Goal: Task Accomplishment & Management: Complete application form

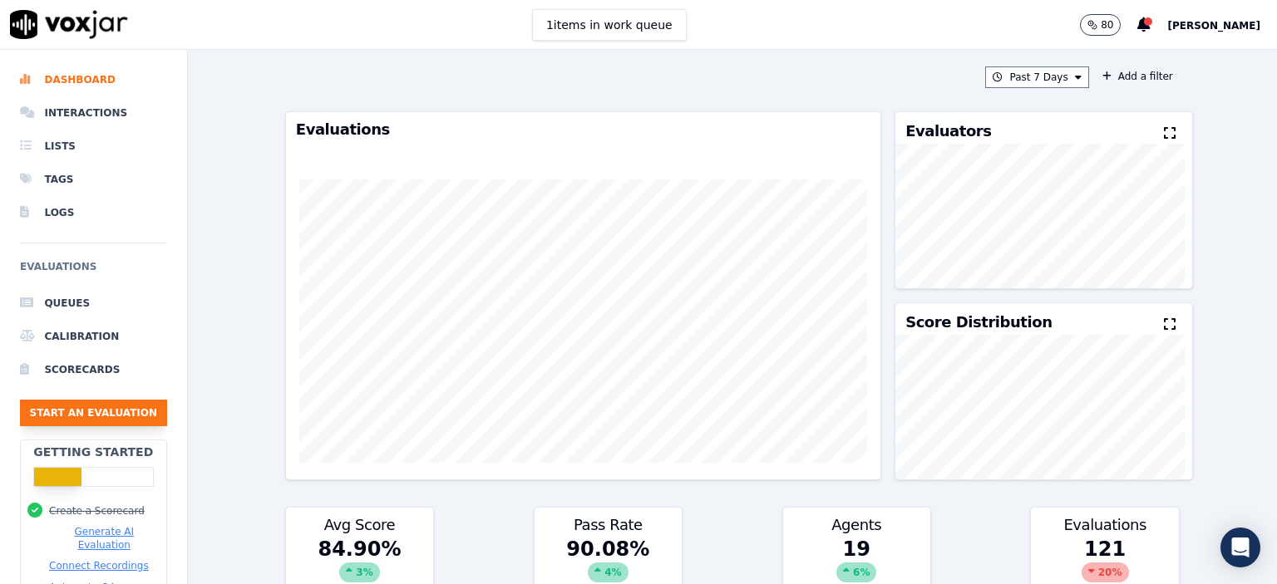
click at [76, 408] on button "Start an Evaluation" at bounding box center [93, 413] width 147 height 27
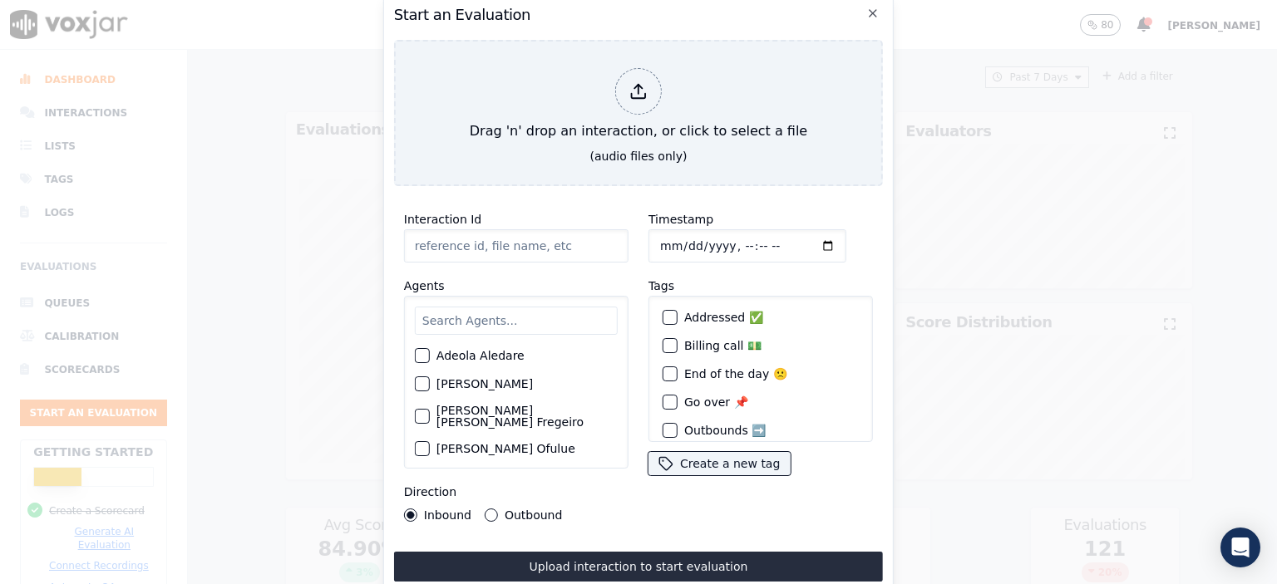
click at [491, 245] on input "Interaction Id" at bounding box center [516, 245] width 224 height 33
type input "357252543"
click at [731, 242] on input "Timestamp" at bounding box center [747, 245] width 198 height 33
type input "[DATE]T15:45"
click at [485, 318] on input "text" at bounding box center [516, 321] width 203 height 28
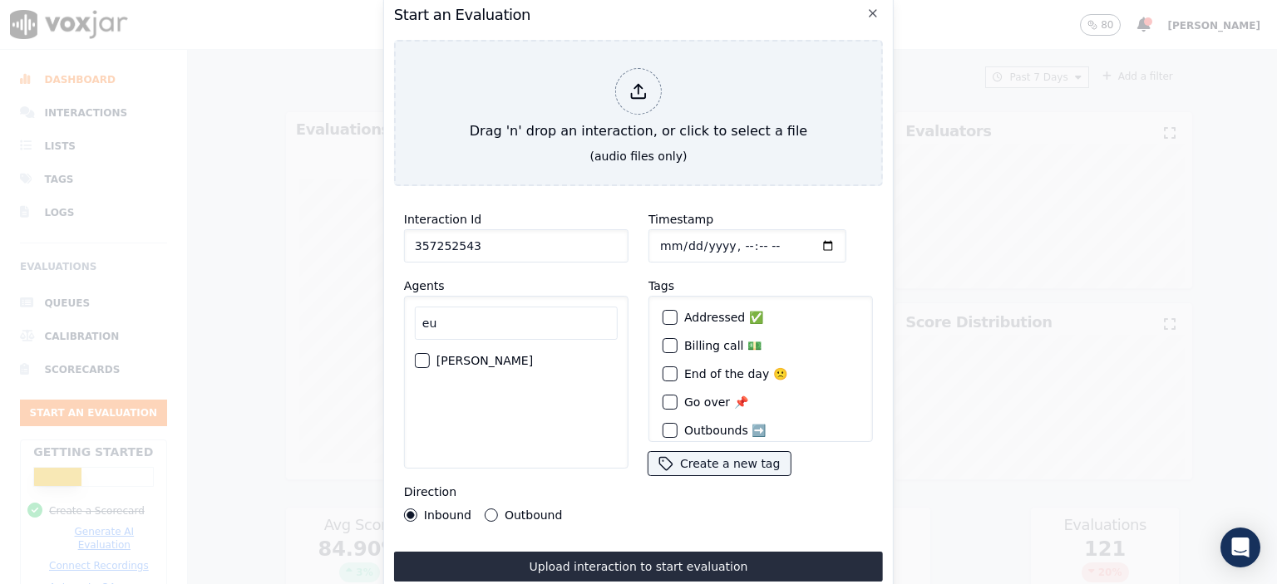
type input "eu"
click at [477, 355] on label "[PERSON_NAME]" at bounding box center [484, 361] width 96 height 12
click at [430, 353] on button "[PERSON_NAME]" at bounding box center [422, 360] width 15 height 15
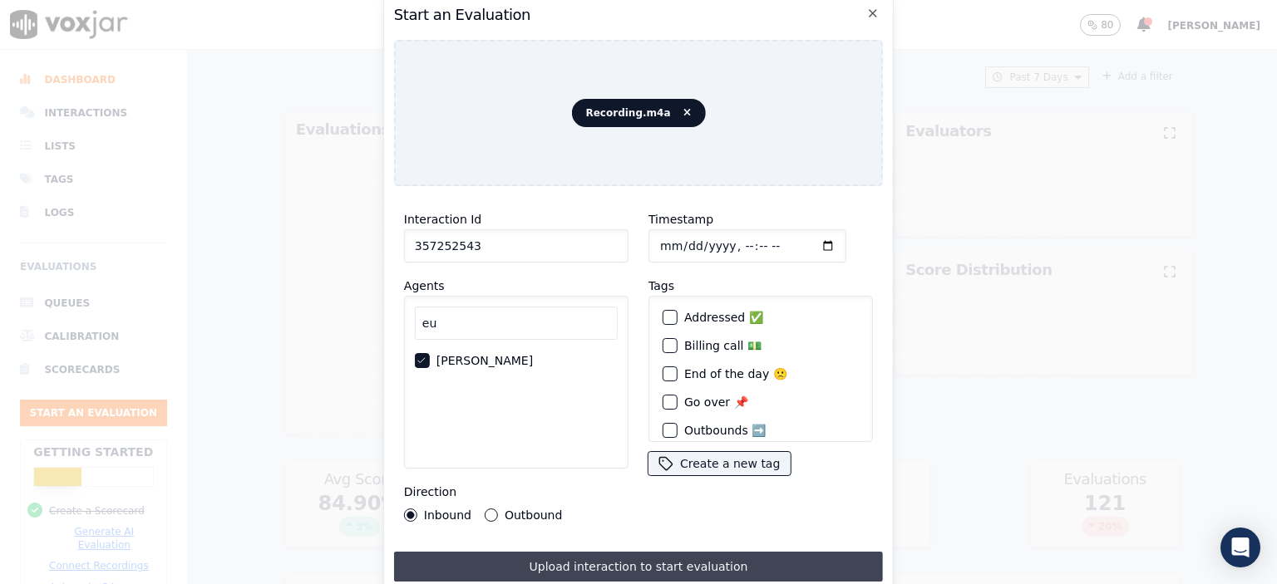
click at [684, 564] on button "Upload interaction to start evaluation" at bounding box center [638, 567] width 489 height 30
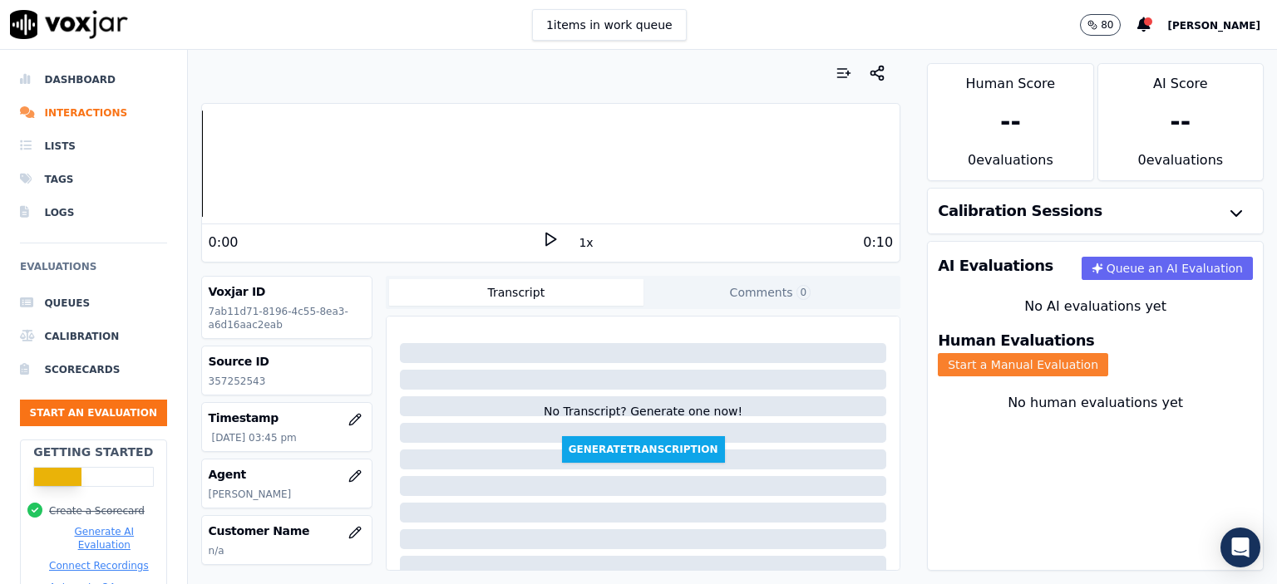
click at [1108, 353] on button "Start a Manual Evaluation" at bounding box center [1023, 364] width 170 height 23
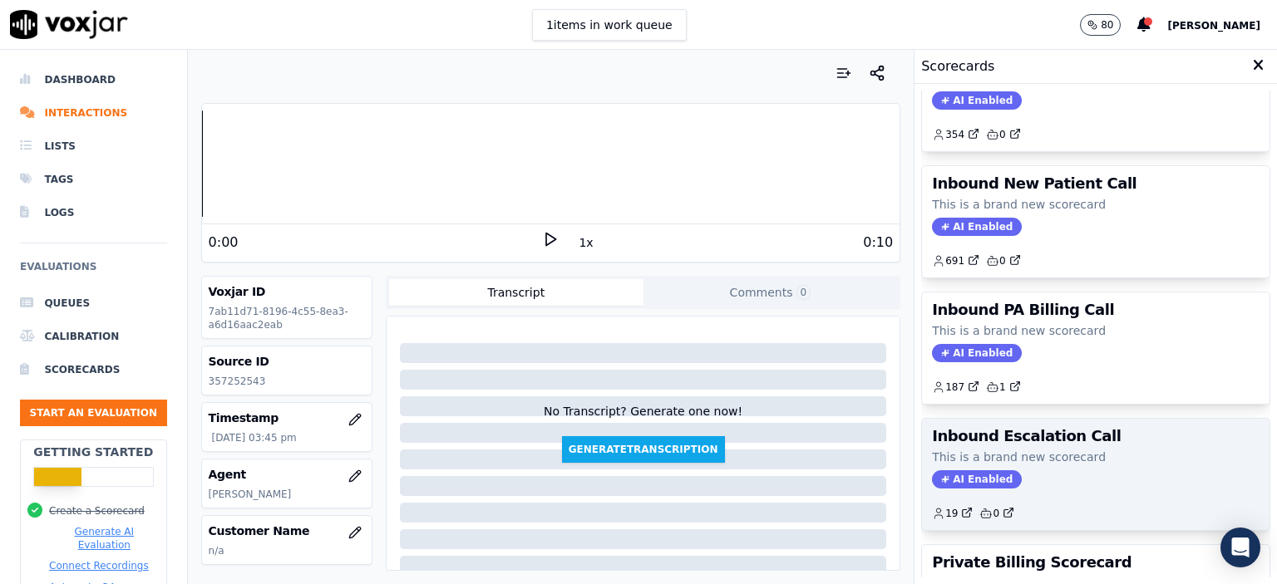
scroll to position [376, 0]
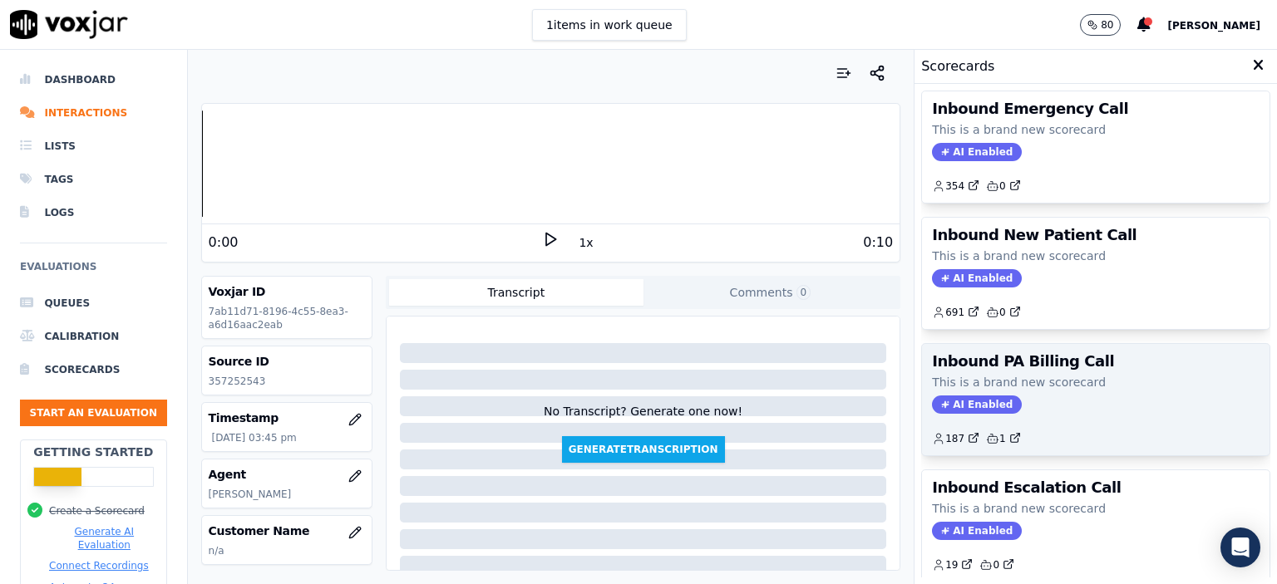
click at [1031, 354] on h3 "Inbound PA Billing Call" at bounding box center [1096, 361] width 328 height 15
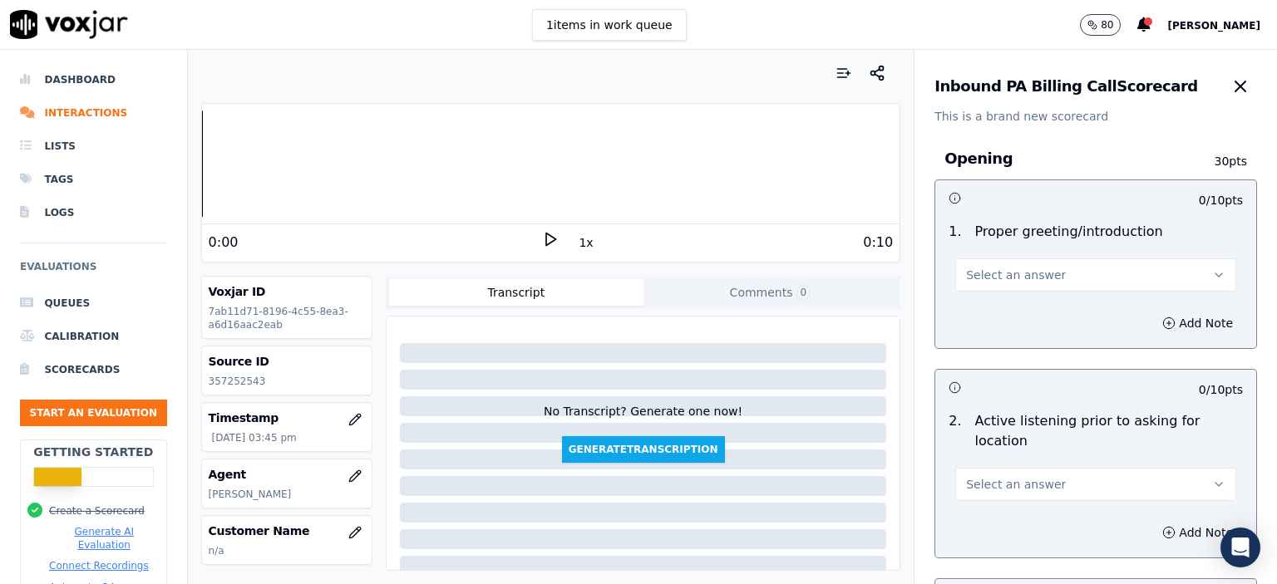
click at [1061, 276] on button "Select an answer" at bounding box center [1095, 275] width 281 height 33
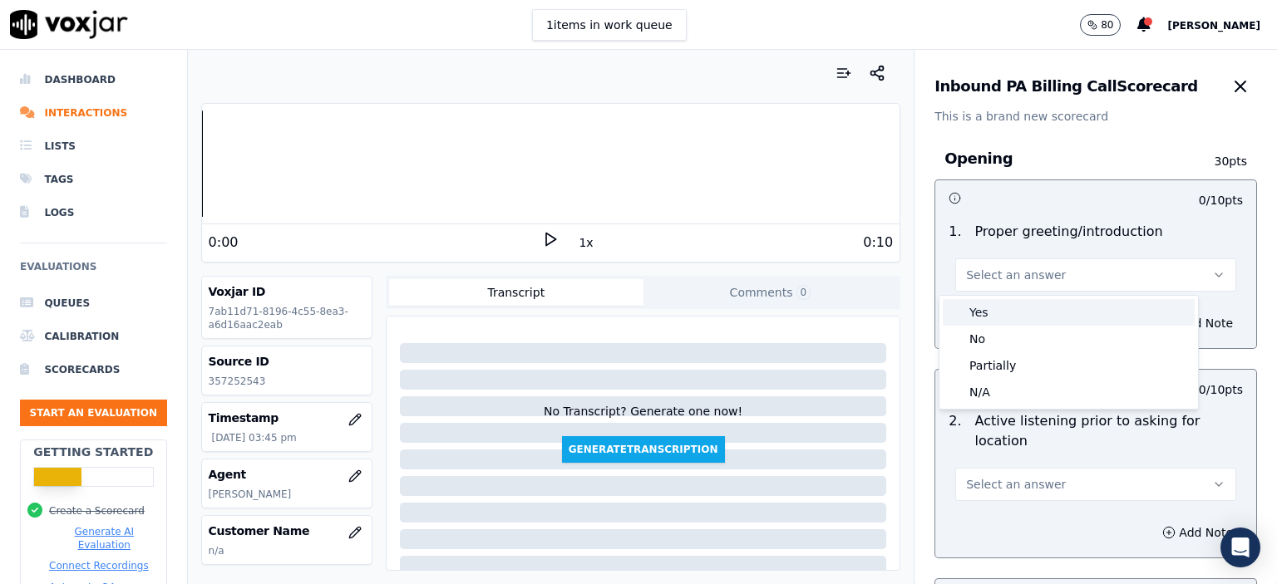
click at [1019, 318] on div "Yes" at bounding box center [1069, 312] width 252 height 27
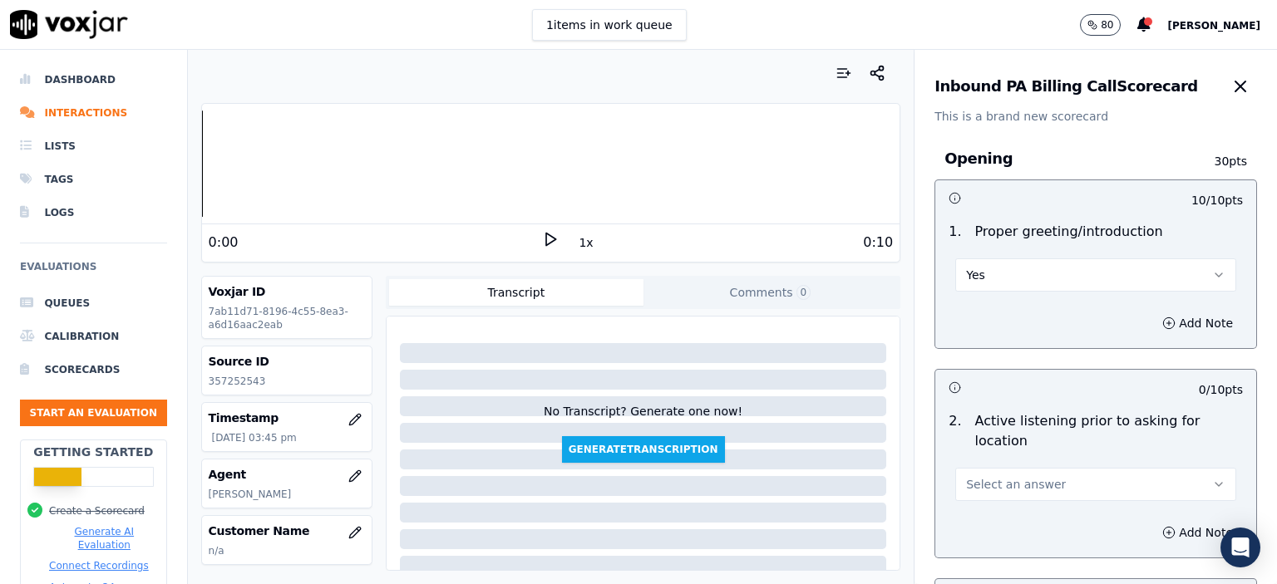
scroll to position [83, 0]
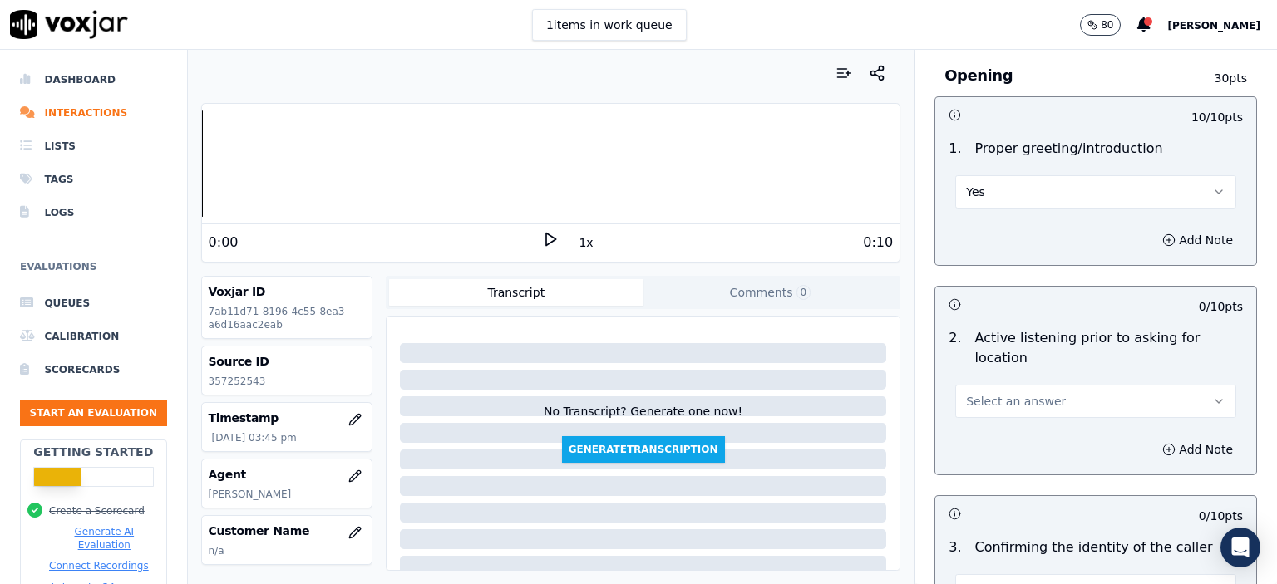
click at [1035, 385] on button "Select an answer" at bounding box center [1095, 401] width 281 height 33
click at [1024, 410] on div "Yes" at bounding box center [1069, 418] width 252 height 27
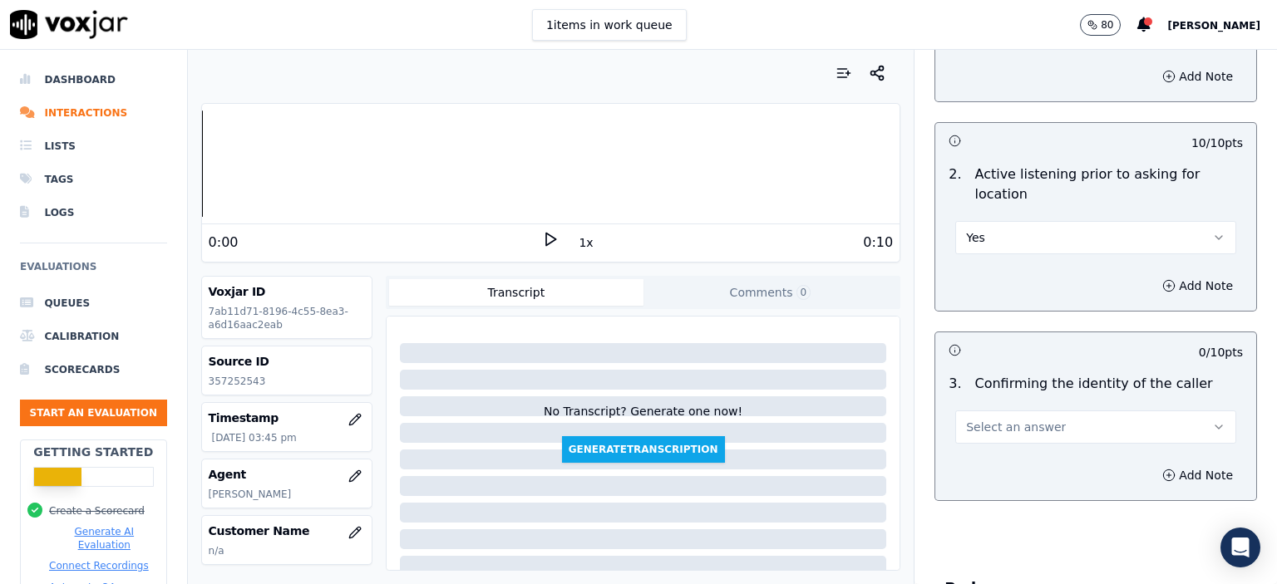
scroll to position [249, 0]
click at [1023, 416] on span "Select an answer" at bounding box center [1016, 424] width 100 height 17
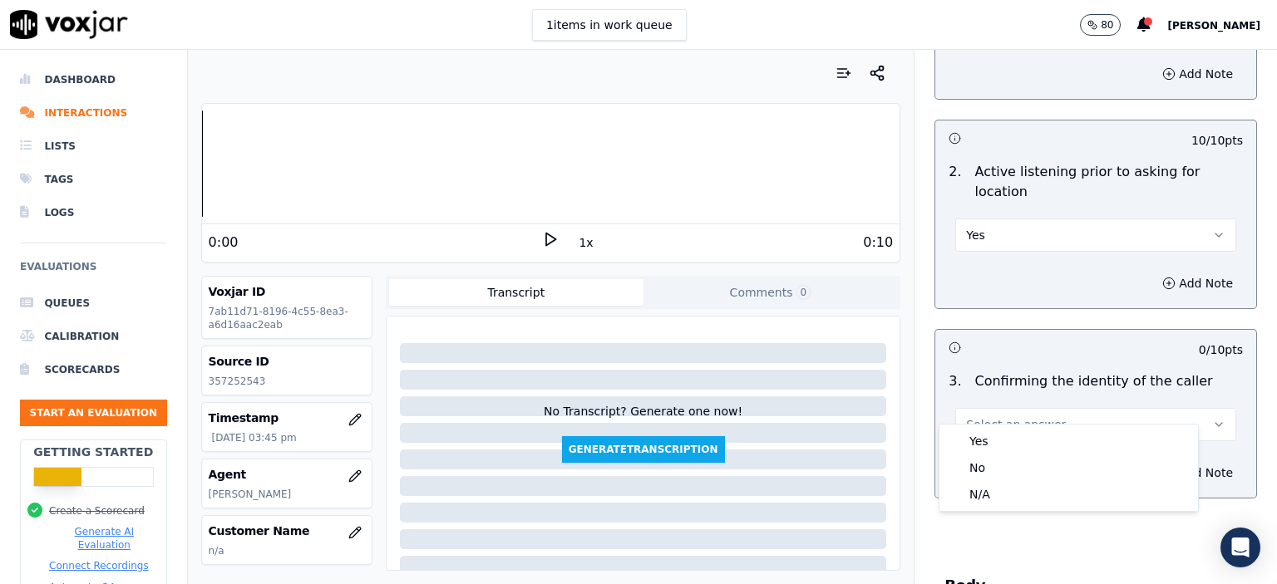
click at [1018, 426] on div "Yes No N/A" at bounding box center [1068, 468] width 259 height 86
click at [1014, 437] on div "Yes" at bounding box center [1069, 441] width 252 height 27
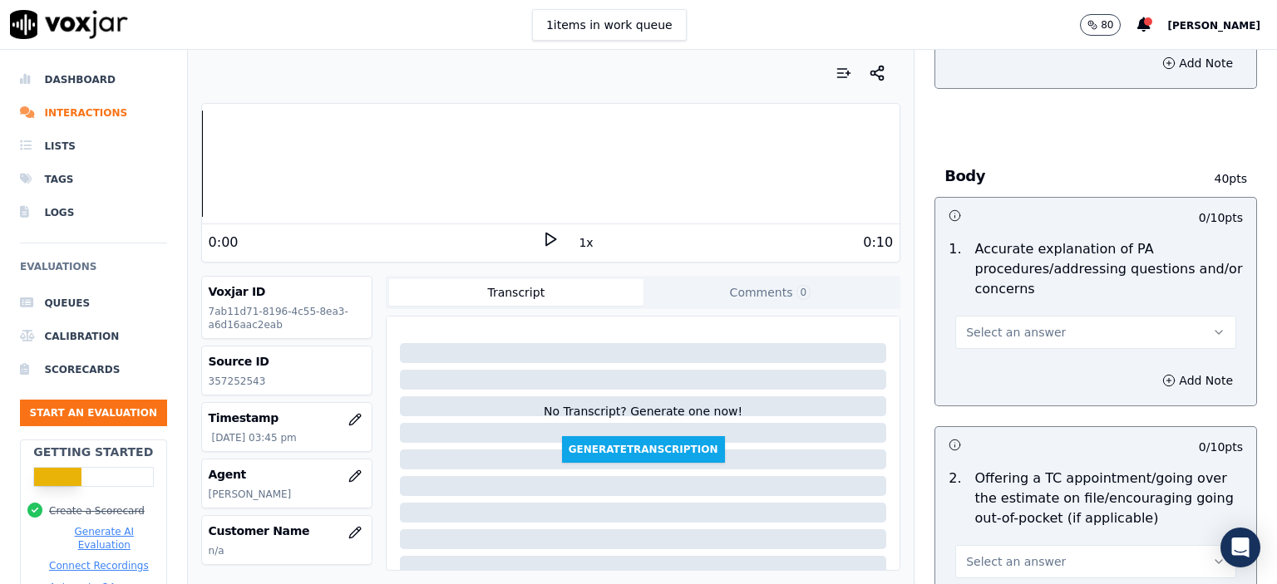
scroll to position [665, 0]
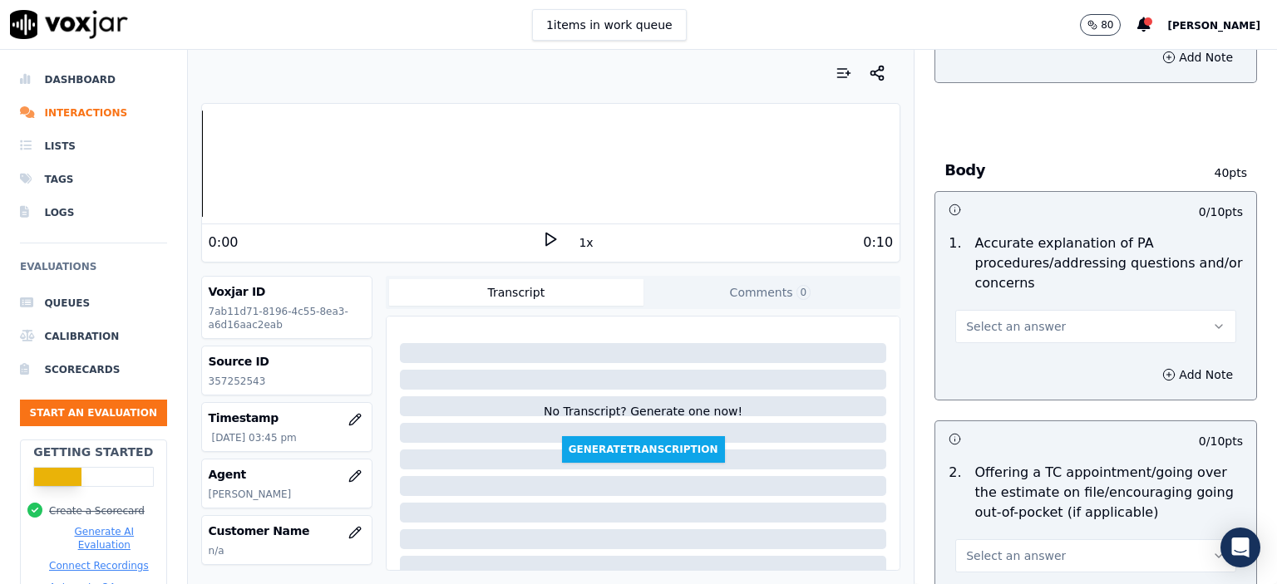
click at [982, 318] on span "Select an answer" at bounding box center [1016, 326] width 100 height 17
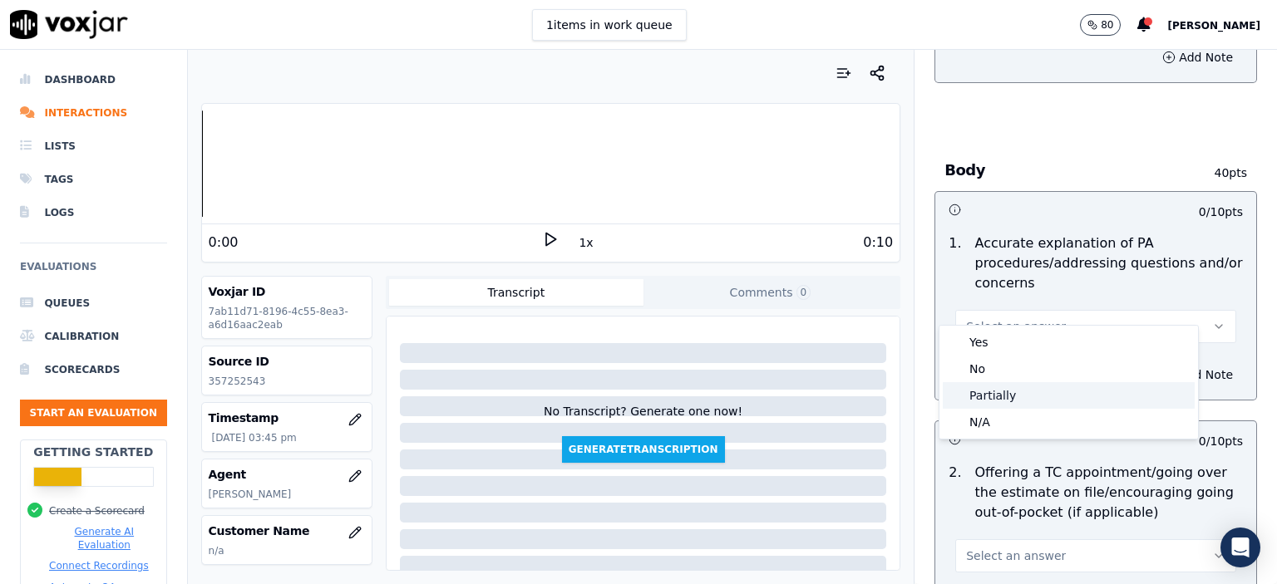
click at [993, 392] on div "Partially" at bounding box center [1069, 395] width 252 height 27
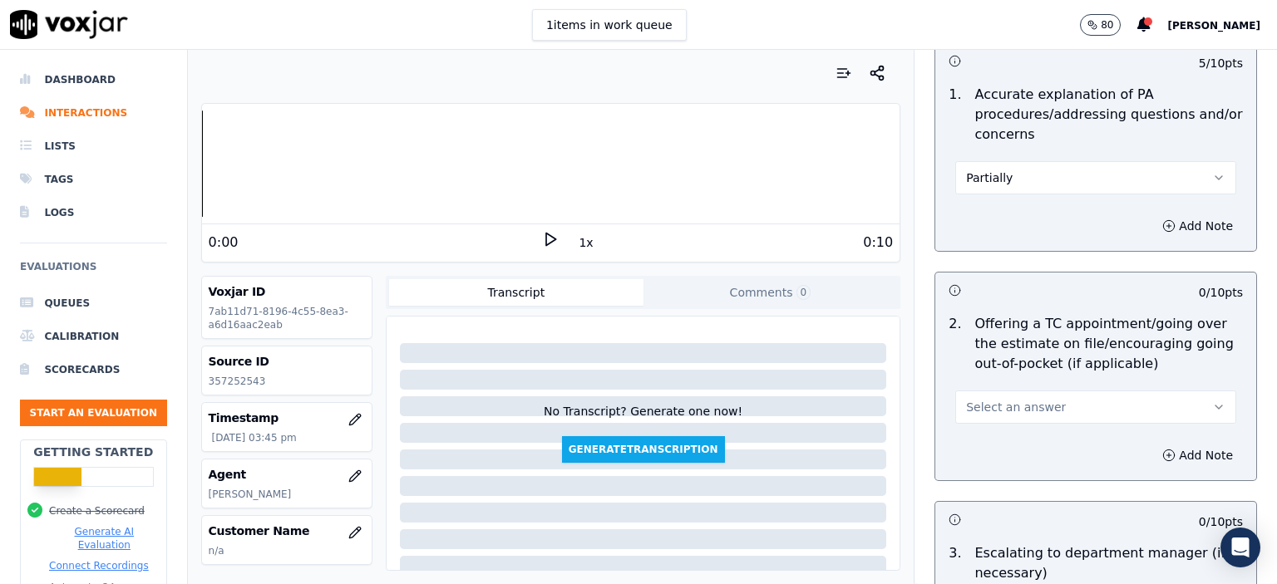
scroll to position [831, 0]
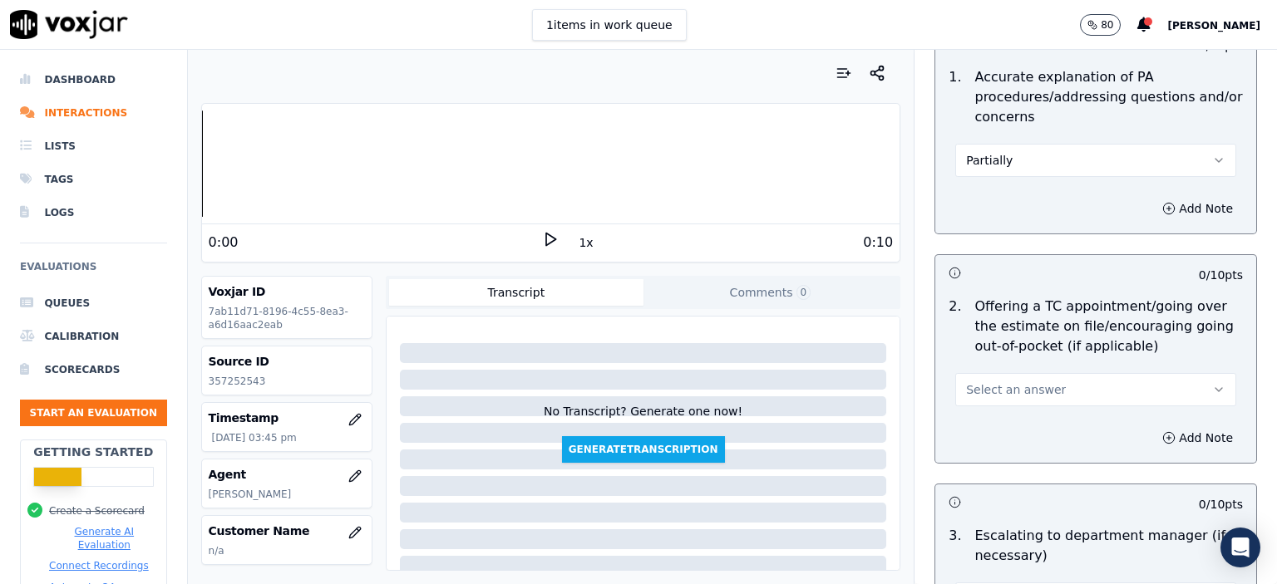
click at [985, 382] on span "Select an answer" at bounding box center [1016, 390] width 100 height 17
click at [976, 405] on div "Yes" at bounding box center [1069, 405] width 252 height 27
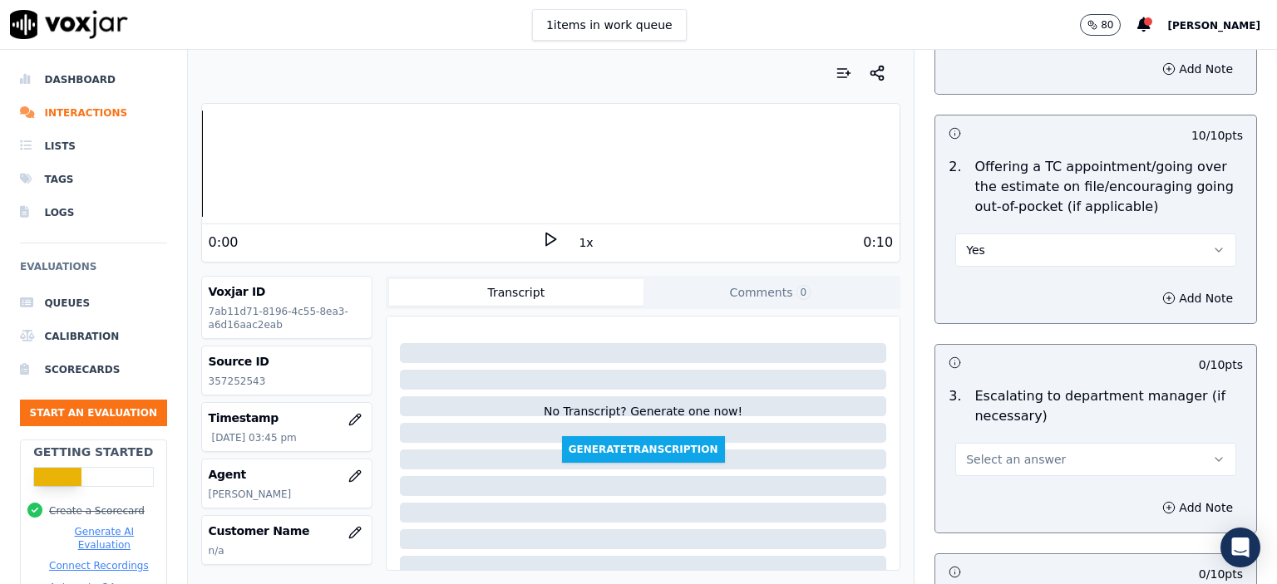
scroll to position [998, 0]
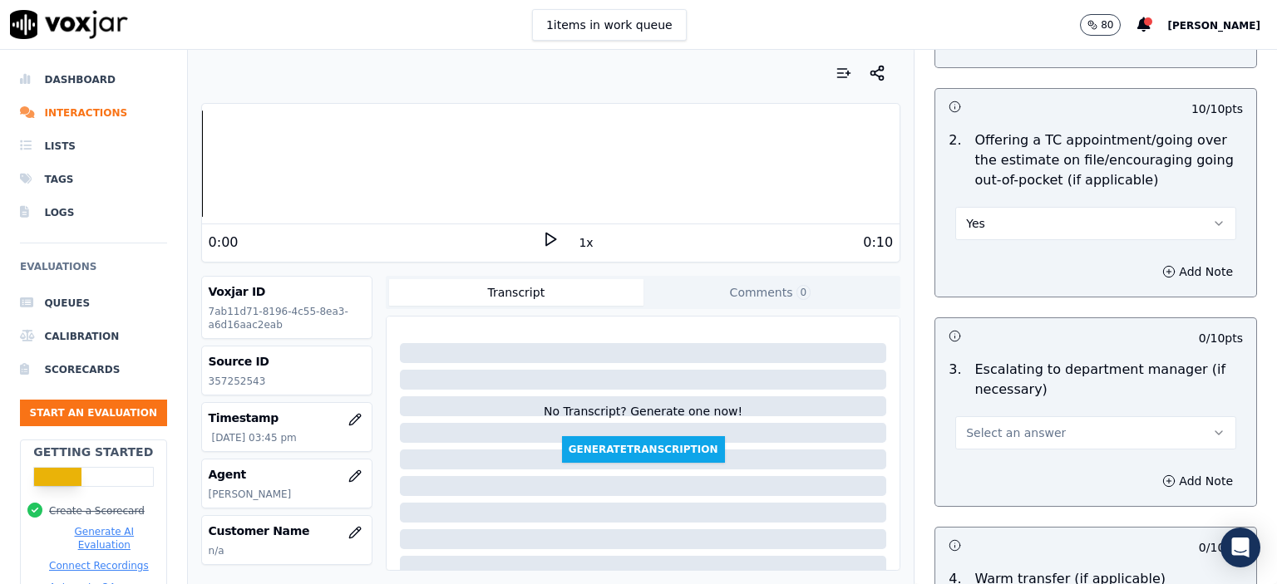
click at [976, 425] on span "Select an answer" at bounding box center [1016, 433] width 100 height 17
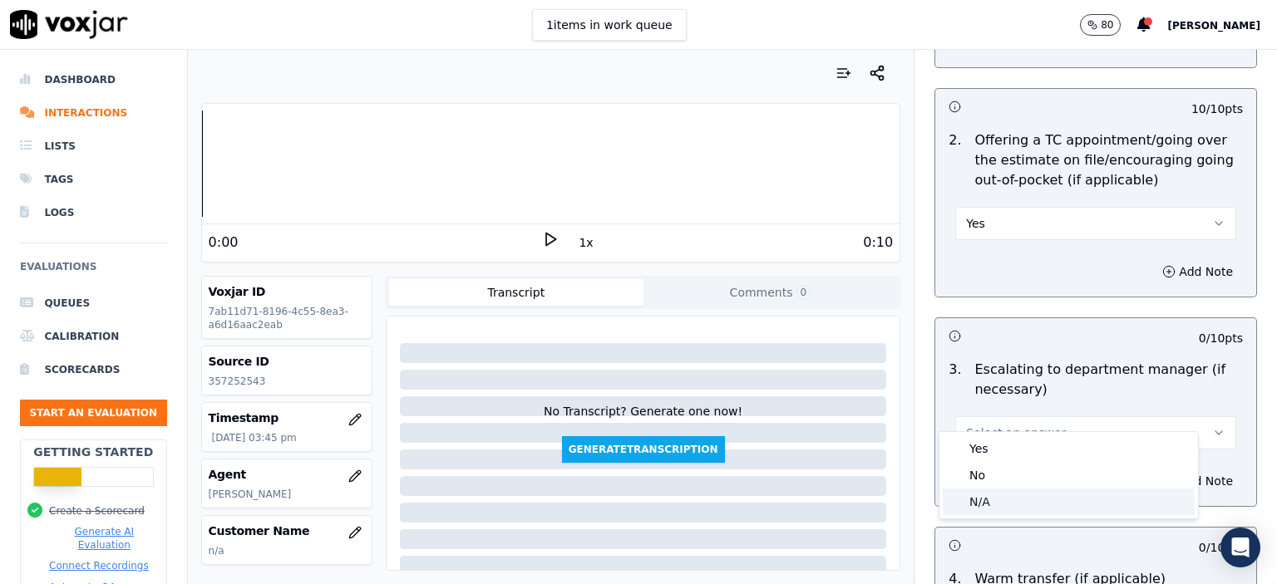
click at [980, 495] on div "N/A" at bounding box center [1069, 502] width 252 height 27
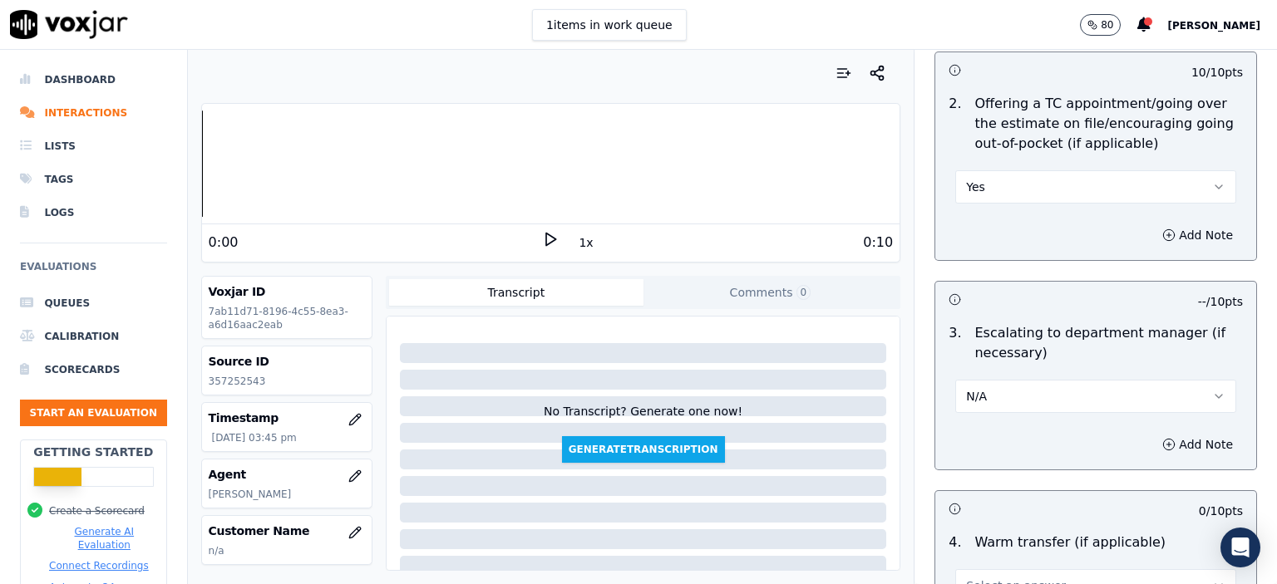
scroll to position [1164, 0]
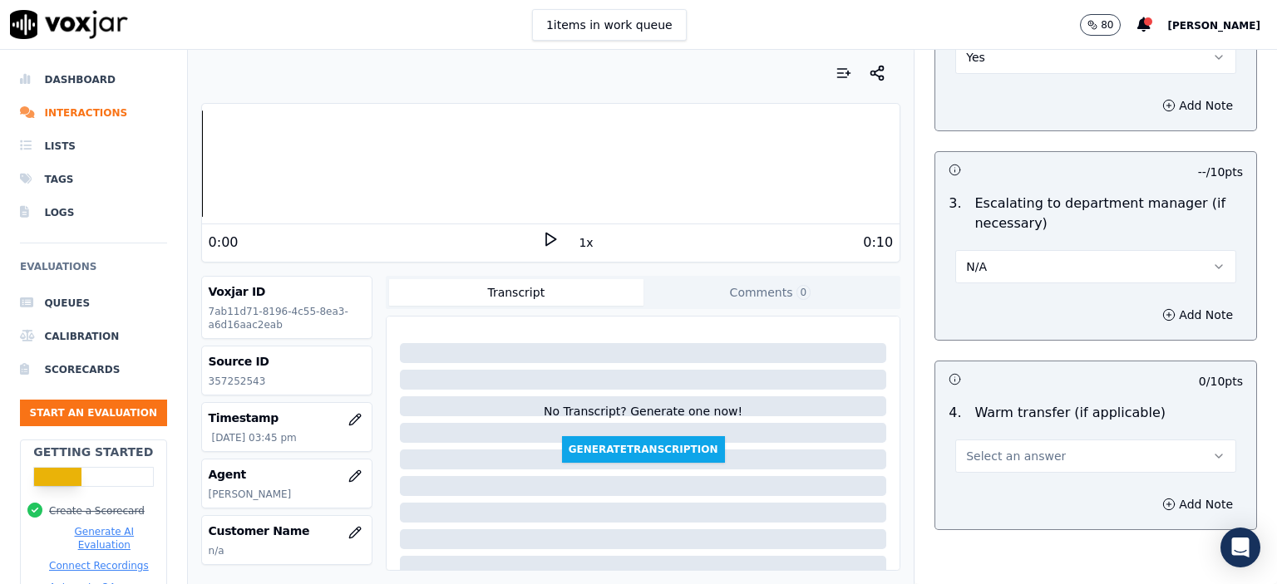
click at [981, 444] on button "Select an answer" at bounding box center [1095, 456] width 281 height 33
click at [994, 523] on div "N/A" at bounding box center [1069, 524] width 252 height 27
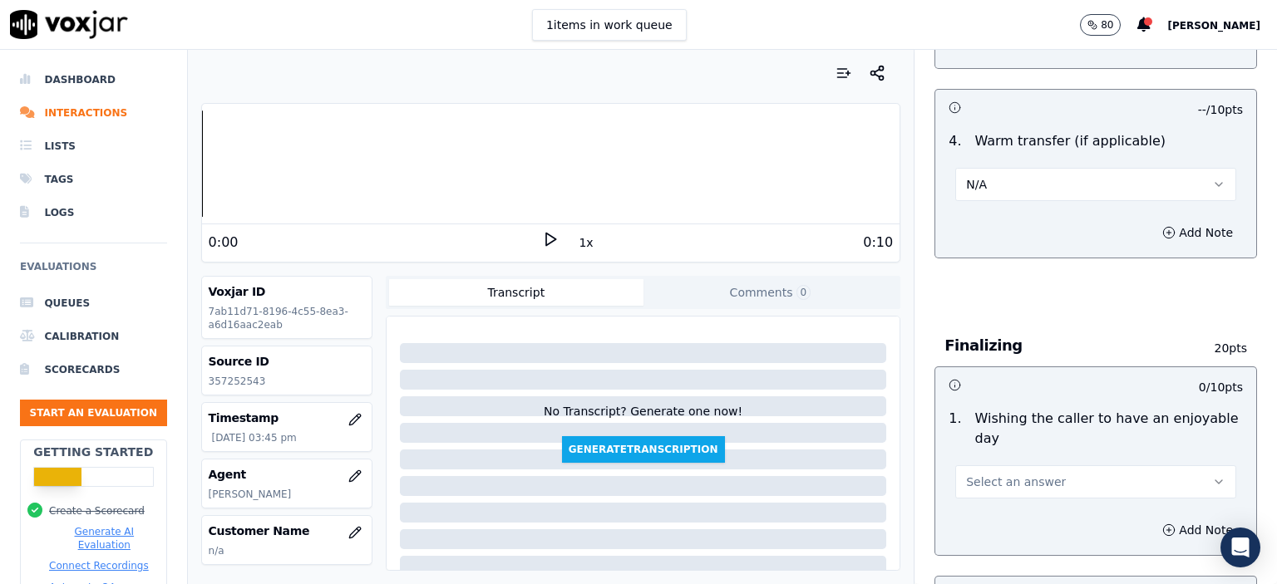
scroll to position [1496, 0]
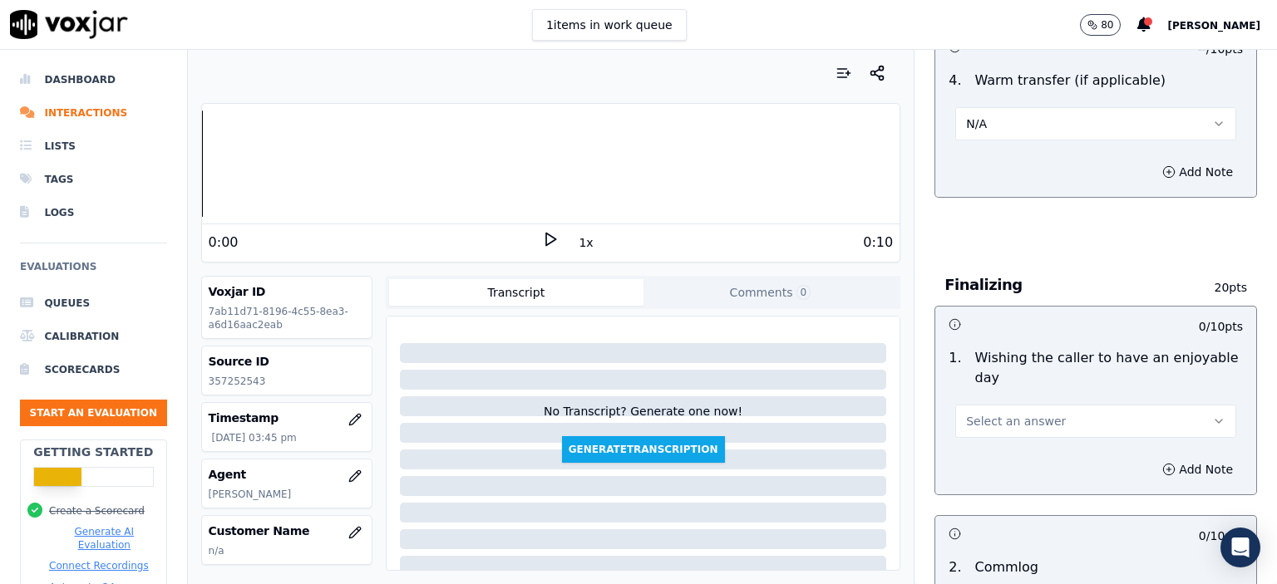
click at [987, 402] on div "Select an answer" at bounding box center [1095, 420] width 281 height 37
click at [987, 413] on span "Select an answer" at bounding box center [1016, 421] width 100 height 17
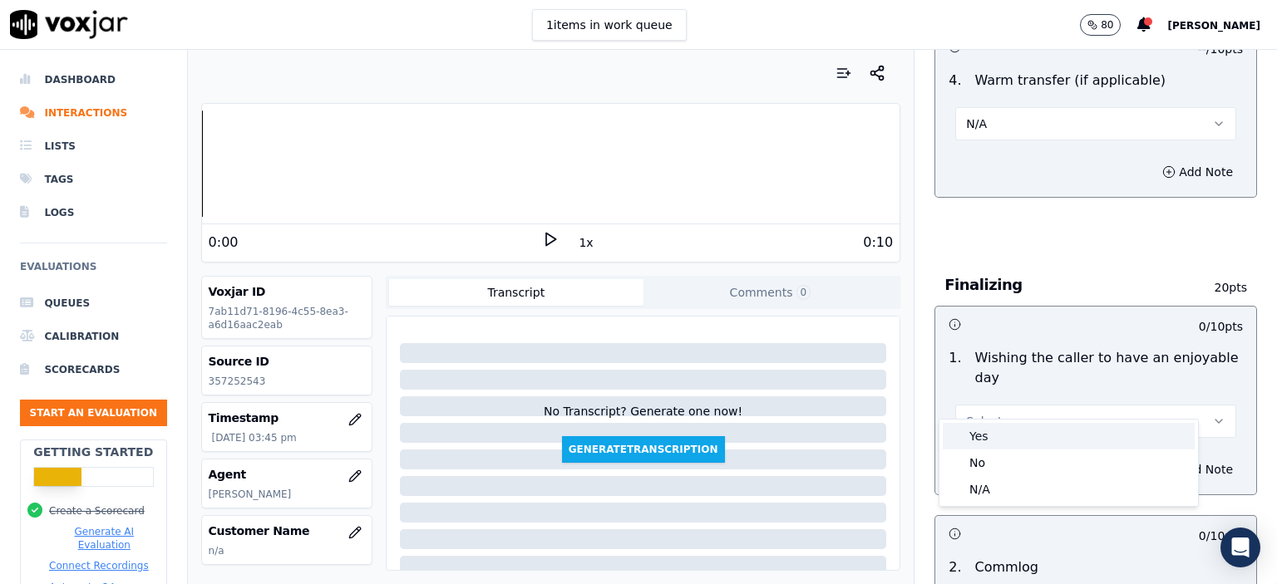
click at [985, 434] on div "Yes" at bounding box center [1069, 436] width 252 height 27
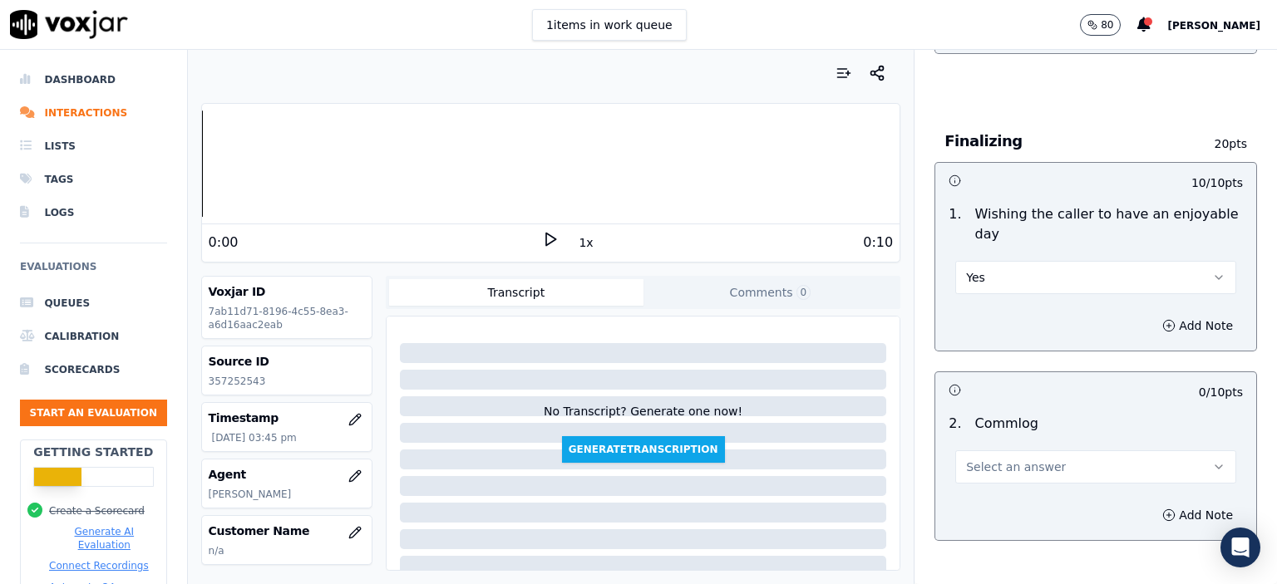
scroll to position [1663, 0]
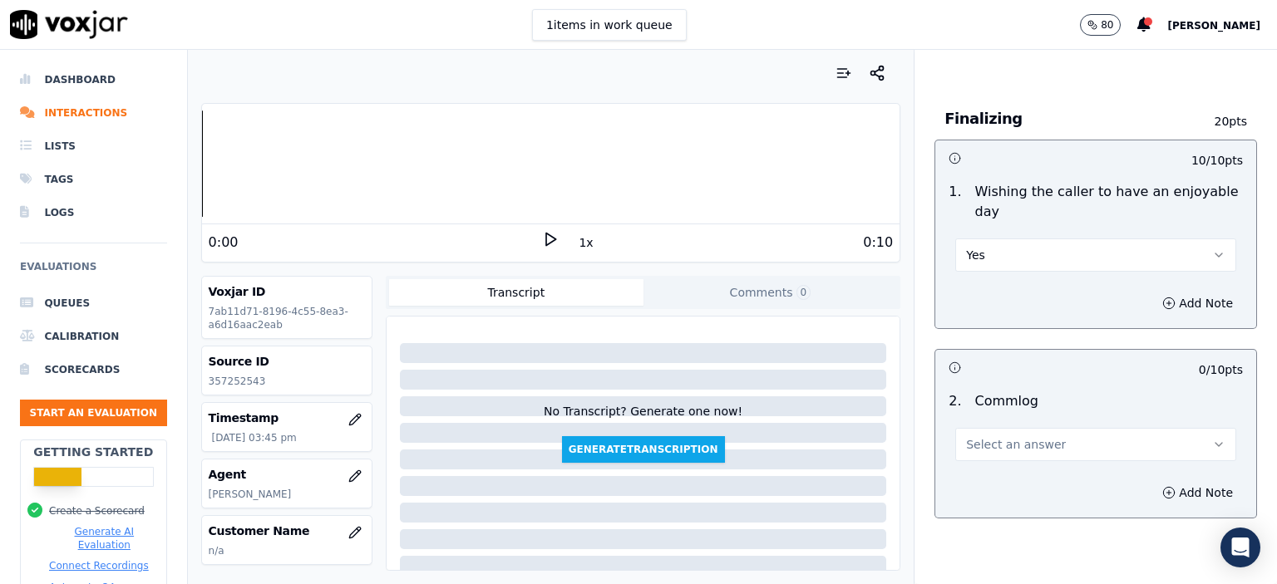
click at [1017, 436] on span "Select an answer" at bounding box center [1016, 444] width 100 height 17
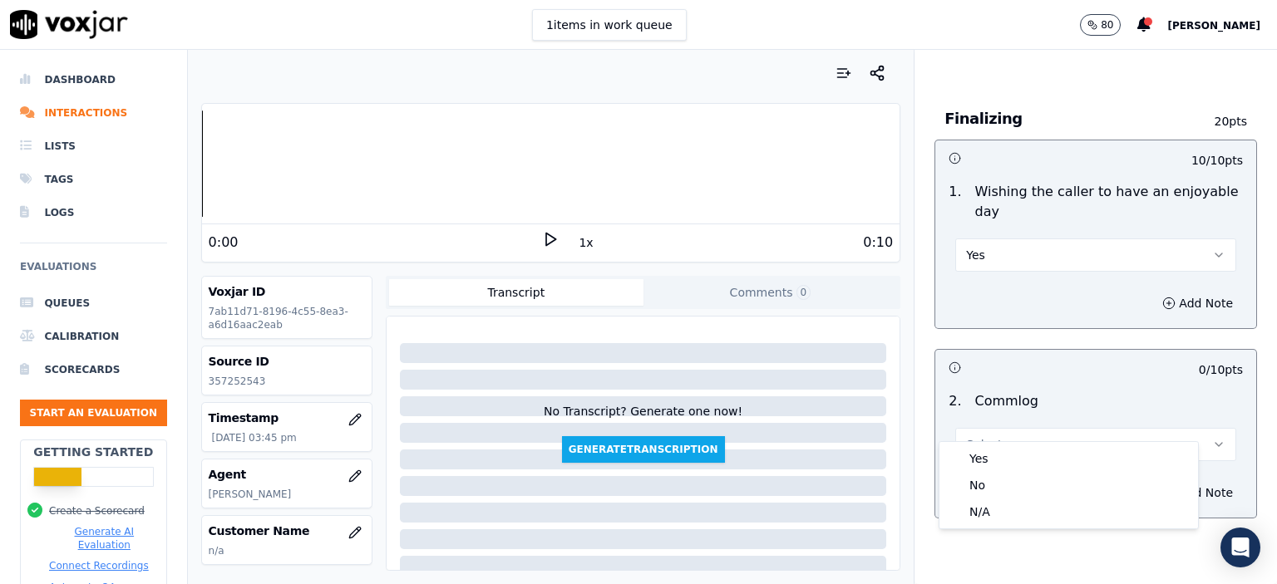
click at [1013, 454] on div "Yes" at bounding box center [1069, 459] width 252 height 27
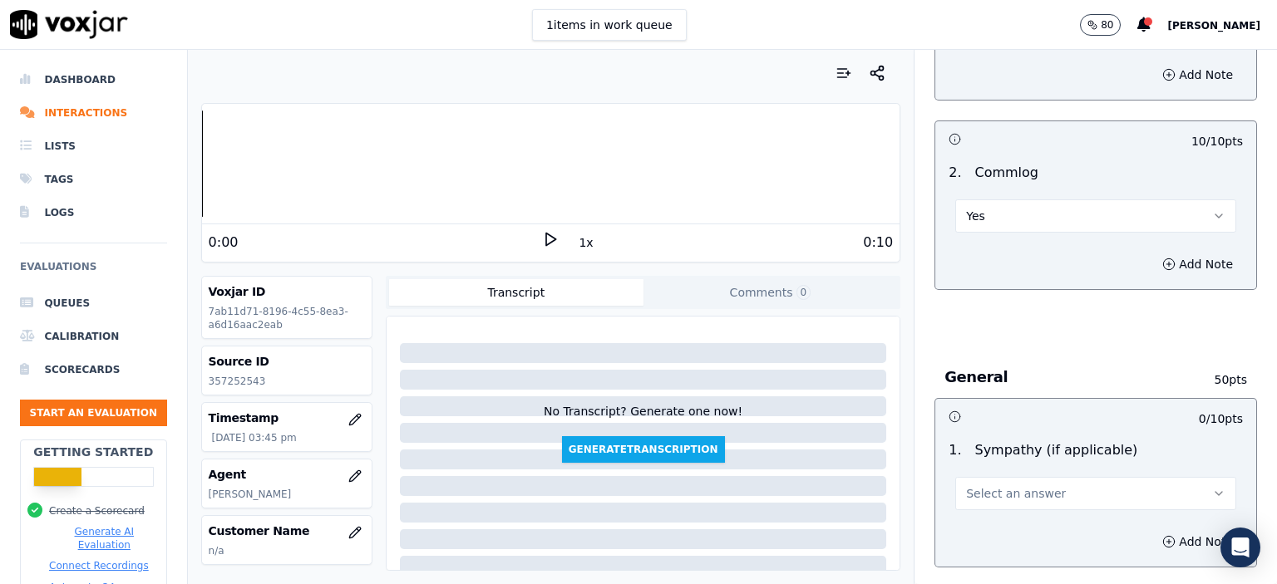
scroll to position [1912, 0]
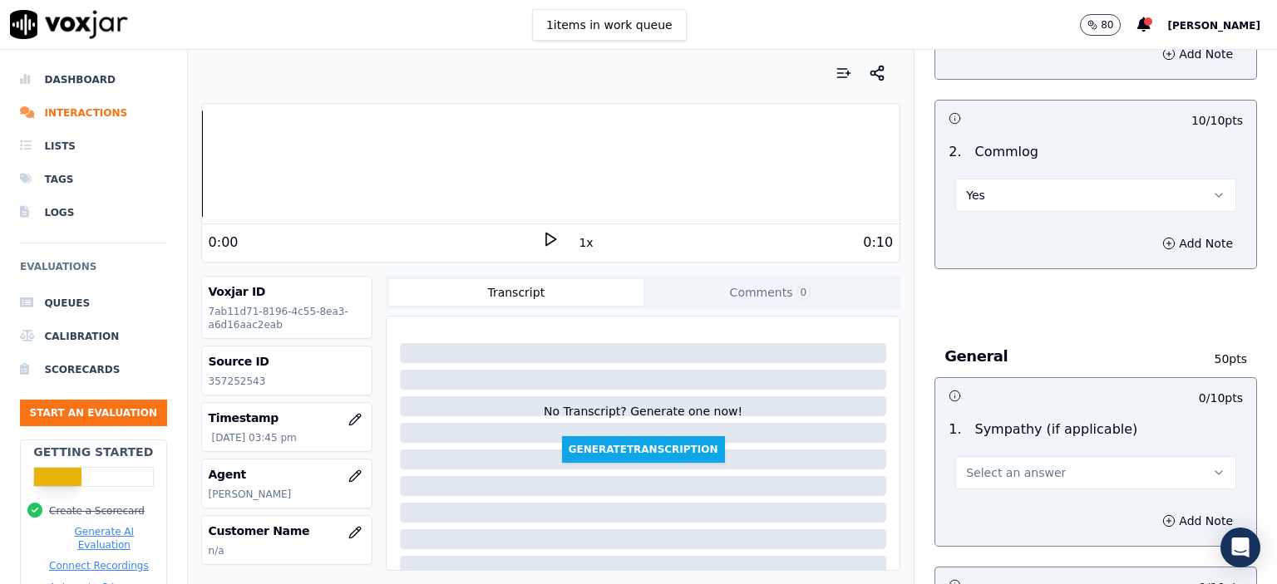
click at [1003, 458] on button "Select an answer" at bounding box center [1095, 472] width 281 height 33
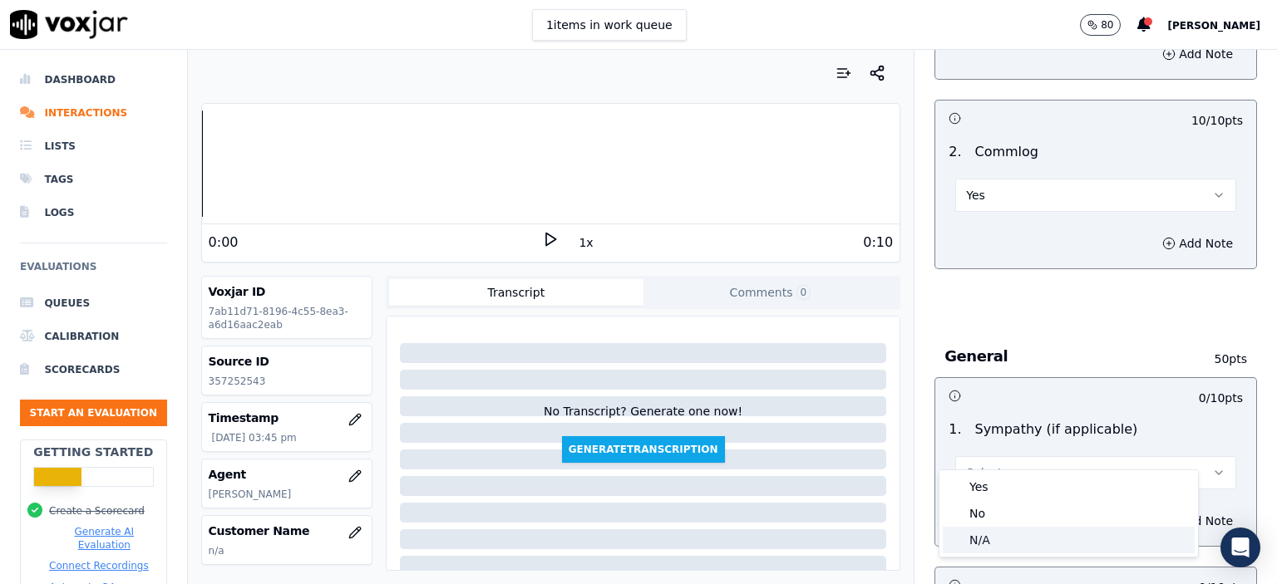
click at [1008, 538] on div "N/A" at bounding box center [1069, 540] width 252 height 27
click at [994, 456] on button "N/A" at bounding box center [1095, 472] width 281 height 33
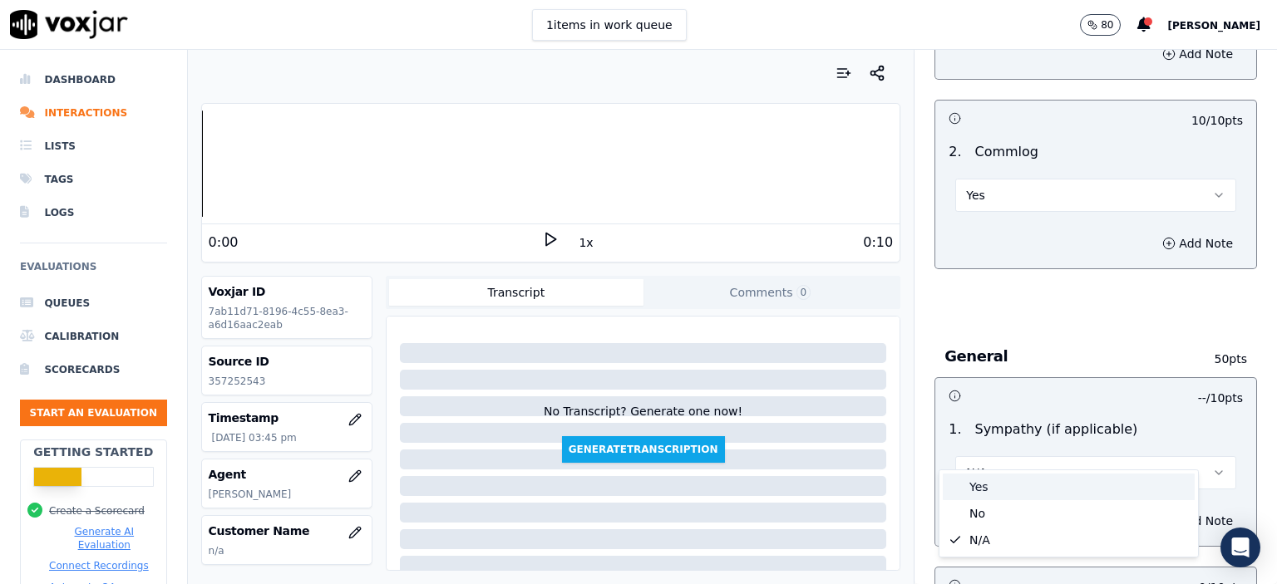
click at [985, 481] on div "Yes" at bounding box center [1069, 487] width 252 height 27
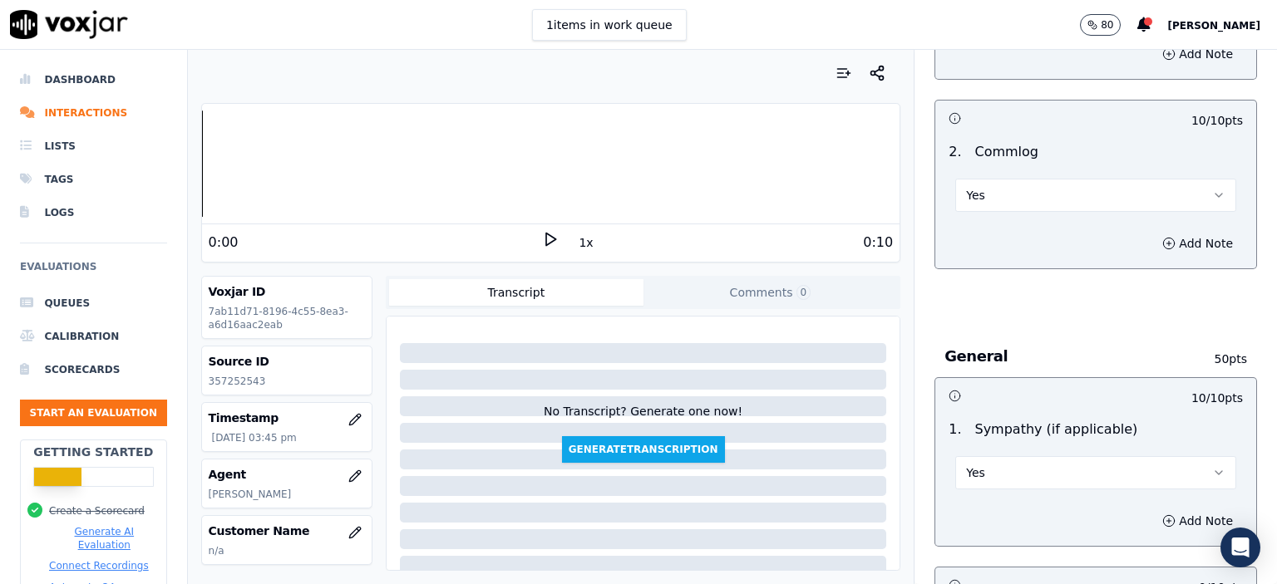
click at [985, 456] on button "Yes" at bounding box center [1095, 472] width 281 height 33
click at [983, 545] on div "N/A" at bounding box center [1069, 540] width 252 height 27
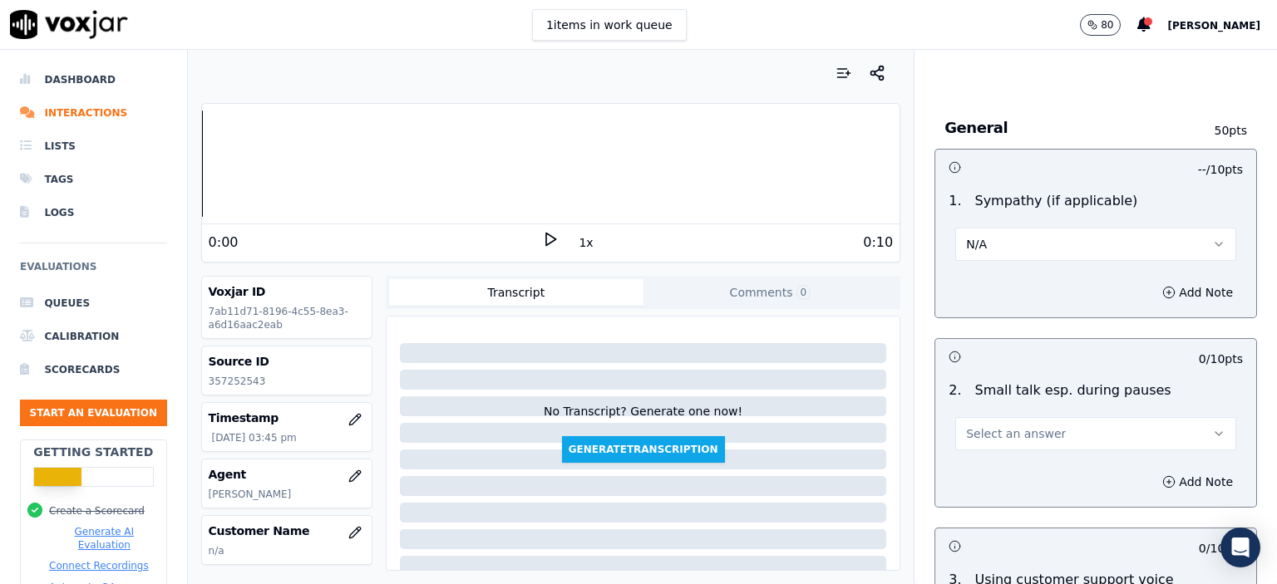
scroll to position [2161, 0]
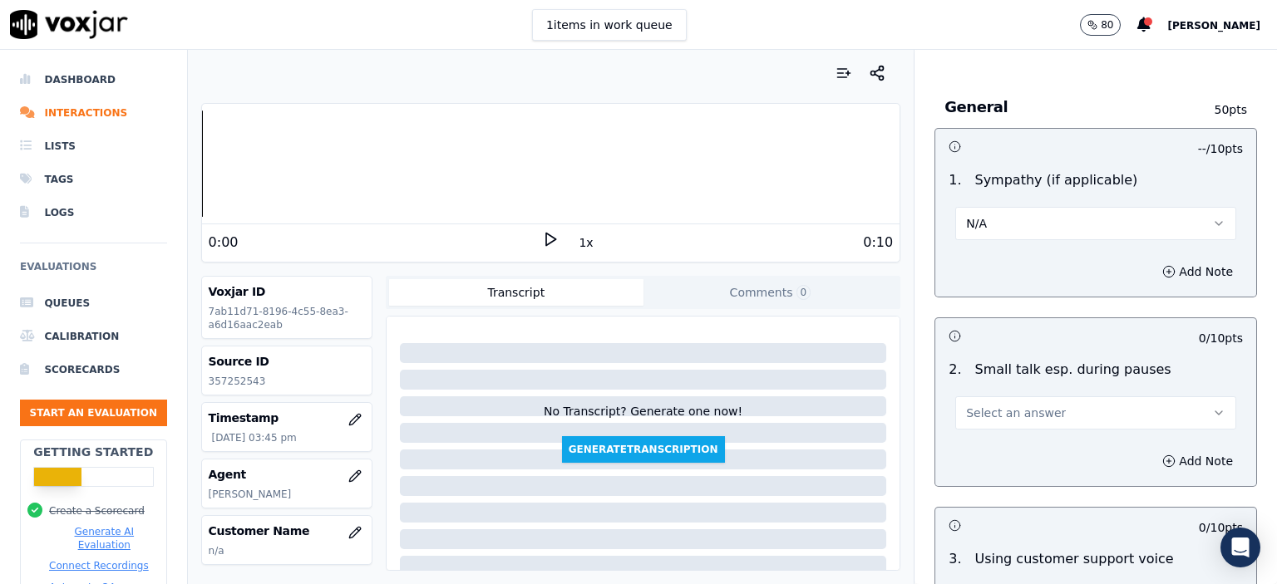
click at [994, 405] on span "Select an answer" at bounding box center [1016, 413] width 100 height 17
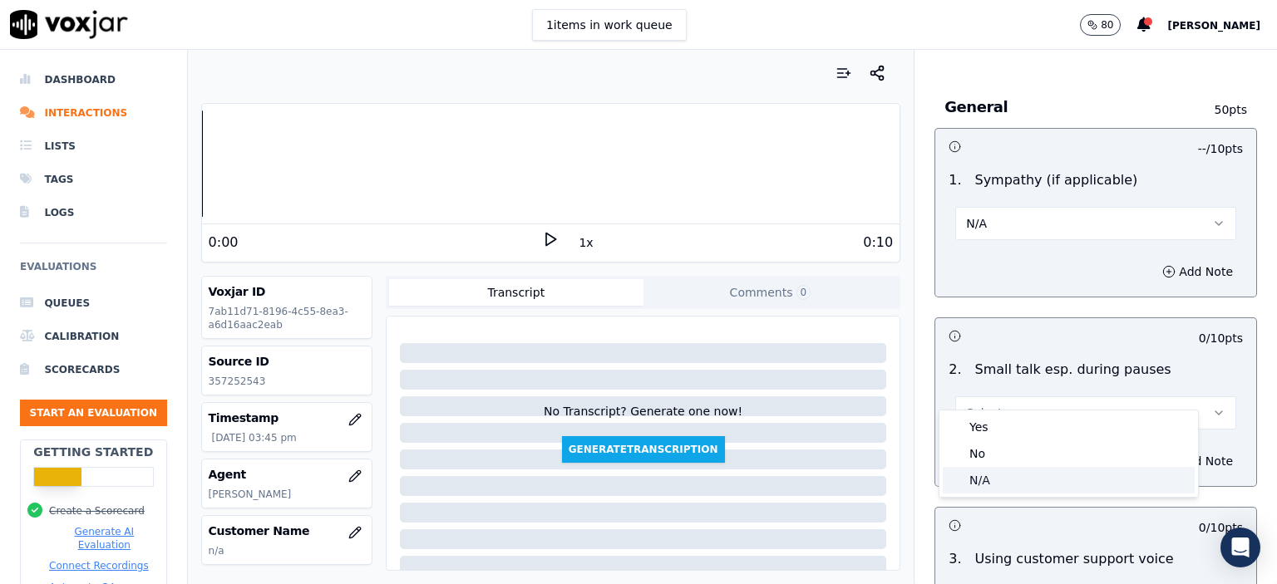
drag, startPoint x: 993, startPoint y: 420, endPoint x: 983, endPoint y: 470, distance: 50.9
click at [983, 470] on div "Yes No N/A" at bounding box center [1068, 454] width 259 height 86
click at [983, 470] on div "N/A" at bounding box center [1069, 480] width 252 height 27
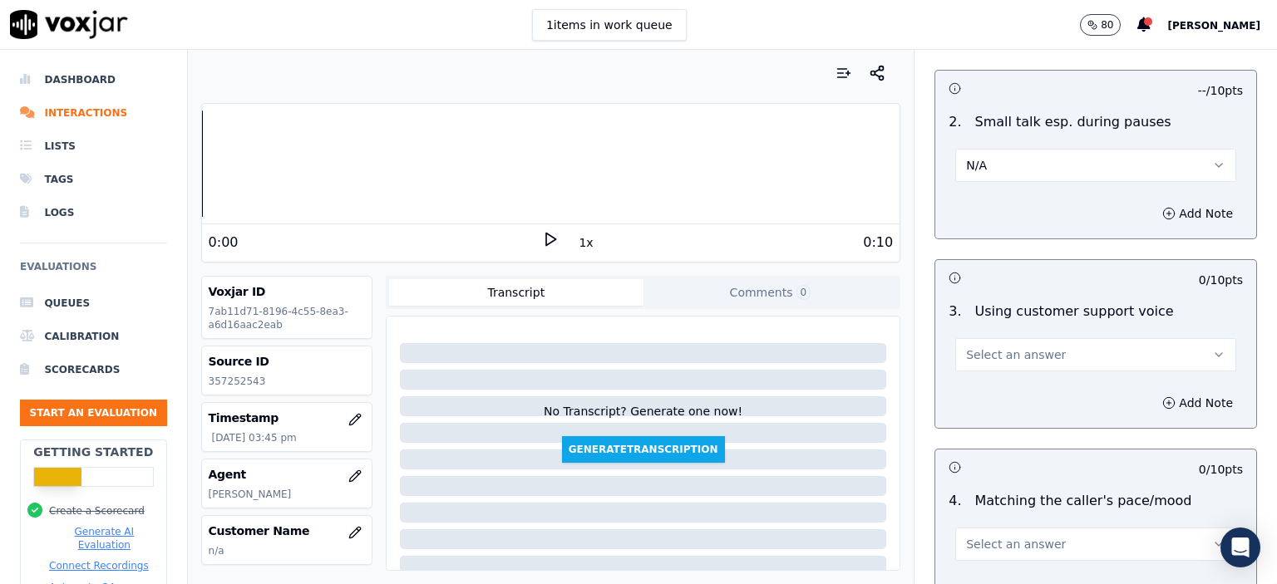
scroll to position [2411, 0]
click at [979, 345] on span "Select an answer" at bounding box center [1016, 353] width 100 height 17
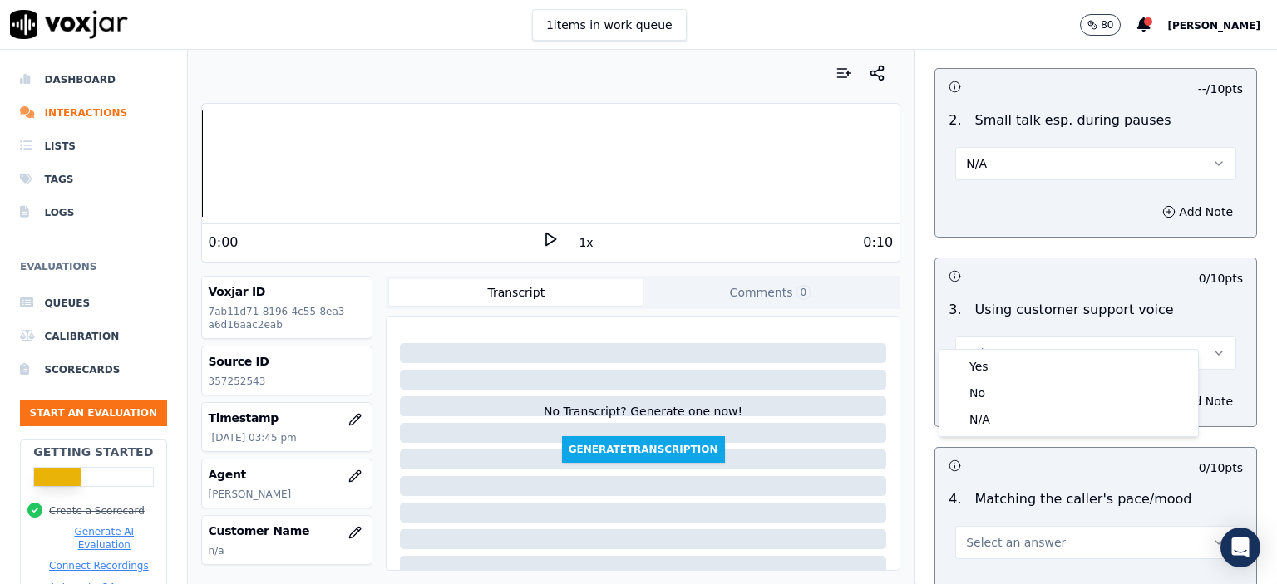
click at [983, 367] on div "Yes" at bounding box center [1069, 366] width 252 height 27
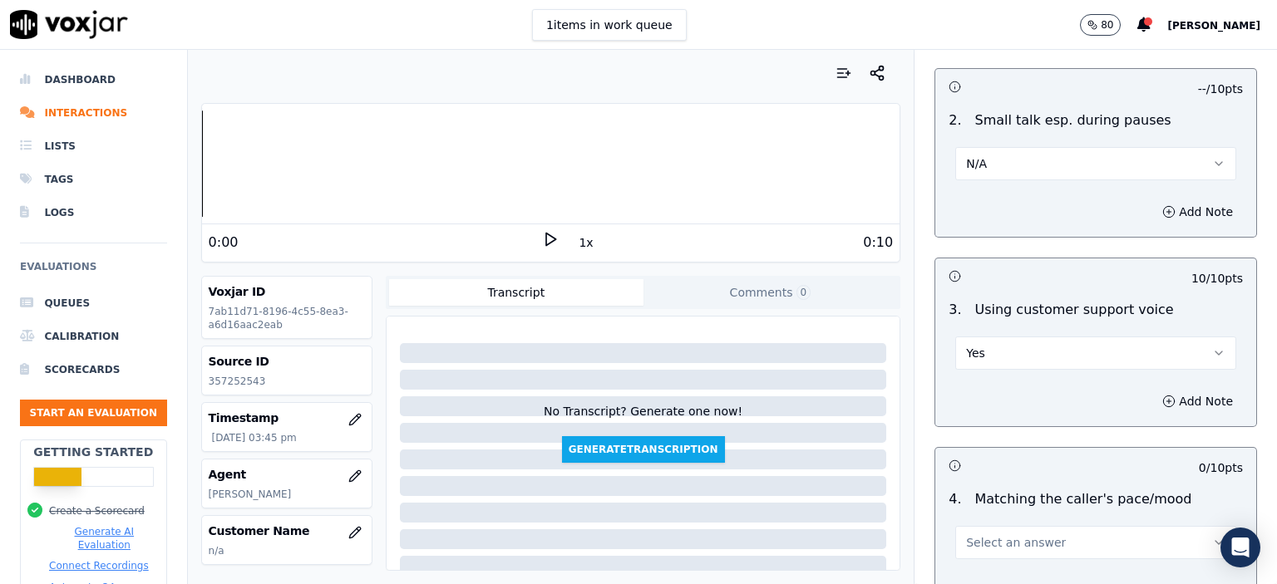
scroll to position [2494, 0]
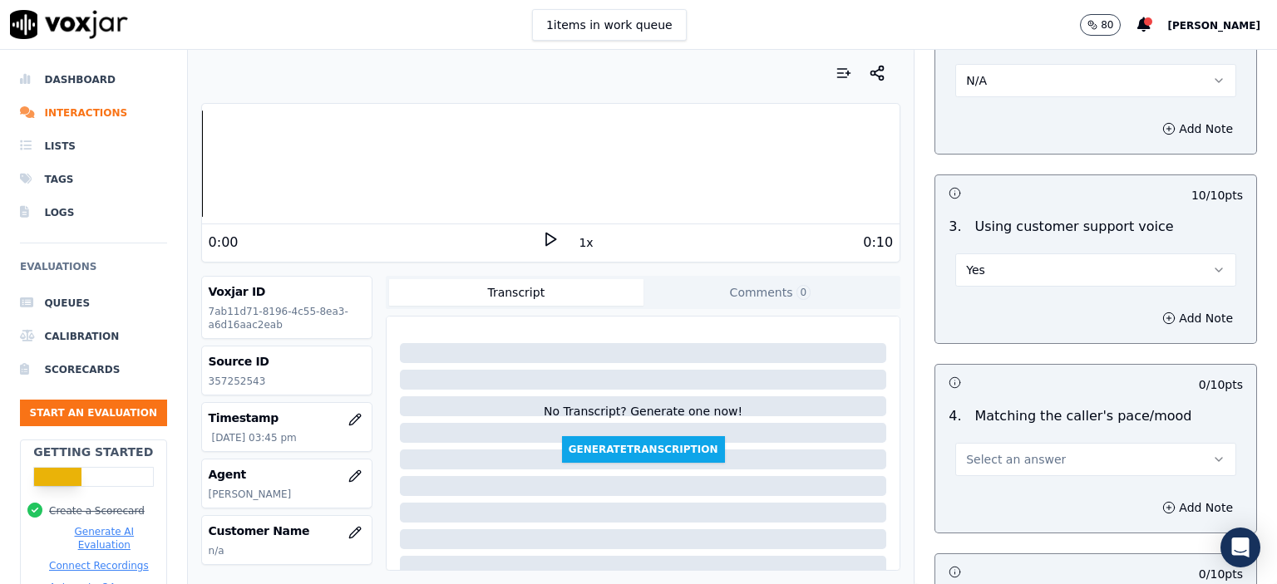
click at [994, 451] on span "Select an answer" at bounding box center [1016, 459] width 100 height 17
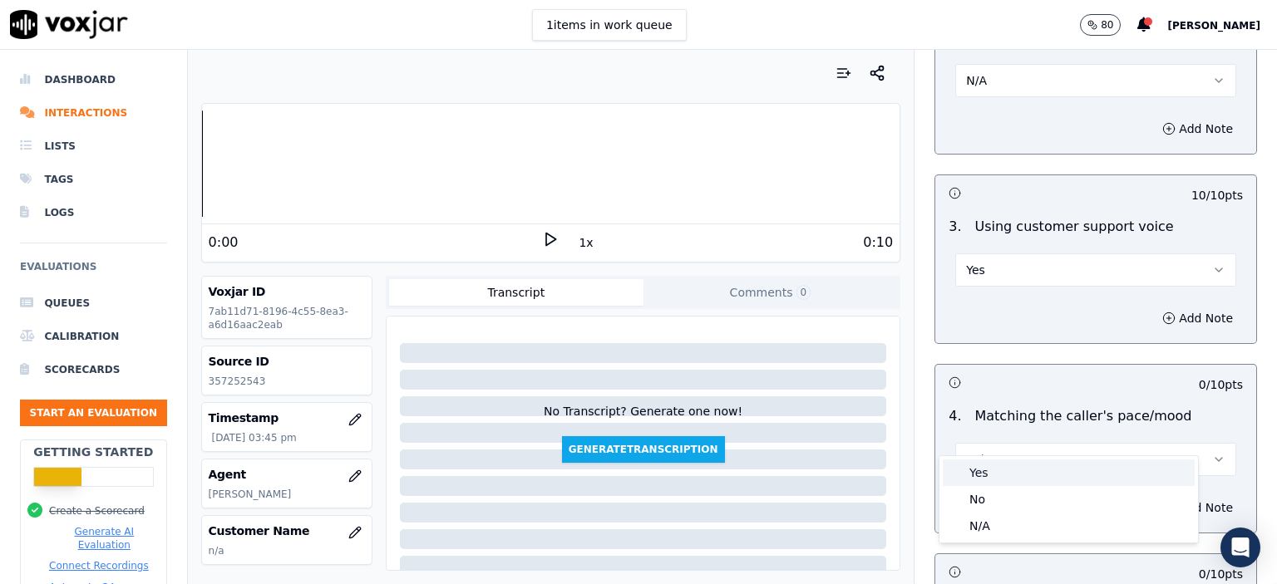
click at [998, 476] on div "Yes" at bounding box center [1069, 473] width 252 height 27
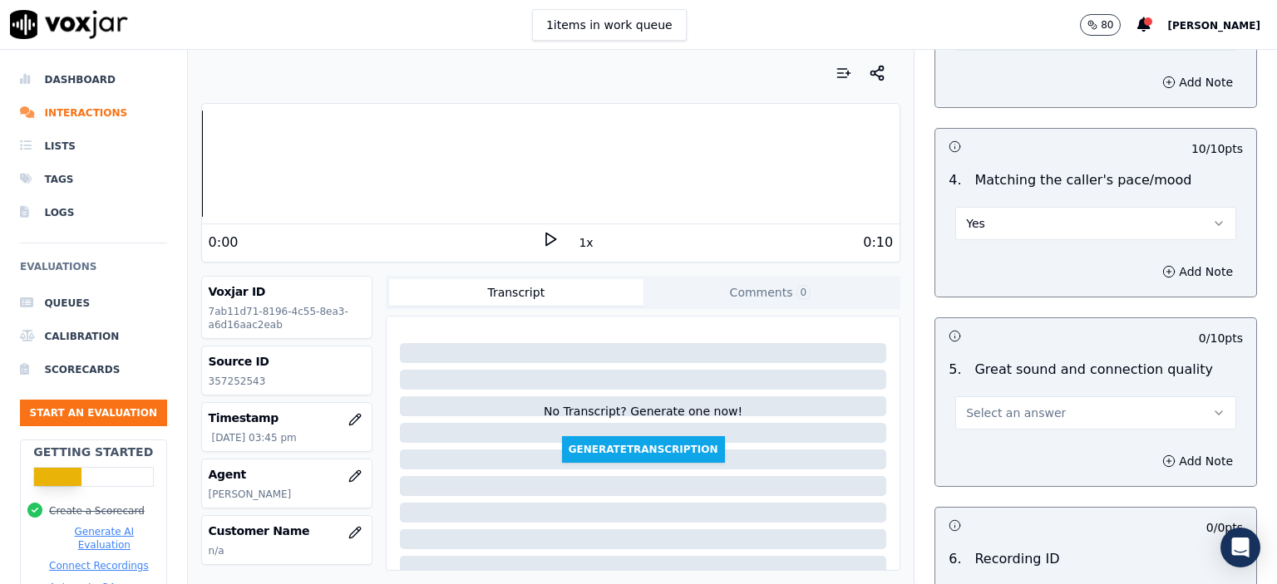
scroll to position [2743, 0]
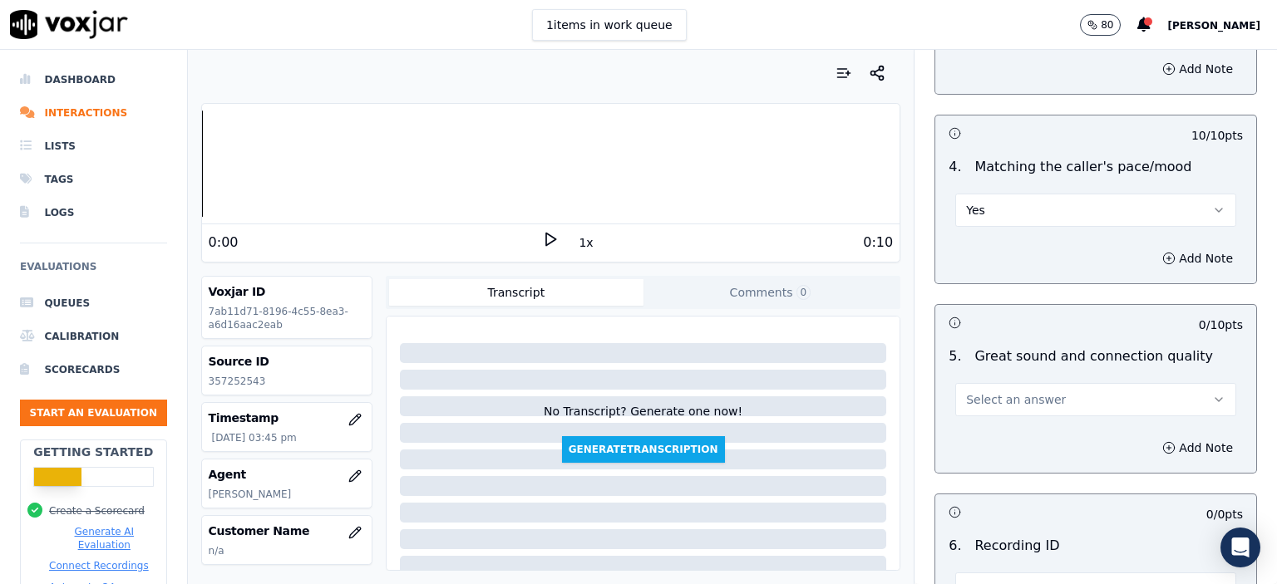
click at [1007, 392] on span "Select an answer" at bounding box center [1016, 400] width 100 height 17
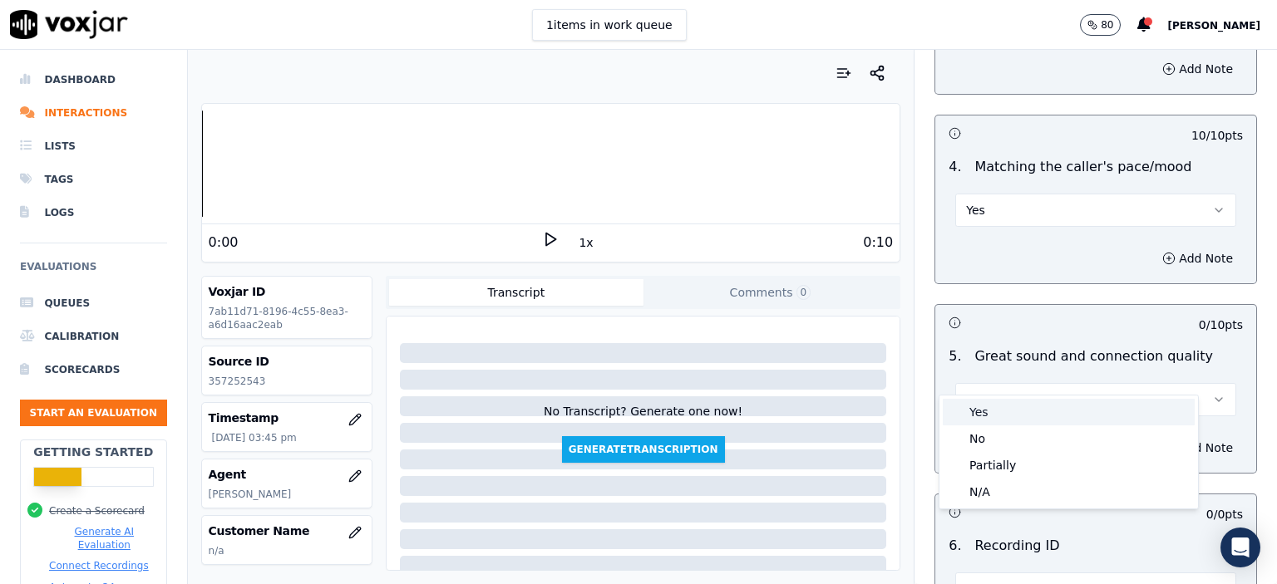
click at [999, 414] on div "Yes" at bounding box center [1069, 412] width 252 height 27
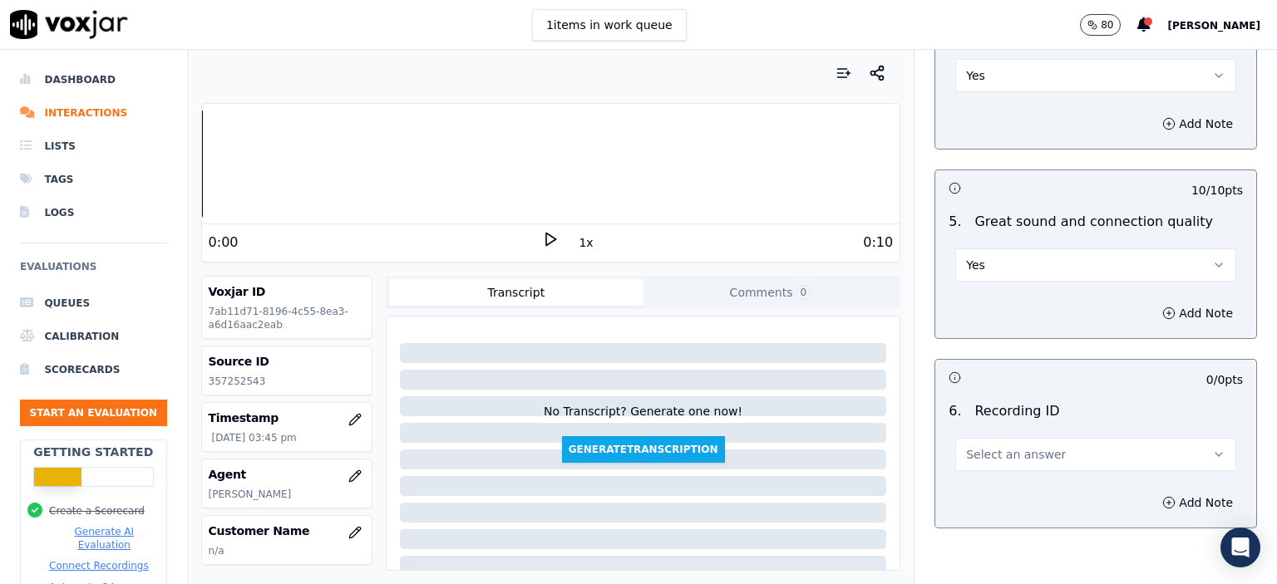
scroll to position [2910, 0]
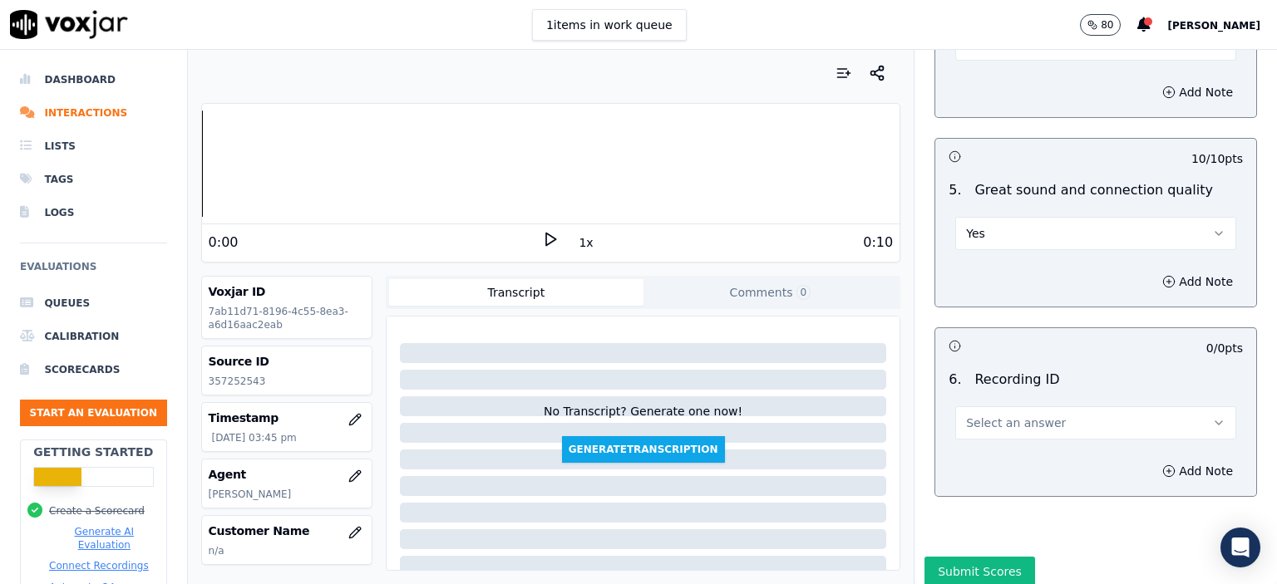
click at [1004, 415] on span "Select an answer" at bounding box center [1016, 423] width 100 height 17
click at [1004, 437] on div "N/A" at bounding box center [1069, 445] width 252 height 27
click at [1164, 460] on button "Add Note" at bounding box center [1197, 471] width 91 height 23
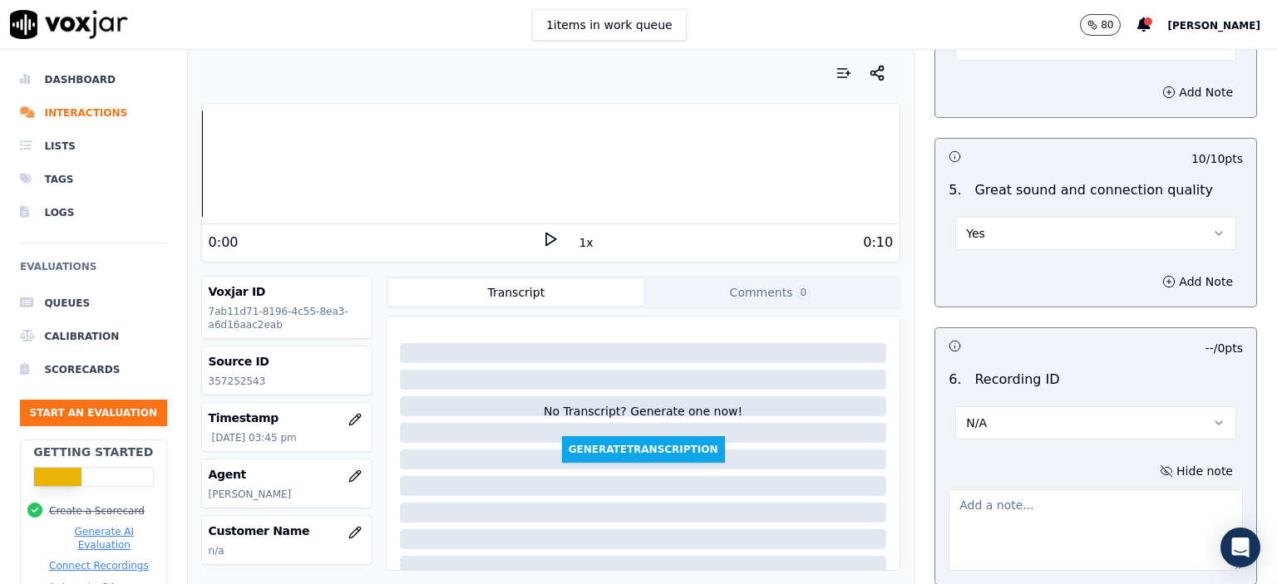
click at [239, 382] on p "357252543" at bounding box center [287, 381] width 156 height 13
copy p "357252543"
click at [951, 502] on textarea at bounding box center [1096, 530] width 294 height 81
paste textarea "357252543"
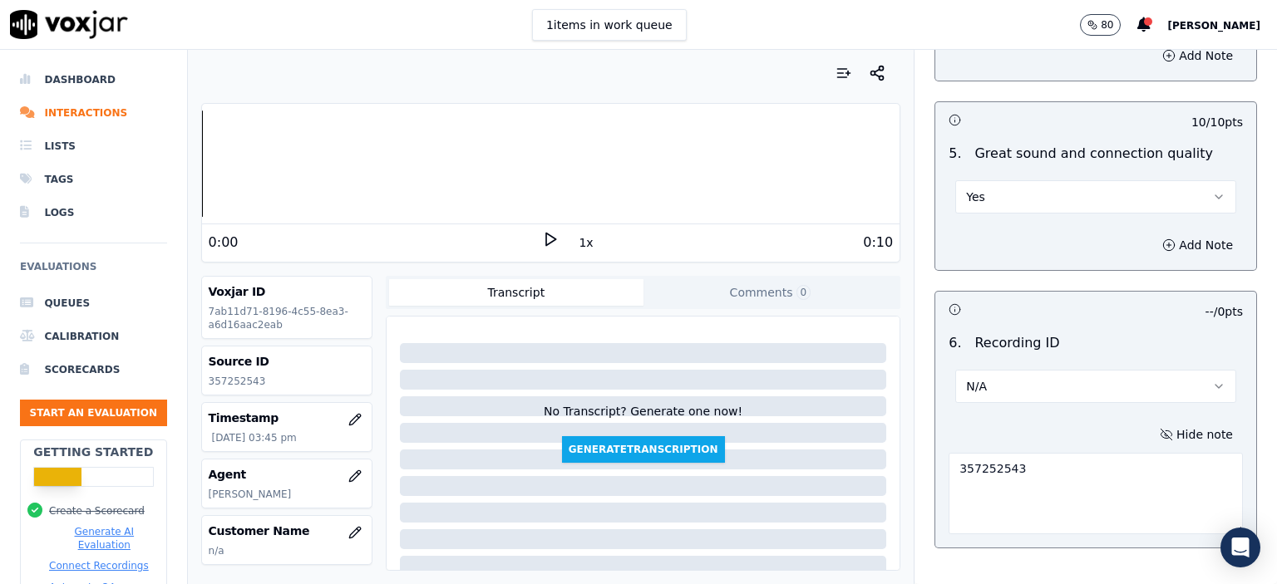
scroll to position [3023, 0]
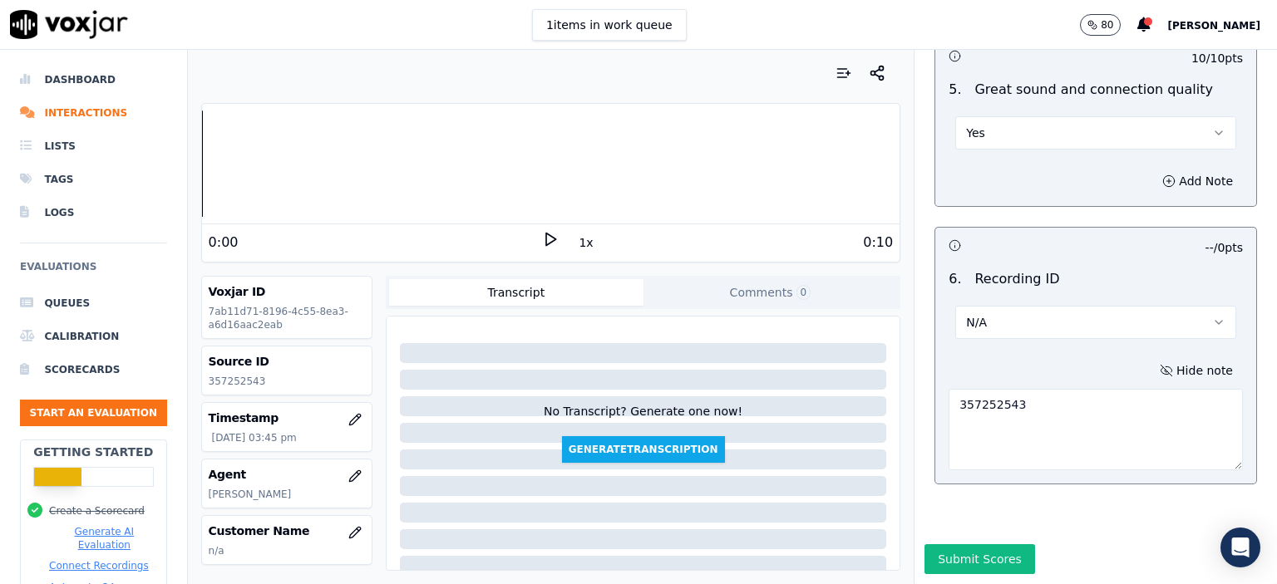
type textarea "357252543"
click at [938, 545] on button "Submit Scores" at bounding box center [979, 560] width 111 height 30
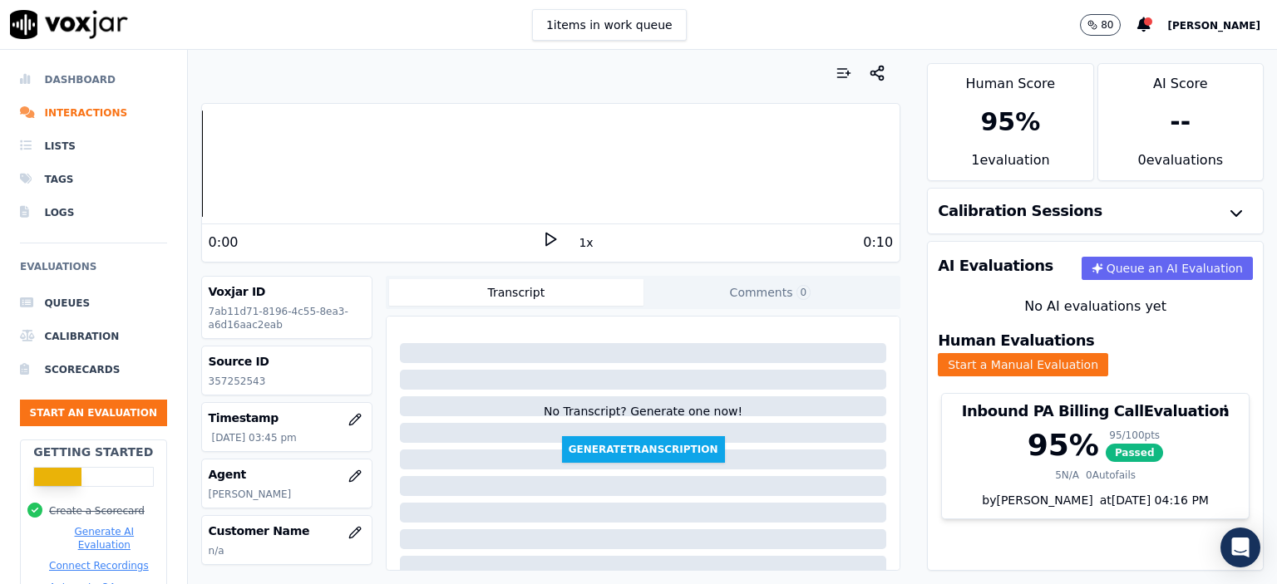
click at [67, 78] on li "Dashboard" at bounding box center [93, 79] width 147 height 33
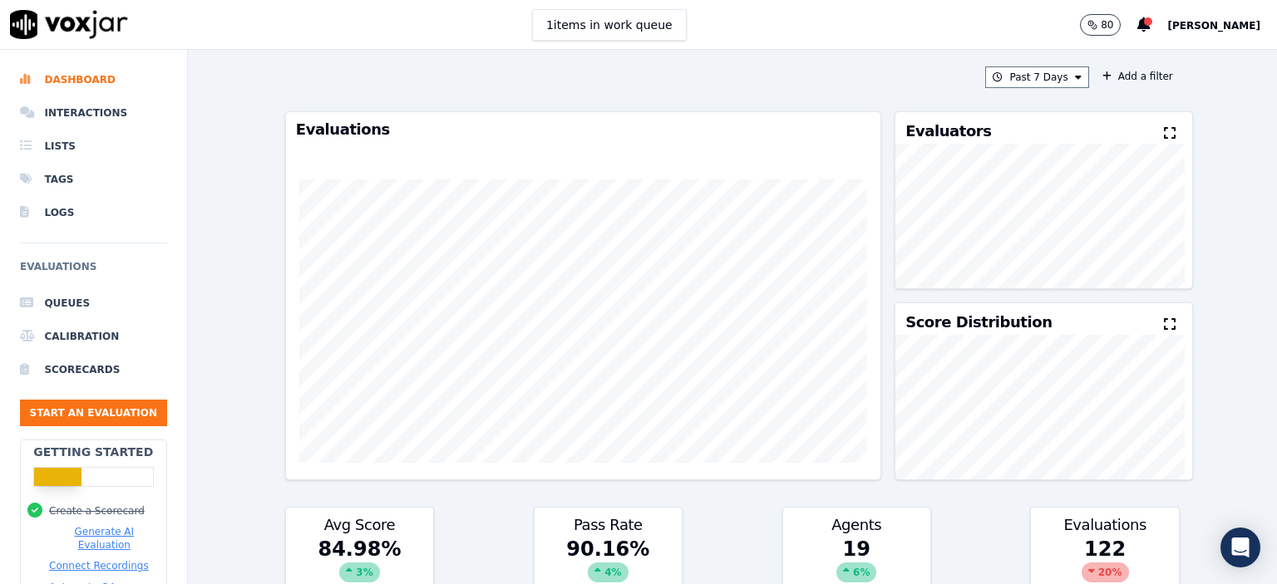
click at [100, 398] on ul "Queues Calibration Scorecards Start an Evaluation" at bounding box center [93, 363] width 147 height 153
click at [101, 432] on ul "Queues Calibration Scorecards Start an Evaluation" at bounding box center [93, 363] width 147 height 153
click at [111, 418] on button "Start an Evaluation" at bounding box center [93, 413] width 147 height 27
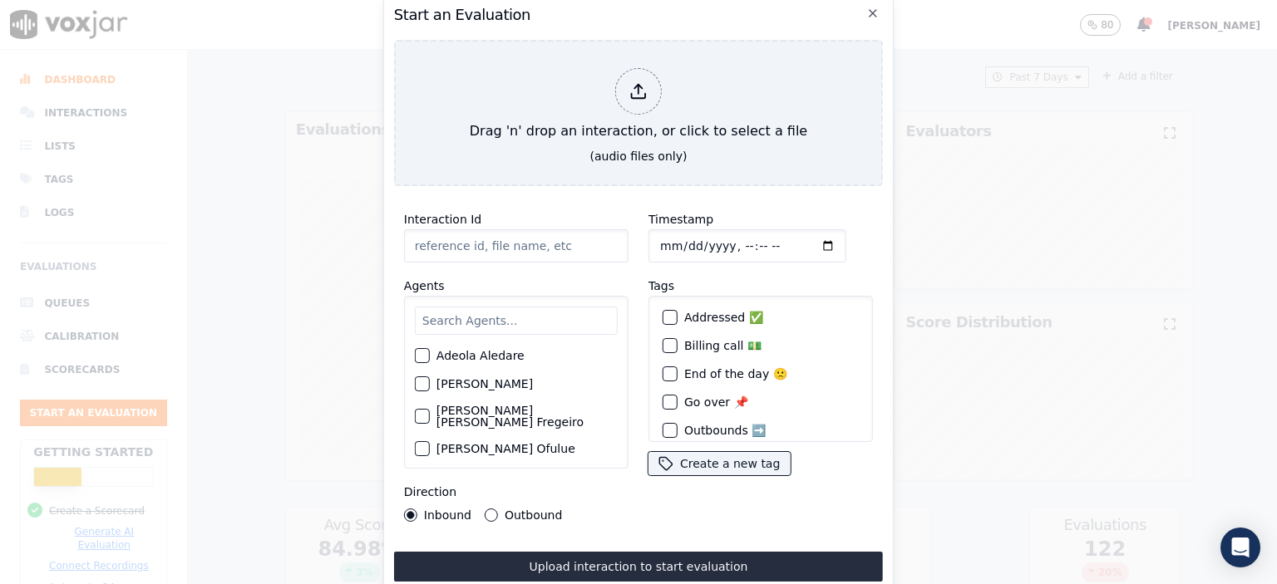
click at [536, 239] on input "Interaction Id" at bounding box center [516, 245] width 224 height 33
paste input "357246804"
type input "357246804"
click at [732, 236] on input "Timestamp" at bounding box center [747, 245] width 198 height 33
type input "[DATE]T15:07"
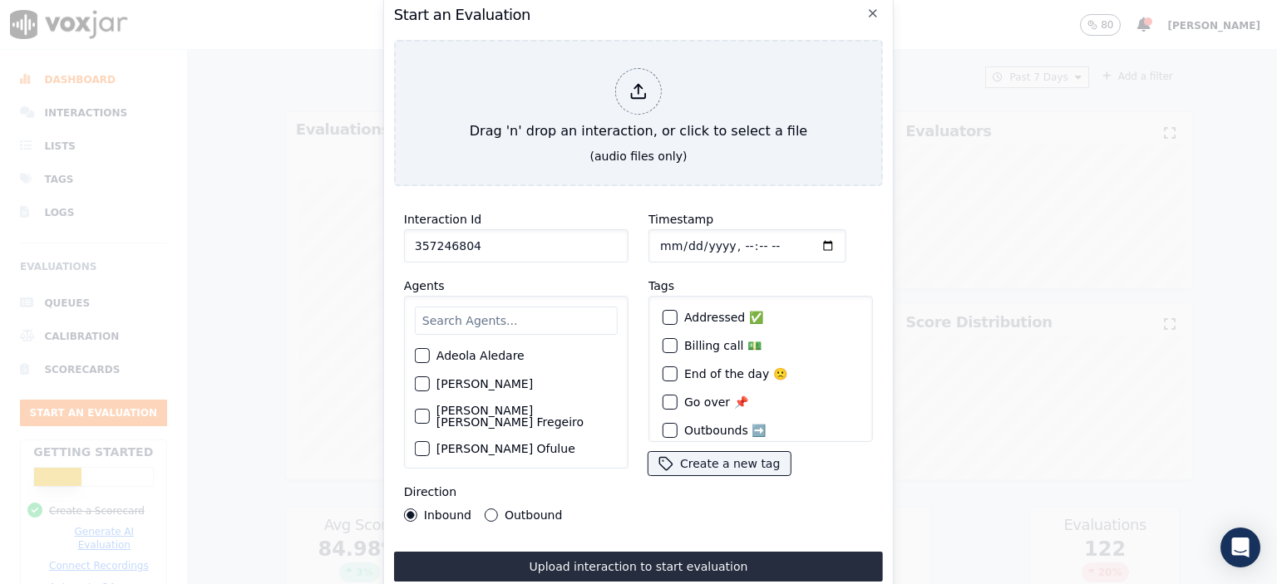
click at [451, 309] on input "text" at bounding box center [516, 321] width 203 height 28
click at [545, 318] on input "text" at bounding box center [516, 321] width 203 height 28
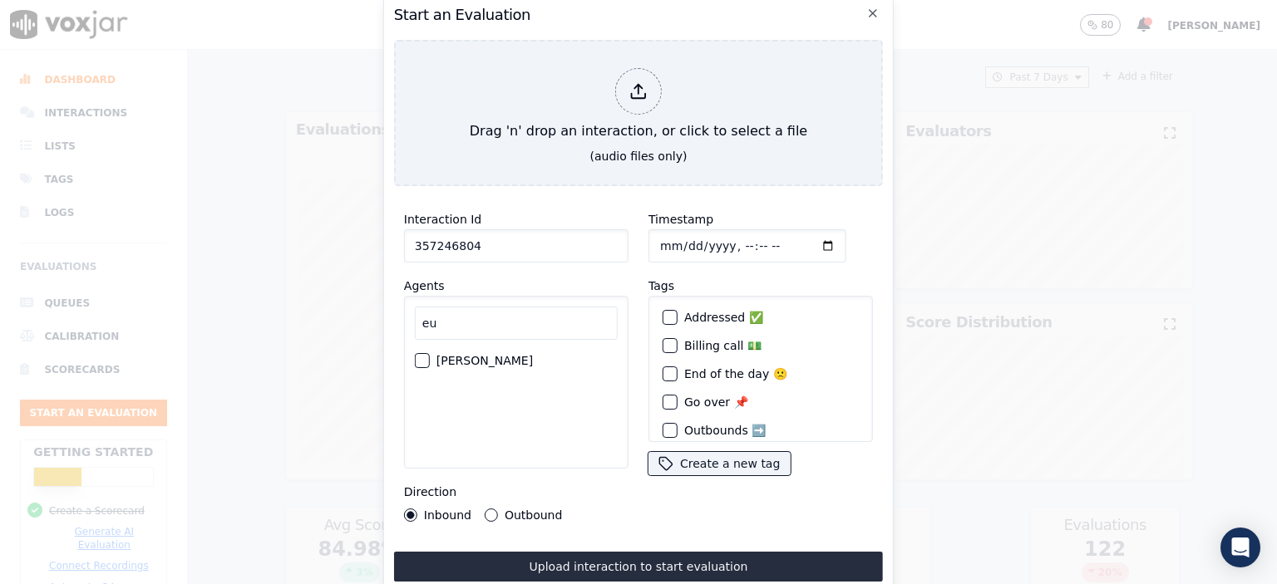
type input "eu"
click at [495, 355] on label "[PERSON_NAME]" at bounding box center [484, 361] width 96 height 12
click at [430, 353] on button "[PERSON_NAME]" at bounding box center [422, 360] width 15 height 15
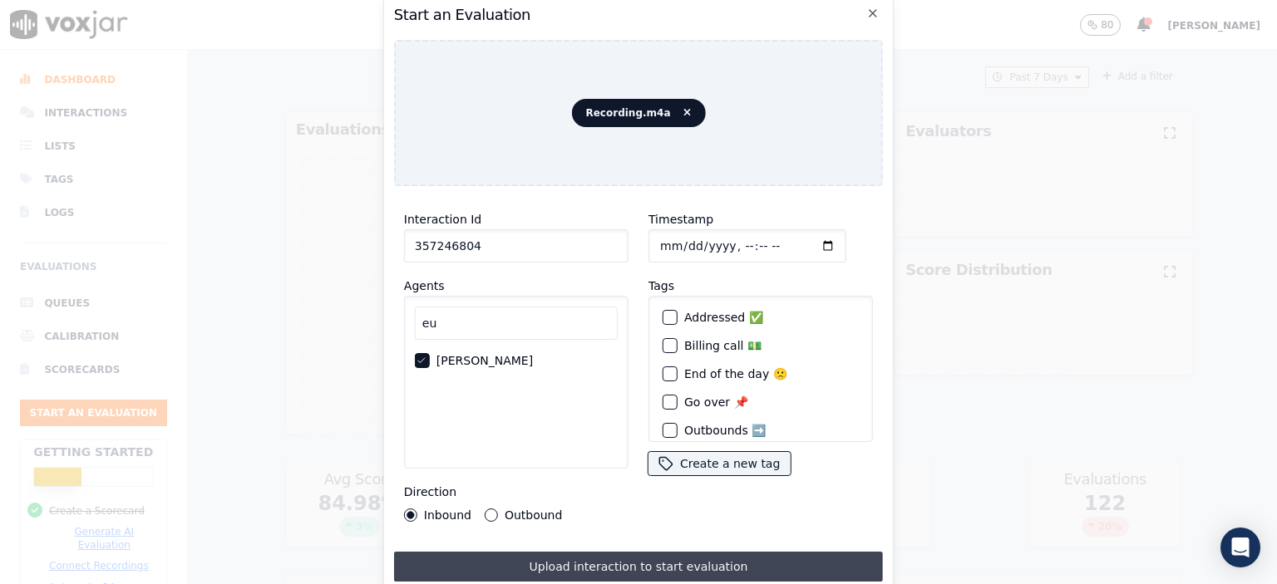
click at [644, 552] on button "Upload interaction to start evaluation" at bounding box center [638, 567] width 489 height 30
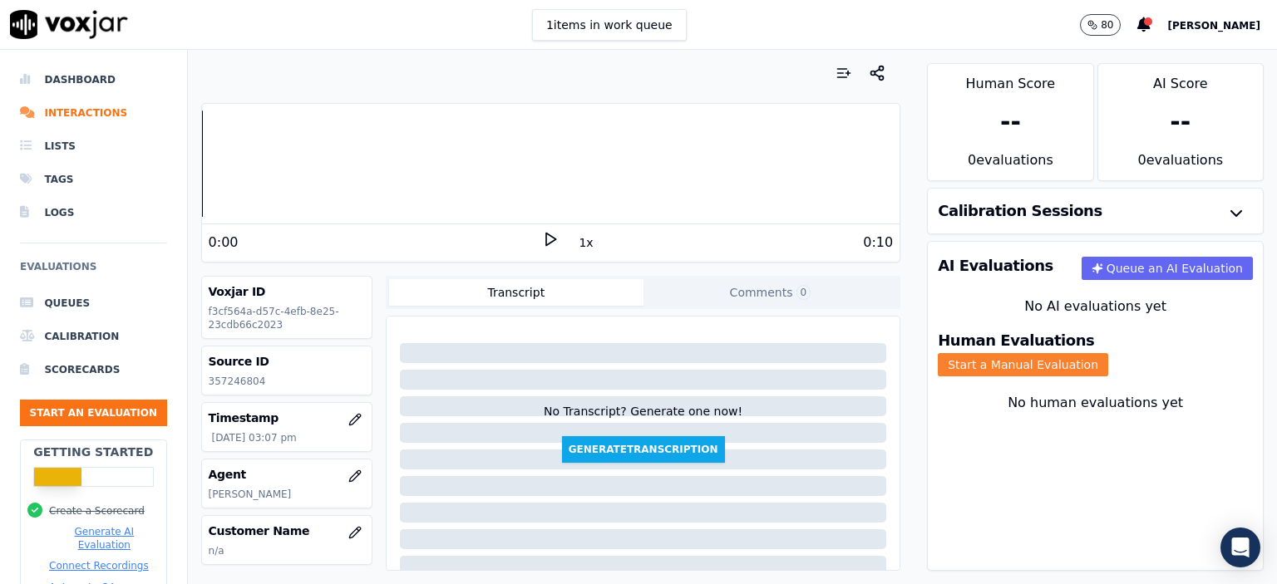
click at [1097, 353] on button "Start a Manual Evaluation" at bounding box center [1023, 364] width 170 height 23
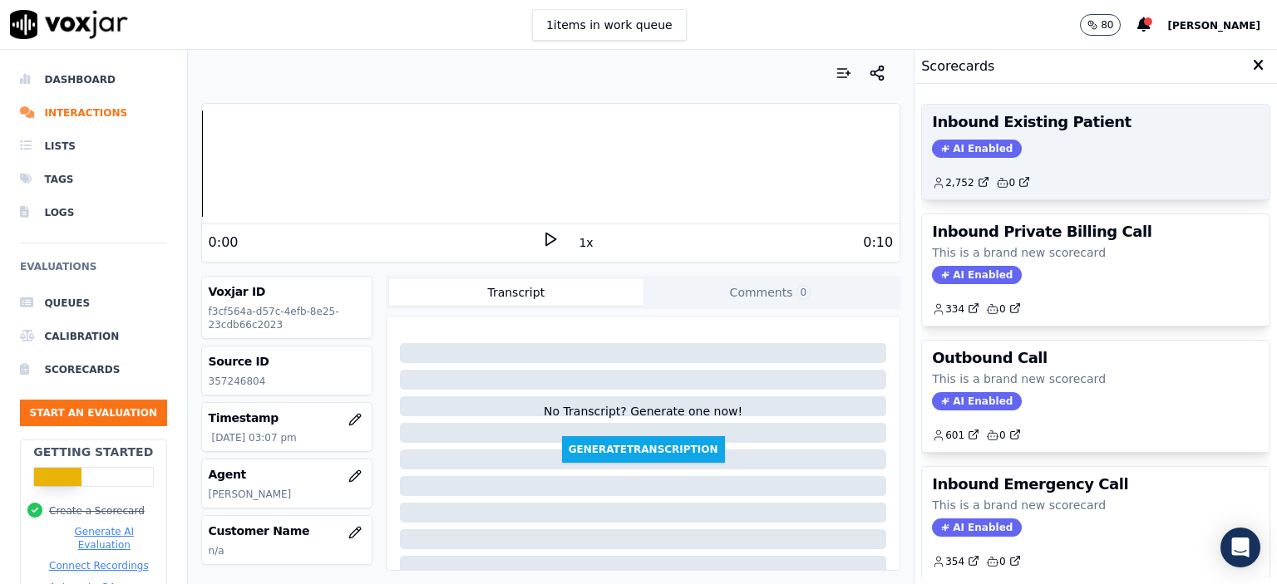
click at [1018, 154] on div "AI Enabled" at bounding box center [1096, 149] width 328 height 18
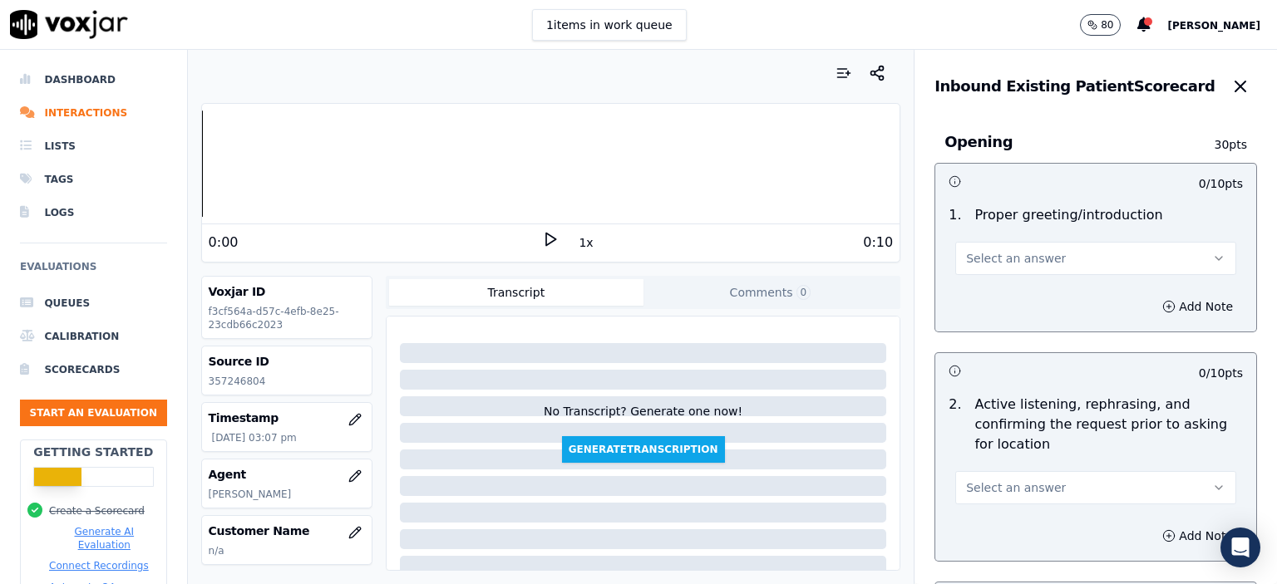
click at [1041, 258] on button "Select an answer" at bounding box center [1095, 258] width 281 height 33
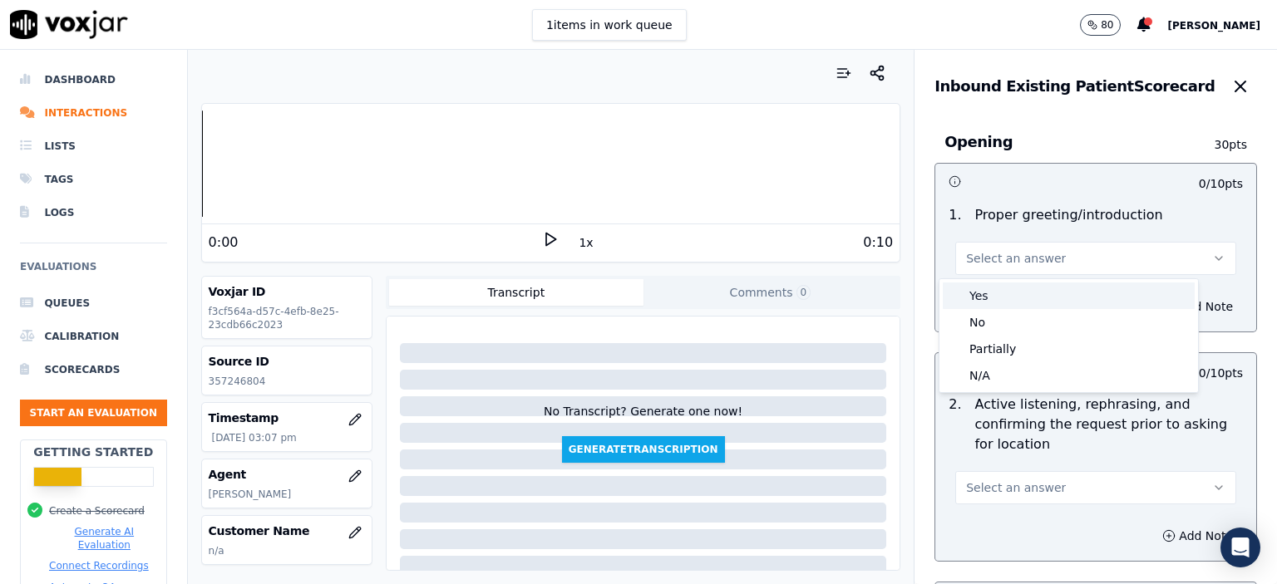
click at [1037, 288] on div "Yes" at bounding box center [1069, 296] width 252 height 27
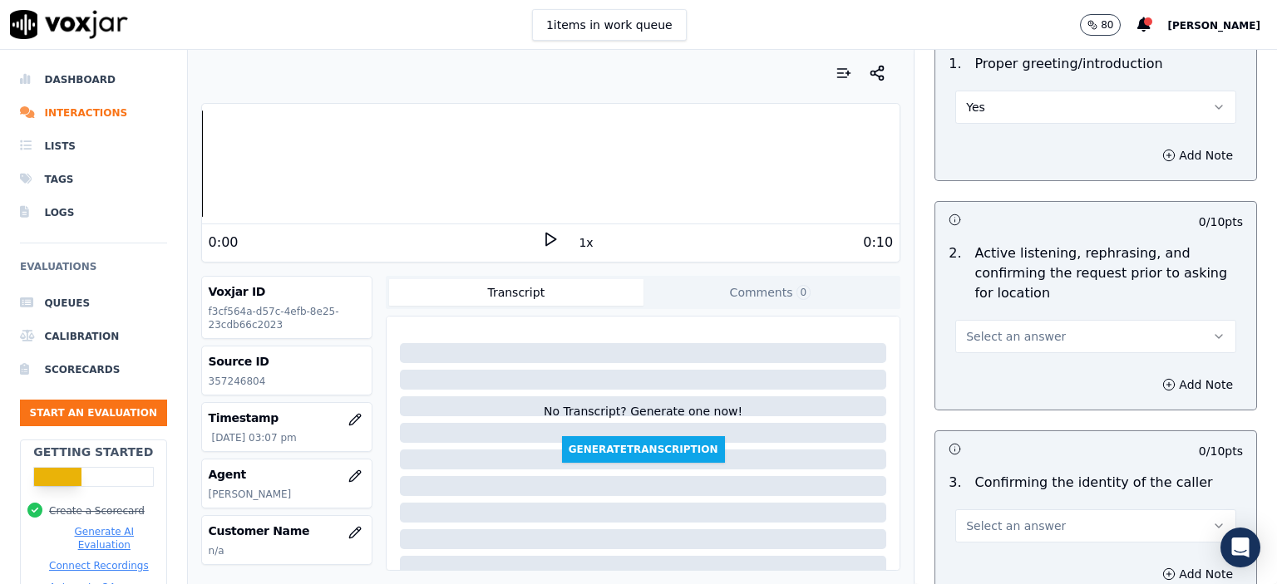
scroll to position [166, 0]
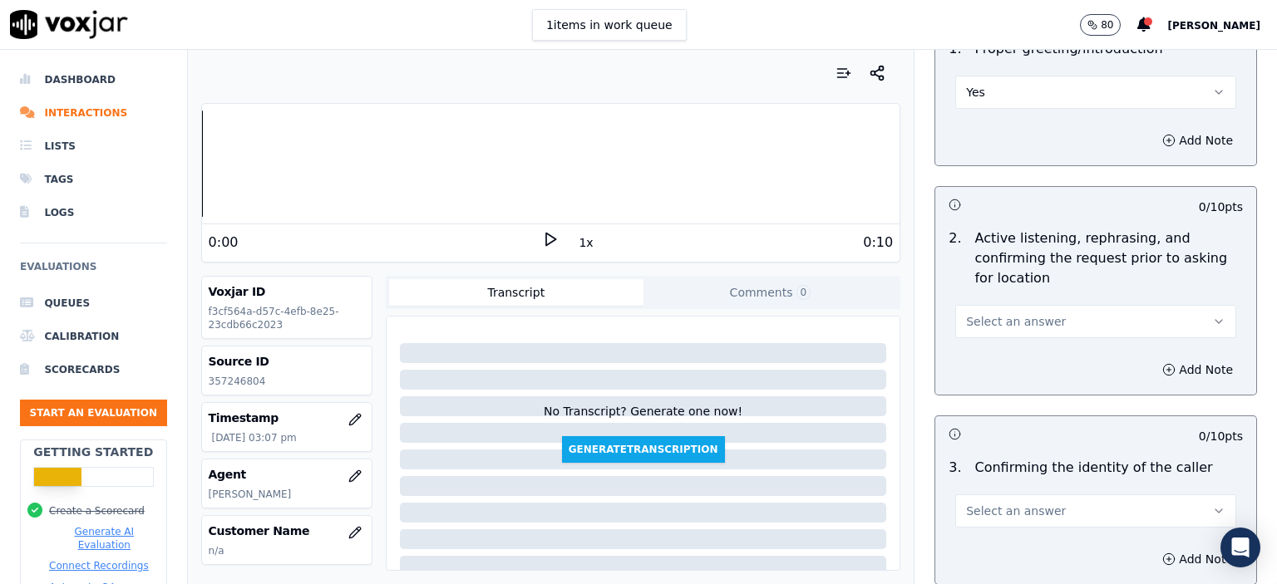
click at [1040, 330] on button "Select an answer" at bounding box center [1095, 321] width 281 height 33
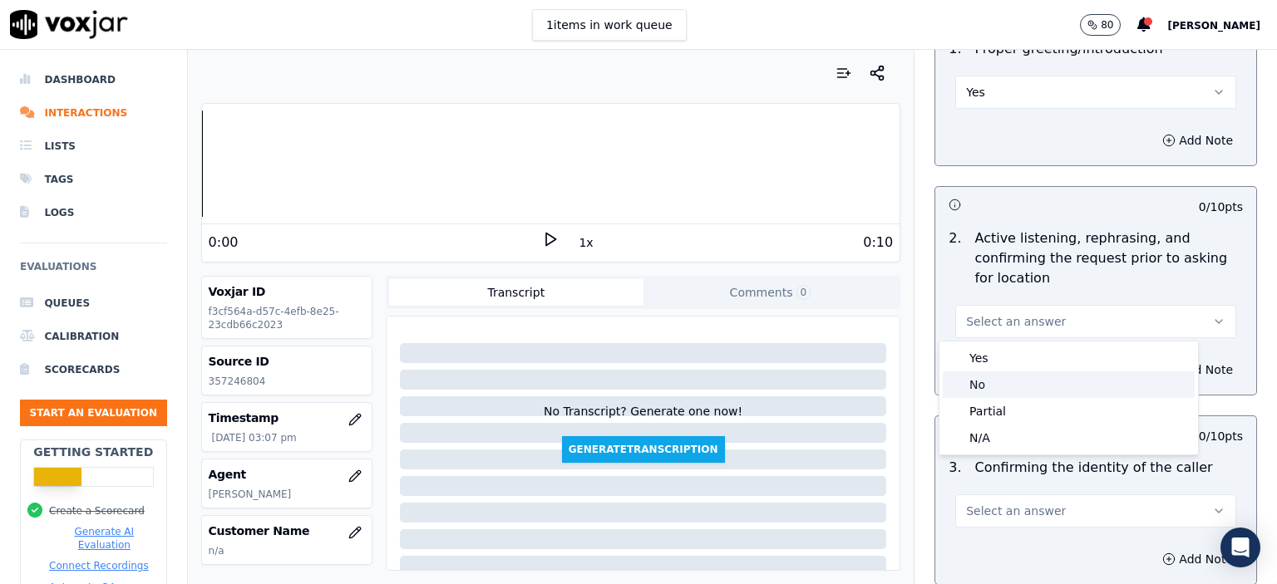
click at [1029, 382] on div "No" at bounding box center [1069, 385] width 252 height 27
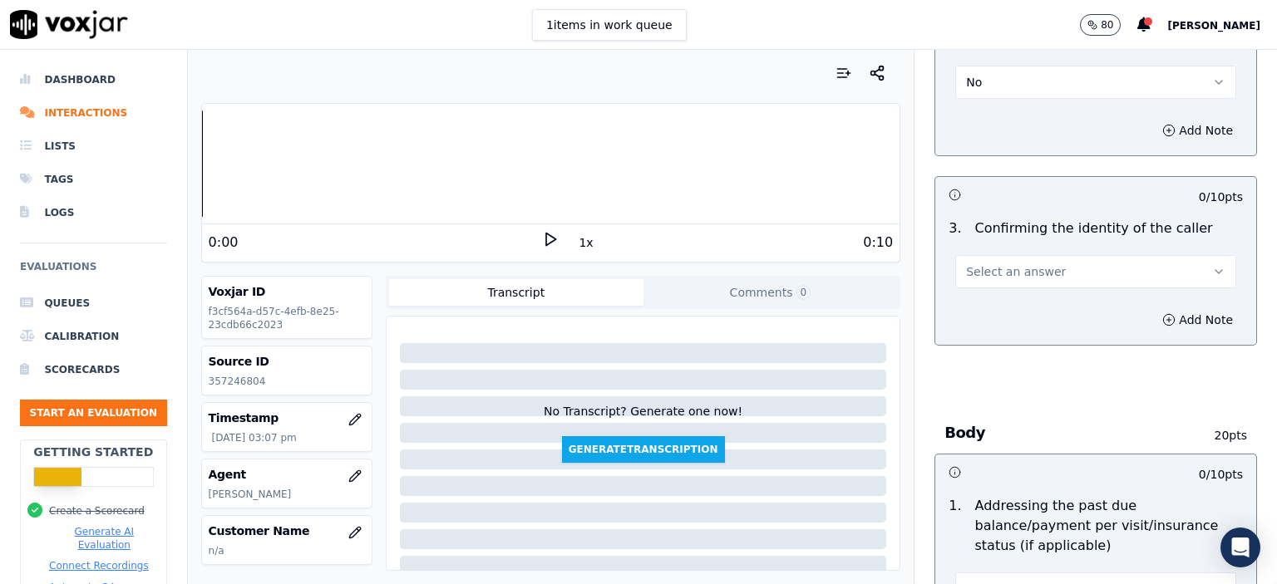
scroll to position [416, 0]
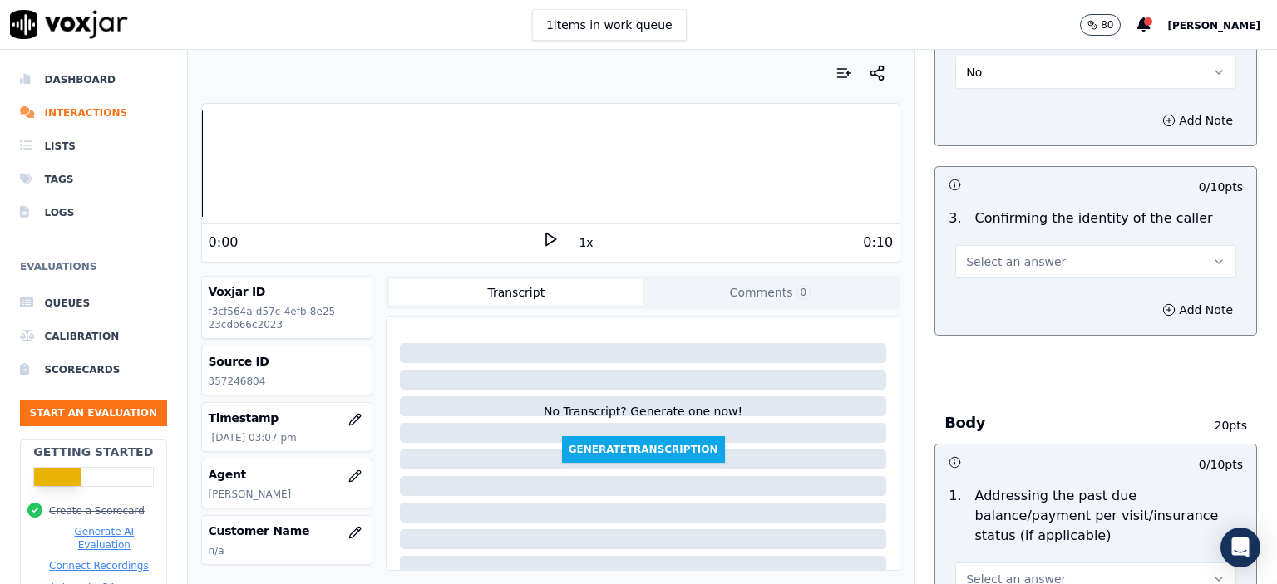
click at [1021, 265] on span "Select an answer" at bounding box center [1016, 262] width 100 height 17
click at [1021, 298] on div "Yes" at bounding box center [1069, 298] width 252 height 27
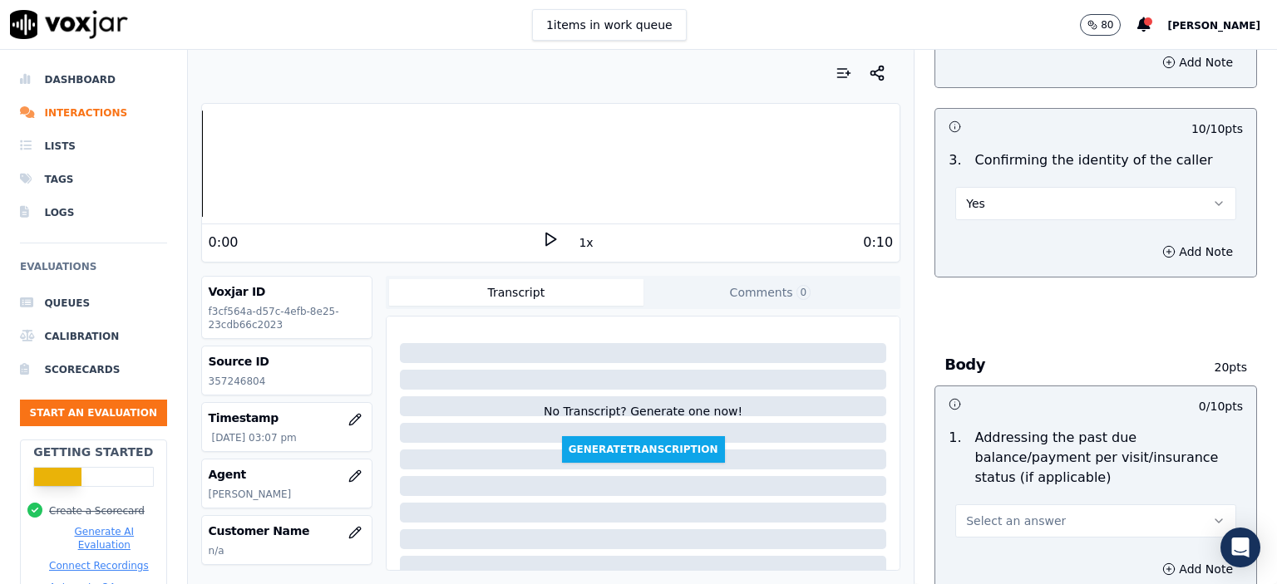
scroll to position [582, 0]
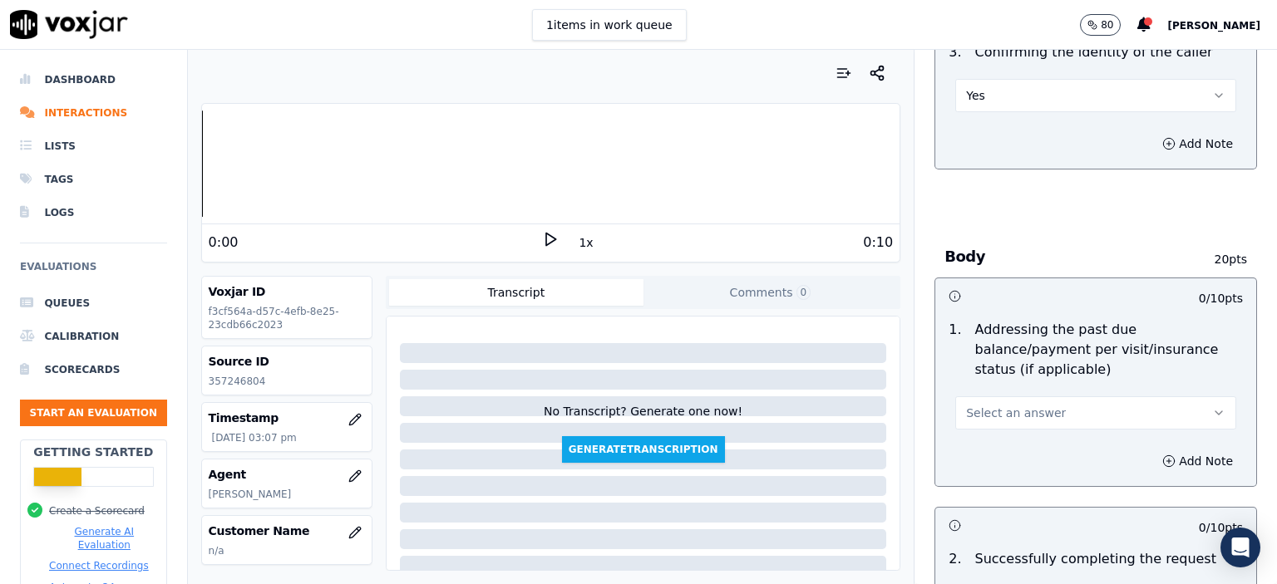
click at [1032, 405] on span "Select an answer" at bounding box center [1016, 413] width 100 height 17
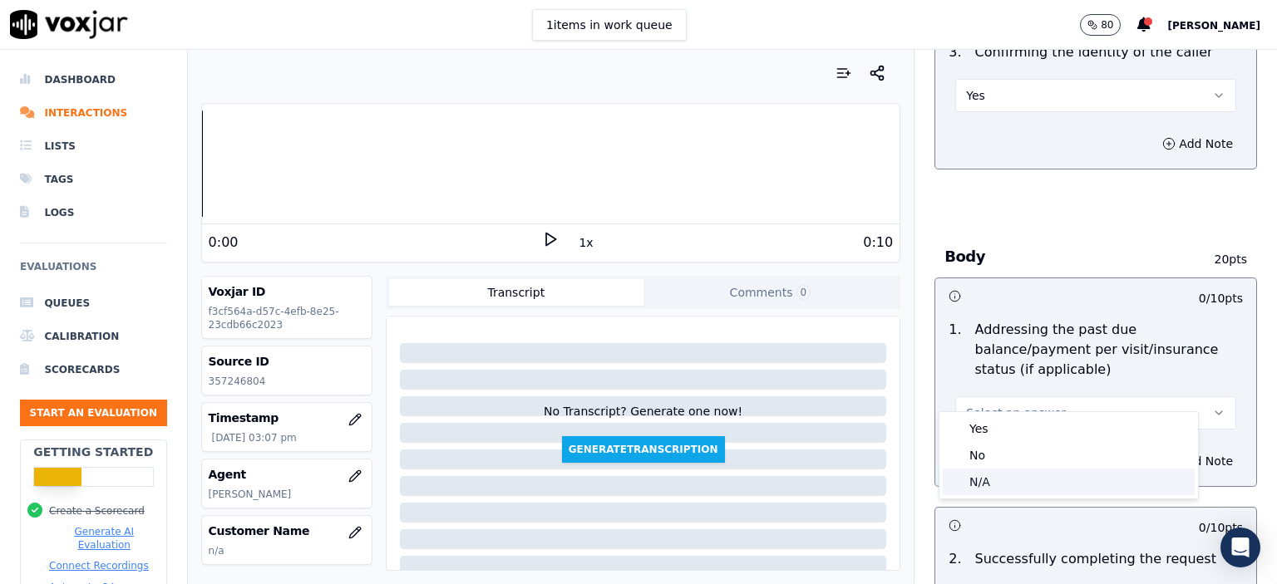
click at [1031, 474] on div "N/A" at bounding box center [1069, 482] width 252 height 27
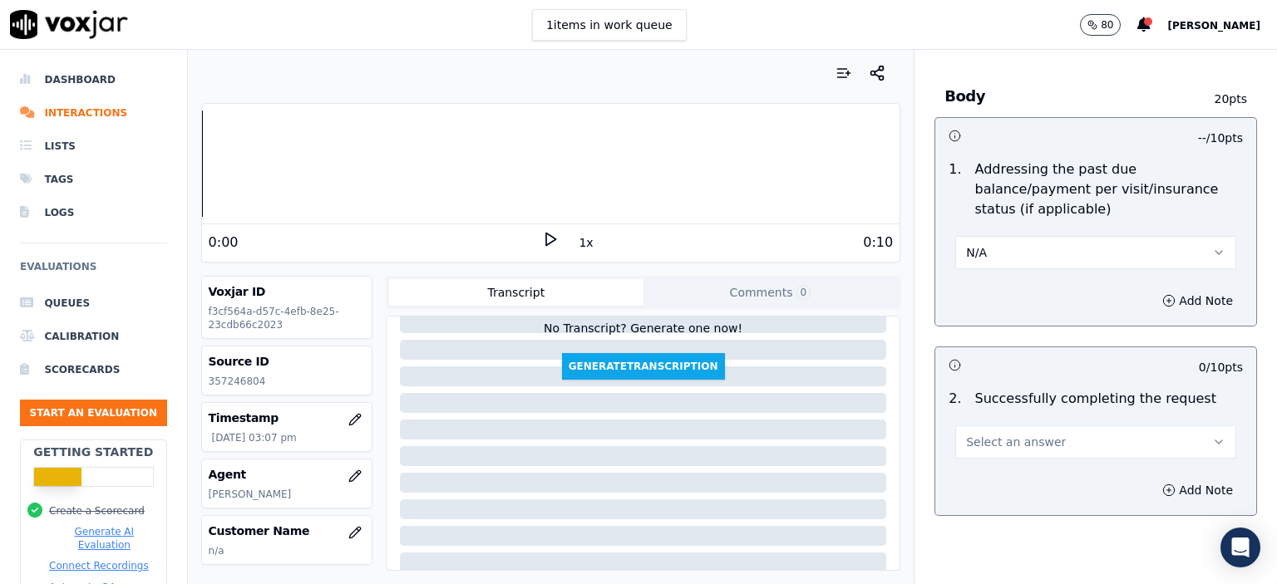
scroll to position [748, 0]
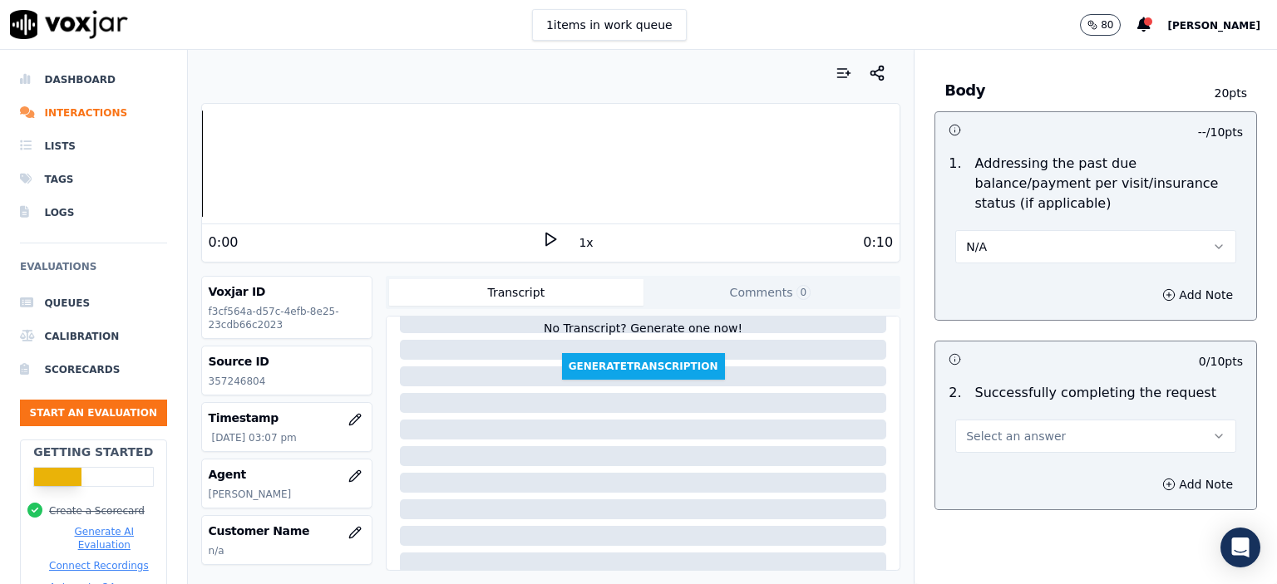
click at [1035, 420] on button "Select an answer" at bounding box center [1095, 436] width 281 height 33
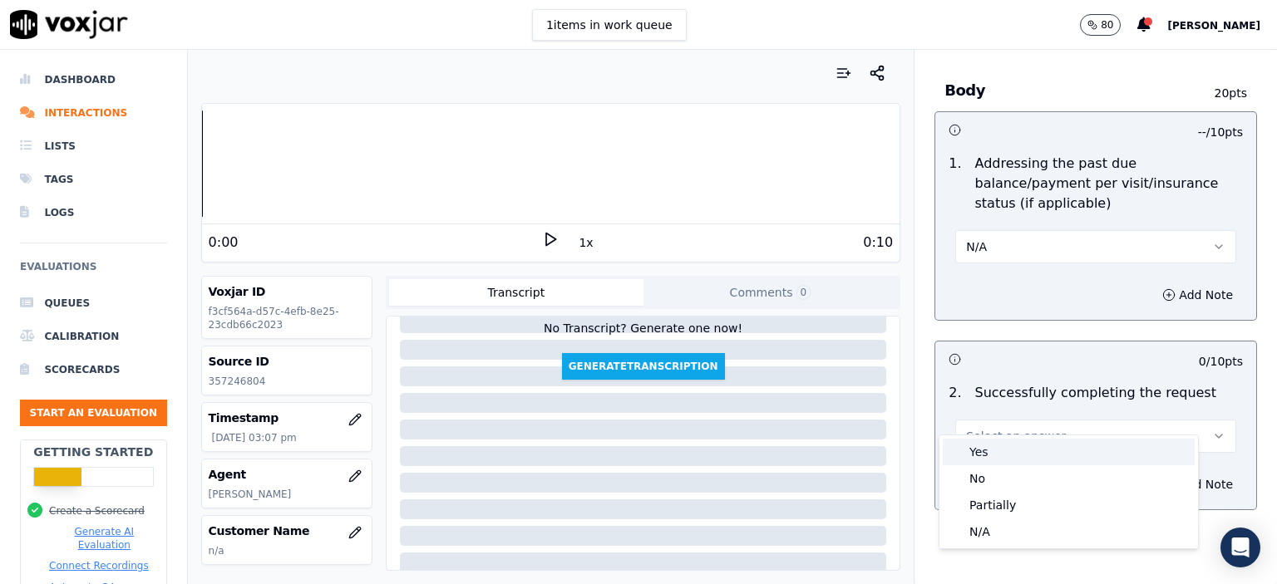
click at [1032, 447] on div "Yes" at bounding box center [1069, 452] width 252 height 27
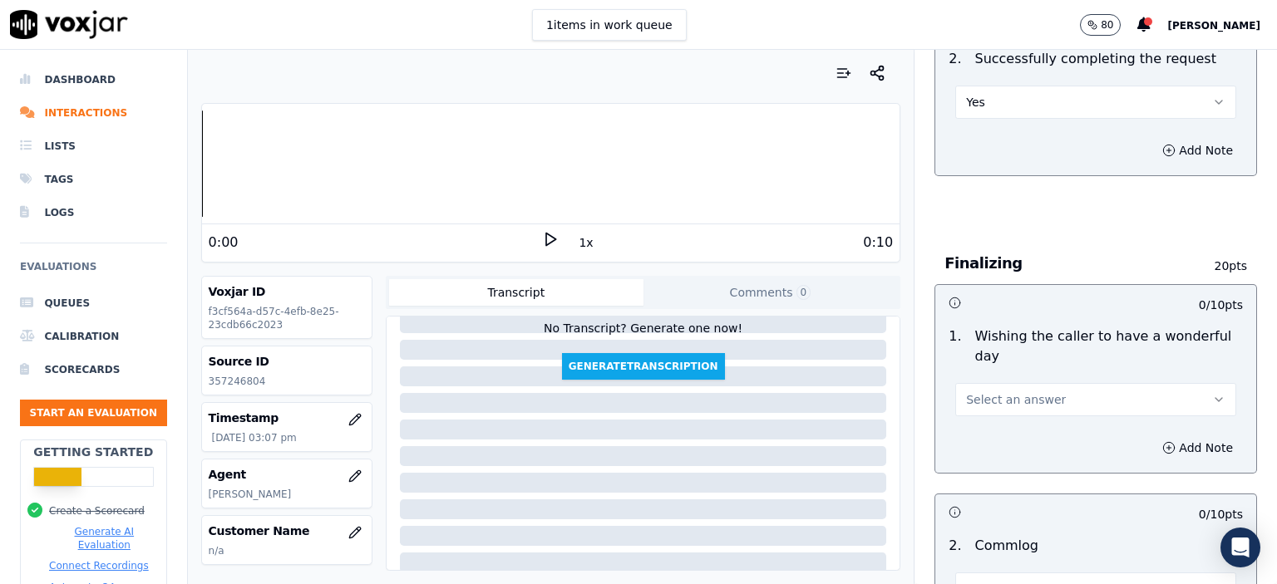
scroll to position [1164, 0]
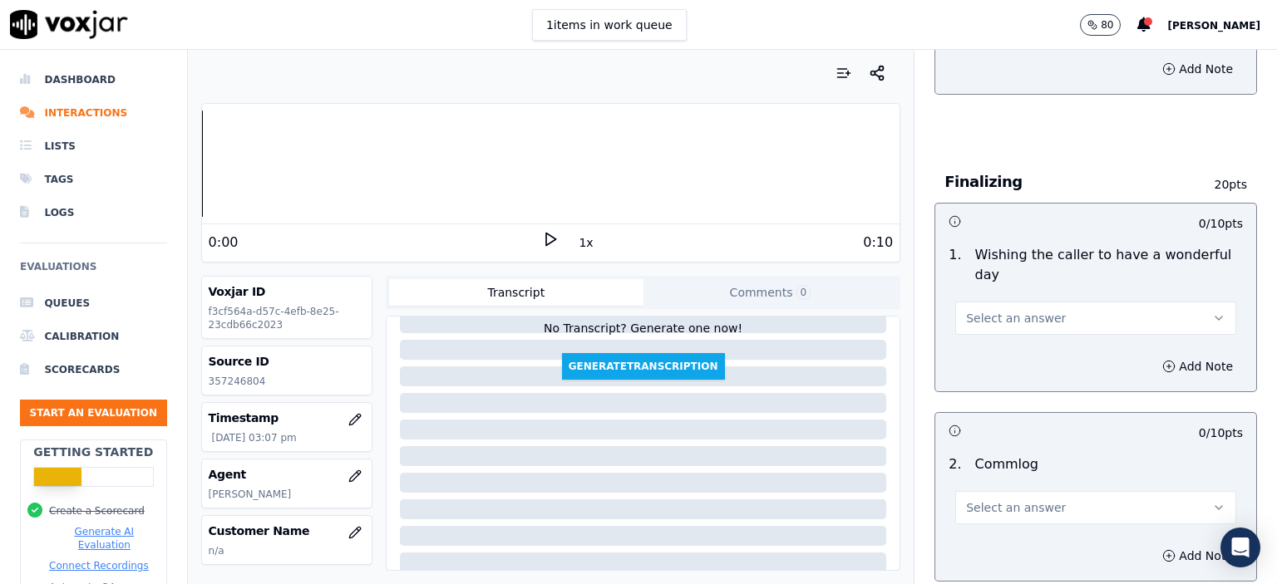
click at [1007, 302] on button "Select an answer" at bounding box center [1095, 318] width 281 height 33
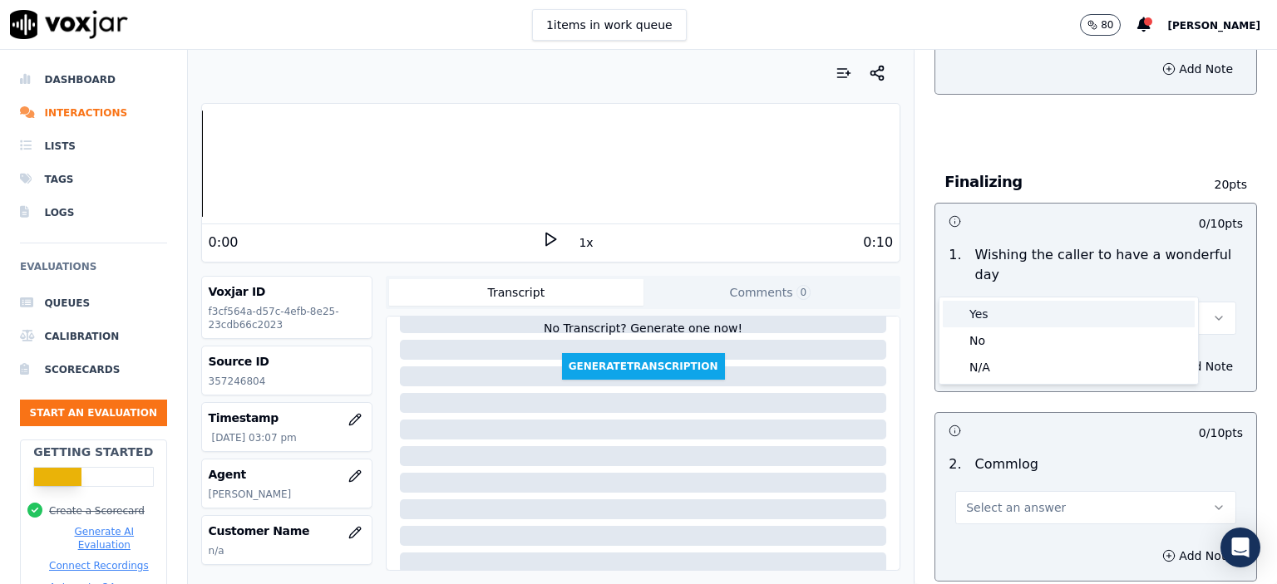
click at [1013, 306] on div "Yes" at bounding box center [1069, 314] width 252 height 27
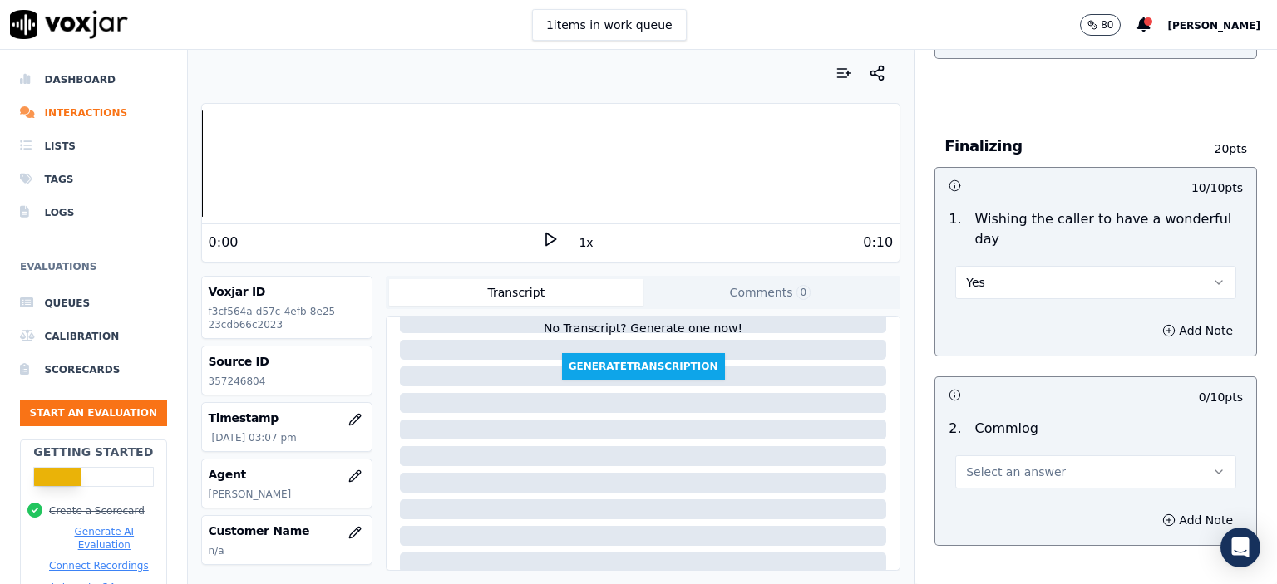
scroll to position [1247, 0]
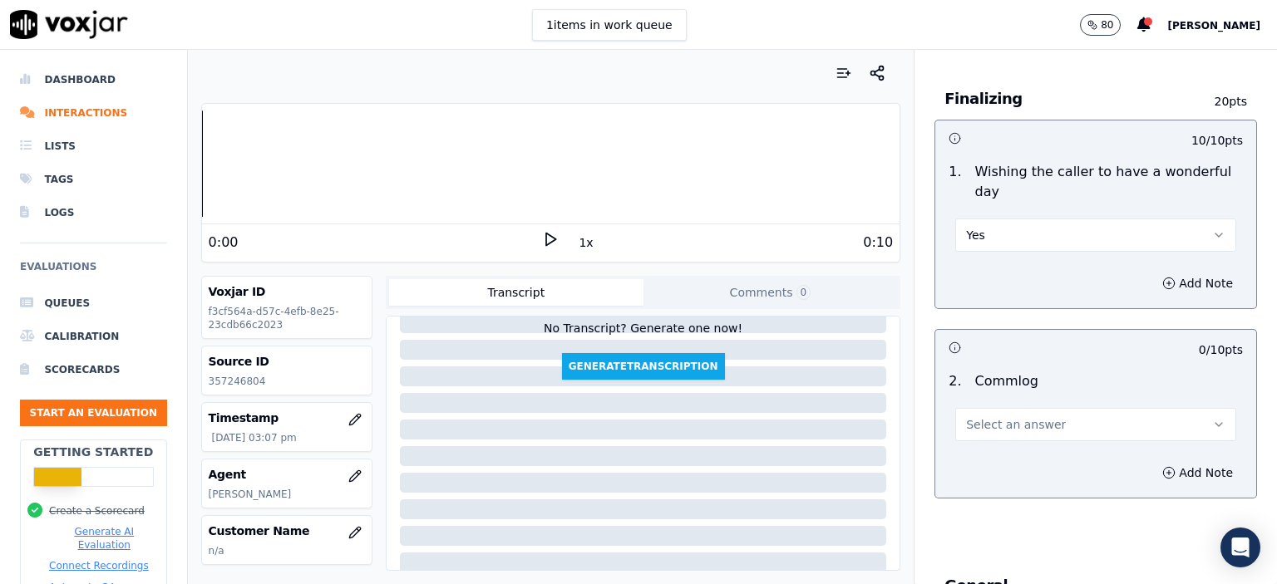
click at [1006, 408] on button "Select an answer" at bounding box center [1095, 424] width 281 height 33
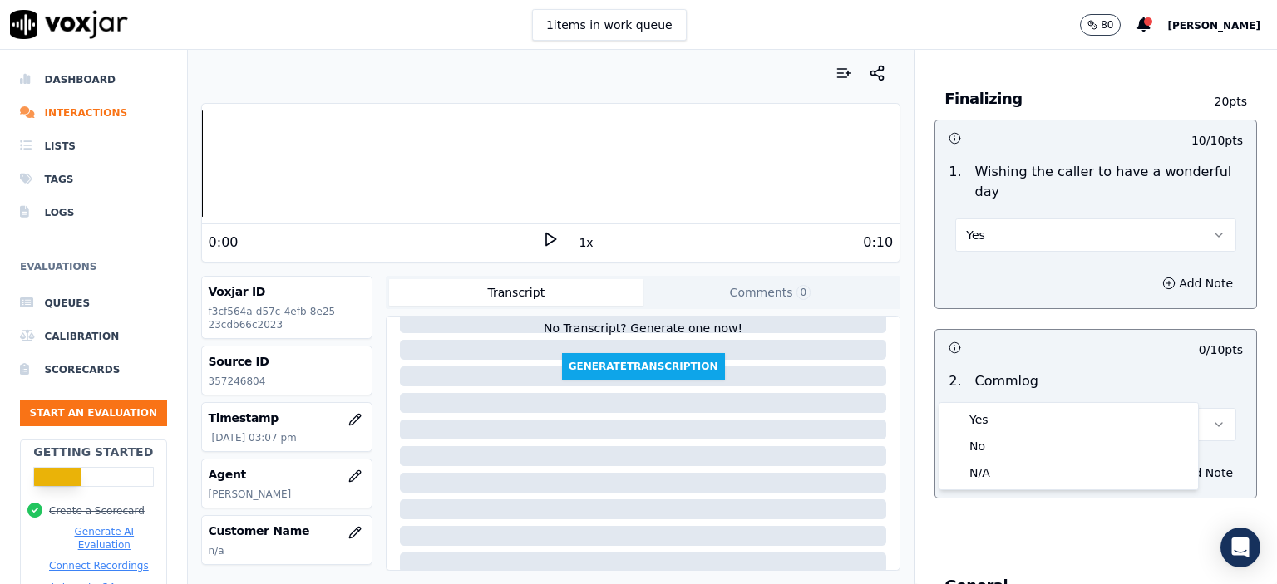
click at [1008, 405] on div "Yes No N/A" at bounding box center [1068, 446] width 259 height 86
click at [1008, 411] on div "Yes" at bounding box center [1069, 420] width 252 height 27
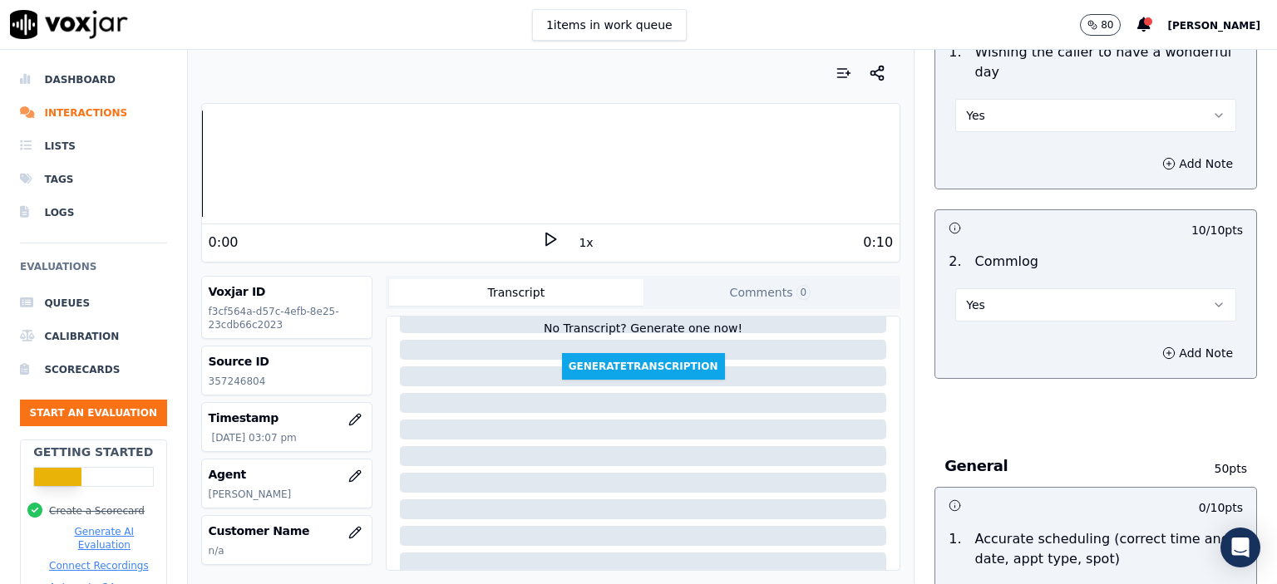
scroll to position [1496, 0]
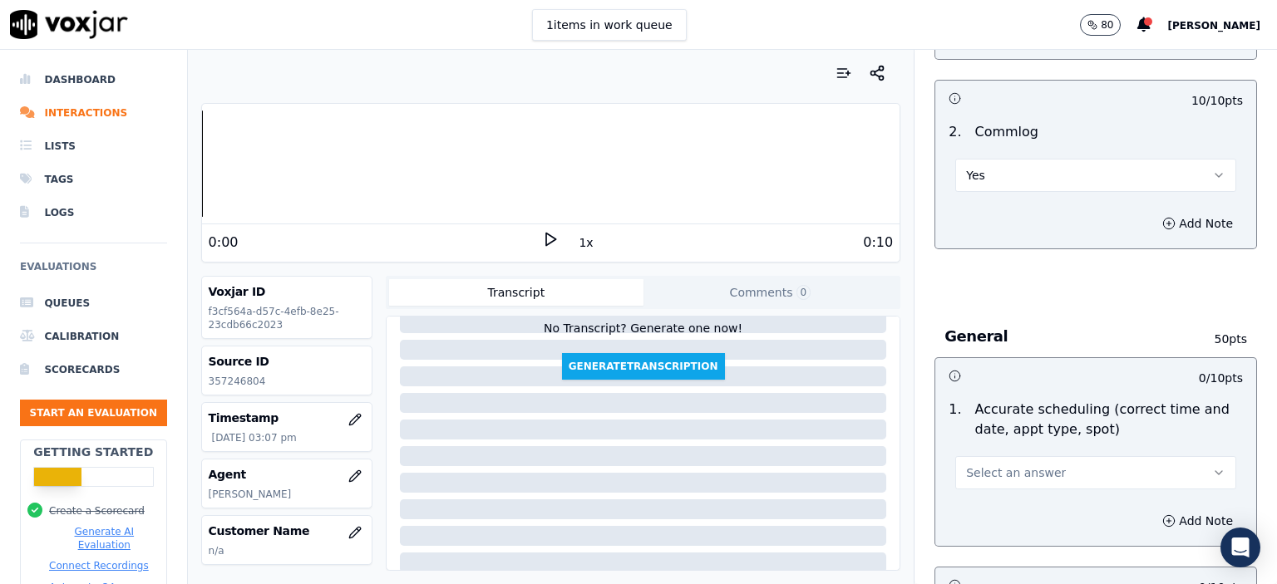
click at [1011, 465] on span "Select an answer" at bounding box center [1016, 473] width 100 height 17
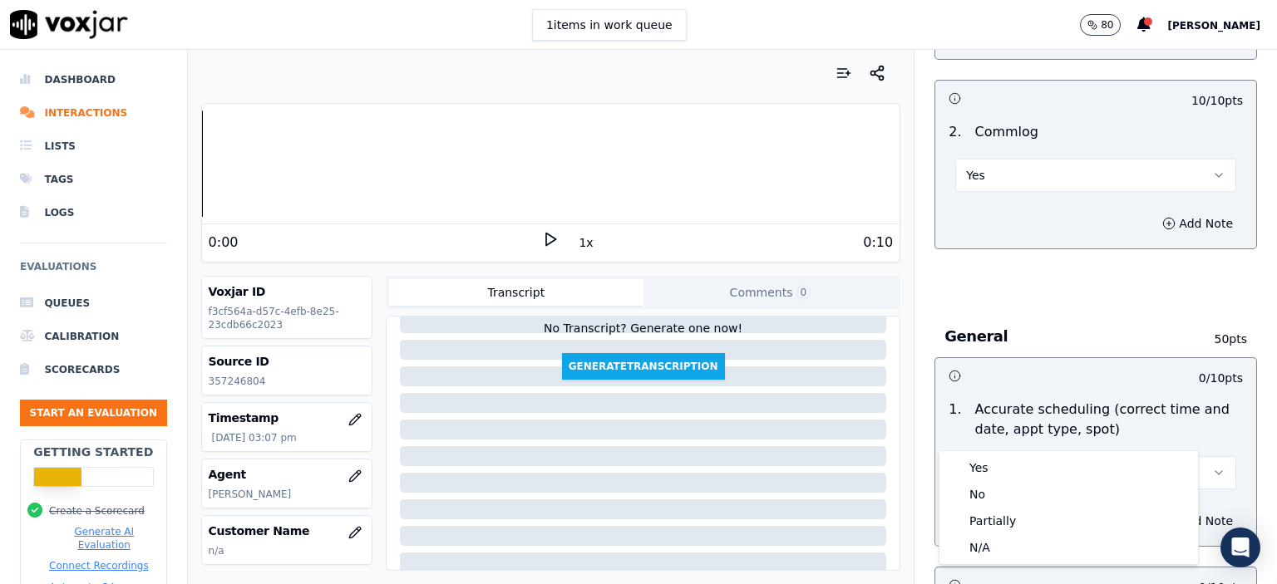
drag, startPoint x: 992, startPoint y: 451, endPoint x: 988, endPoint y: 464, distance: 13.7
click at [992, 451] on div "Yes No Partially N/A" at bounding box center [1069, 508] width 260 height 115
click at [988, 465] on div "Yes" at bounding box center [1069, 468] width 252 height 27
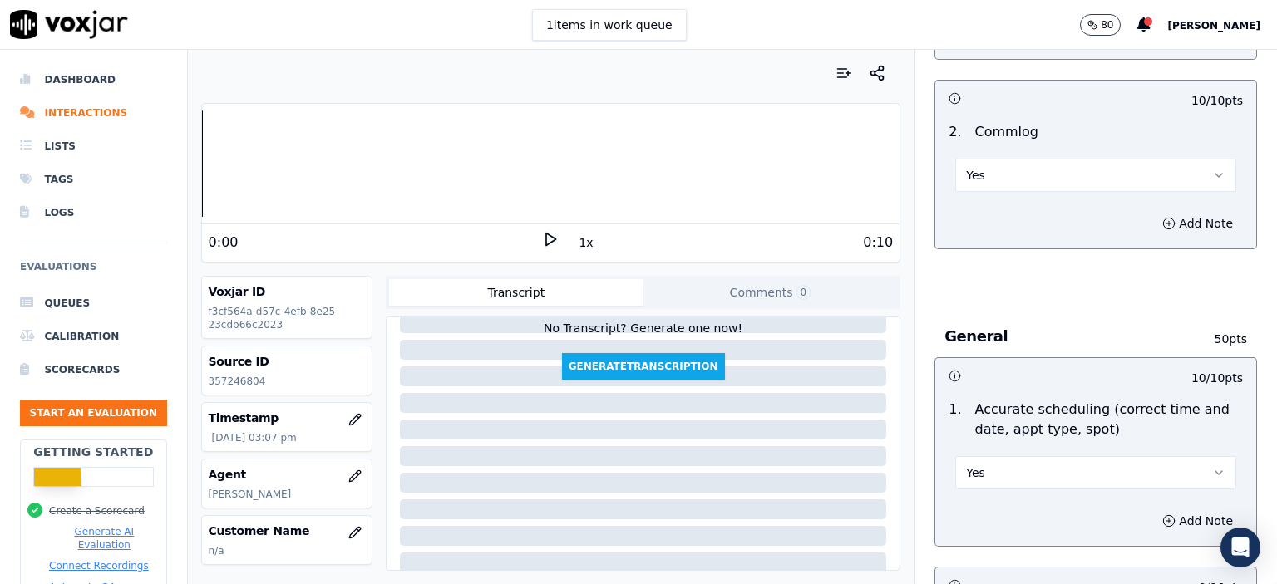
scroll to position [1746, 0]
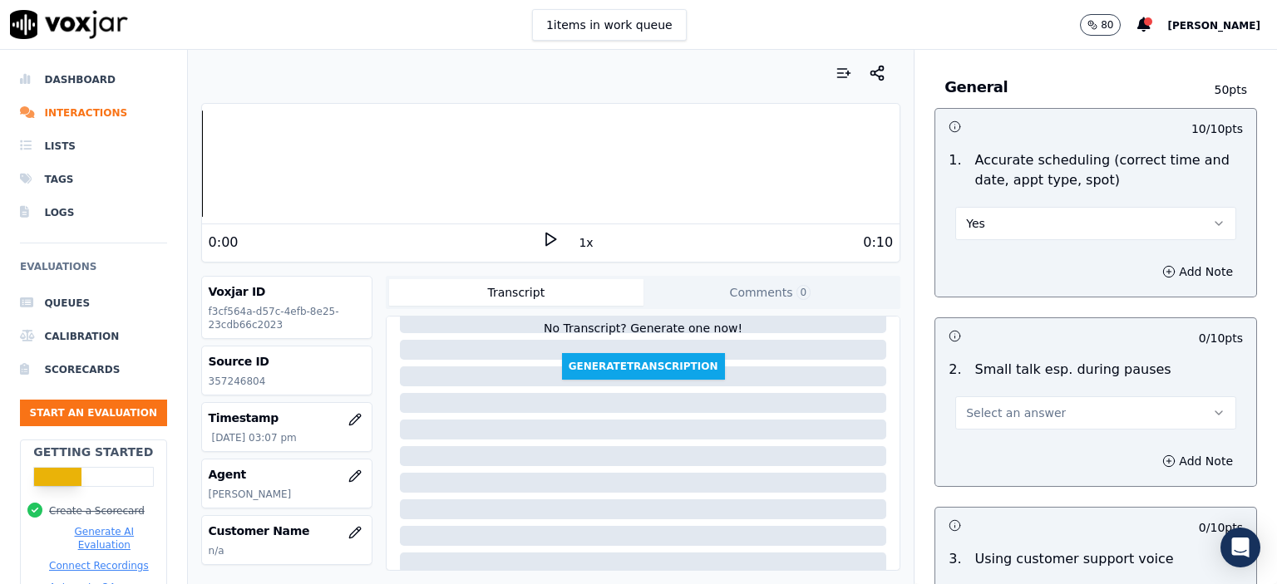
click at [1028, 405] on span "Select an answer" at bounding box center [1016, 413] width 100 height 17
click at [1022, 466] on div "N/A" at bounding box center [1069, 460] width 252 height 27
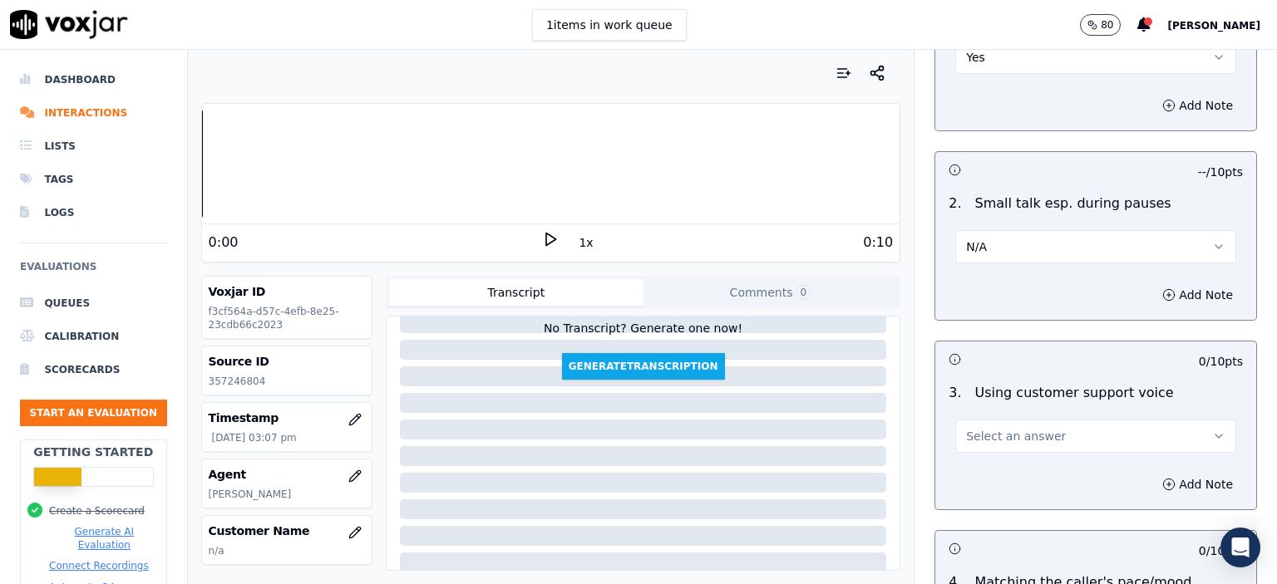
click at [1042, 420] on button "Select an answer" at bounding box center [1095, 436] width 281 height 33
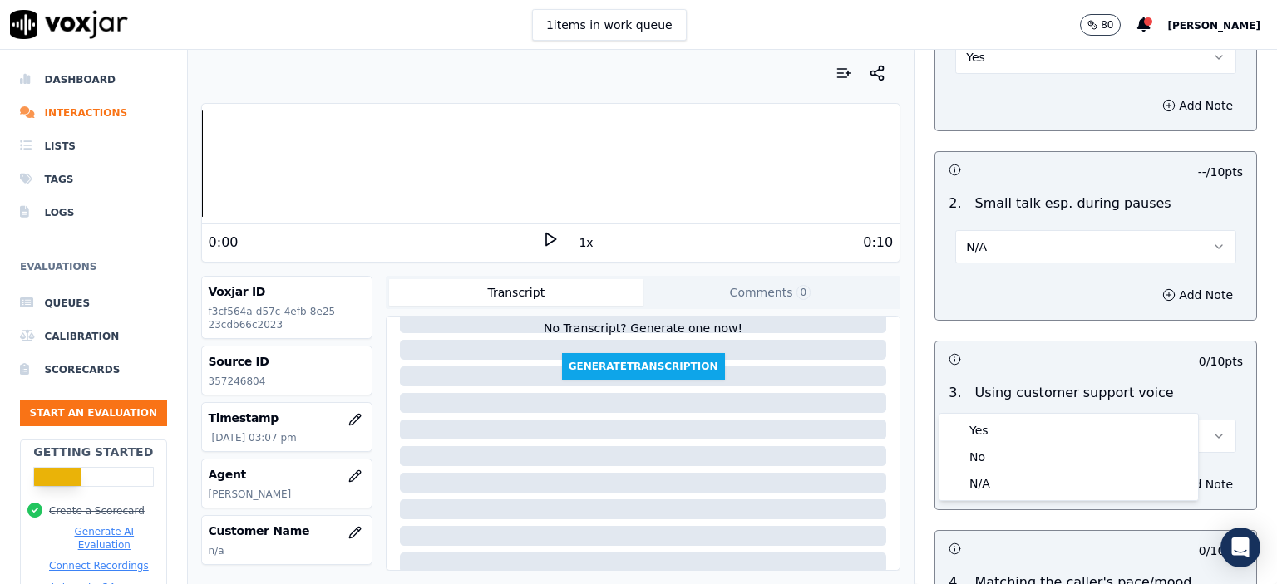
click at [1034, 432] on div "Yes" at bounding box center [1069, 430] width 252 height 27
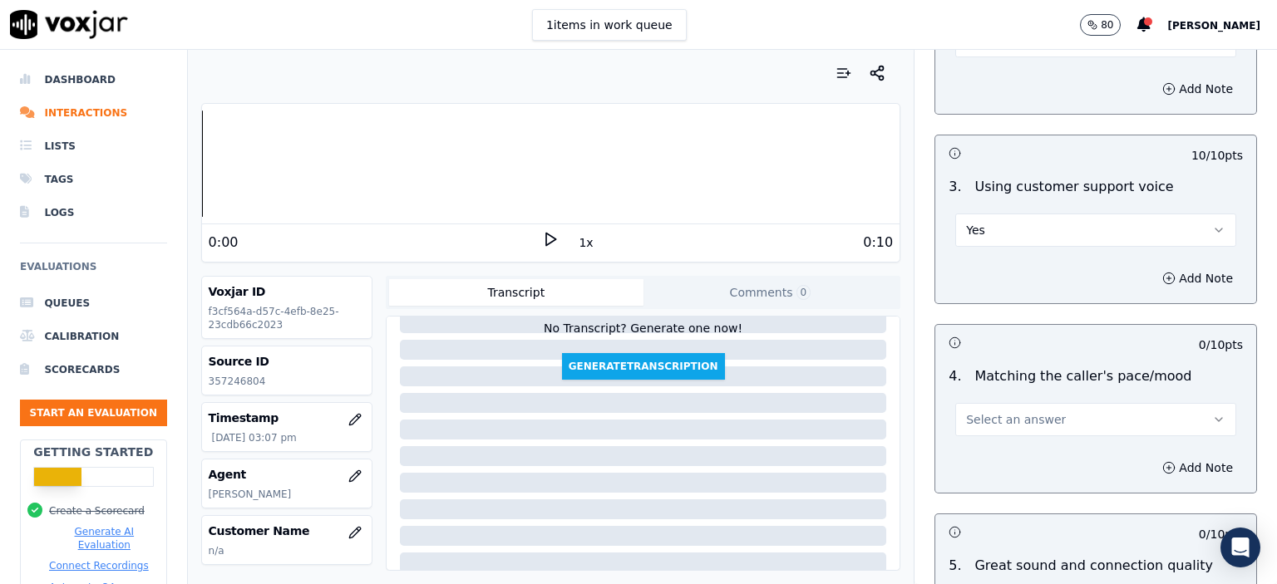
scroll to position [2161, 0]
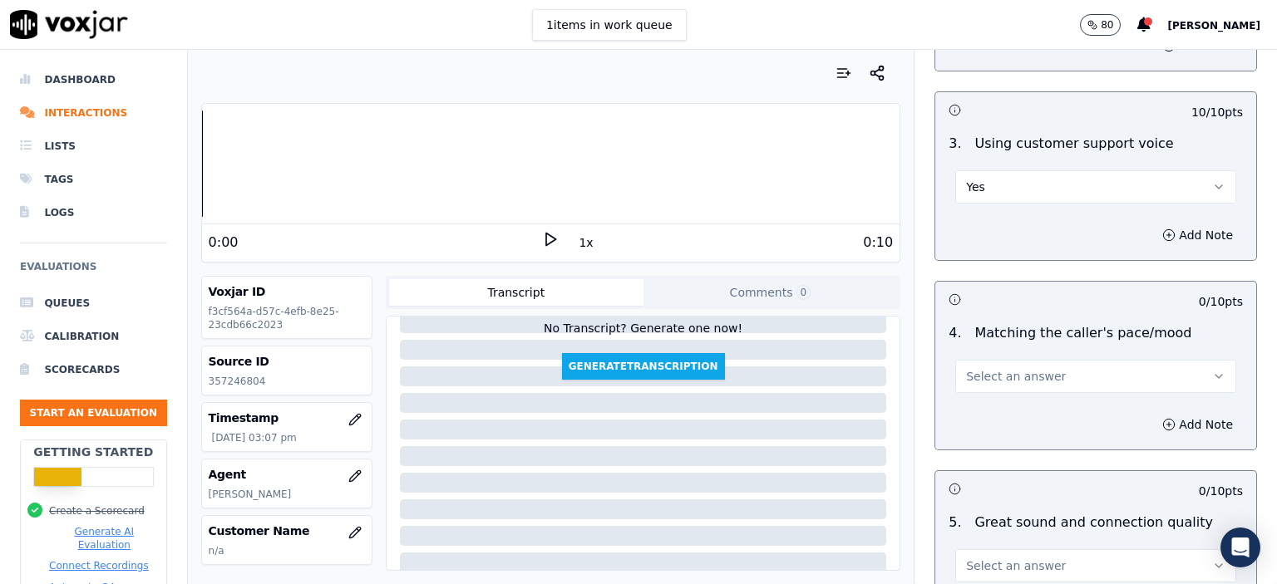
click at [1021, 360] on button "Select an answer" at bounding box center [1095, 376] width 281 height 33
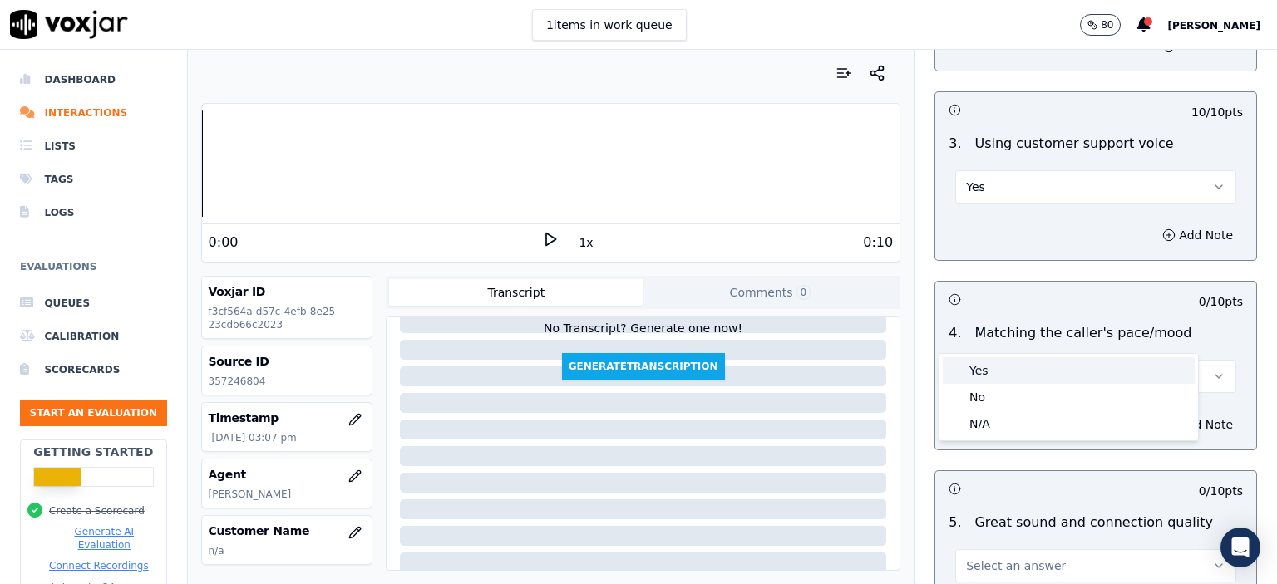
click at [1014, 378] on div "Yes" at bounding box center [1069, 370] width 252 height 27
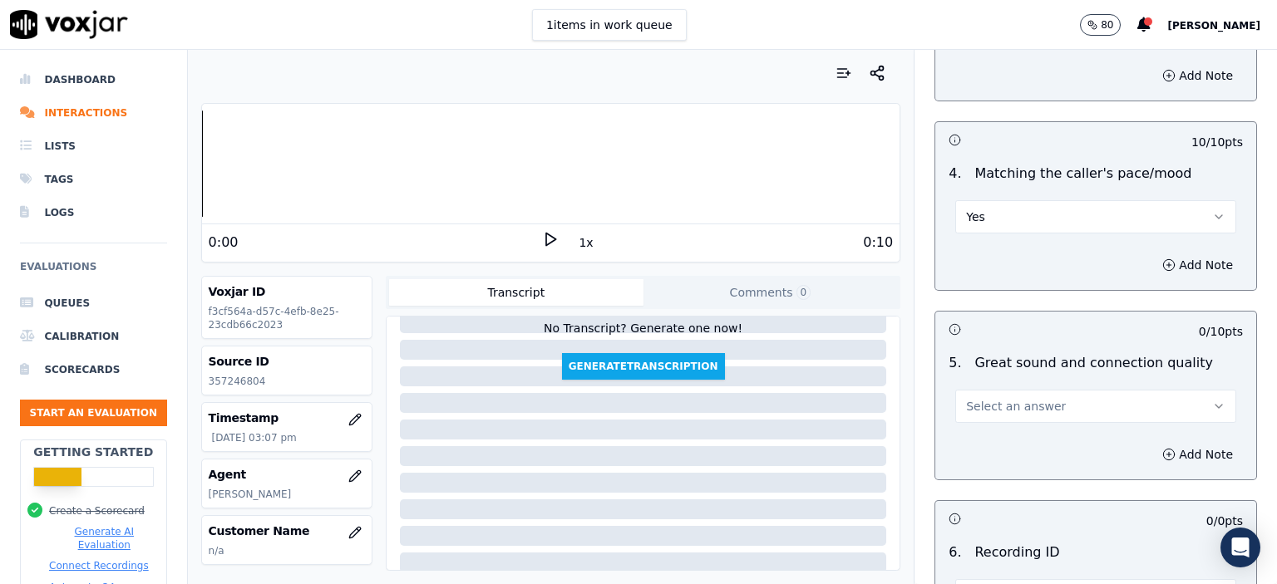
scroll to position [2328, 0]
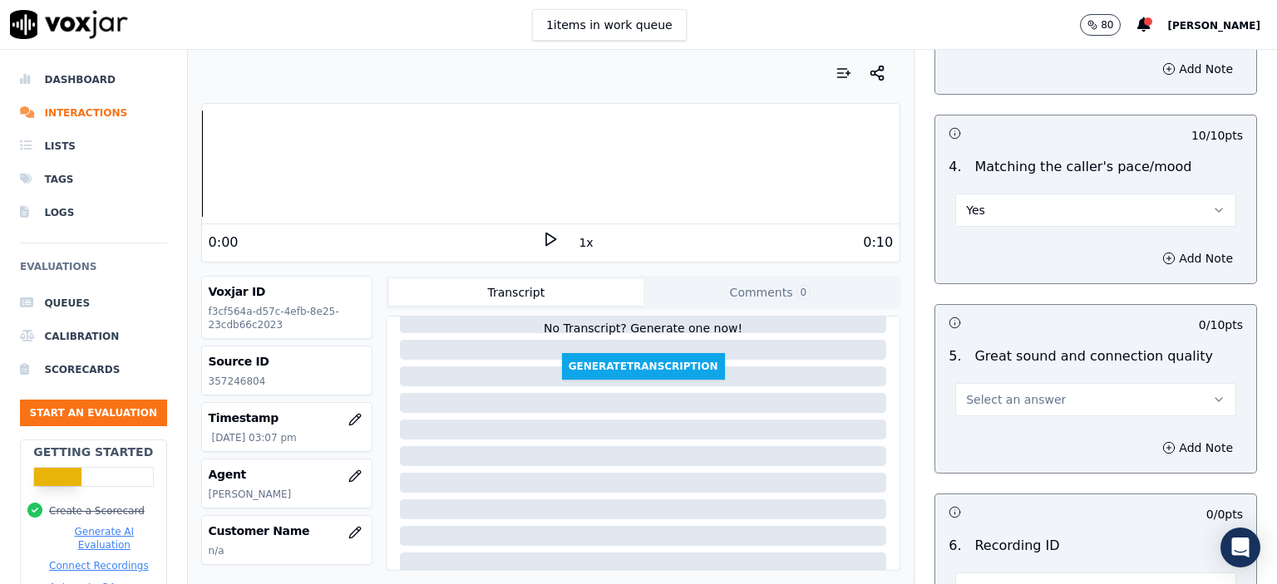
click at [998, 392] on span "Select an answer" at bounding box center [1016, 400] width 100 height 17
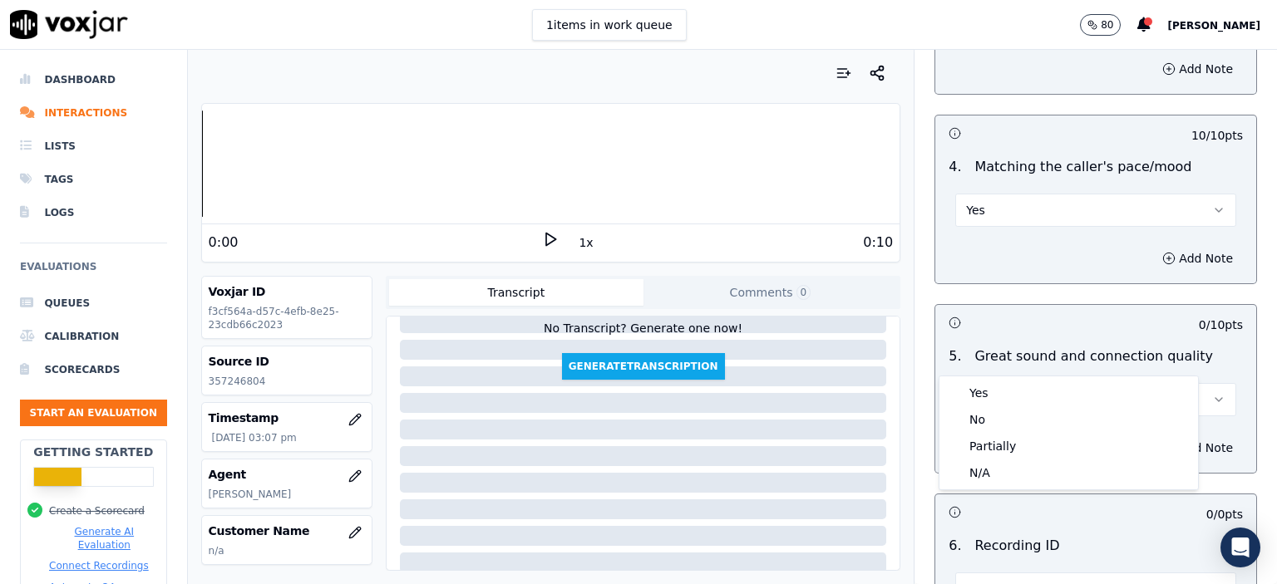
click at [1003, 392] on div "Yes" at bounding box center [1069, 393] width 252 height 27
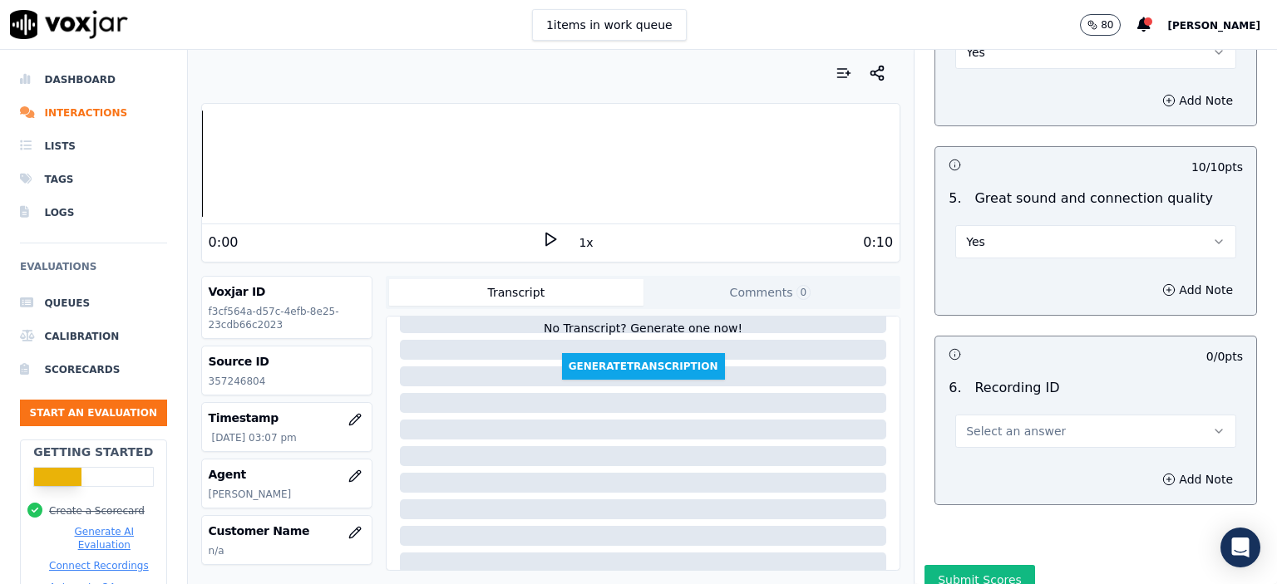
scroll to position [2494, 0]
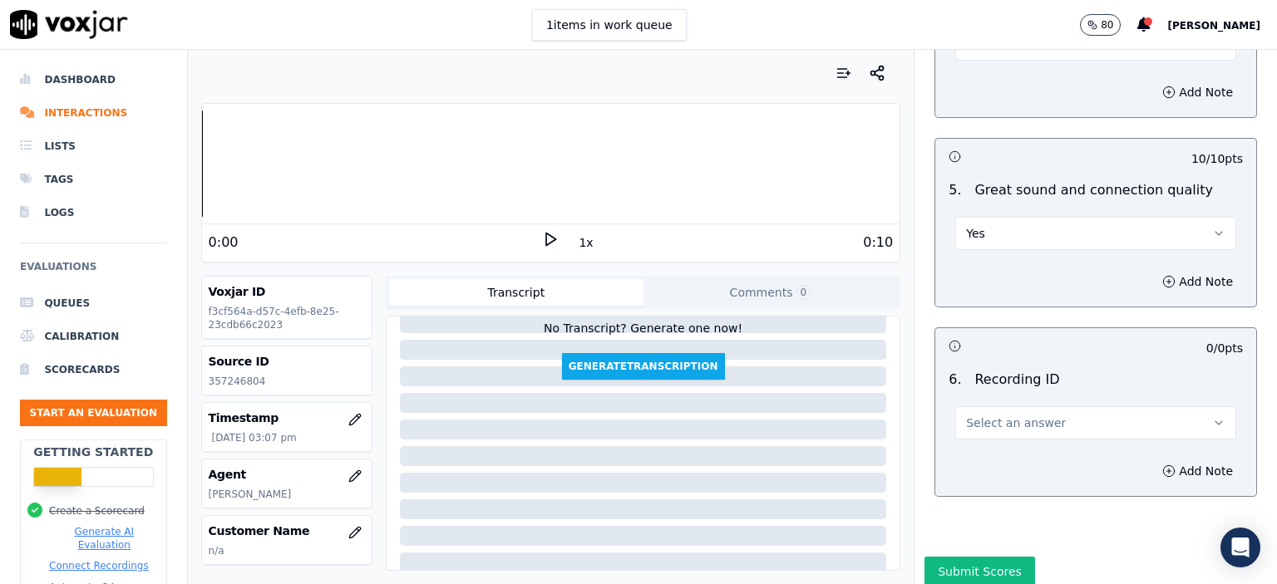
click at [998, 407] on button "Select an answer" at bounding box center [1095, 423] width 281 height 33
click at [999, 421] on div "N/A" at bounding box center [1069, 426] width 252 height 27
click at [249, 384] on p "357246804" at bounding box center [287, 381] width 156 height 13
copy p "357246804"
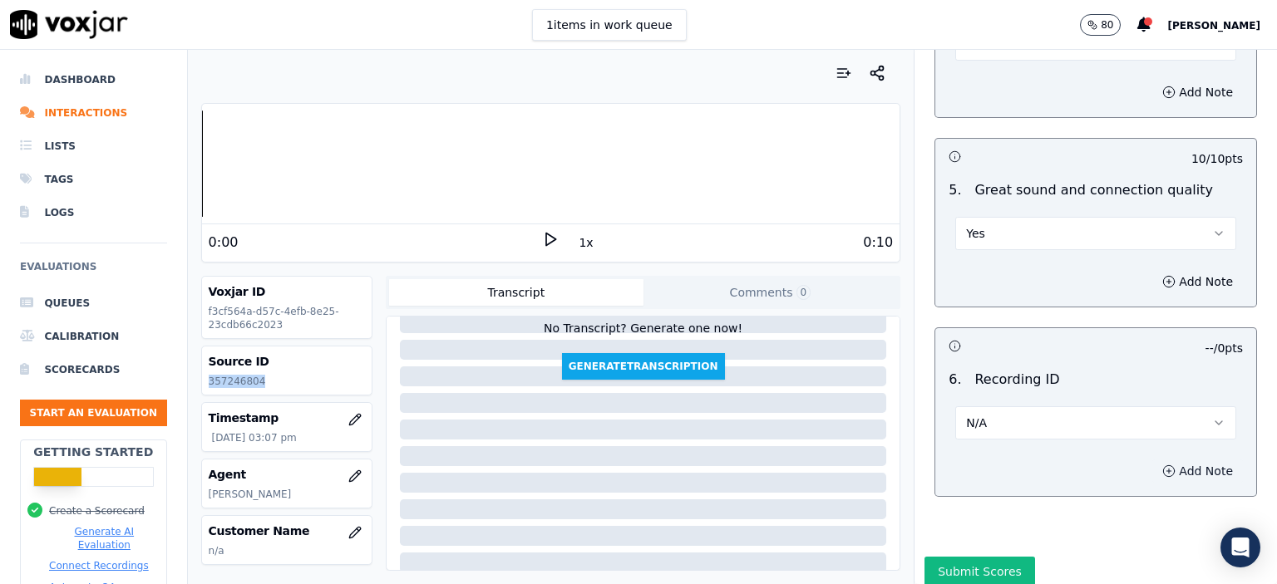
click at [1152, 460] on button "Add Note" at bounding box center [1197, 471] width 91 height 23
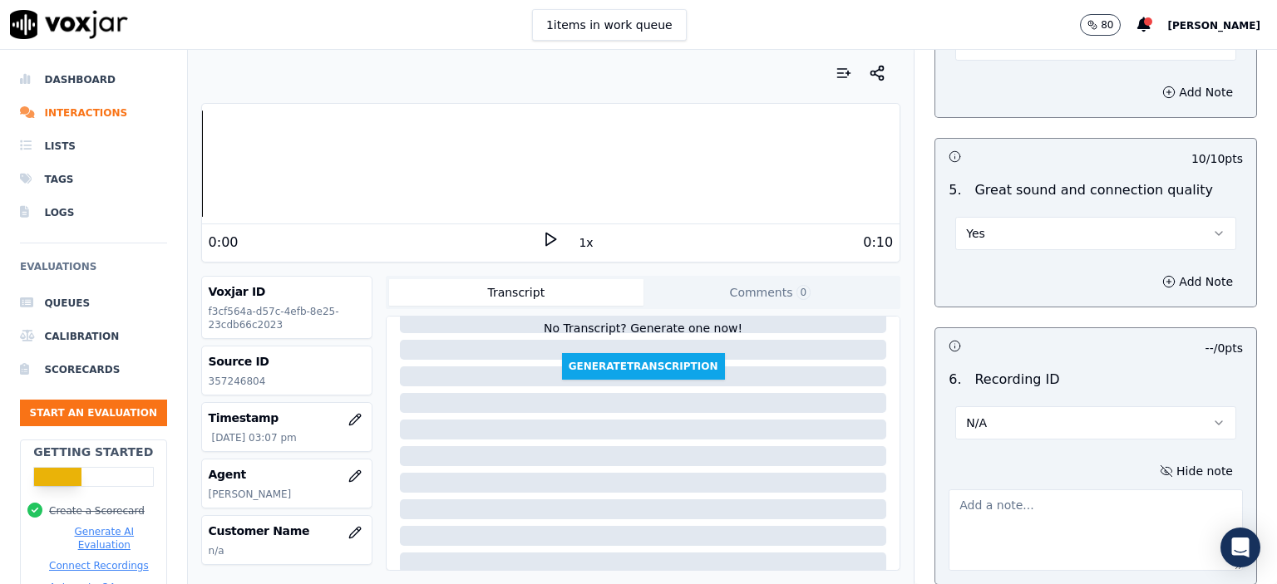
click at [1101, 490] on textarea at bounding box center [1096, 530] width 294 height 81
paste textarea "357246804"
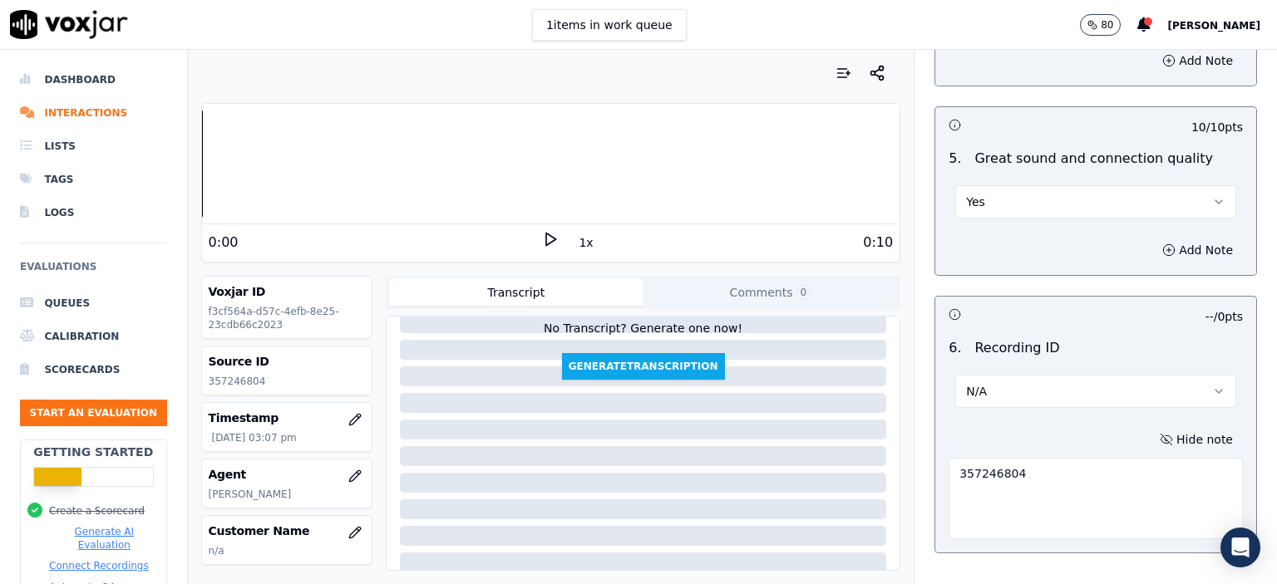
scroll to position [2587, 0]
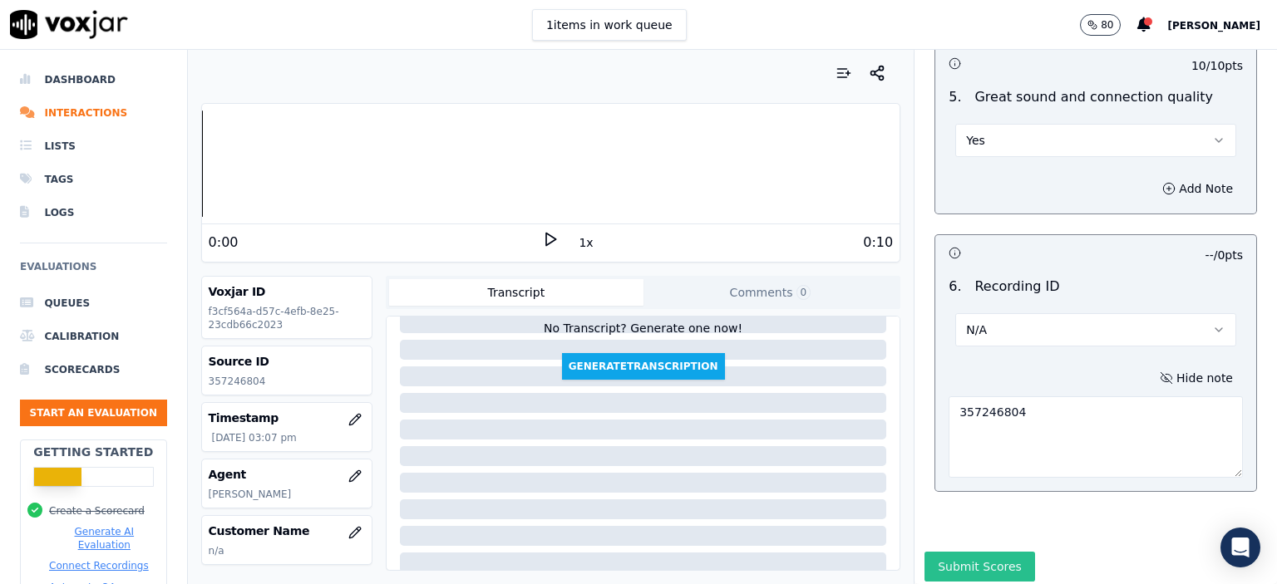
type textarea "357246804"
click at [938, 552] on button "Submit Scores" at bounding box center [979, 567] width 111 height 30
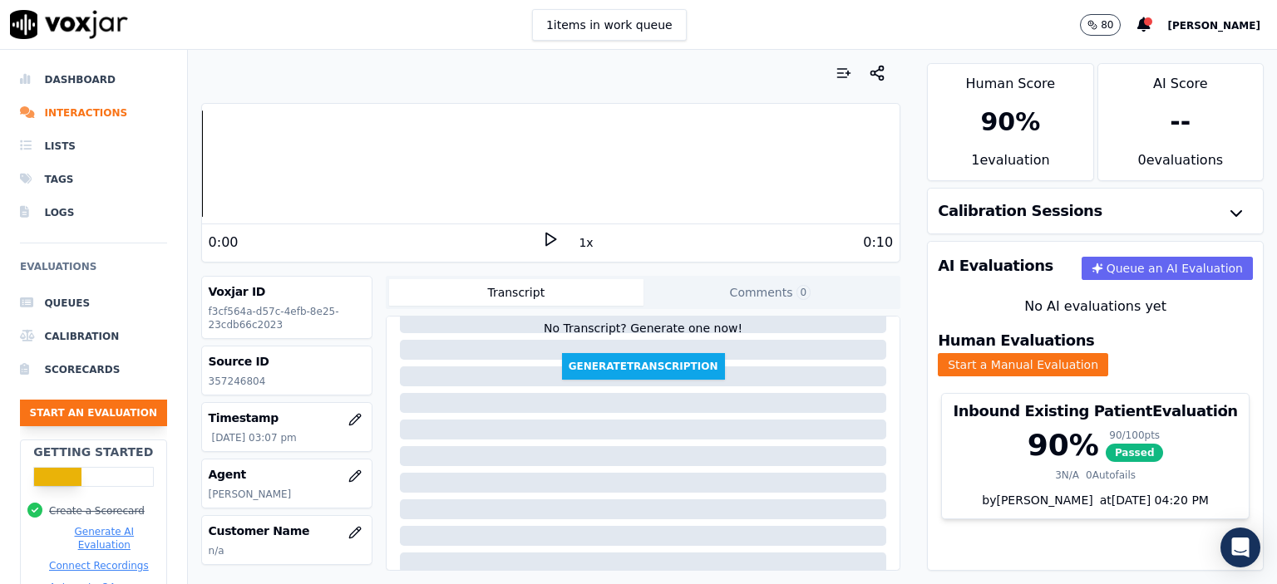
click at [93, 409] on button "Start an Evaluation" at bounding box center [93, 413] width 147 height 27
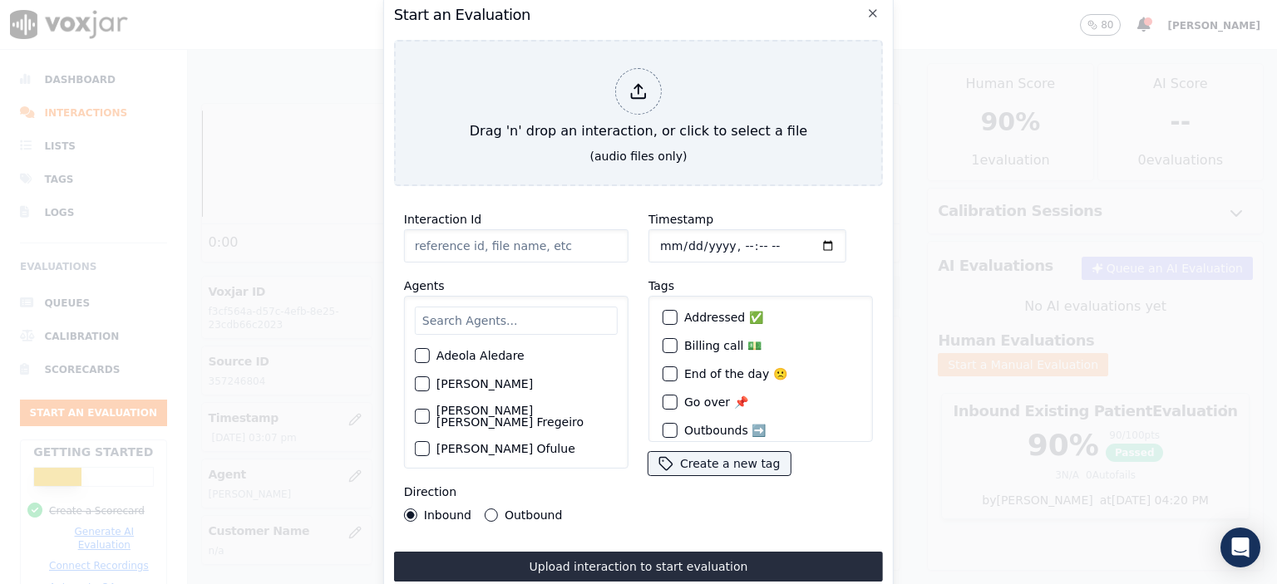
click at [483, 239] on input "Interaction Id" at bounding box center [516, 245] width 224 height 33
paste input "357242734"
type input "357242734"
click at [725, 237] on input "Timestamp" at bounding box center [747, 245] width 198 height 33
type input "[DATE]T14:42"
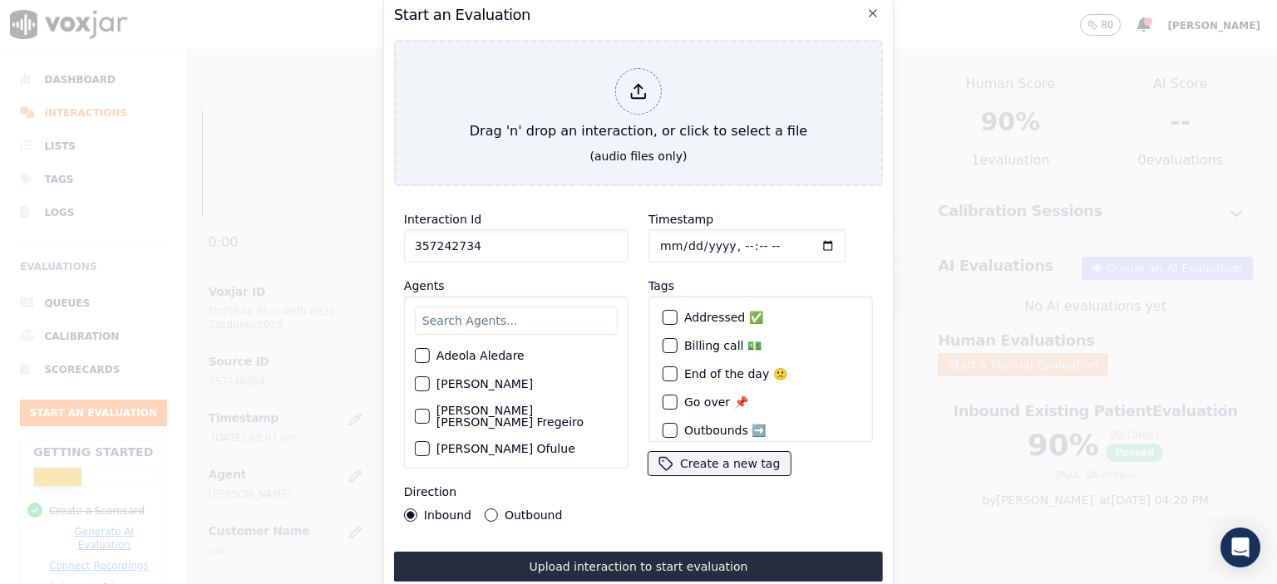
click at [524, 312] on input "text" at bounding box center [516, 321] width 203 height 28
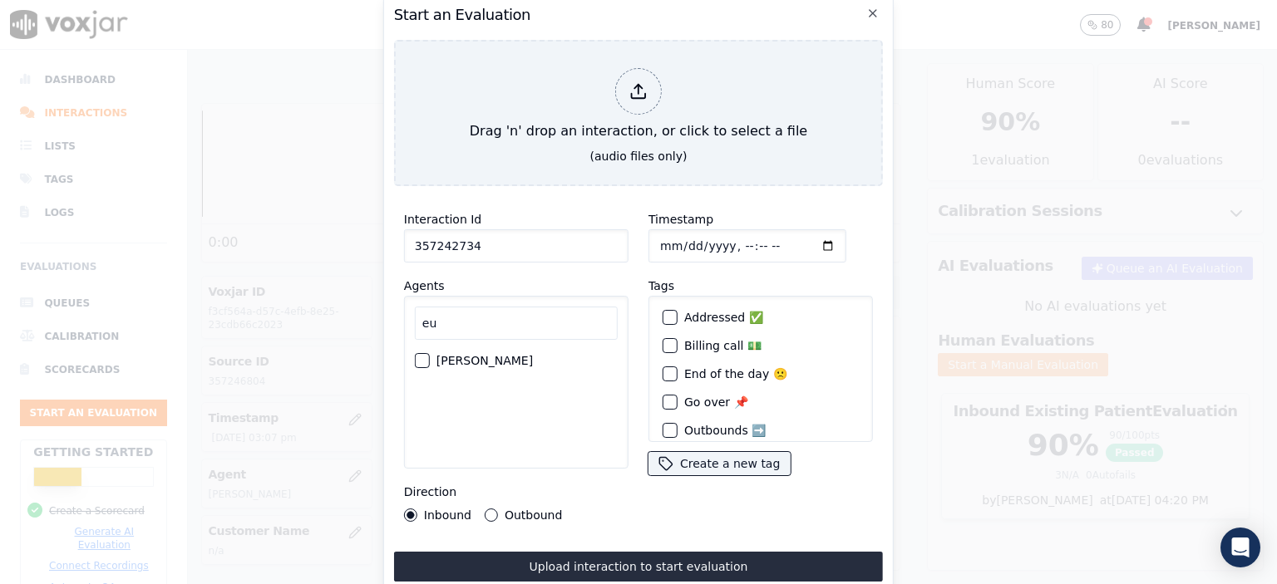
type input "eu"
click at [482, 358] on label "[PERSON_NAME]" at bounding box center [484, 361] width 96 height 12
click at [430, 358] on button "[PERSON_NAME]" at bounding box center [422, 360] width 15 height 15
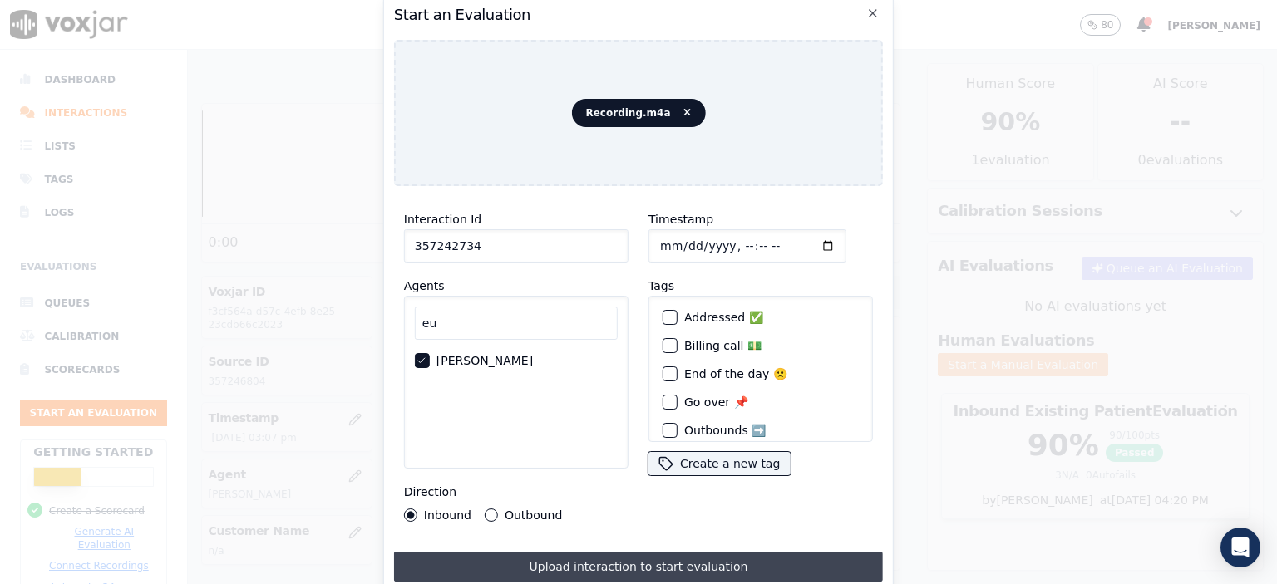
click at [640, 563] on button "Upload interaction to start evaluation" at bounding box center [638, 567] width 489 height 30
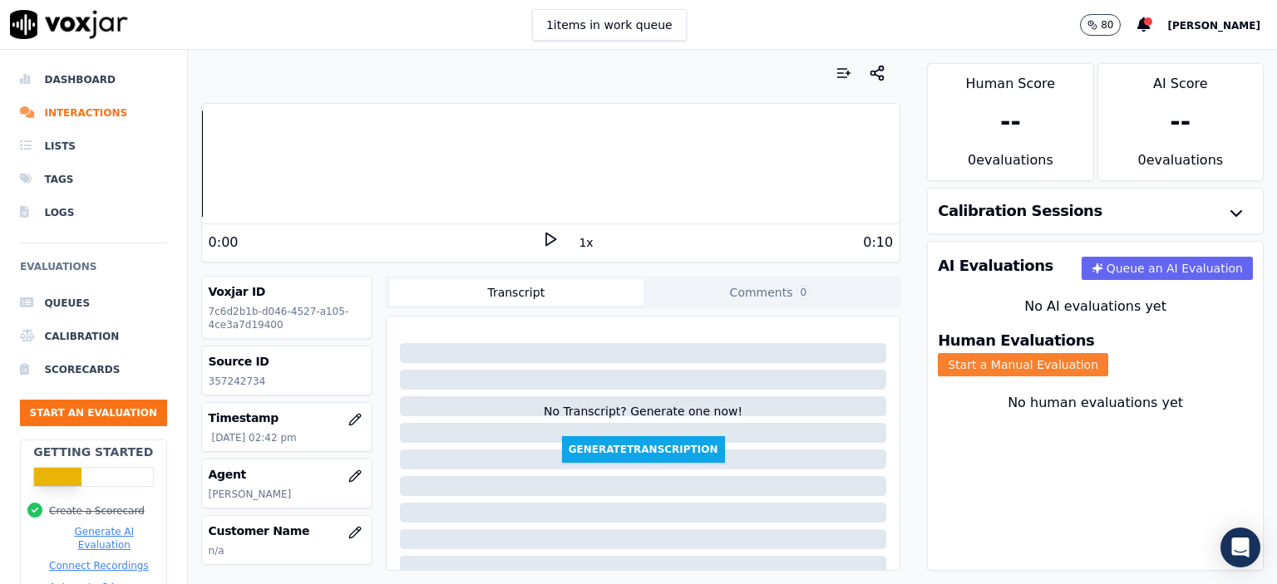
click at [1108, 357] on button "Start a Manual Evaluation" at bounding box center [1023, 364] width 170 height 23
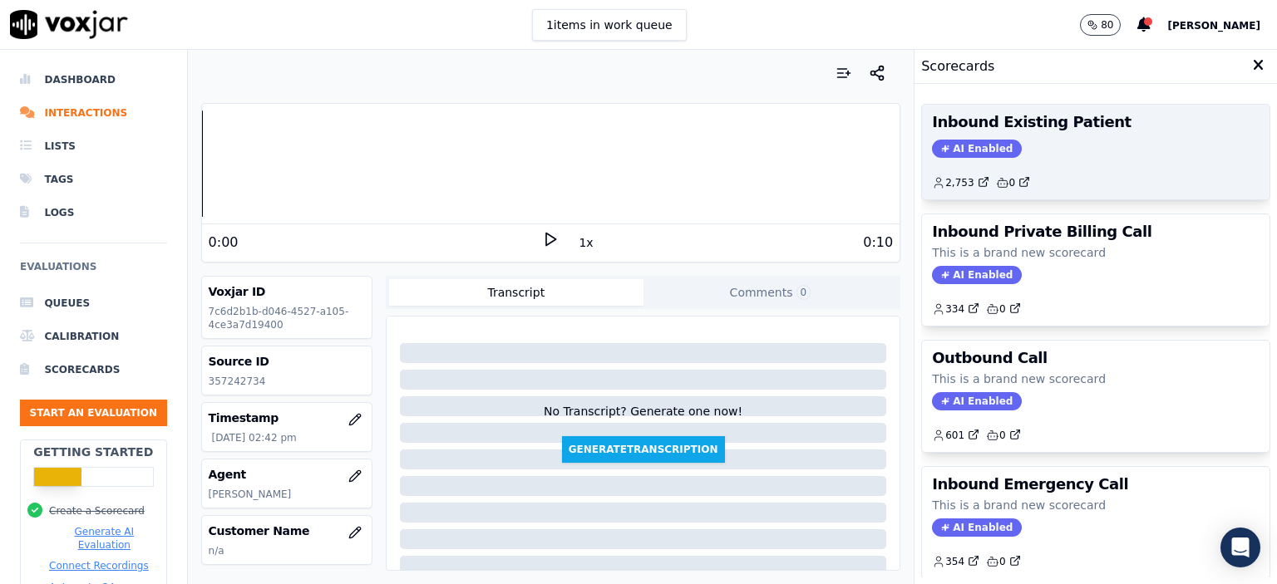
click at [1067, 149] on div "AI Enabled" at bounding box center [1096, 149] width 328 height 18
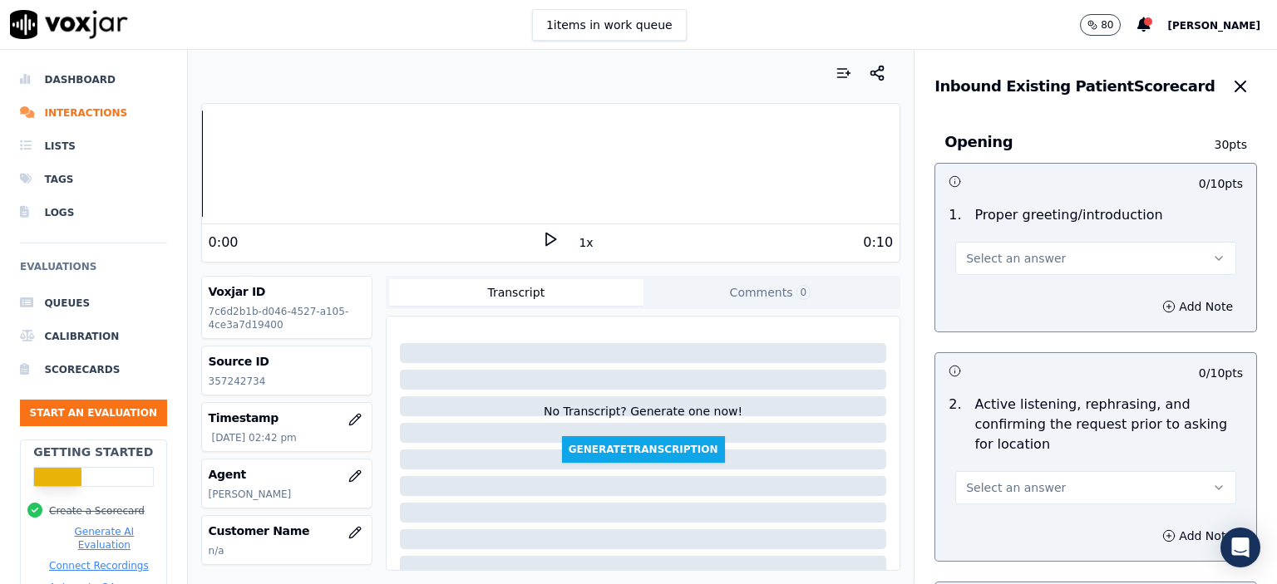
click at [1061, 234] on div "Select an answer" at bounding box center [1096, 250] width 308 height 50
click at [1062, 258] on button "Select an answer" at bounding box center [1095, 258] width 281 height 33
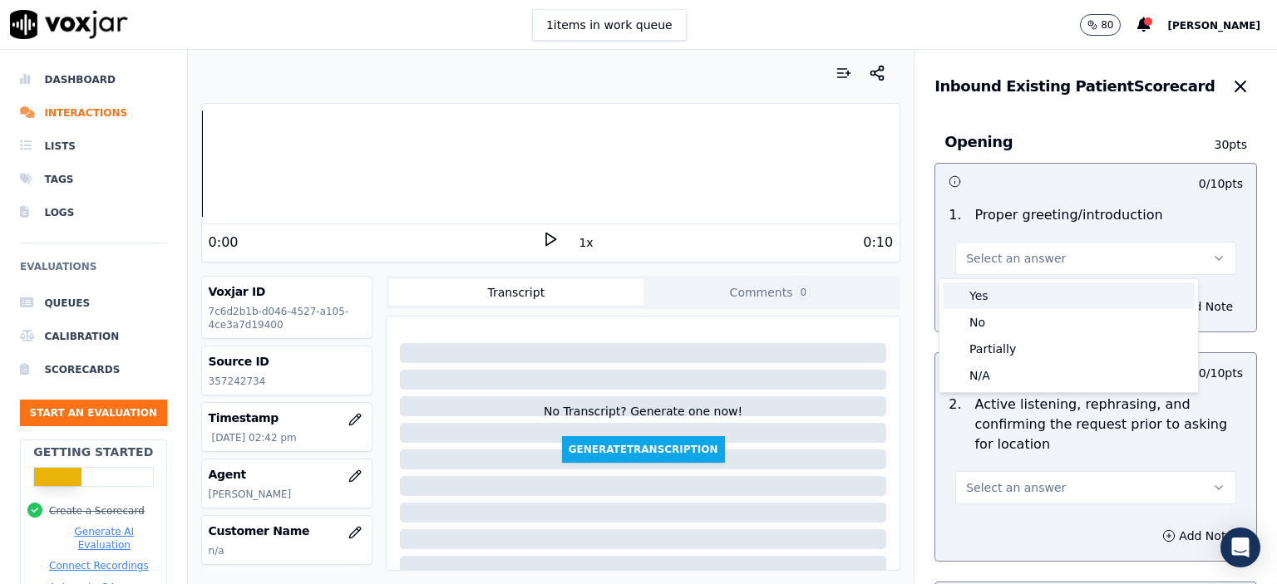
click at [1047, 302] on div "Yes" at bounding box center [1069, 296] width 252 height 27
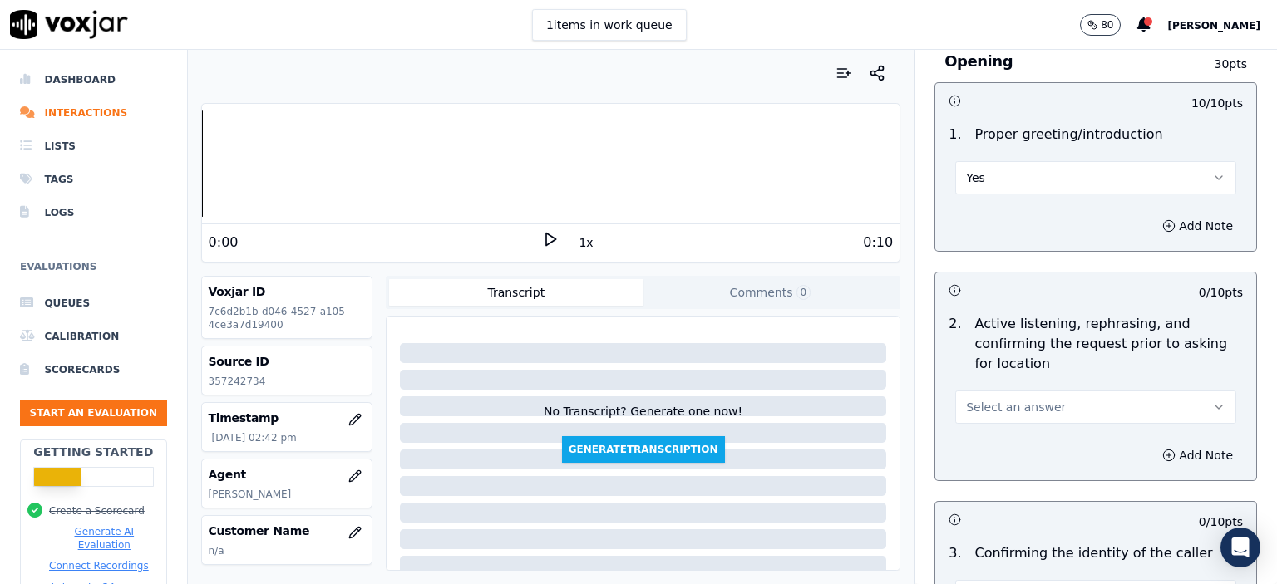
scroll to position [83, 0]
click at [1064, 400] on button "Select an answer" at bounding box center [1095, 404] width 281 height 33
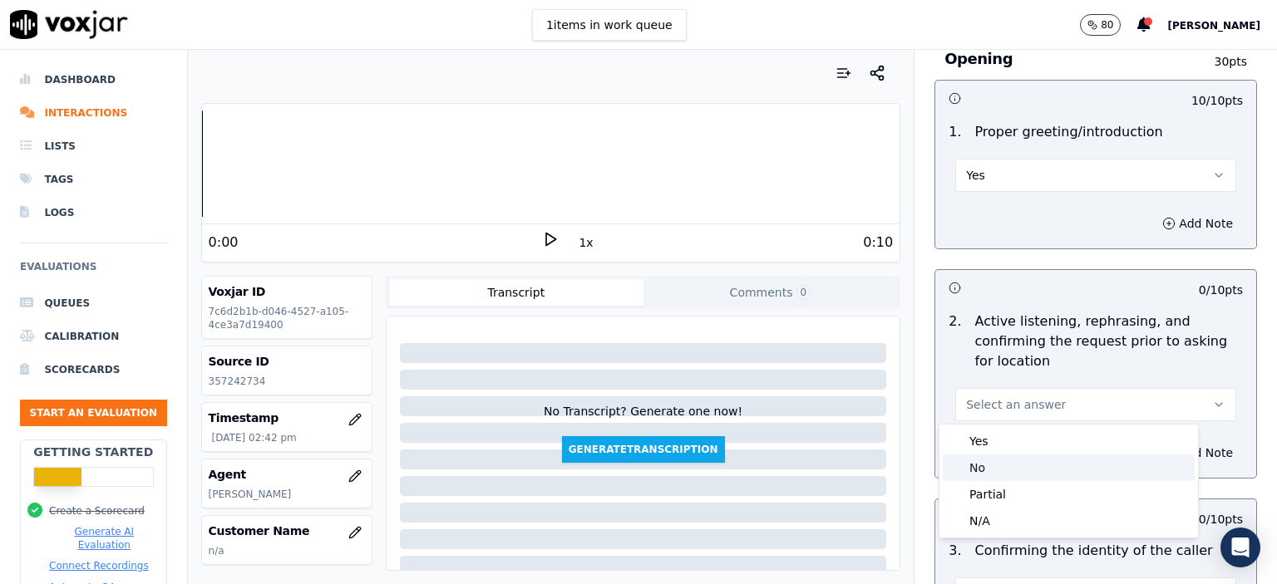
click at [1057, 461] on div "No" at bounding box center [1069, 468] width 252 height 27
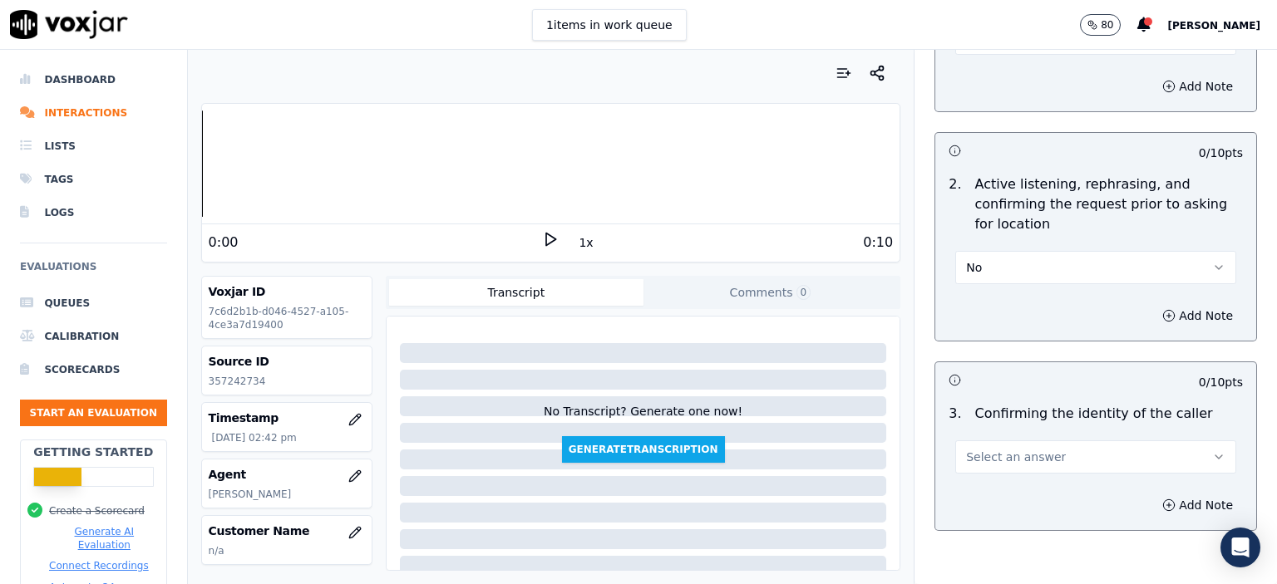
scroll to position [249, 0]
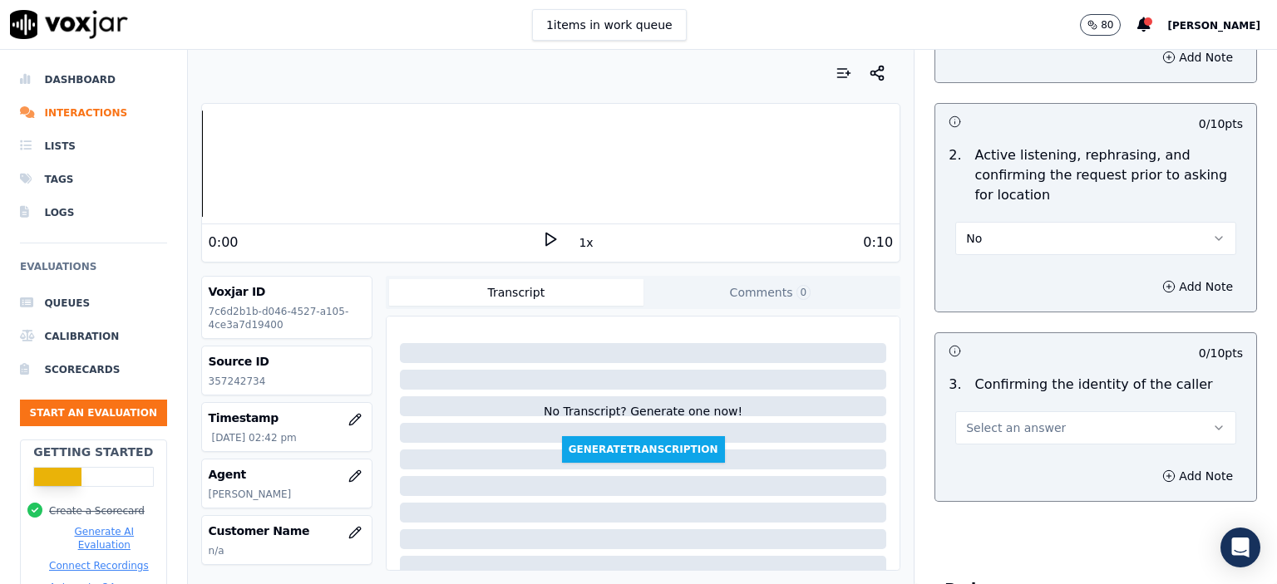
click at [1029, 424] on span "Select an answer" at bounding box center [1016, 428] width 100 height 17
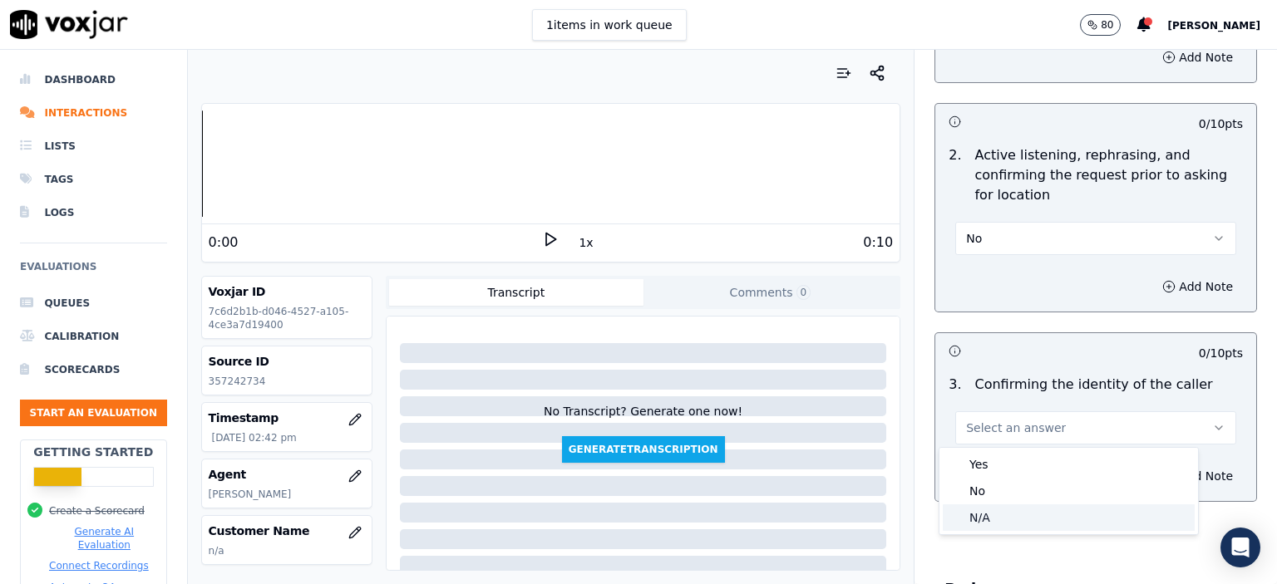
click at [1033, 515] on div "N/A" at bounding box center [1069, 518] width 252 height 27
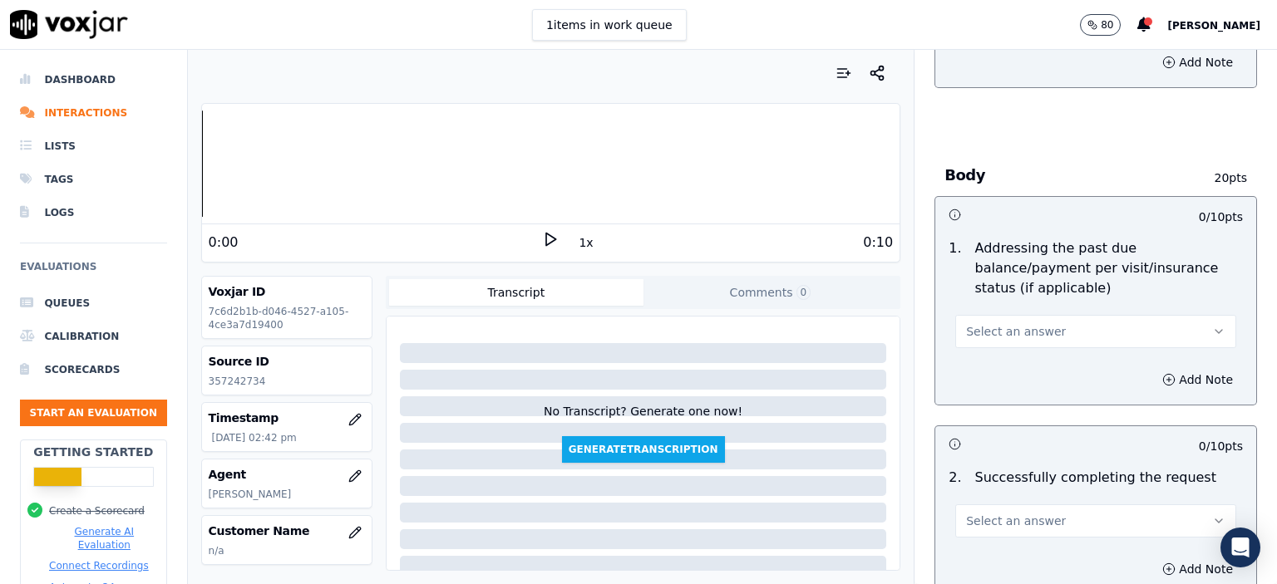
scroll to position [665, 0]
click at [1035, 310] on div "Select an answer" at bounding box center [1095, 328] width 281 height 37
click at [1023, 322] on span "Select an answer" at bounding box center [1016, 330] width 100 height 17
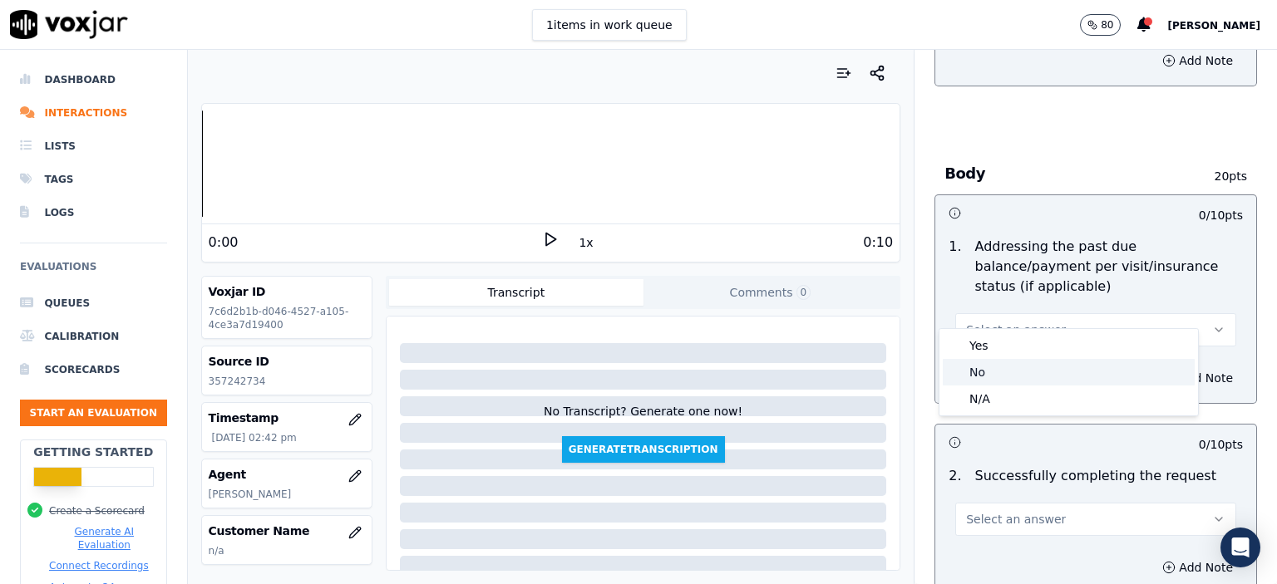
click at [1018, 372] on div "No" at bounding box center [1069, 372] width 252 height 27
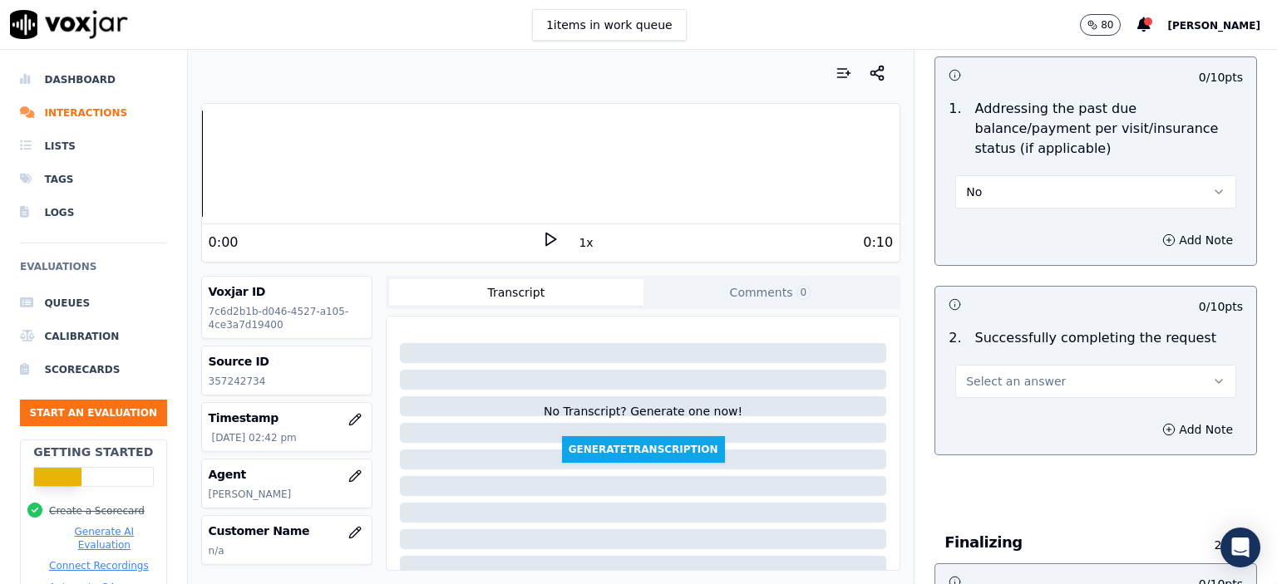
scroll to position [831, 0]
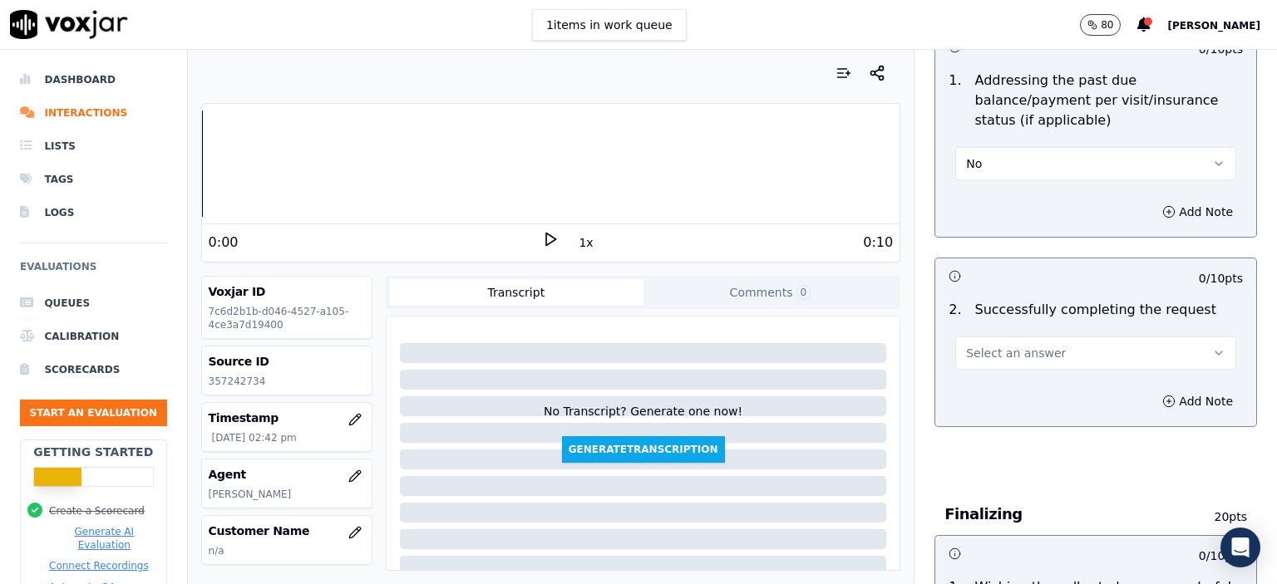
click at [1047, 337] on button "Select an answer" at bounding box center [1095, 353] width 281 height 33
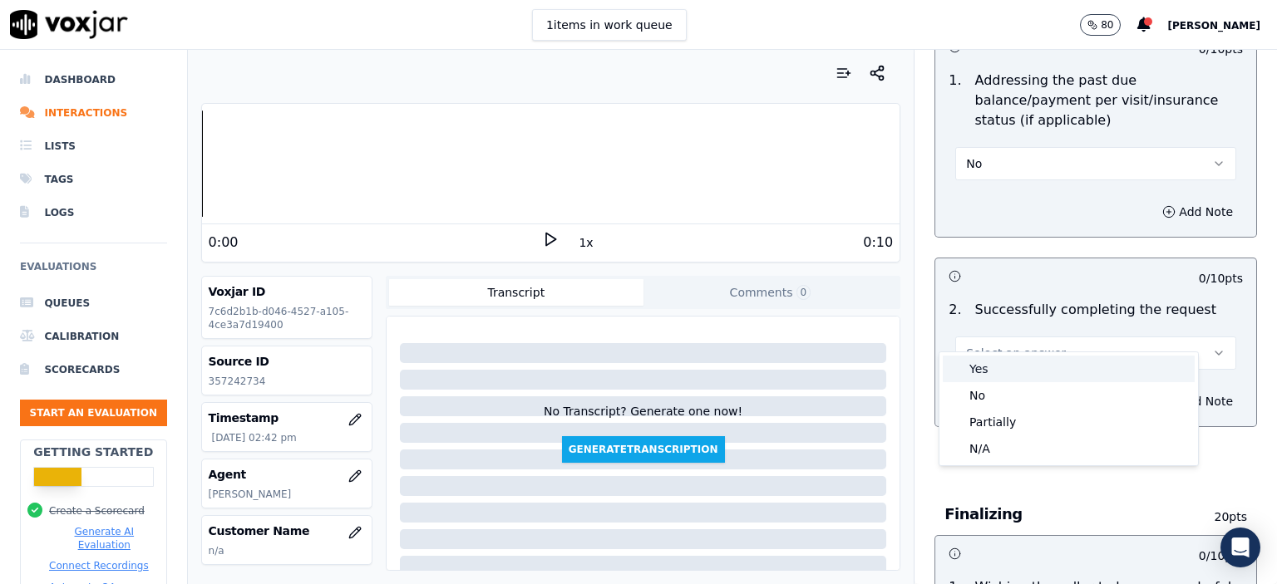
click at [1036, 376] on div "Yes" at bounding box center [1069, 369] width 252 height 27
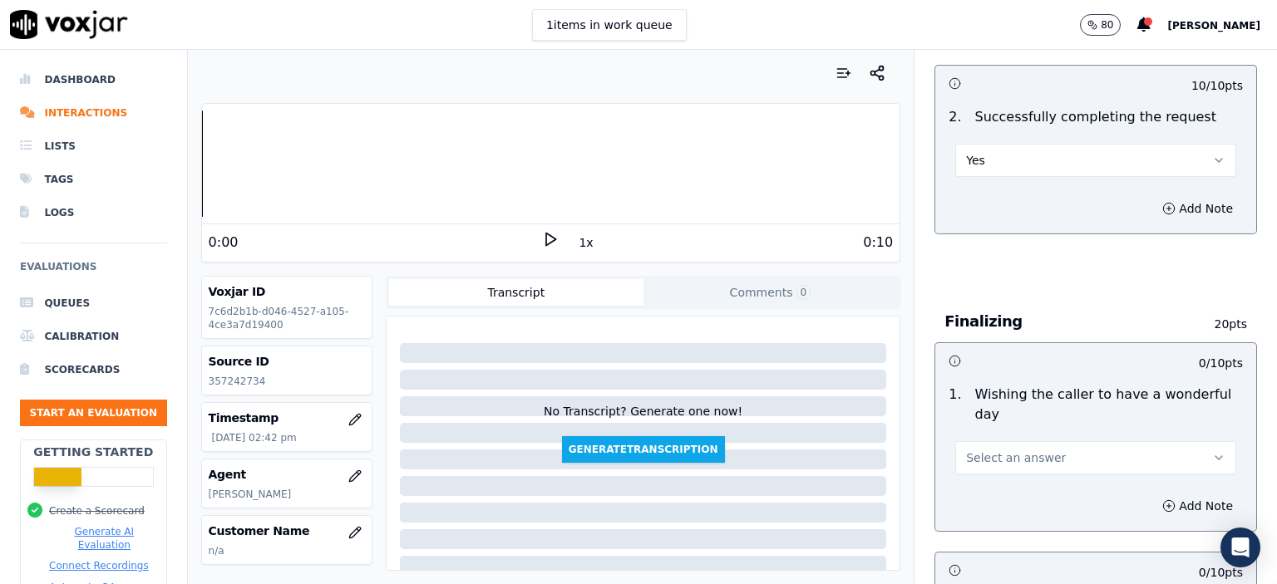
scroll to position [1081, 0]
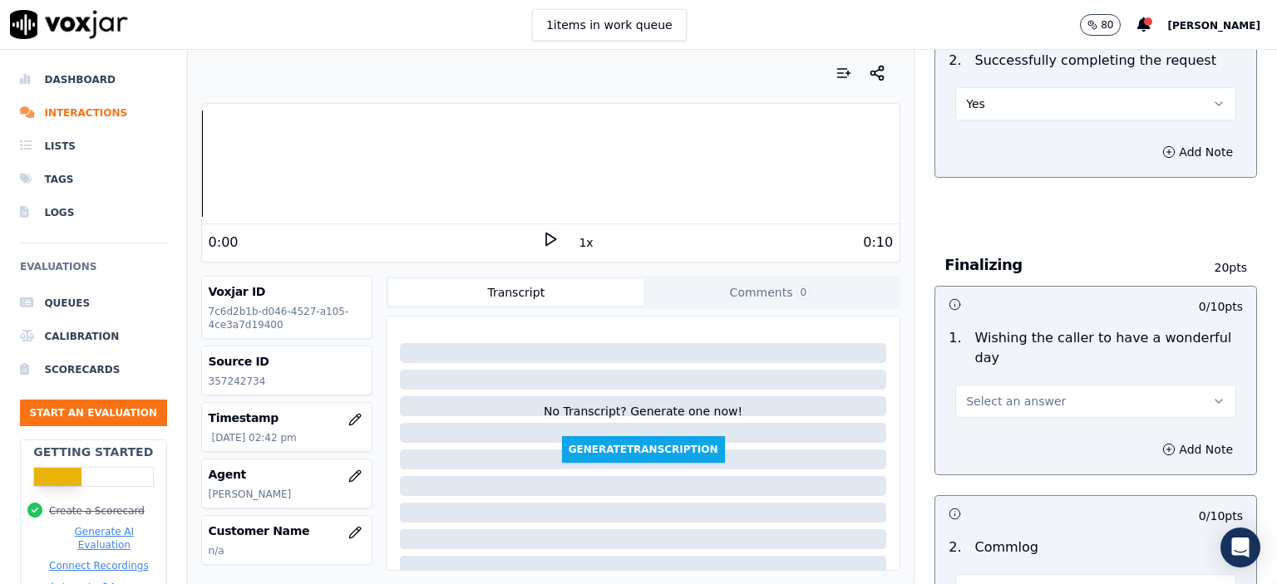
click at [1042, 385] on button "Select an answer" at bounding box center [1095, 401] width 281 height 33
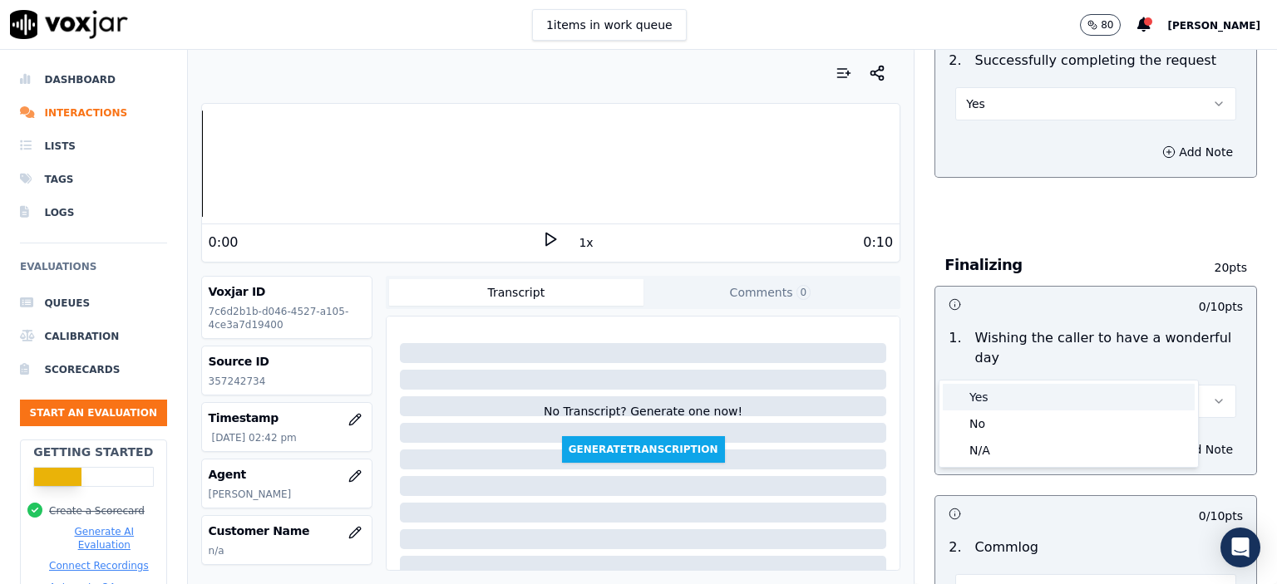
click at [1031, 392] on div "Yes" at bounding box center [1069, 397] width 252 height 27
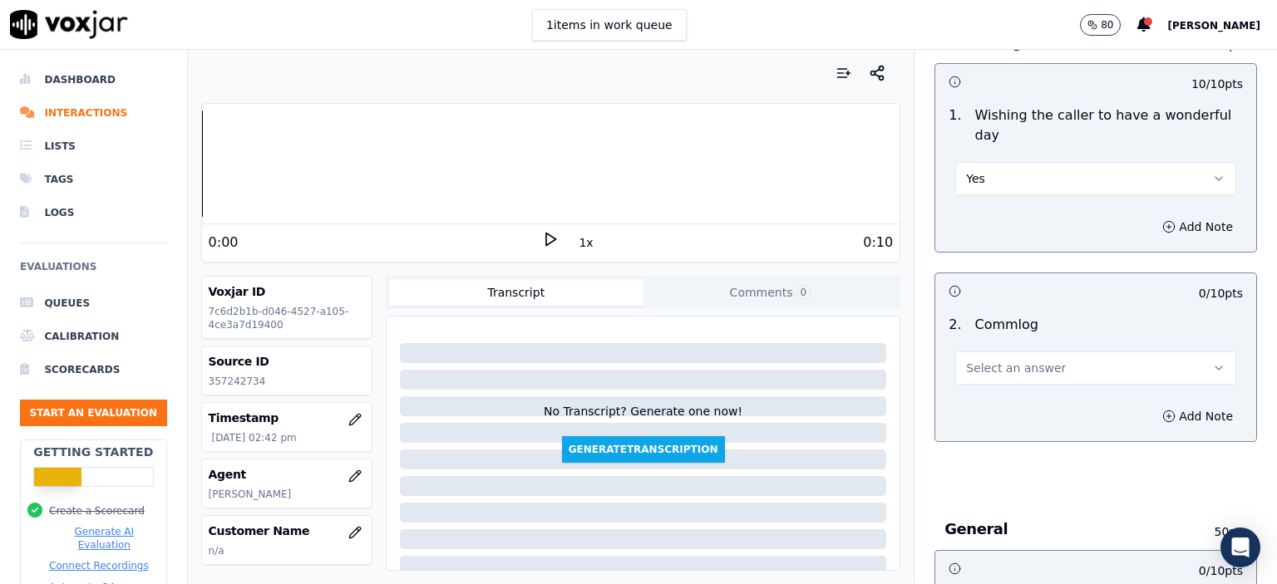
scroll to position [1330, 0]
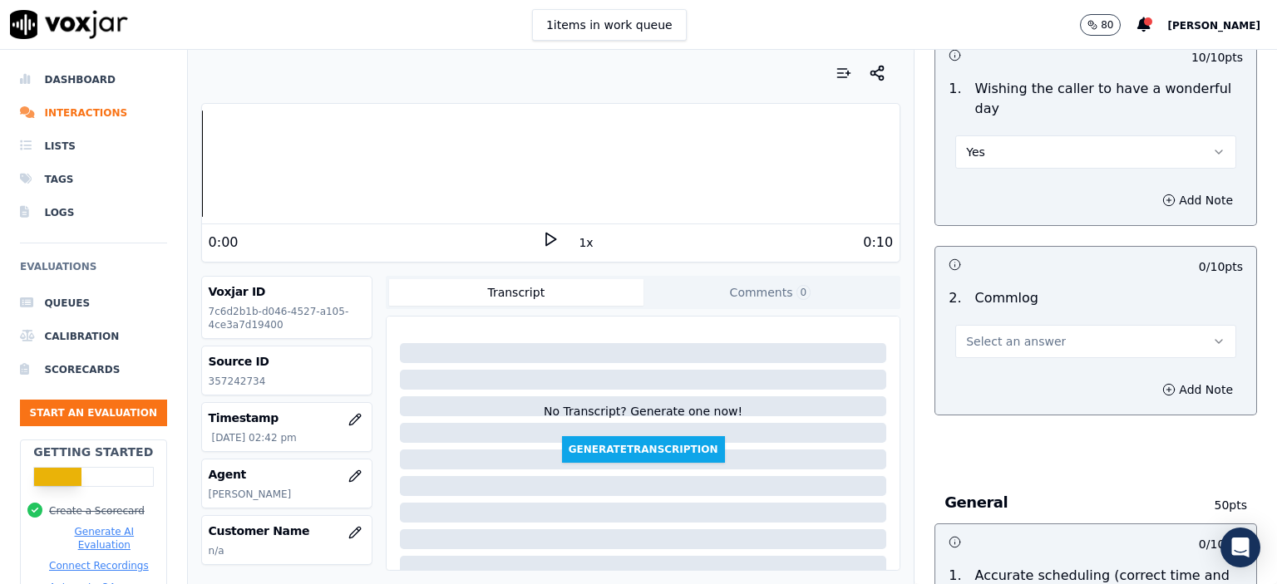
click at [1018, 333] on span "Select an answer" at bounding box center [1016, 341] width 100 height 17
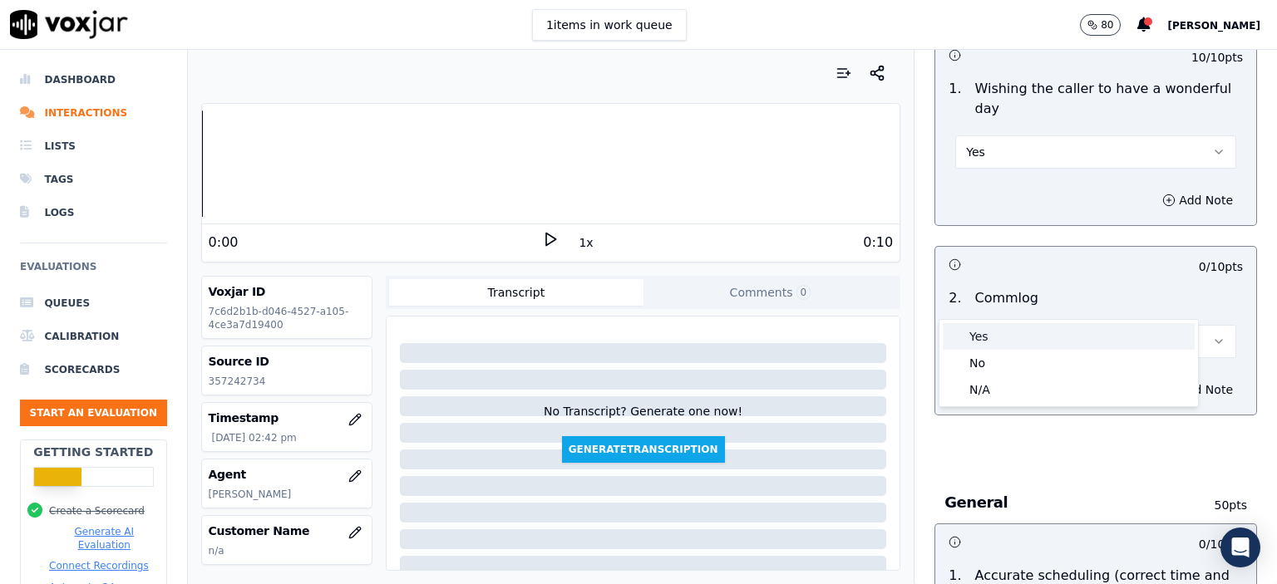
click at [1021, 338] on div "Yes" at bounding box center [1069, 336] width 252 height 27
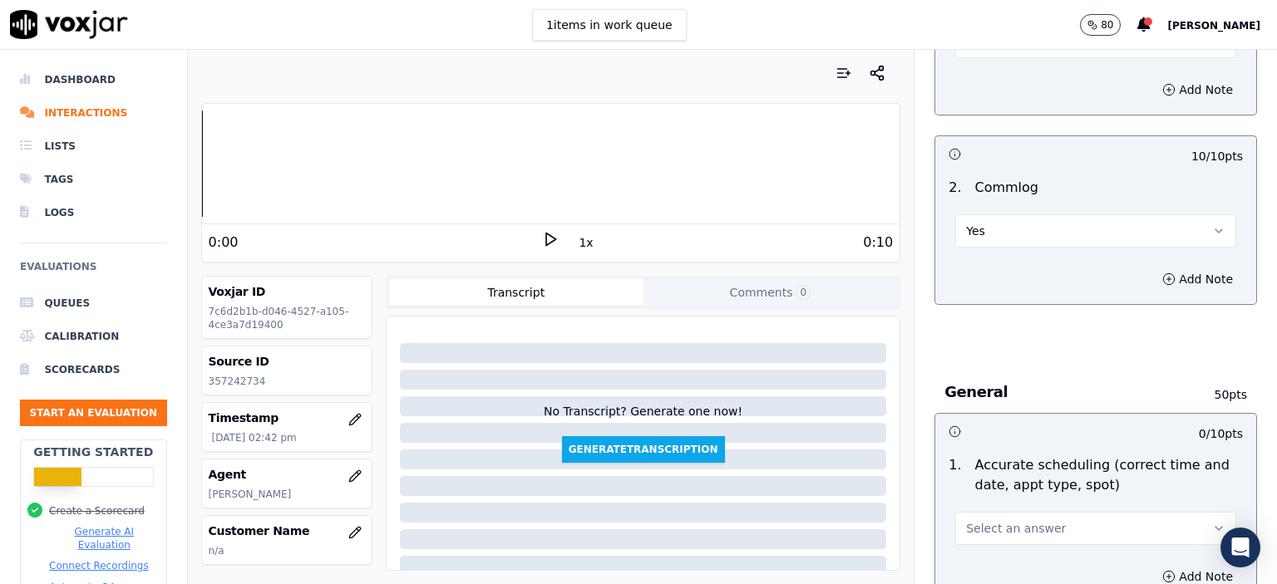
scroll to position [1496, 0]
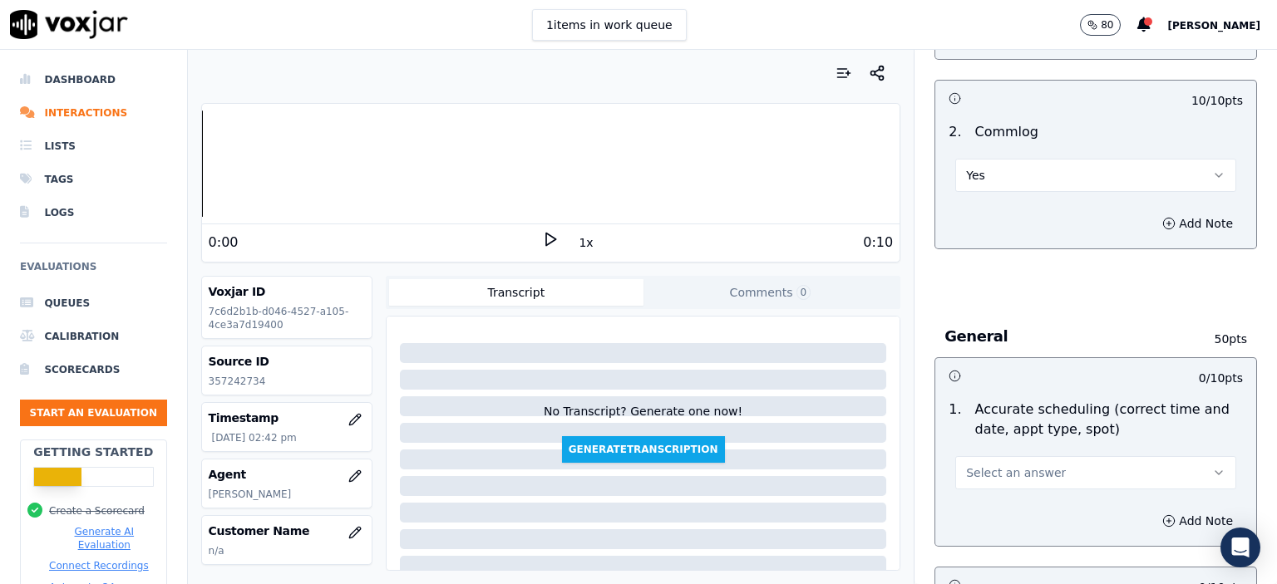
click at [1049, 456] on button "Select an answer" at bounding box center [1095, 472] width 281 height 33
click at [1019, 495] on div "No" at bounding box center [1069, 494] width 252 height 27
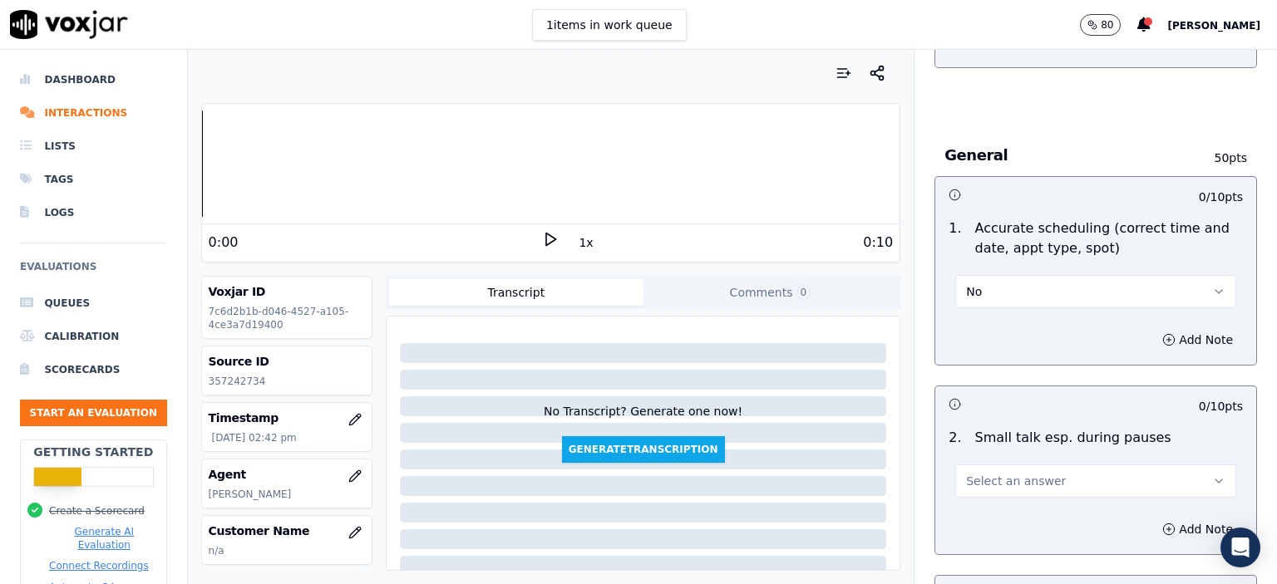
scroll to position [1746, 0]
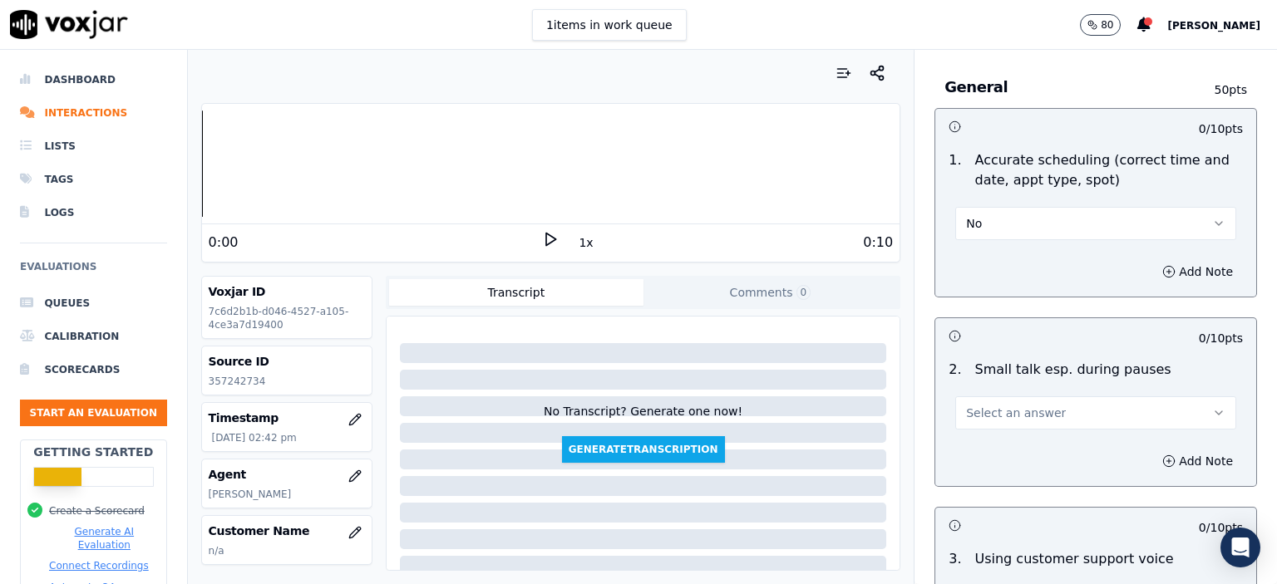
click at [1078, 207] on button "No" at bounding box center [1095, 223] width 281 height 33
click at [1056, 273] on div "Partially" at bounding box center [1069, 272] width 252 height 27
click at [1041, 397] on button "Select an answer" at bounding box center [1095, 413] width 281 height 33
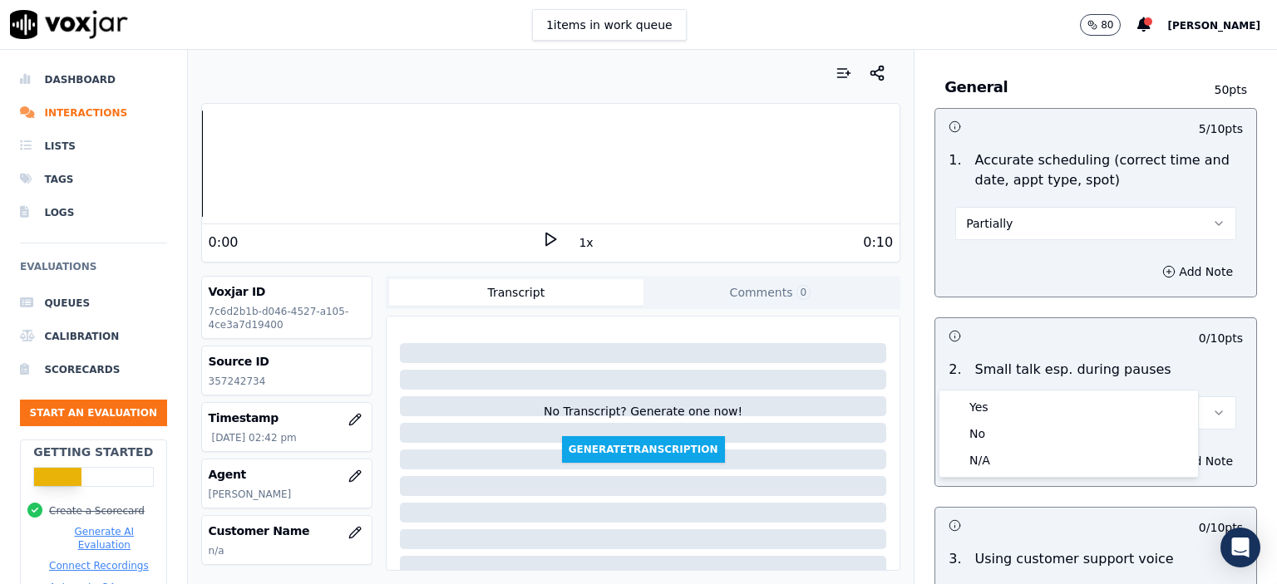
click at [1016, 207] on button "Partially" at bounding box center [1095, 223] width 281 height 33
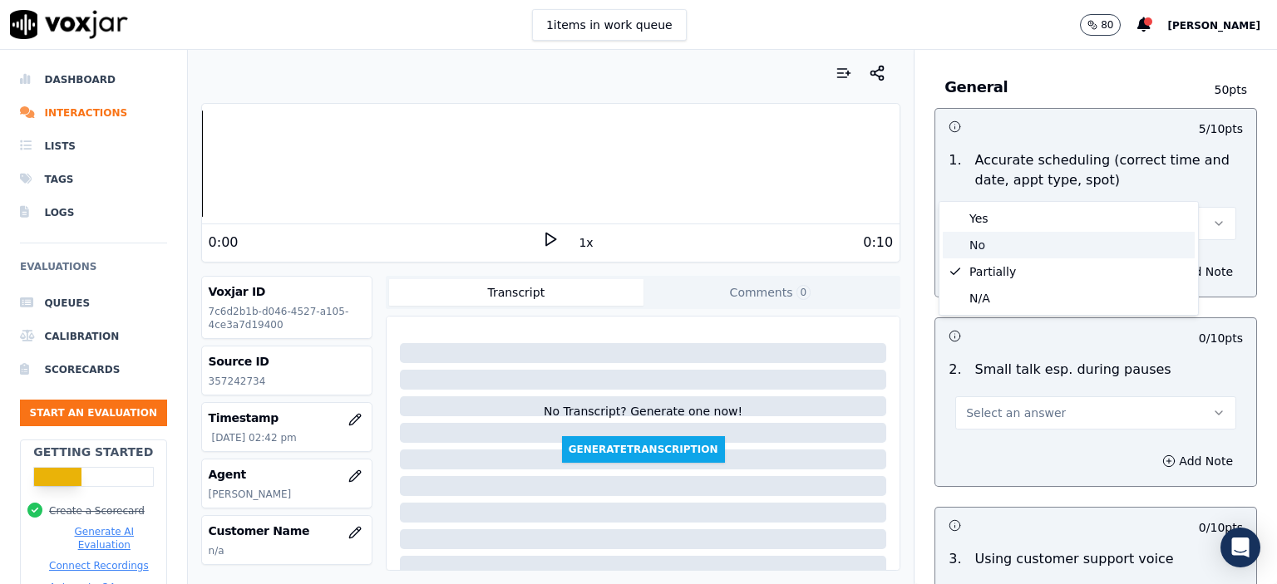
click at [1018, 252] on div "No" at bounding box center [1069, 245] width 252 height 27
click at [1047, 397] on button "Select an answer" at bounding box center [1095, 413] width 281 height 33
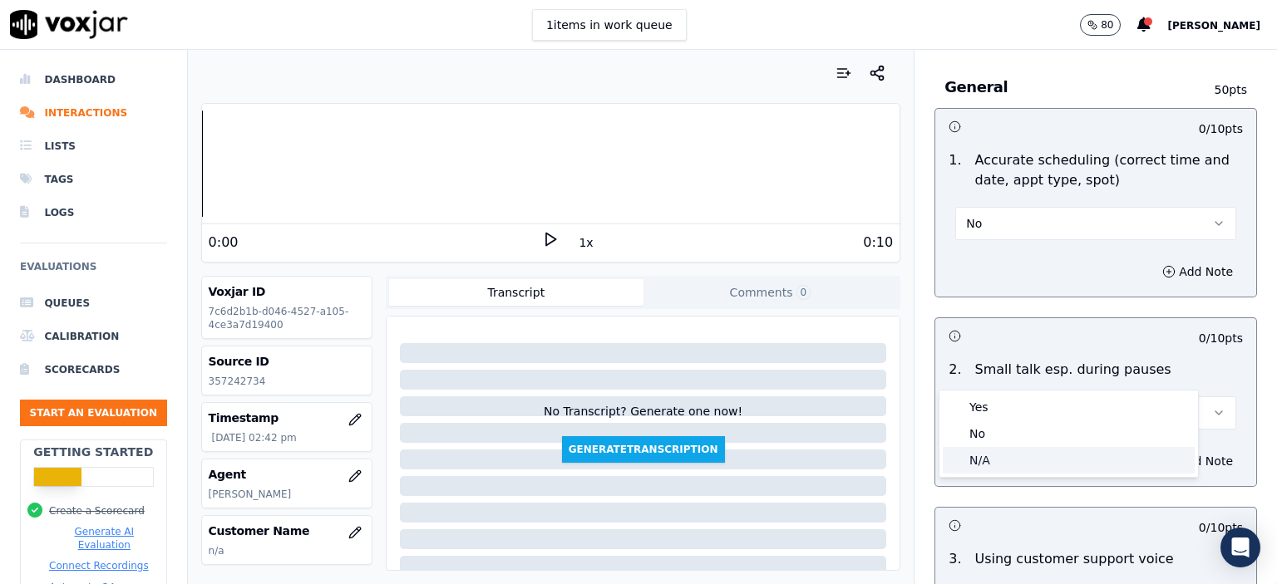
click at [1021, 450] on div "N/A" at bounding box center [1069, 460] width 252 height 27
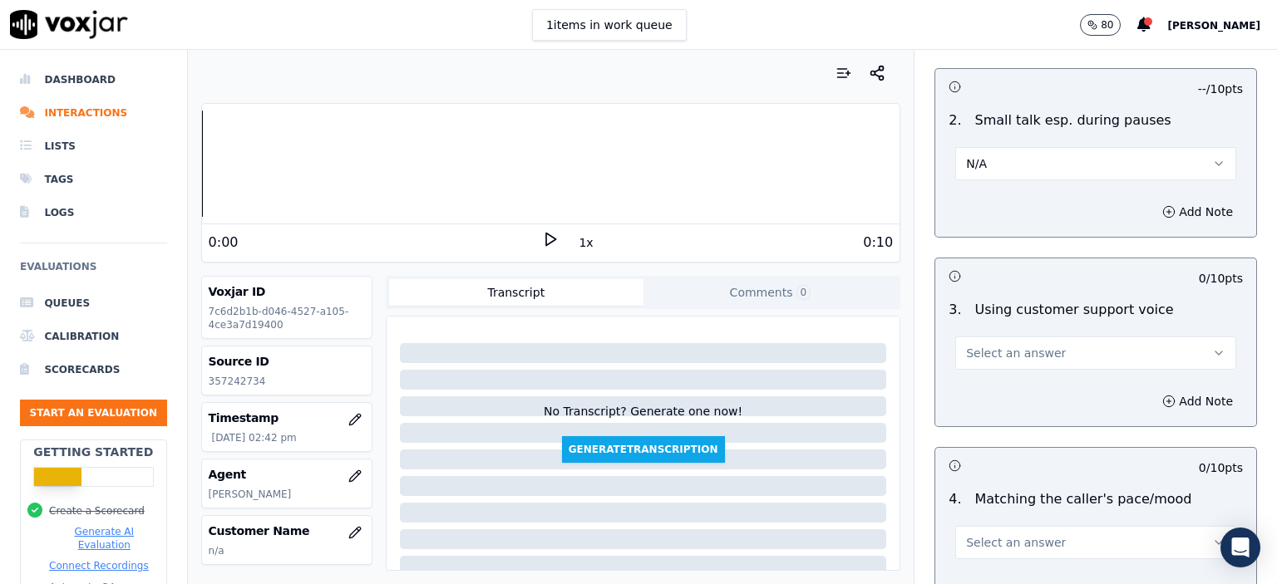
click at [1021, 345] on span "Select an answer" at bounding box center [1016, 353] width 100 height 17
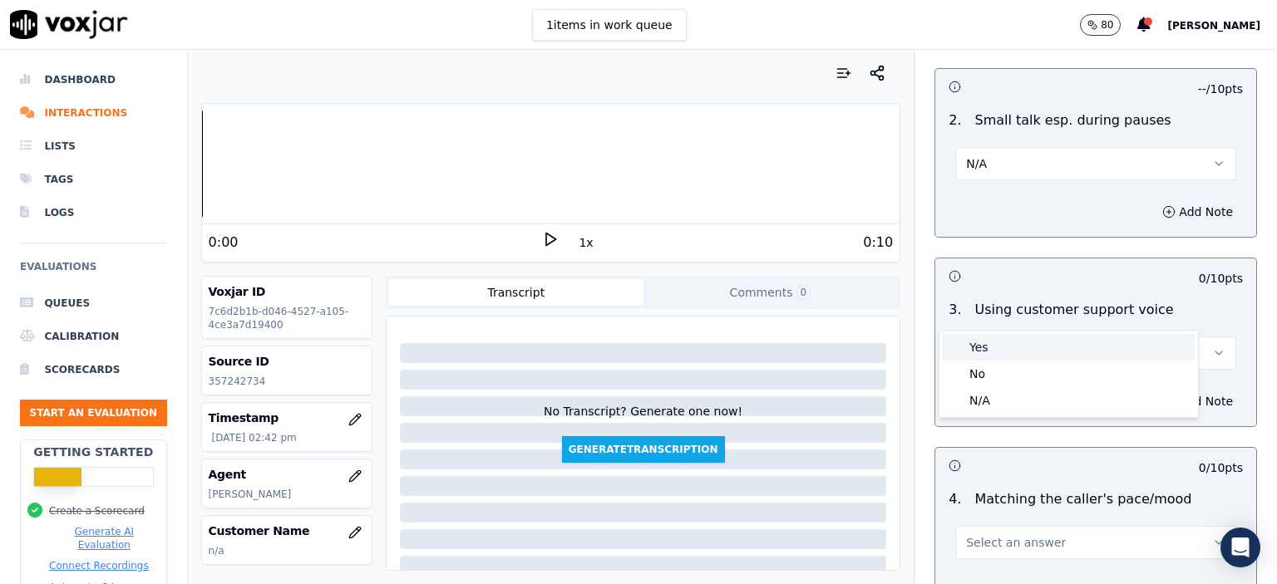
click at [1024, 343] on div "Yes" at bounding box center [1069, 347] width 252 height 27
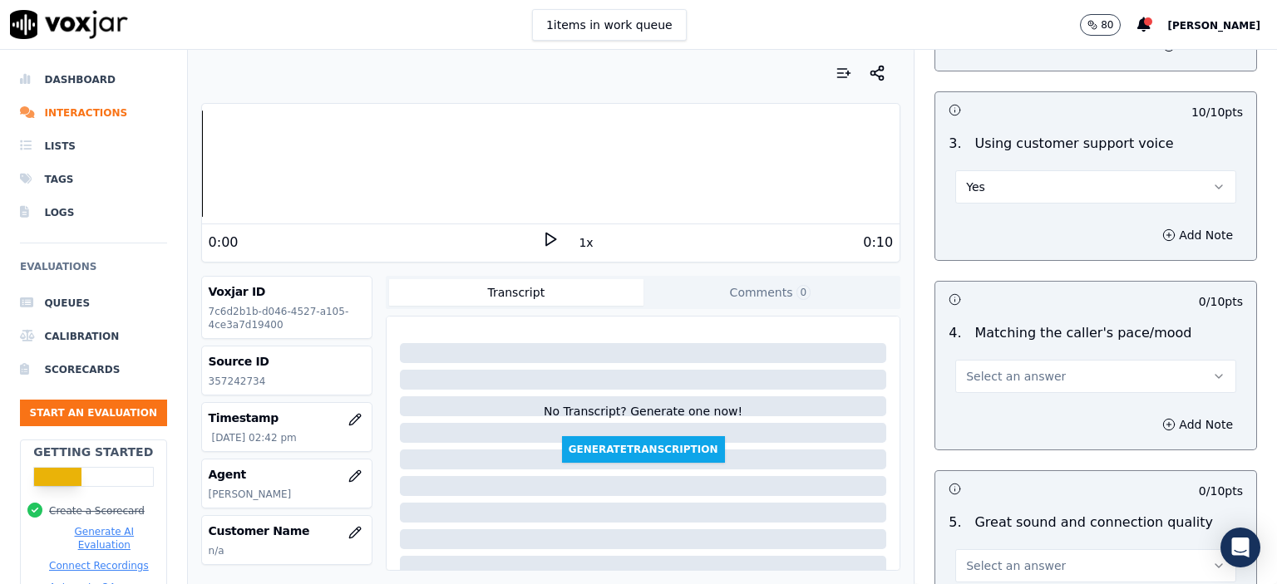
click at [1025, 360] on button "Select an answer" at bounding box center [1095, 376] width 281 height 33
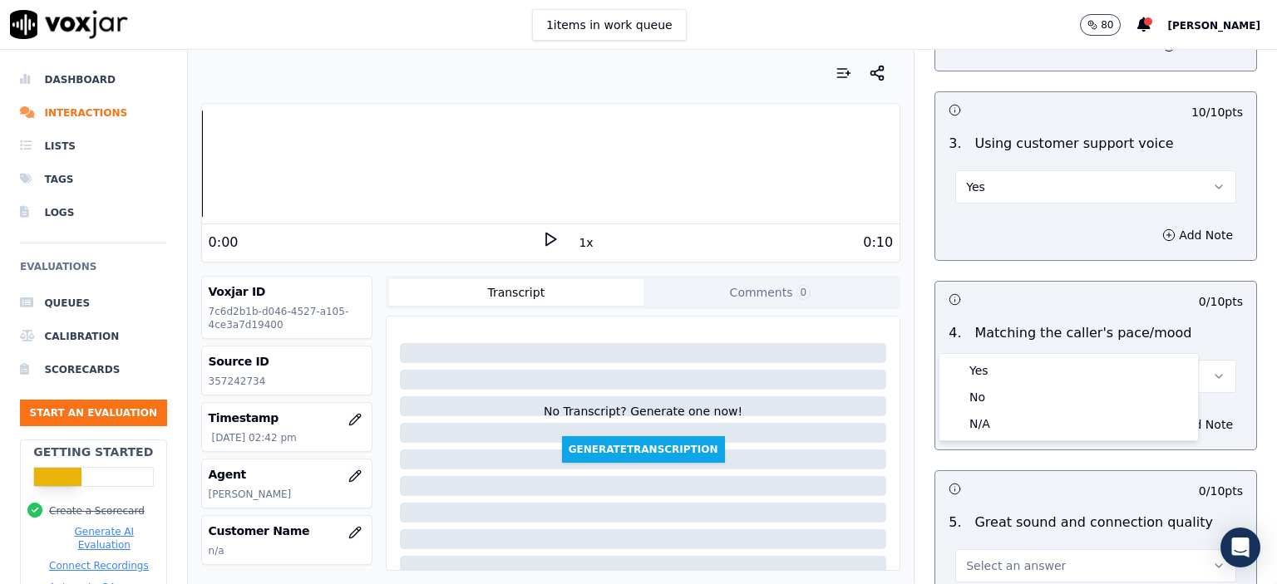
click at [1023, 368] on div "Yes" at bounding box center [1069, 370] width 252 height 27
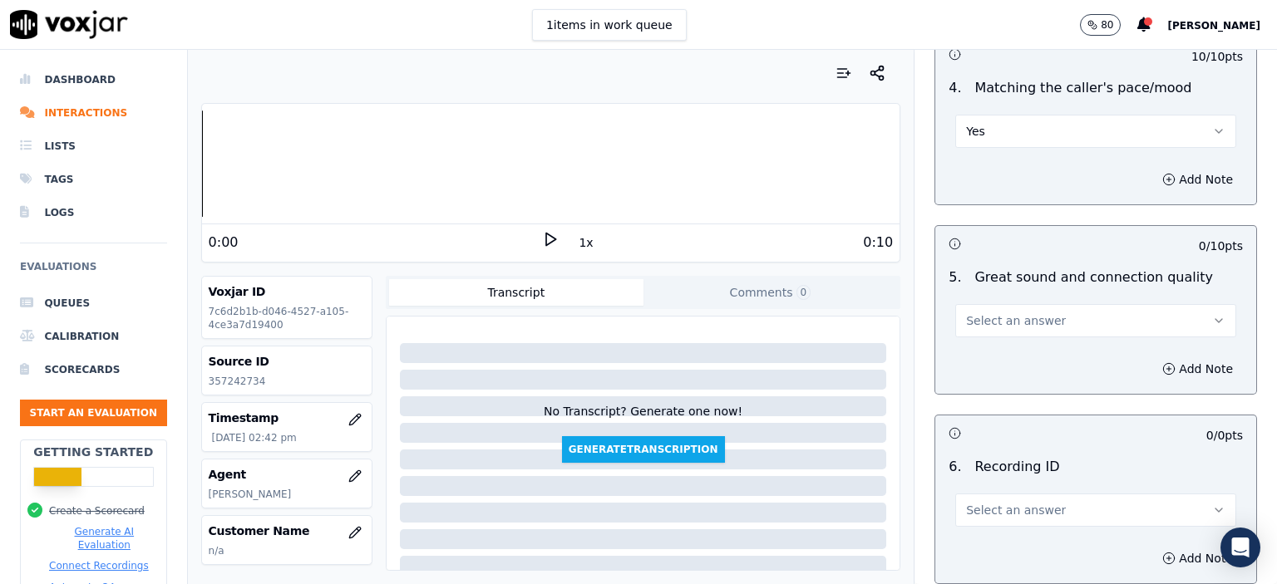
scroll to position [2411, 0]
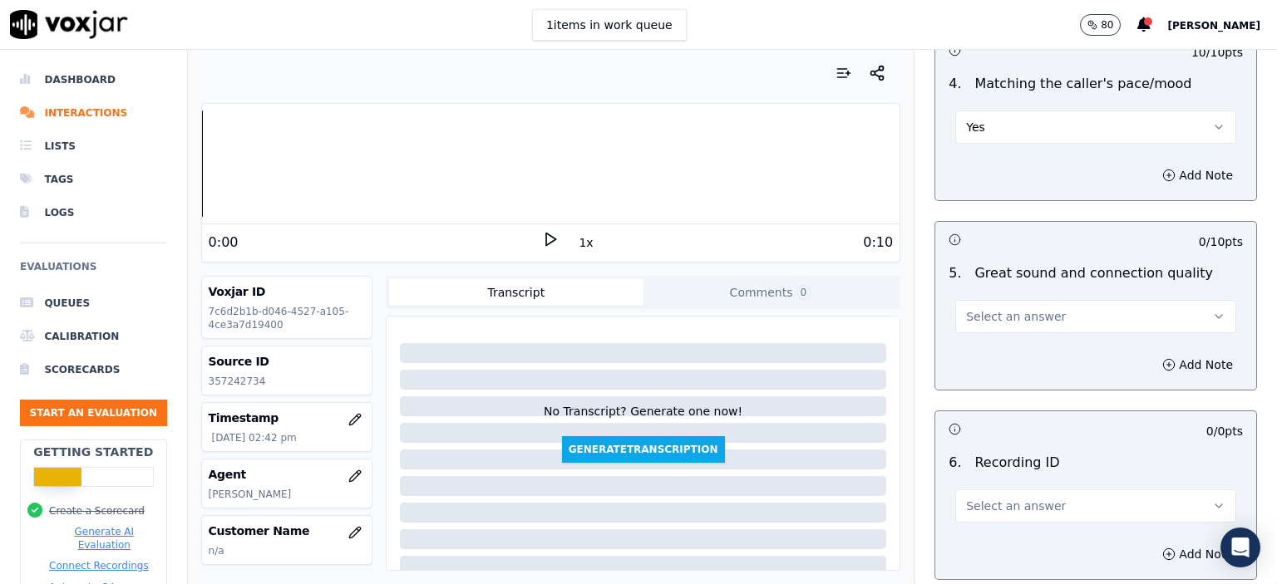
click at [1032, 308] on span "Select an answer" at bounding box center [1016, 316] width 100 height 17
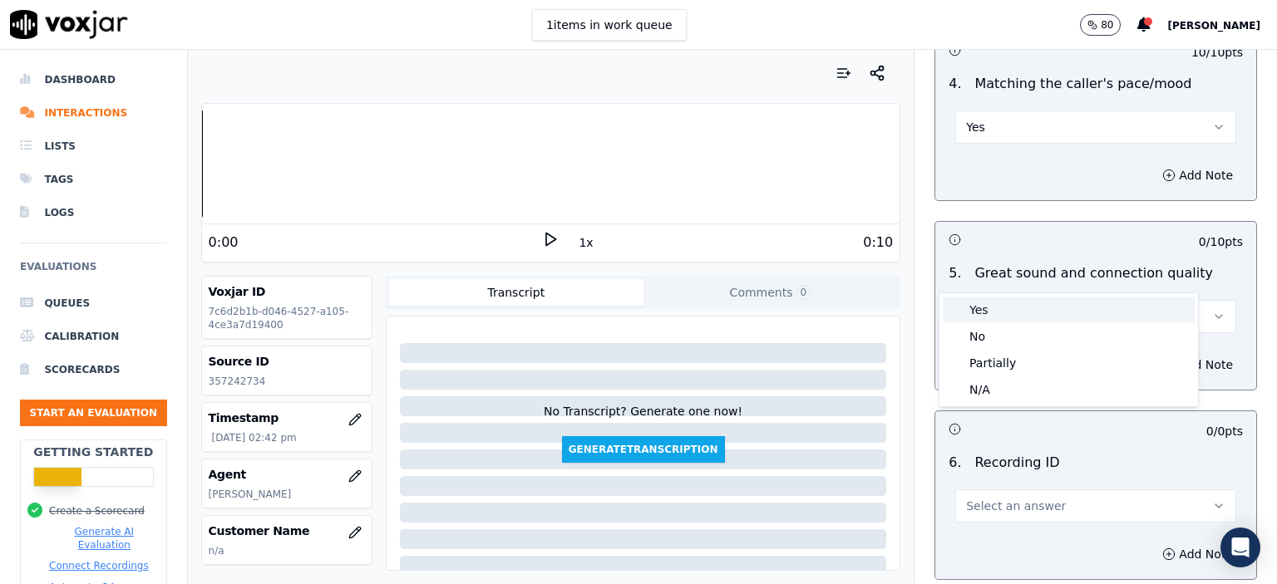
click at [1029, 316] on div "Yes" at bounding box center [1069, 310] width 252 height 27
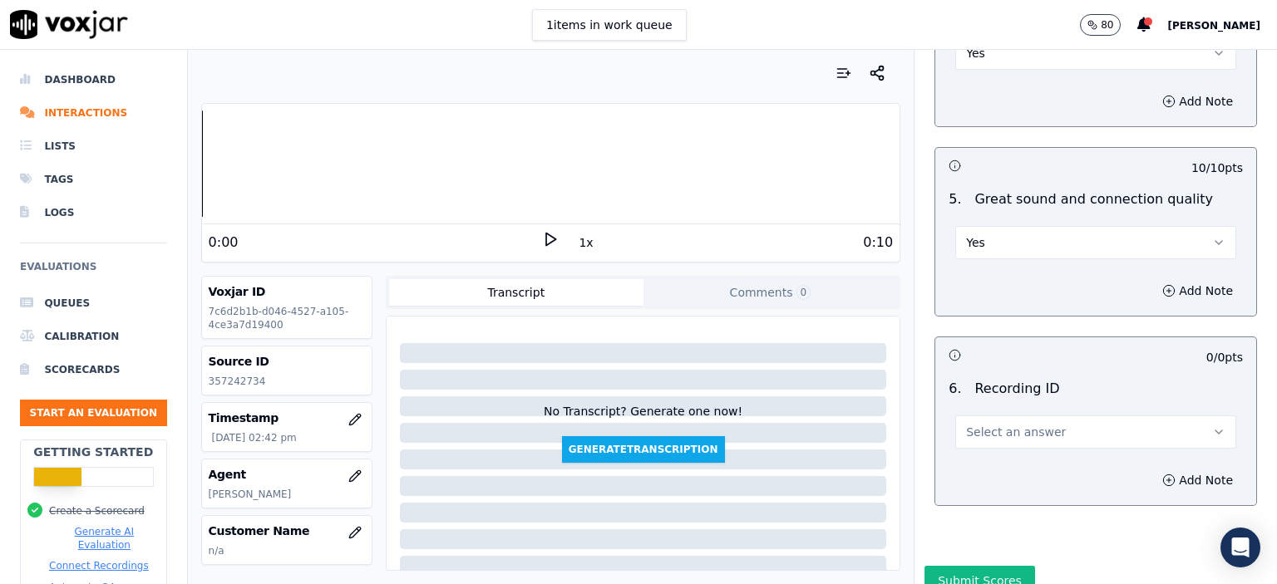
scroll to position [2500, 0]
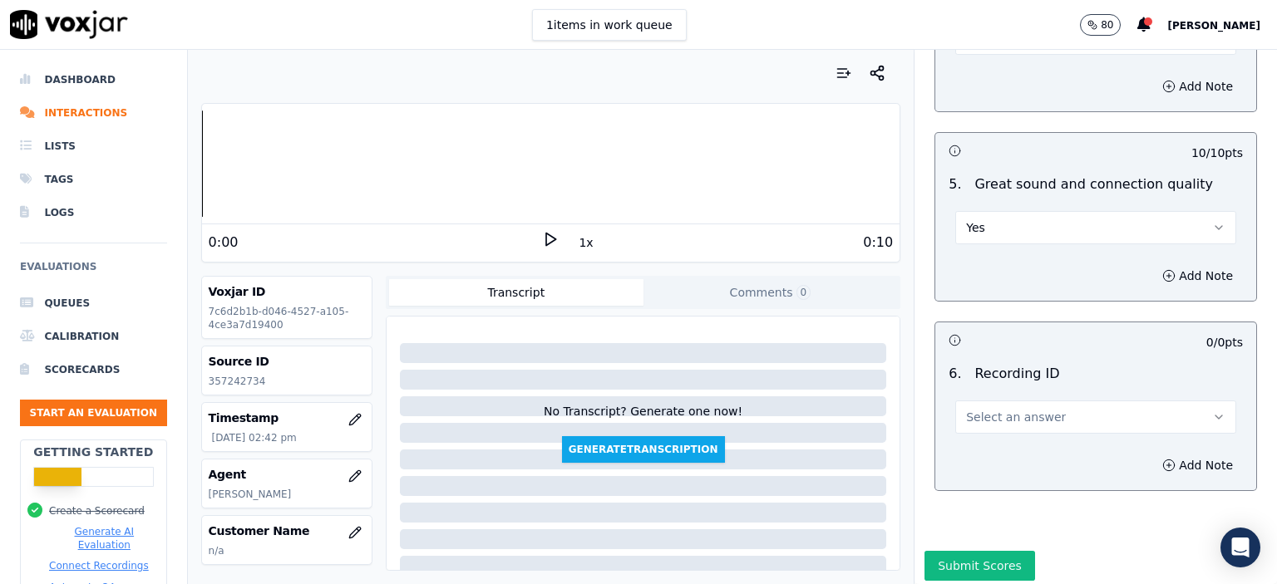
click at [1023, 409] on span "Select an answer" at bounding box center [1016, 417] width 100 height 17
click at [1021, 411] on div "N/A" at bounding box center [1069, 420] width 252 height 27
click at [1186, 454] on button "Add Note" at bounding box center [1197, 465] width 91 height 23
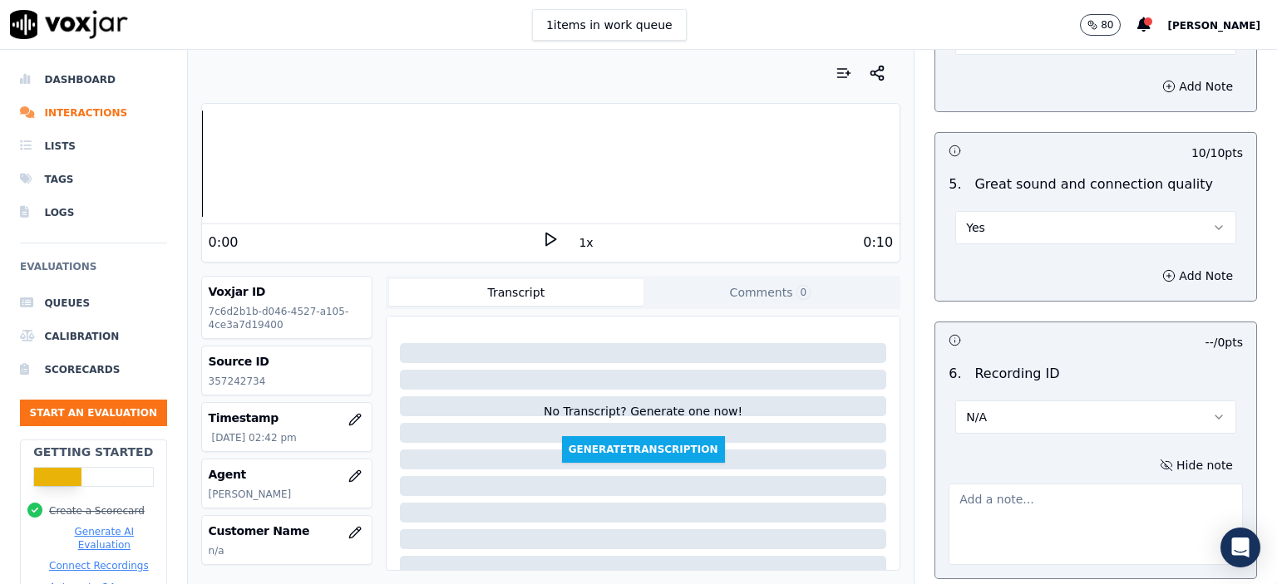
click at [255, 377] on p "357242734" at bounding box center [287, 381] width 156 height 13
click at [243, 383] on p "357242734" at bounding box center [287, 381] width 156 height 13
copy p "357242734"
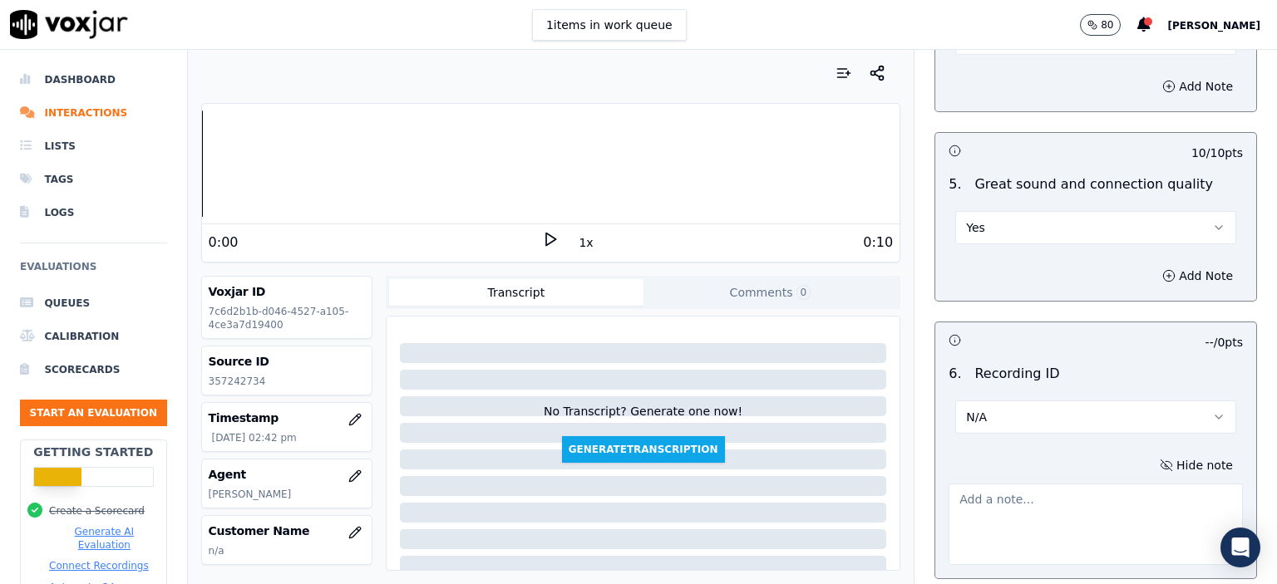
click at [1063, 484] on textarea at bounding box center [1096, 524] width 294 height 81
paste textarea "357242734"
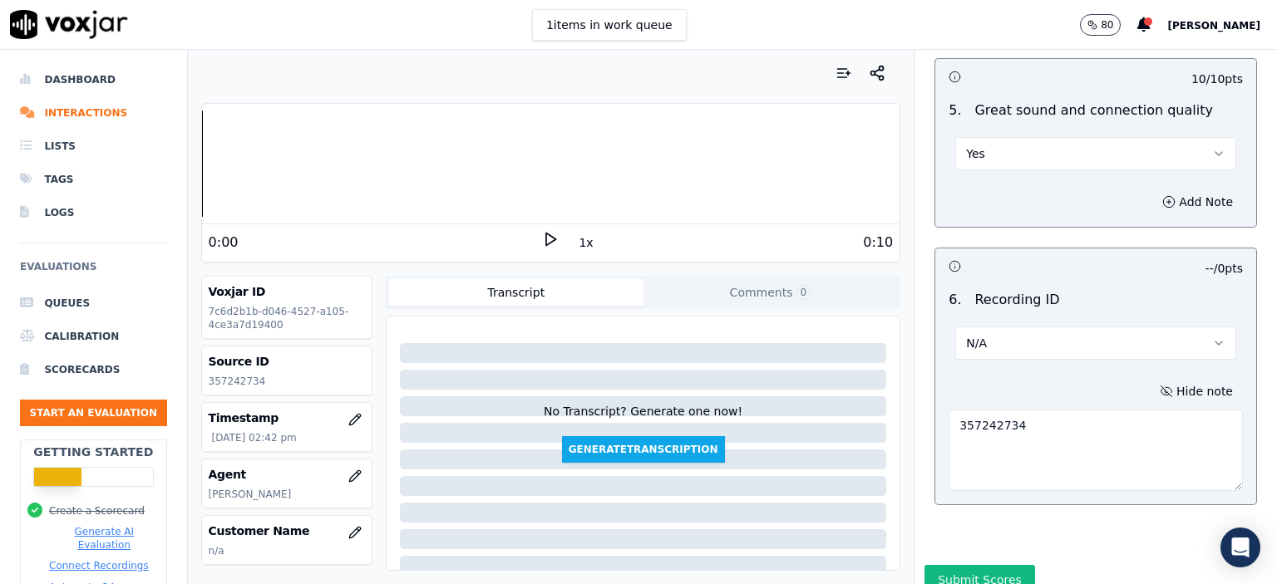
scroll to position [2587, 0]
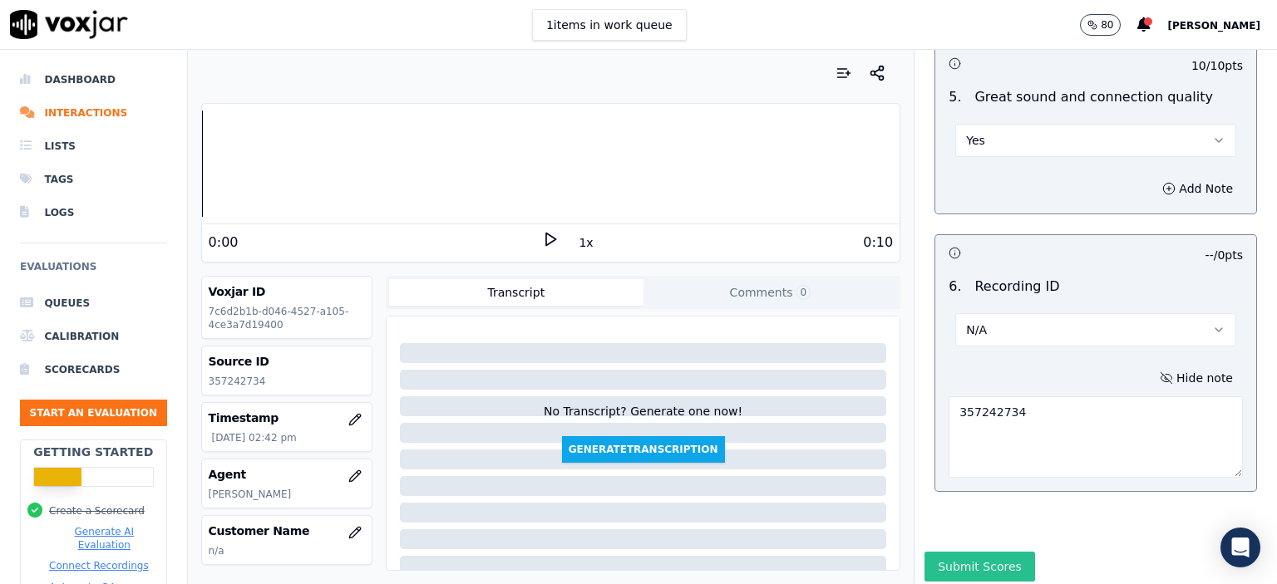
type textarea "357242734"
click at [974, 552] on button "Submit Scores" at bounding box center [979, 567] width 111 height 30
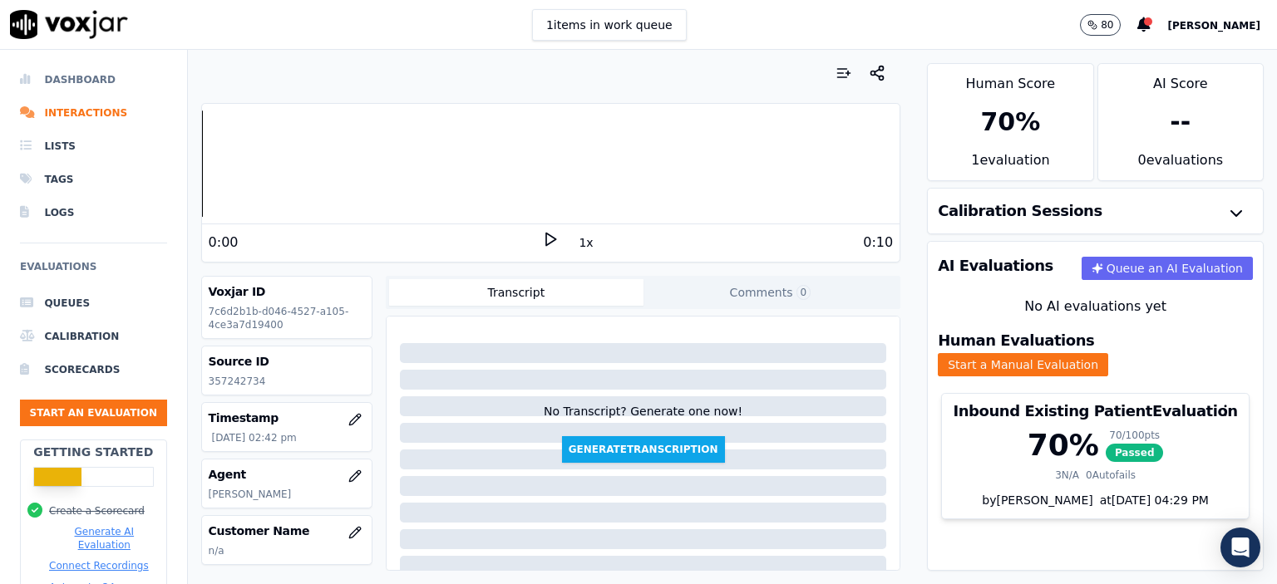
click at [75, 70] on li "Dashboard" at bounding box center [93, 79] width 147 height 33
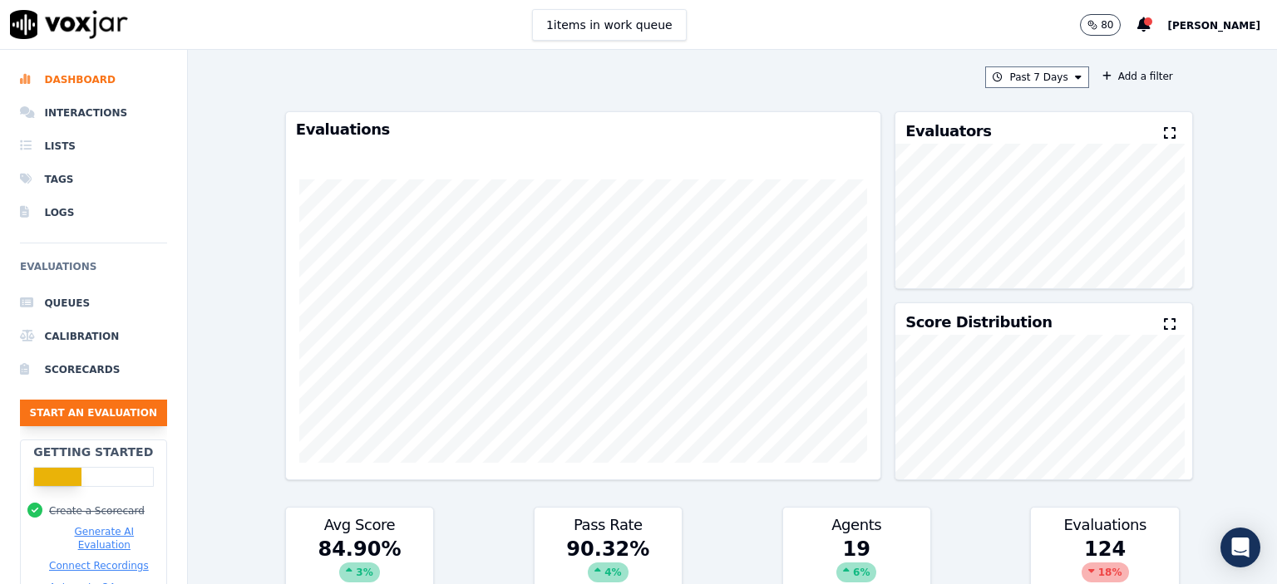
click at [100, 416] on button "Start an Evaluation" at bounding box center [93, 413] width 147 height 27
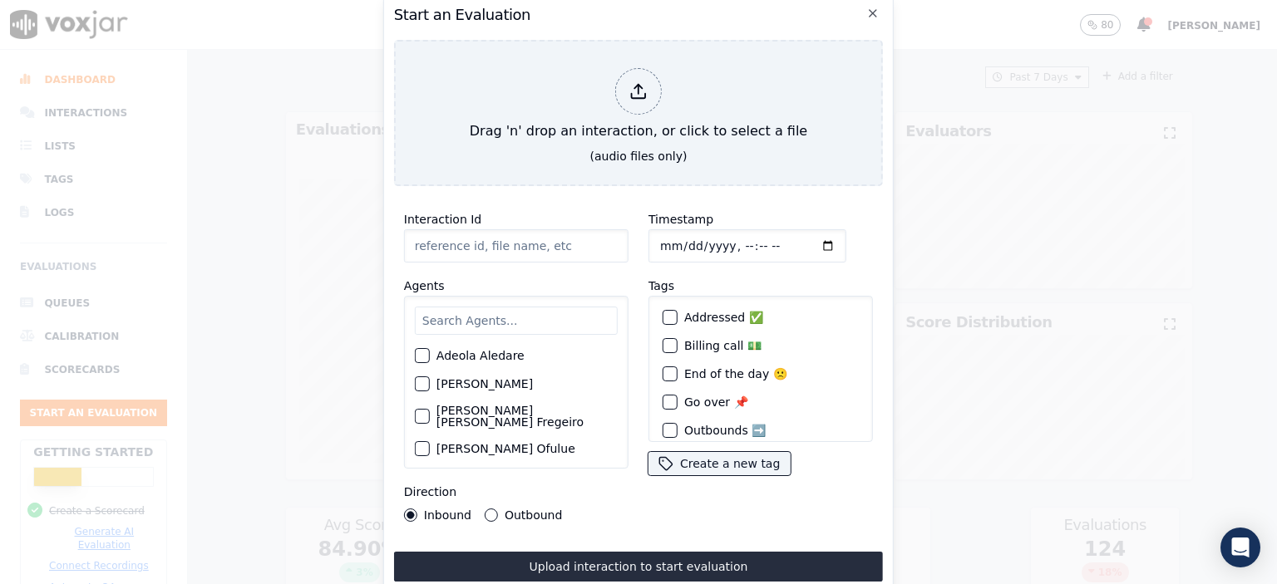
click at [453, 237] on input "Interaction Id" at bounding box center [516, 245] width 224 height 33
paste input "357232075"
type input "357232075"
click at [732, 242] on input "Timestamp" at bounding box center [747, 245] width 198 height 33
click at [749, 241] on input "Timestamp" at bounding box center [747, 245] width 198 height 33
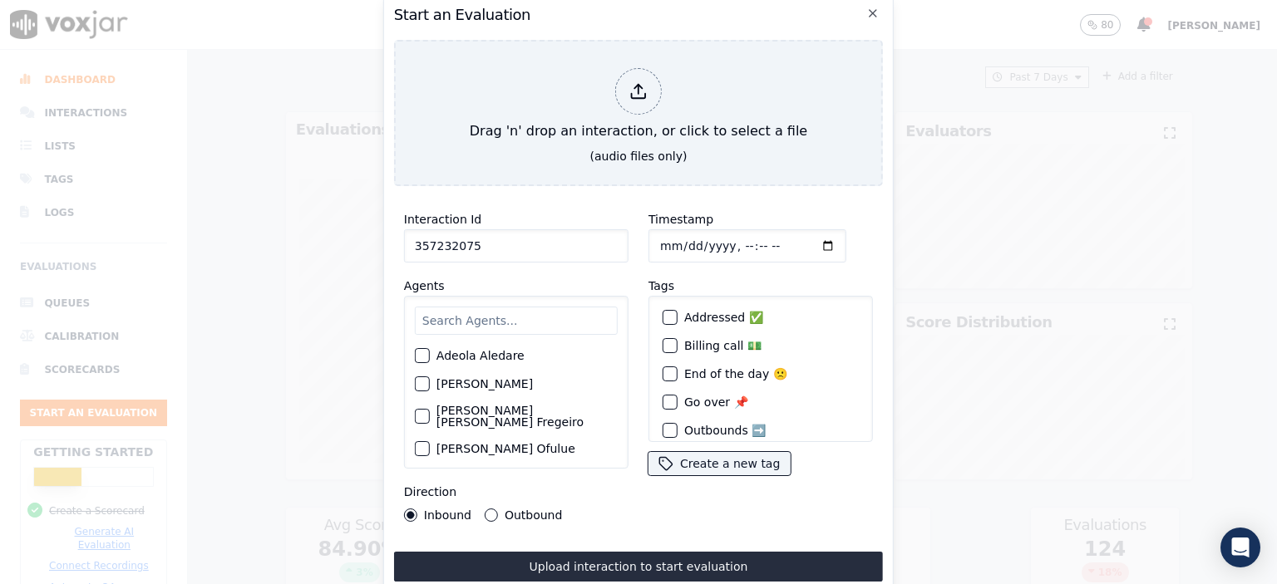
type input "[DATE]T13:40"
click at [492, 326] on input "text" at bounding box center [516, 321] width 203 height 28
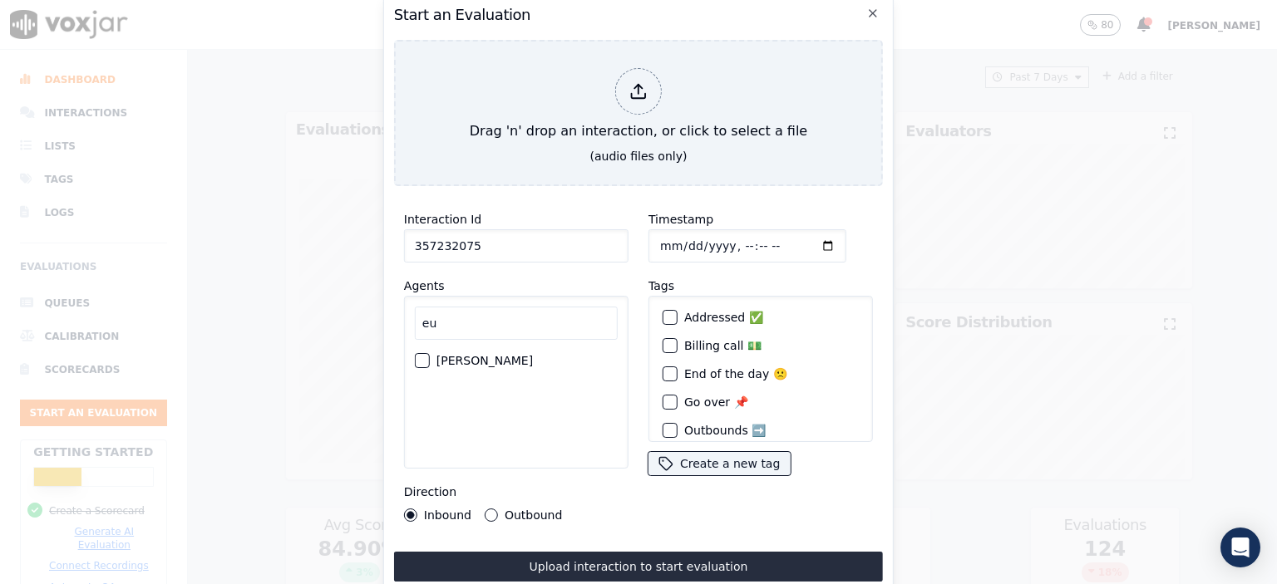
type input "eu"
click at [457, 355] on label "[PERSON_NAME]" at bounding box center [484, 361] width 96 height 12
click at [430, 355] on button "[PERSON_NAME]" at bounding box center [422, 360] width 15 height 15
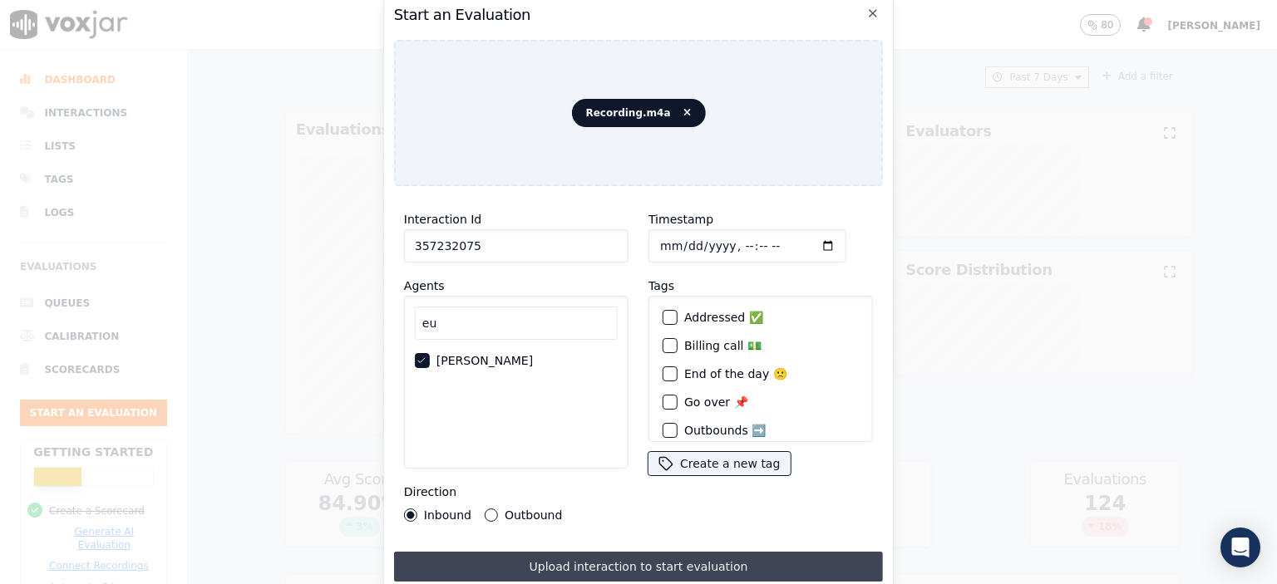
click at [588, 566] on button "Upload interaction to start evaluation" at bounding box center [638, 567] width 489 height 30
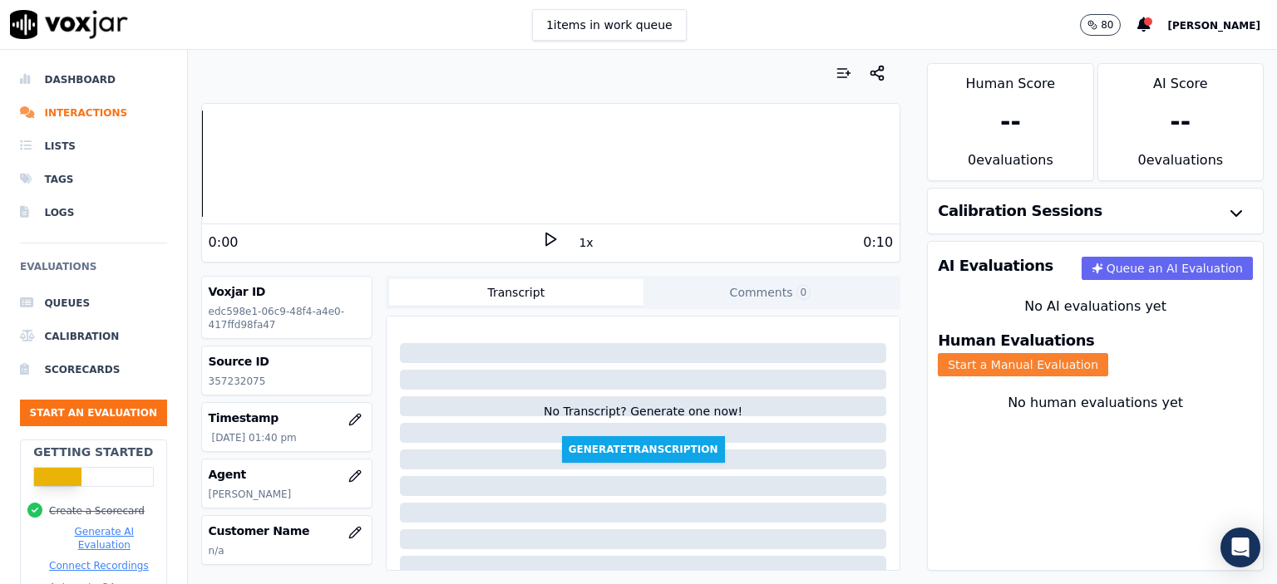
click at [1108, 353] on button "Start a Manual Evaluation" at bounding box center [1023, 364] width 170 height 23
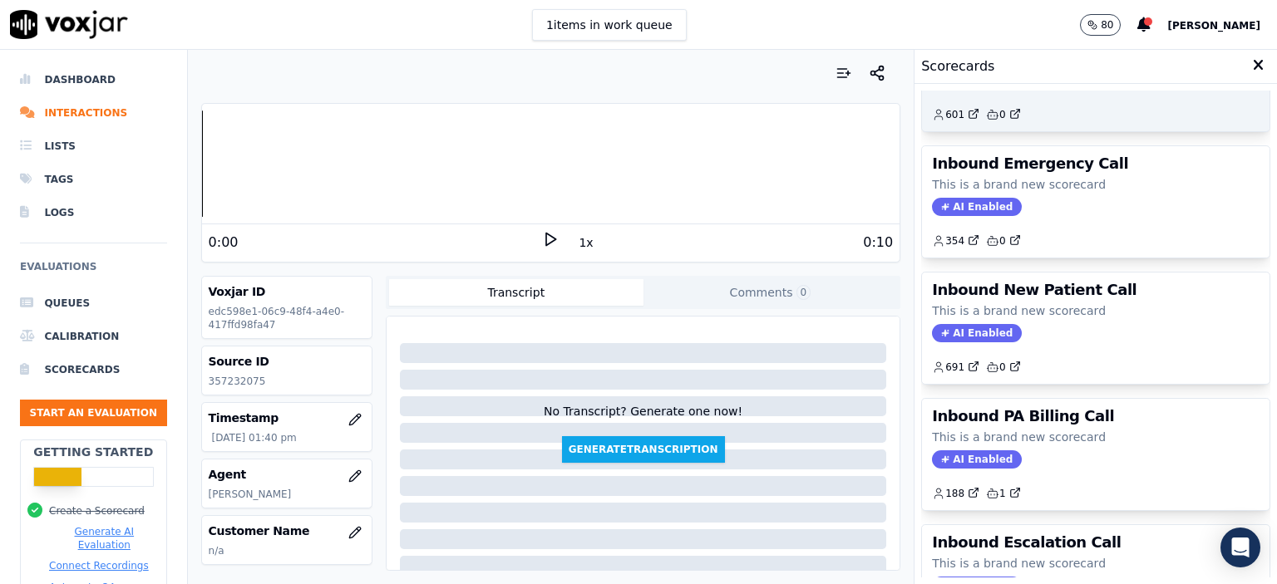
scroll to position [333, 0]
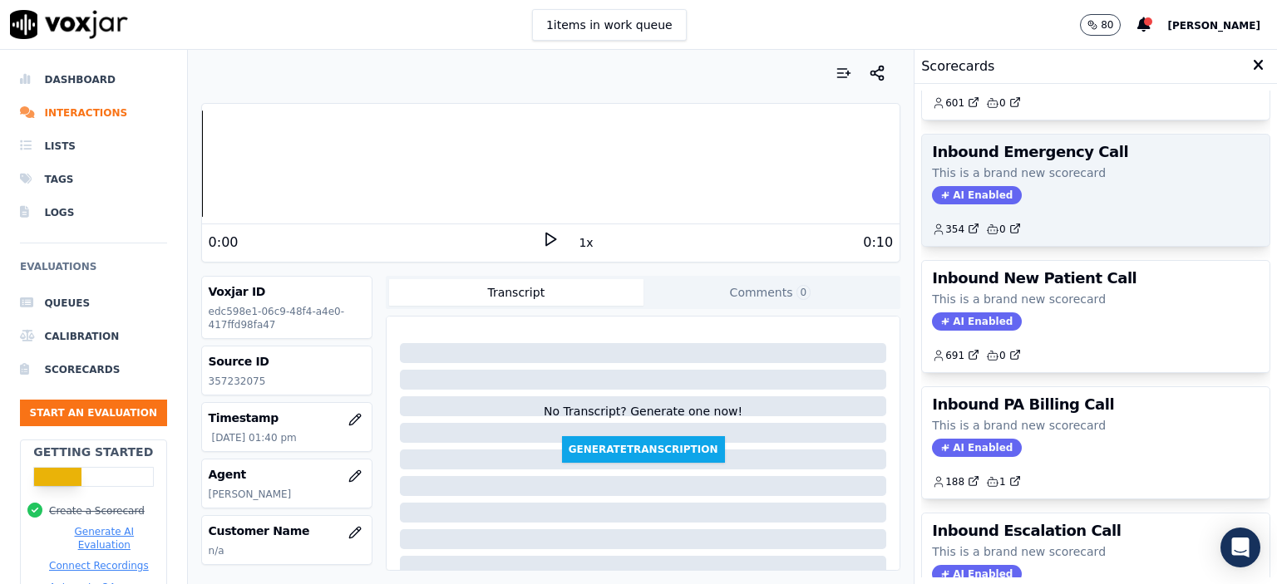
click at [1074, 181] on div "Inbound Emergency Call This is a brand new scorecard AI Enabled 354 0" at bounding box center [1095, 190] width 347 height 111
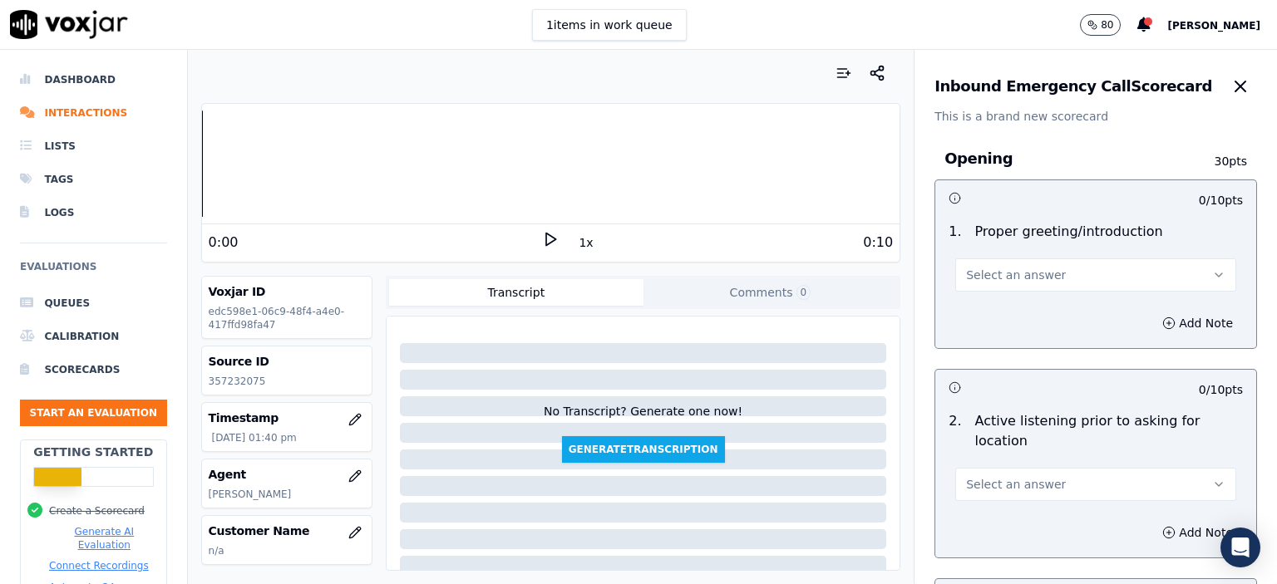
click at [1059, 286] on button "Select an answer" at bounding box center [1095, 275] width 281 height 33
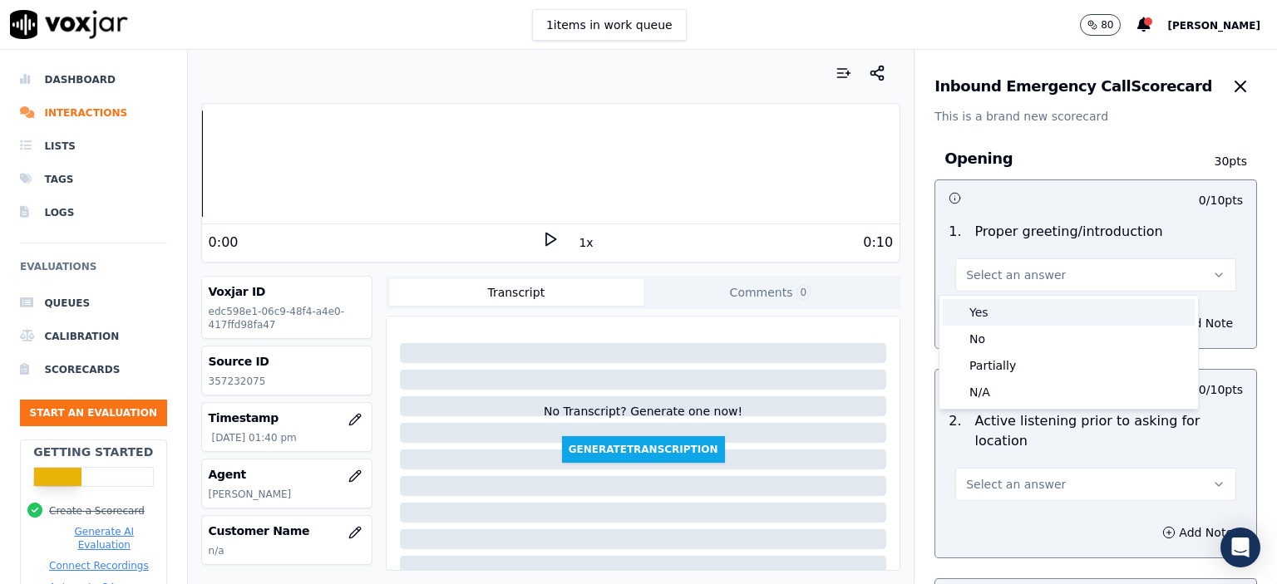
drag, startPoint x: 1052, startPoint y: 313, endPoint x: 431, endPoint y: 36, distance: 680.2
click at [1051, 313] on div "Yes" at bounding box center [1069, 312] width 252 height 27
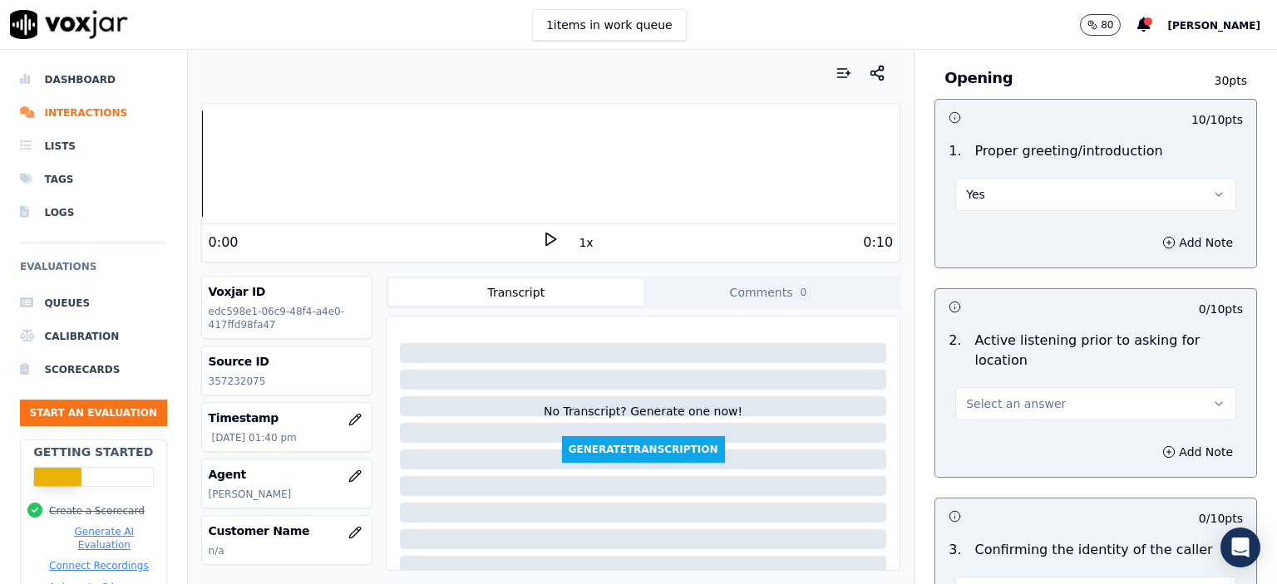
scroll to position [83, 0]
click at [1043, 385] on button "Select an answer" at bounding box center [1095, 401] width 281 height 33
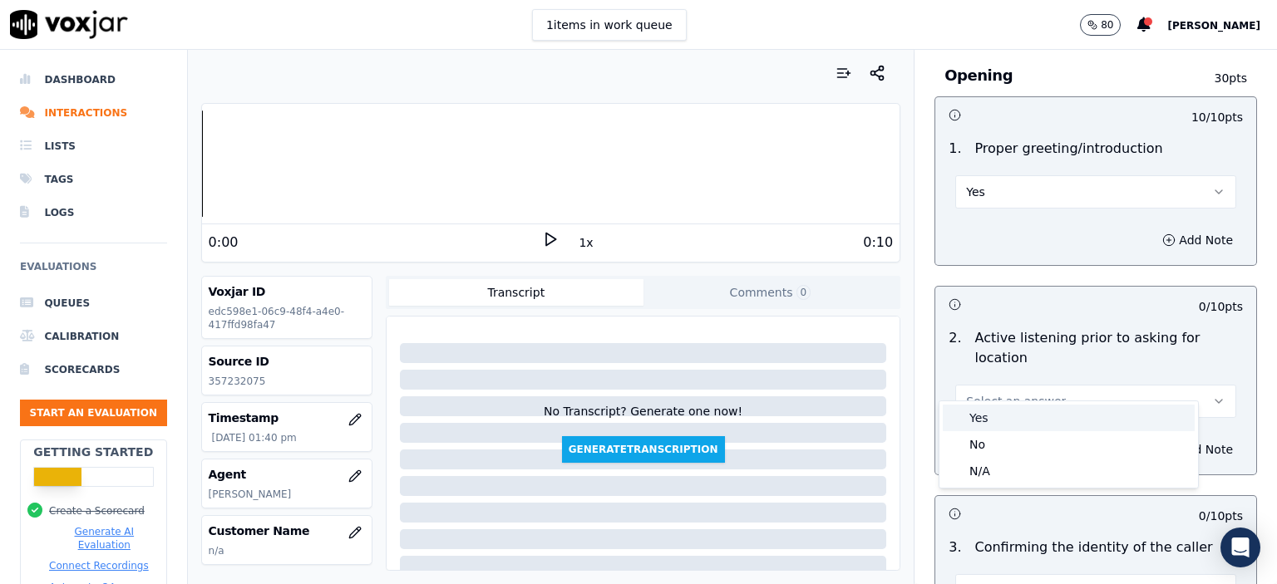
click at [1034, 418] on div "Yes" at bounding box center [1069, 418] width 252 height 27
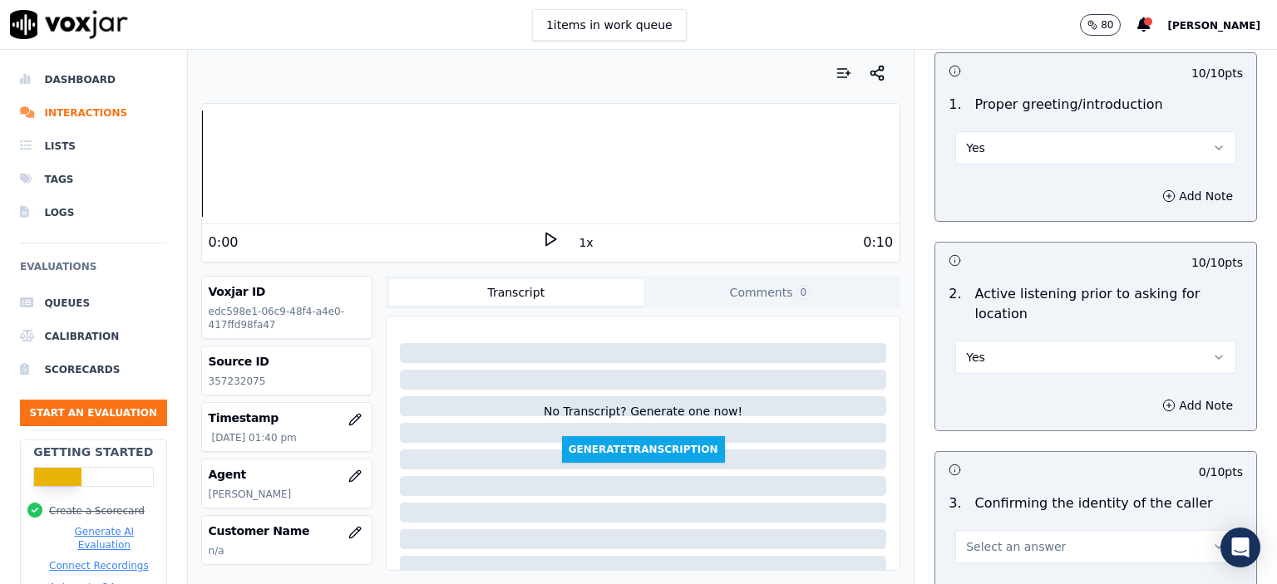
scroll to position [249, 0]
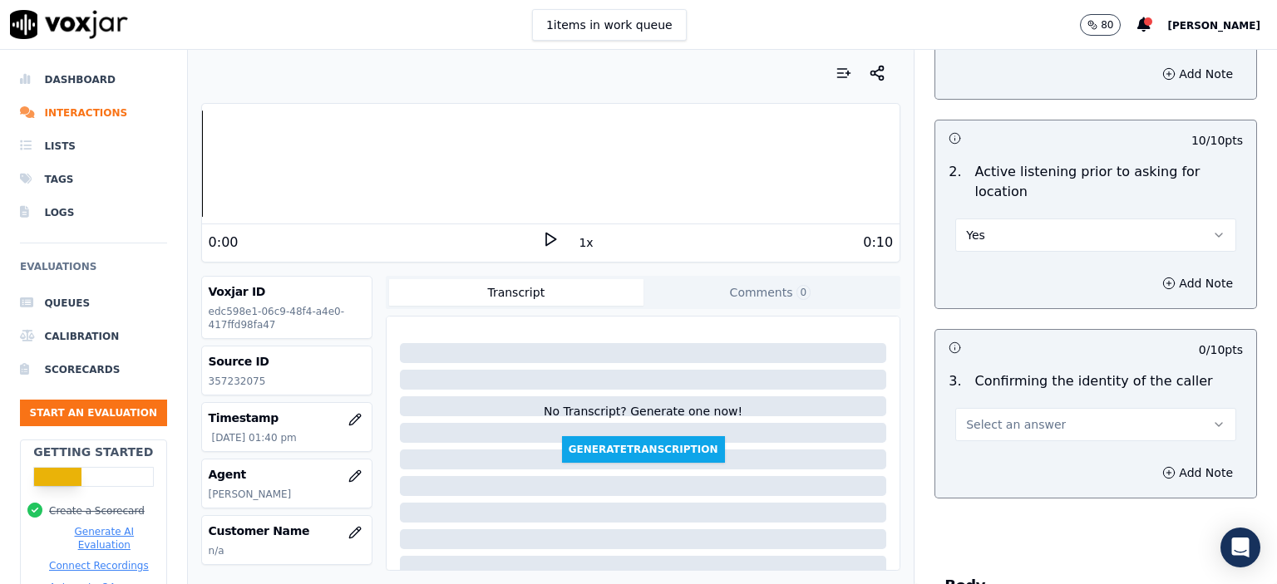
click at [1049, 408] on button "Select an answer" at bounding box center [1095, 424] width 281 height 33
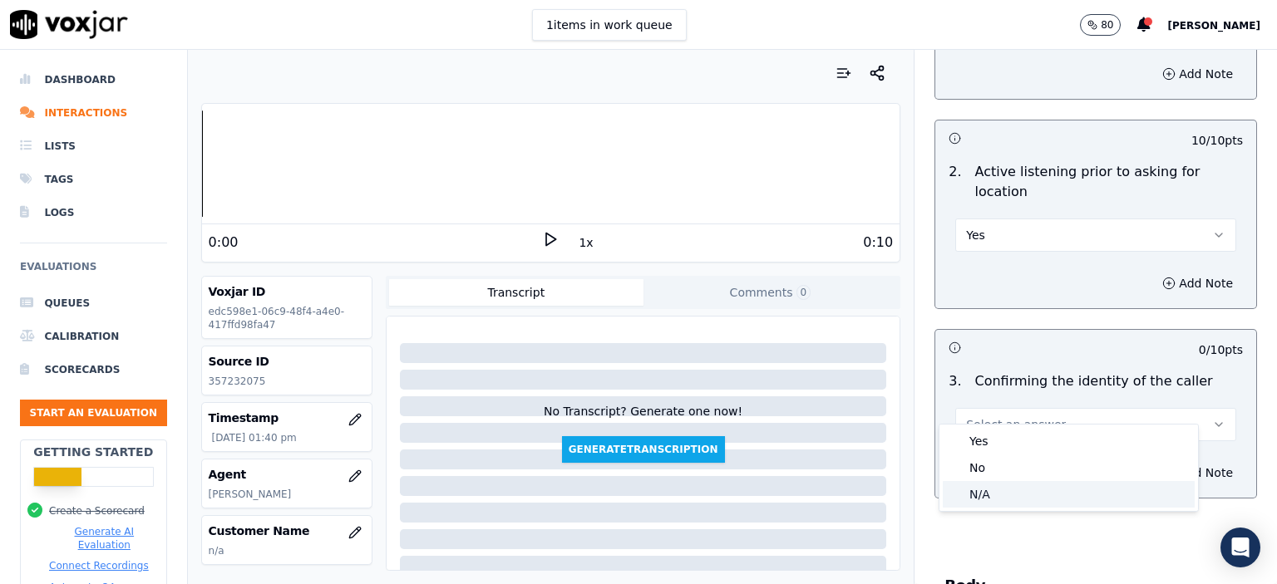
click at [1018, 494] on div "N/A" at bounding box center [1069, 494] width 252 height 27
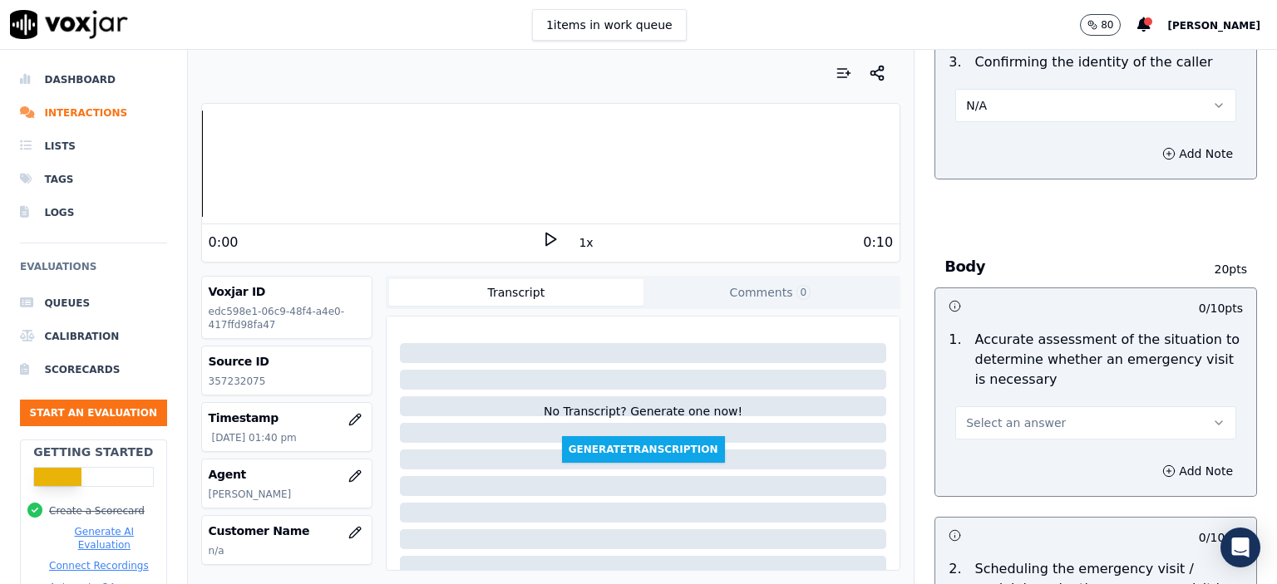
scroll to position [582, 0]
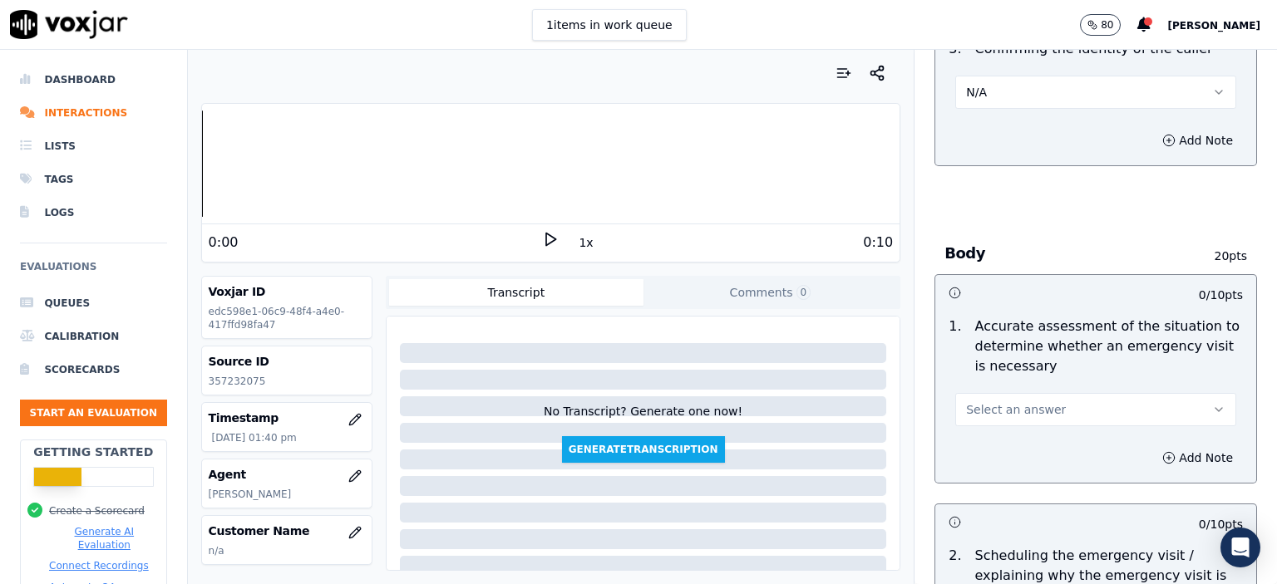
click at [1043, 393] on button "Select an answer" at bounding box center [1095, 409] width 281 height 33
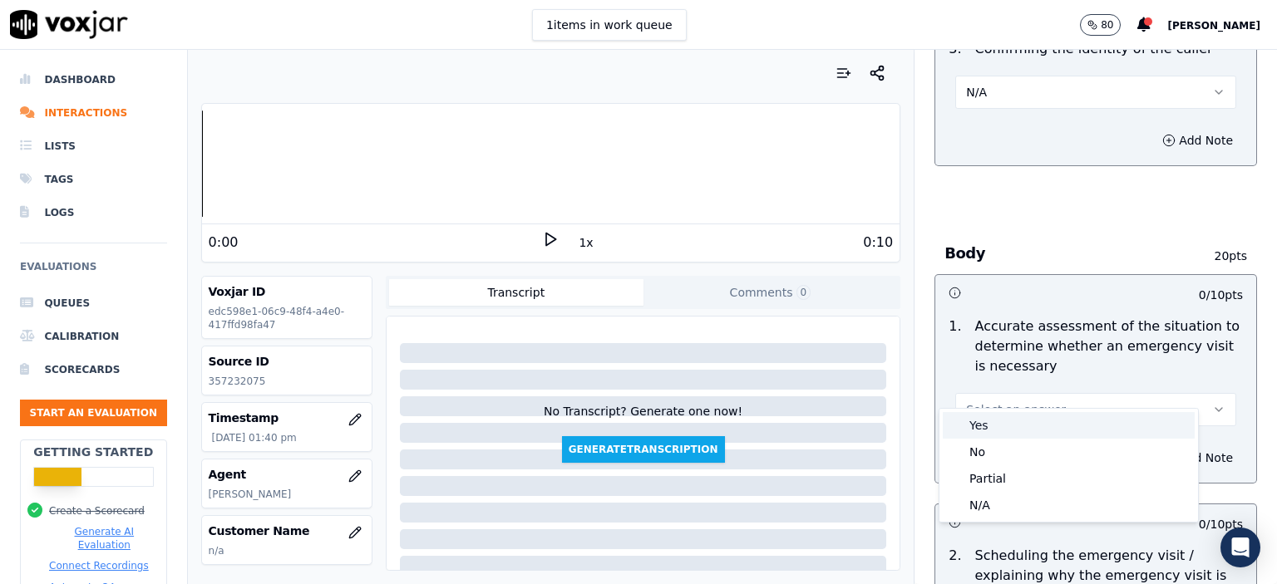
click at [1042, 431] on div "Yes" at bounding box center [1069, 425] width 252 height 27
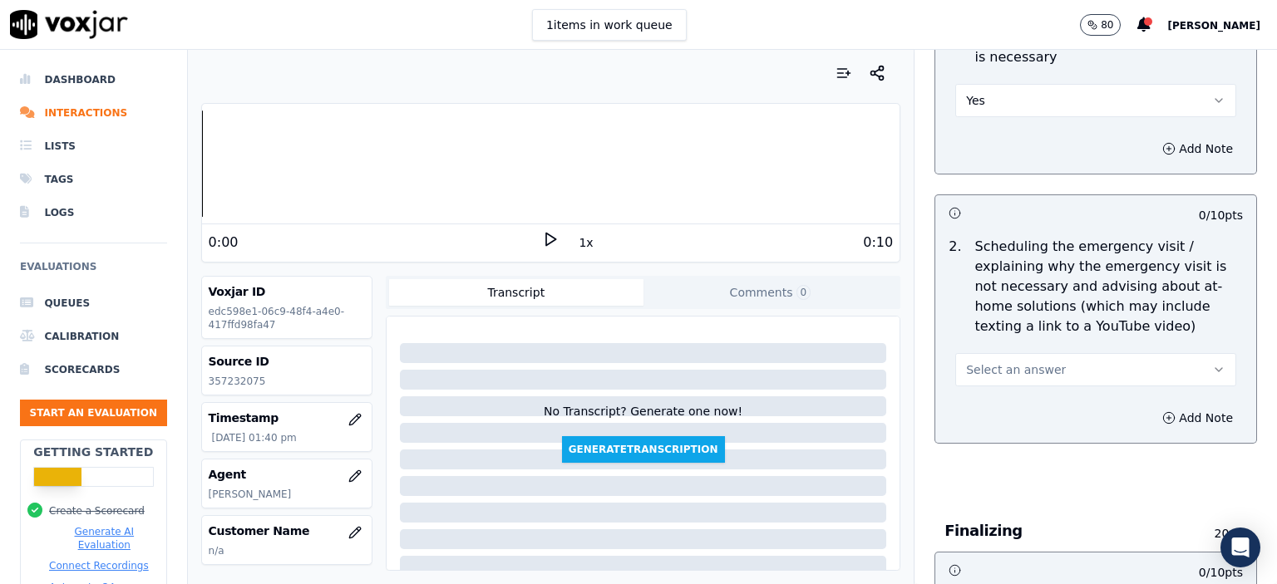
scroll to position [914, 0]
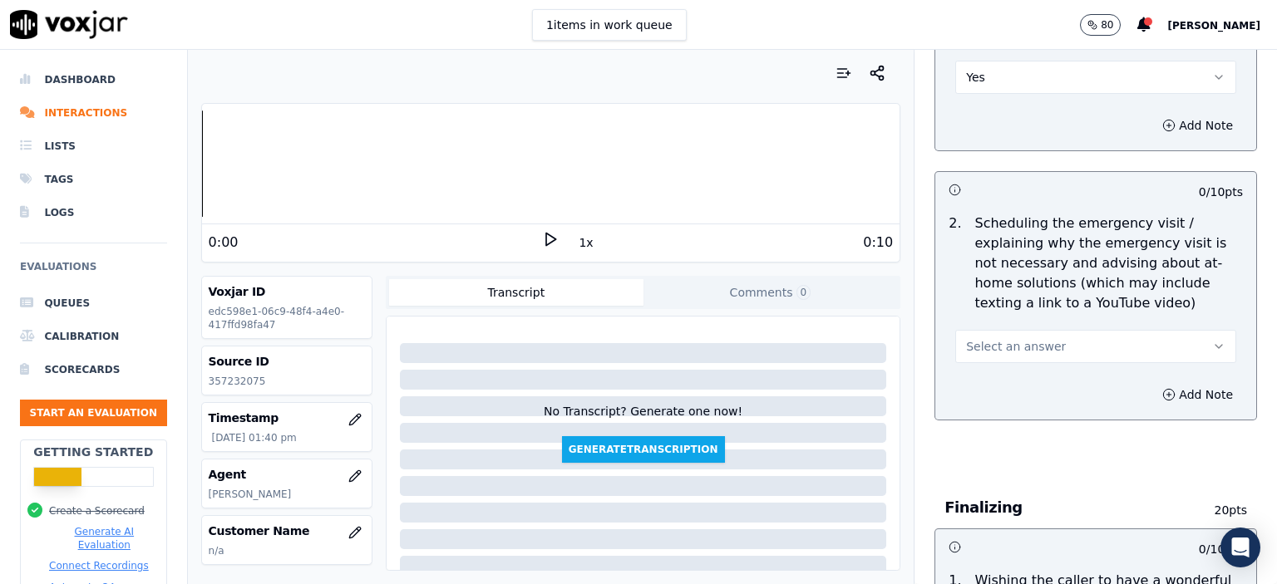
click at [1028, 330] on button "Select an answer" at bounding box center [1095, 346] width 281 height 33
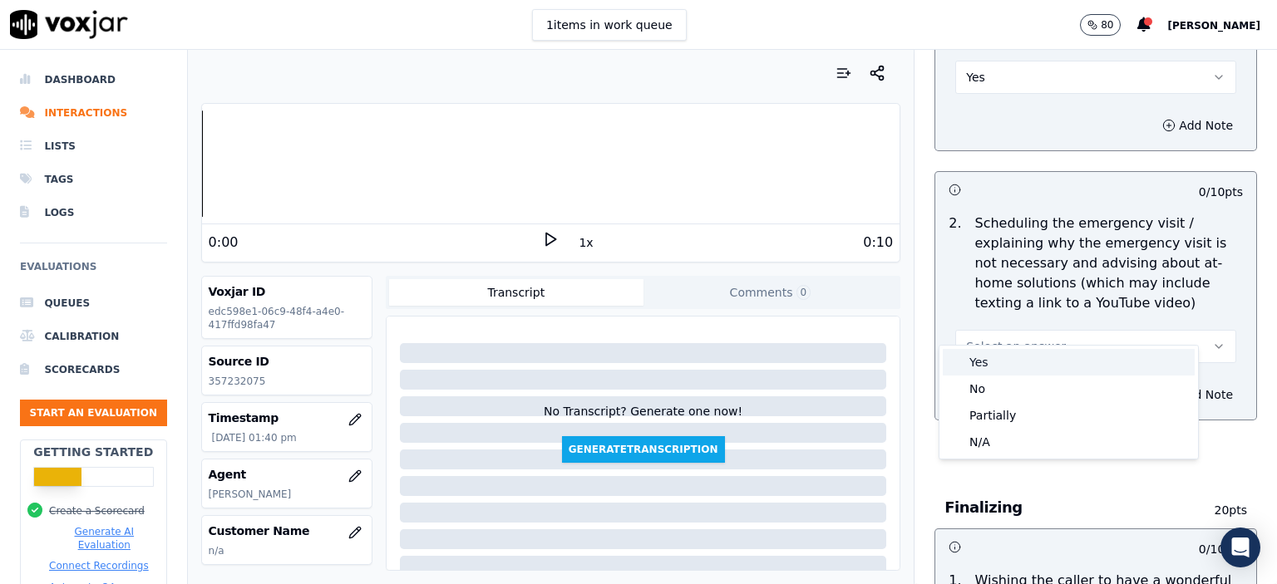
click at [1030, 359] on div "Yes" at bounding box center [1069, 362] width 252 height 27
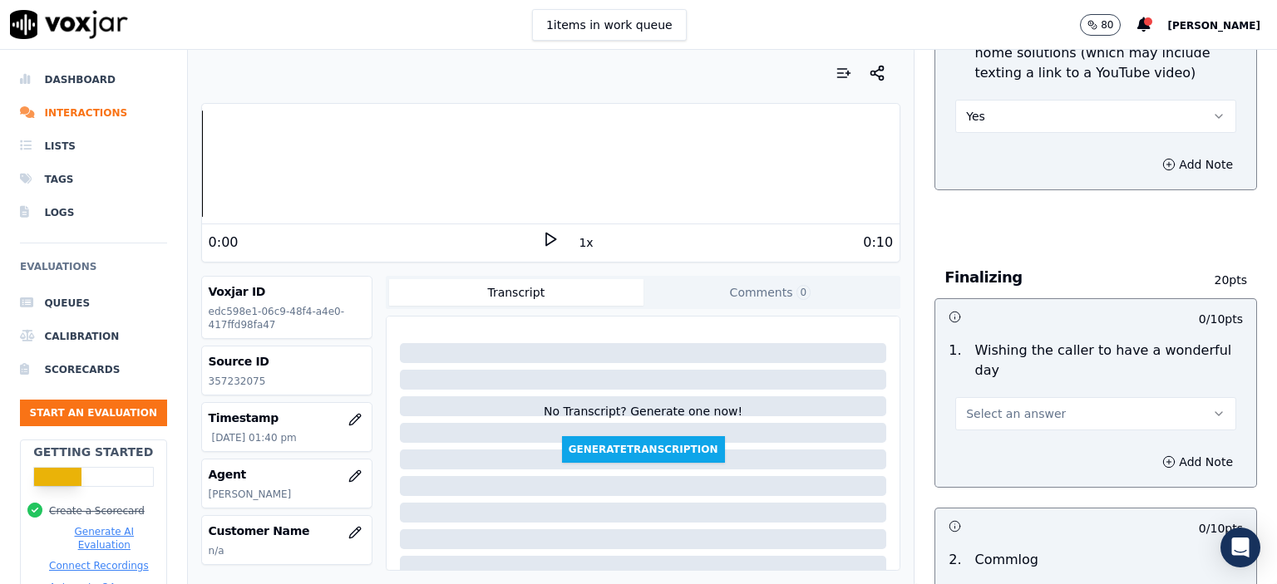
scroll to position [1164, 0]
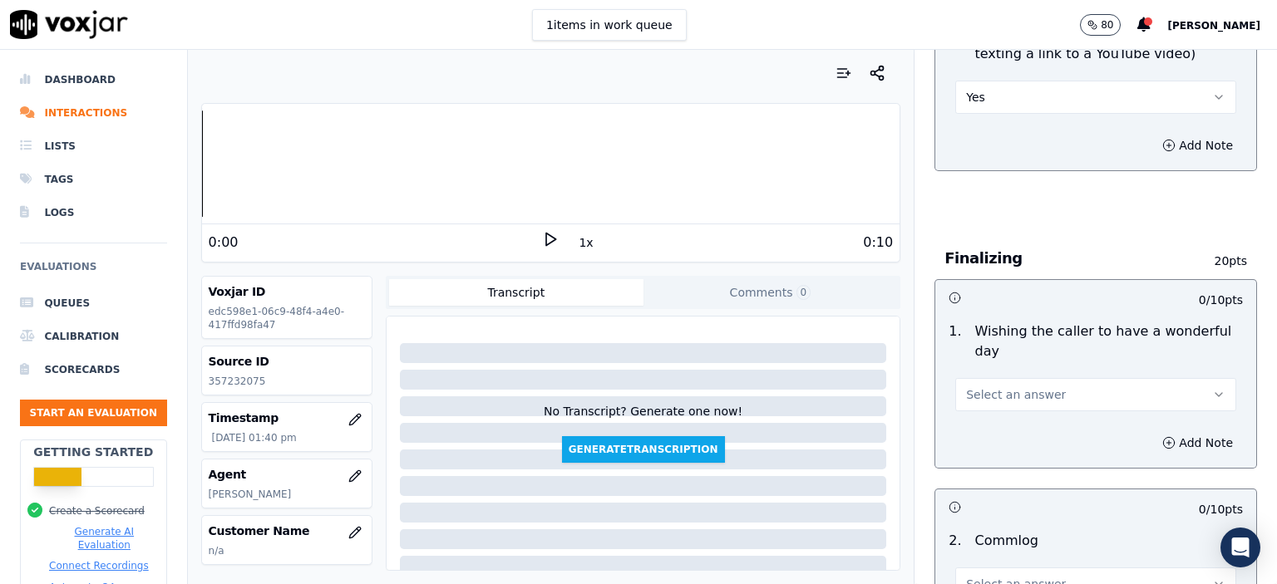
click at [1052, 378] on button "Select an answer" at bounding box center [1095, 394] width 281 height 33
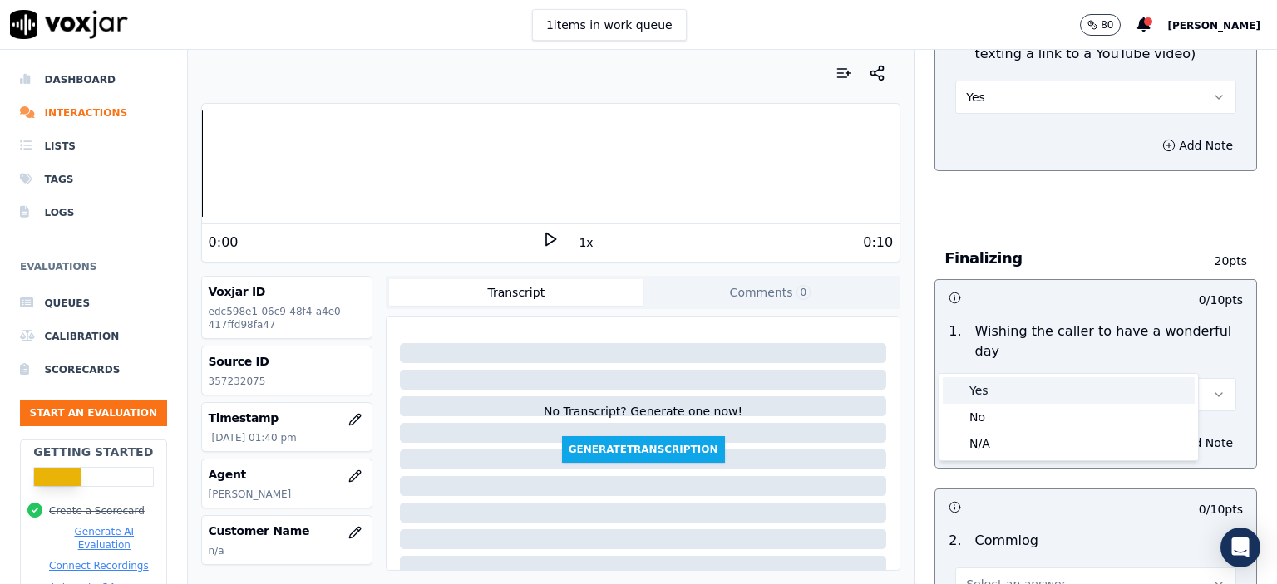
click at [1053, 392] on div "Yes" at bounding box center [1069, 390] width 252 height 27
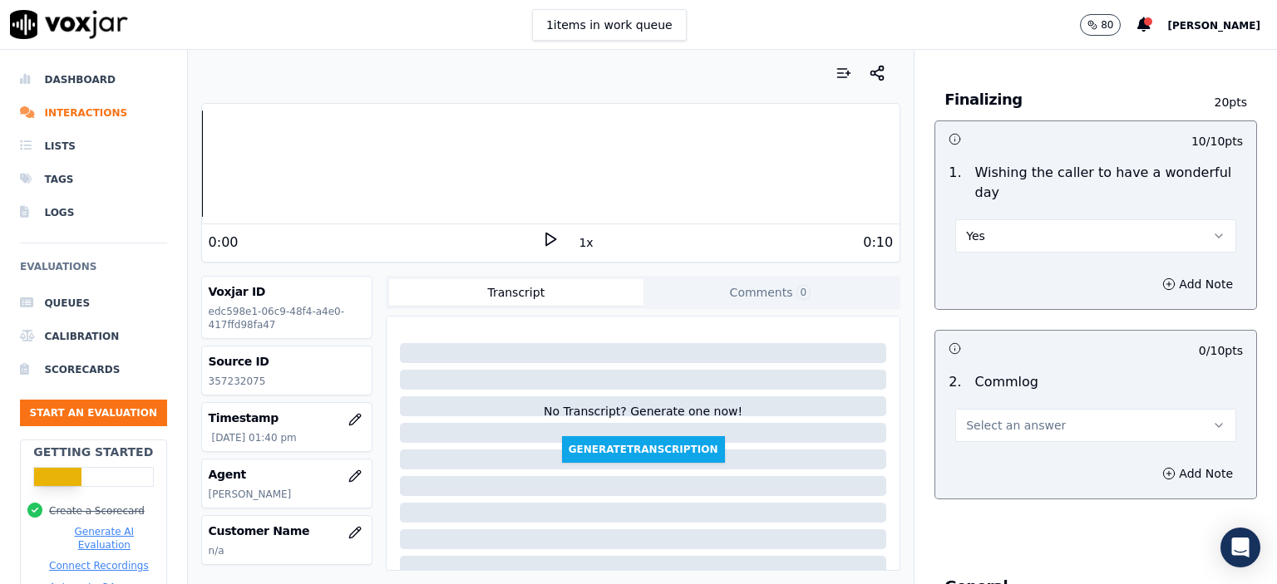
scroll to position [1330, 0]
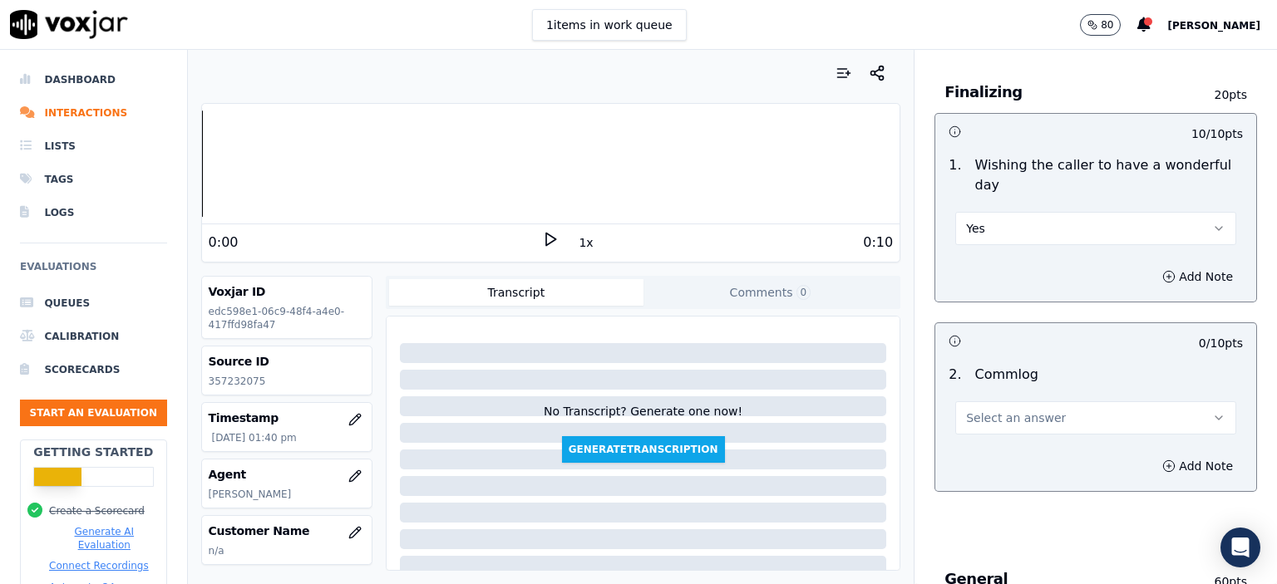
click at [1077, 402] on button "Select an answer" at bounding box center [1095, 418] width 281 height 33
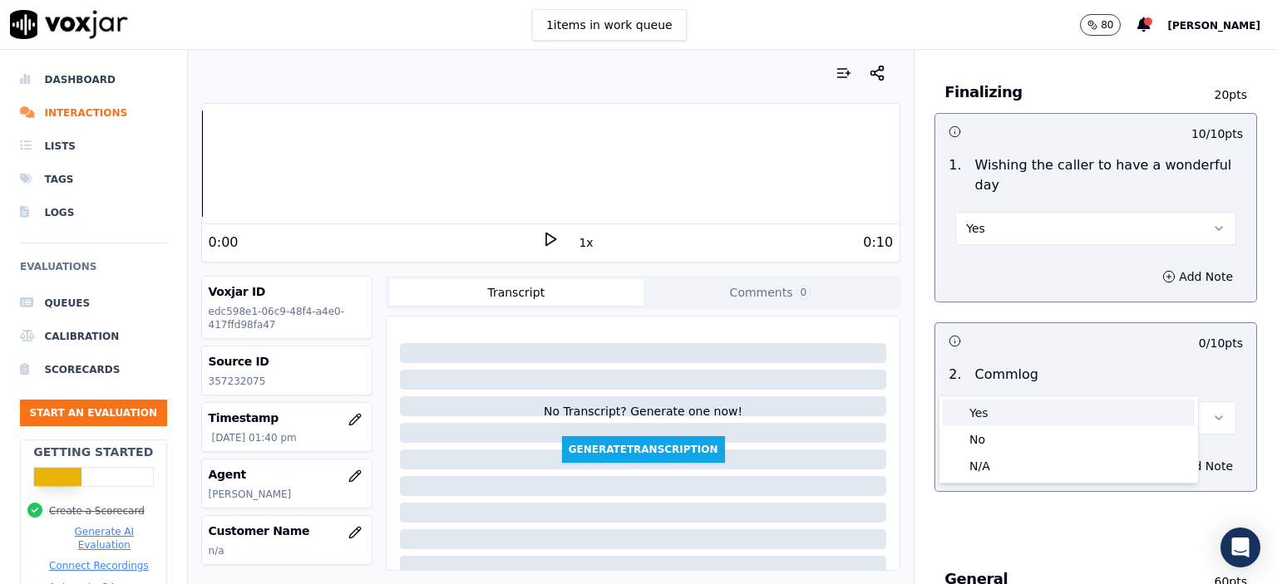
click at [1072, 419] on div "Yes" at bounding box center [1069, 413] width 252 height 27
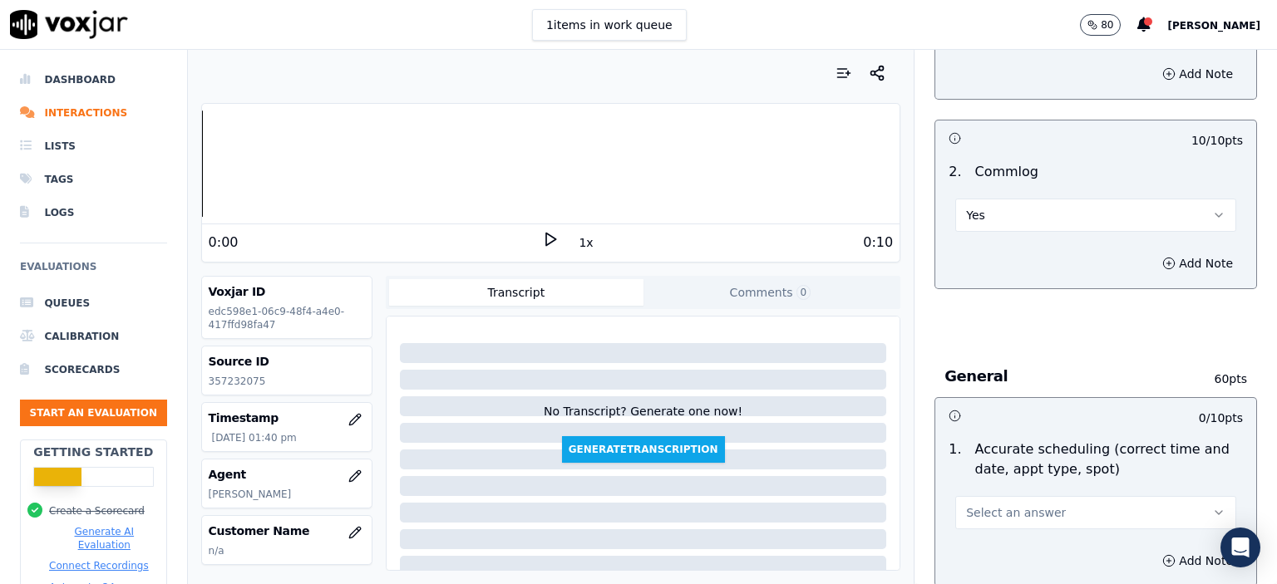
scroll to position [1580, 0]
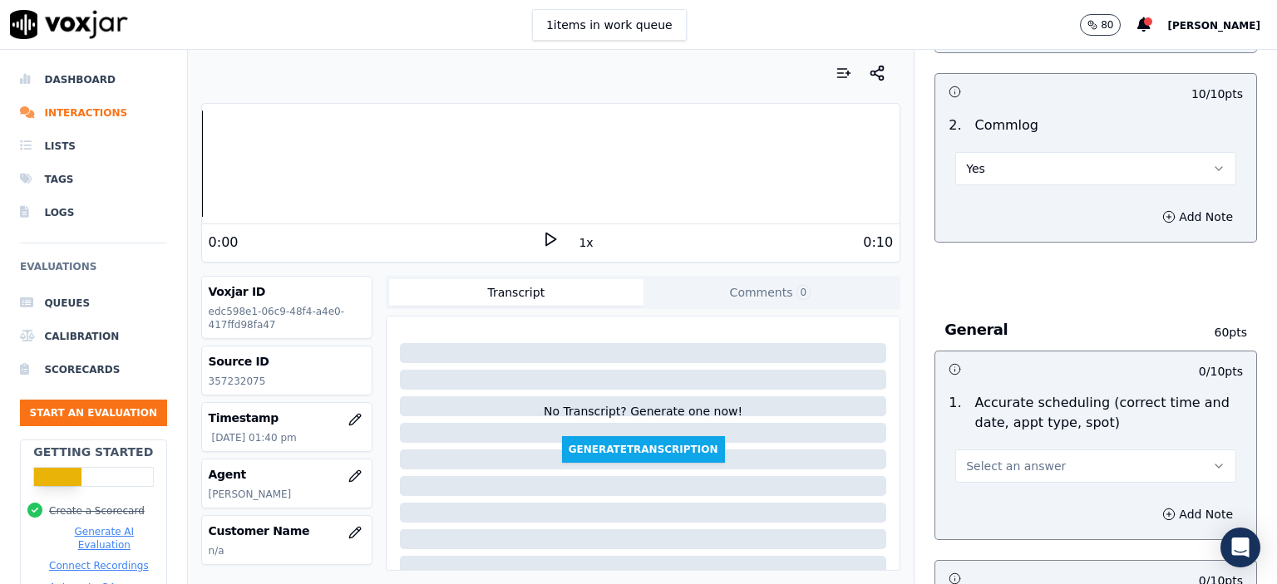
click at [1007, 450] on button "Select an answer" at bounding box center [1095, 466] width 281 height 33
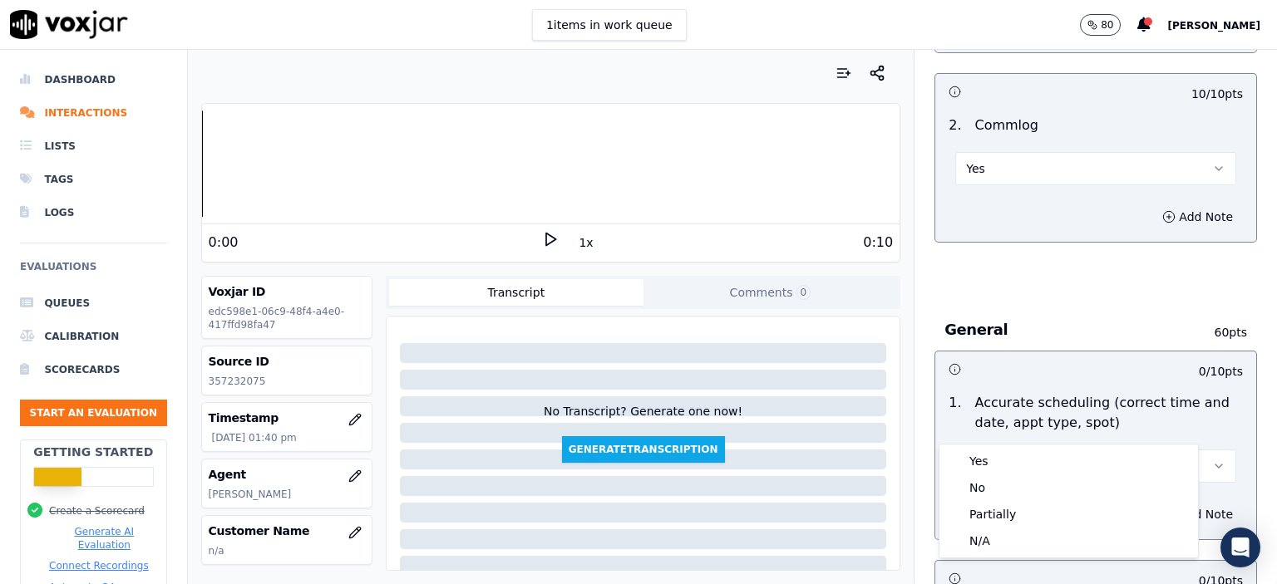
click at [1007, 447] on body "1 items in work queue 80 [PERSON_NAME] Dashboard Interactions Lists Tags Logs E…" at bounding box center [638, 292] width 1277 height 584
click at [1005, 448] on div "Yes" at bounding box center [1069, 461] width 252 height 27
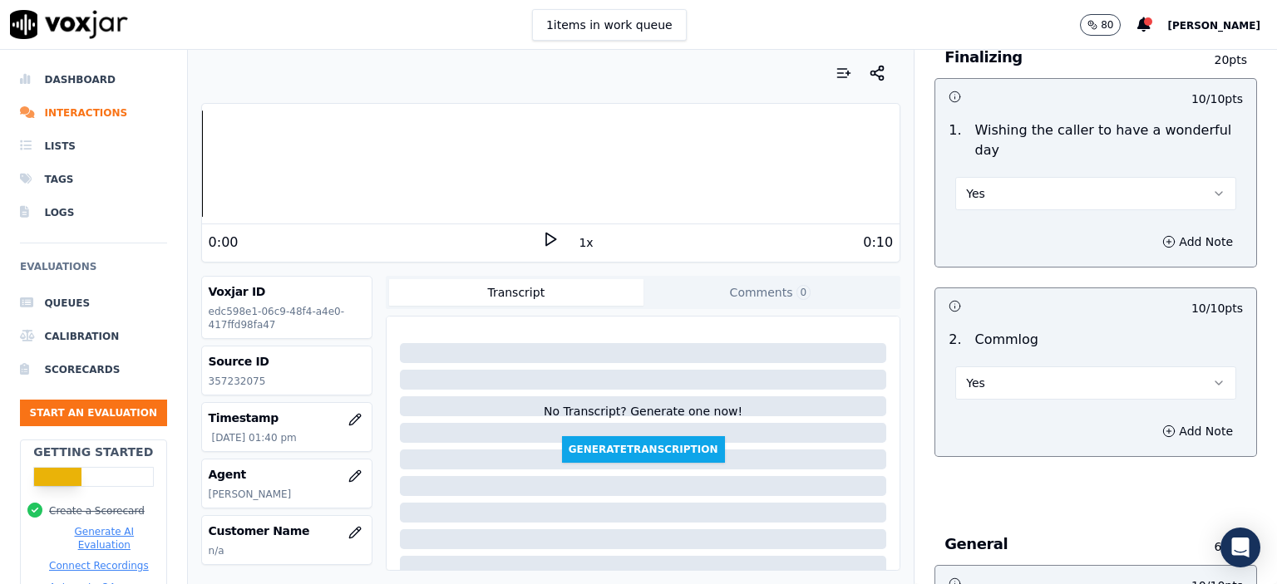
scroll to position [1330, 0]
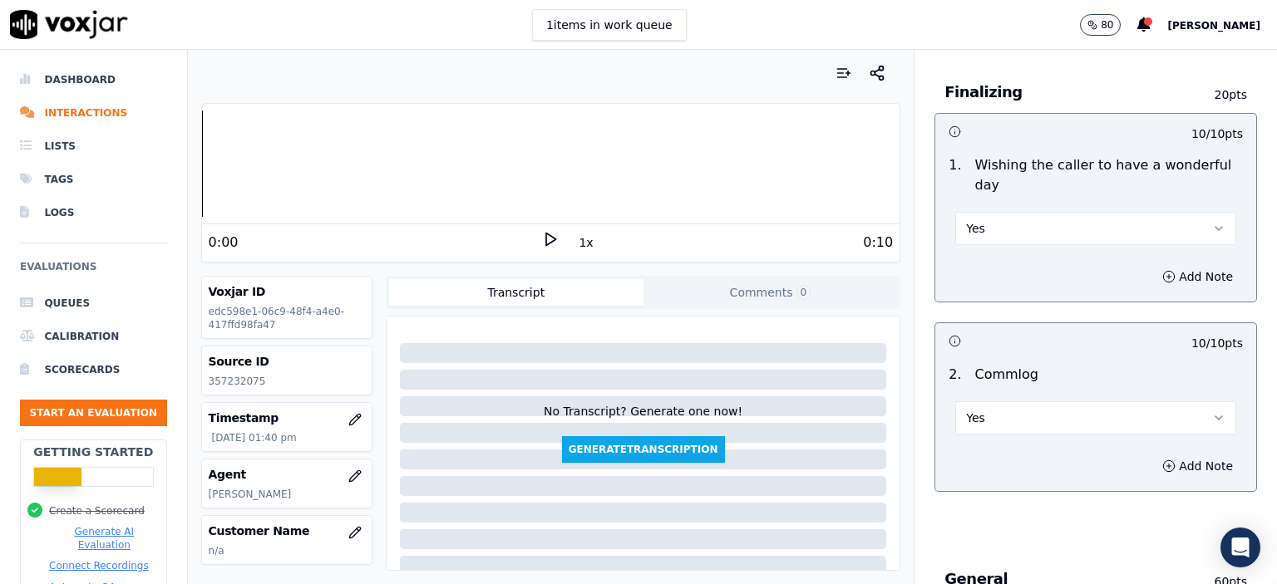
click at [998, 212] on button "Yes" at bounding box center [1095, 228] width 281 height 33
click at [983, 277] on div "N/A" at bounding box center [1069, 277] width 252 height 27
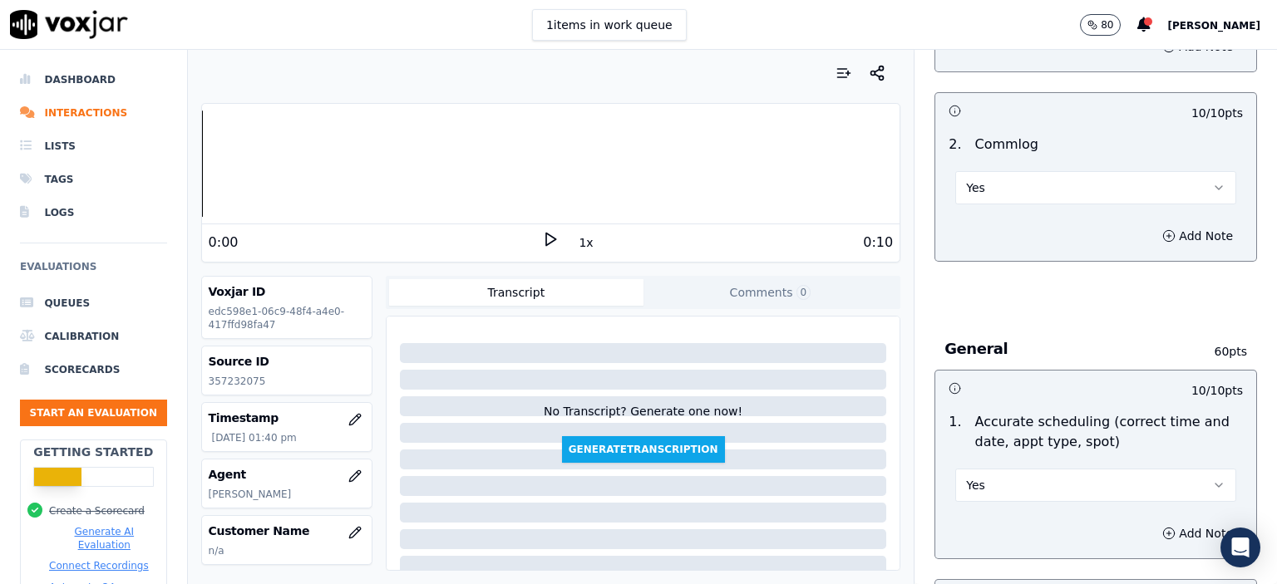
scroll to position [1580, 0]
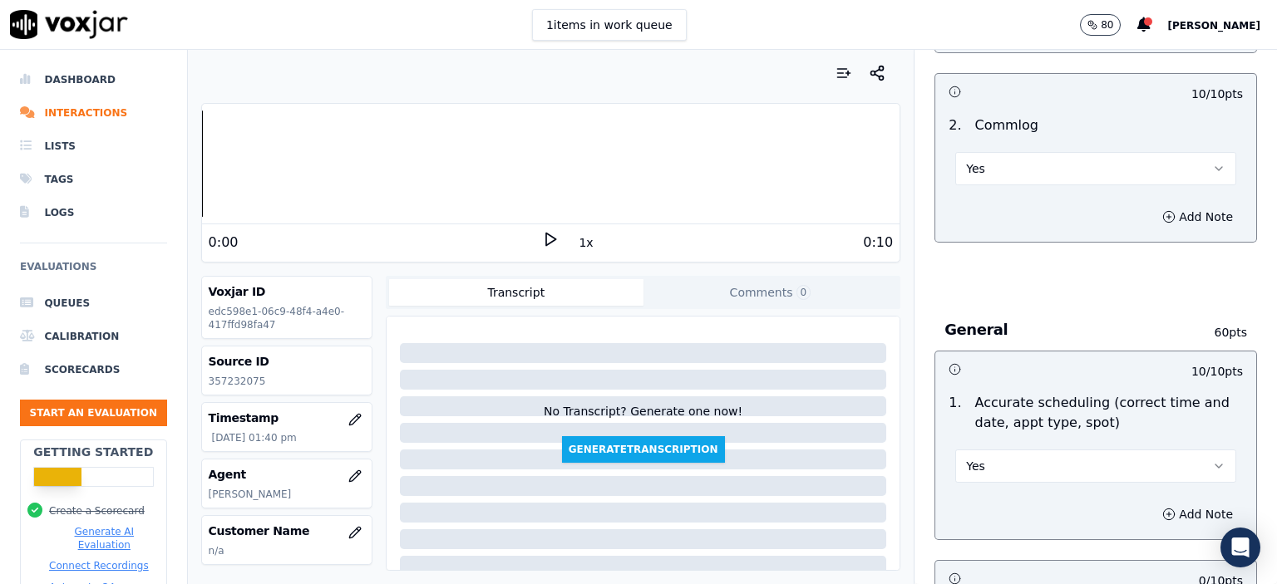
click at [1015, 450] on button "Yes" at bounding box center [1095, 466] width 281 height 33
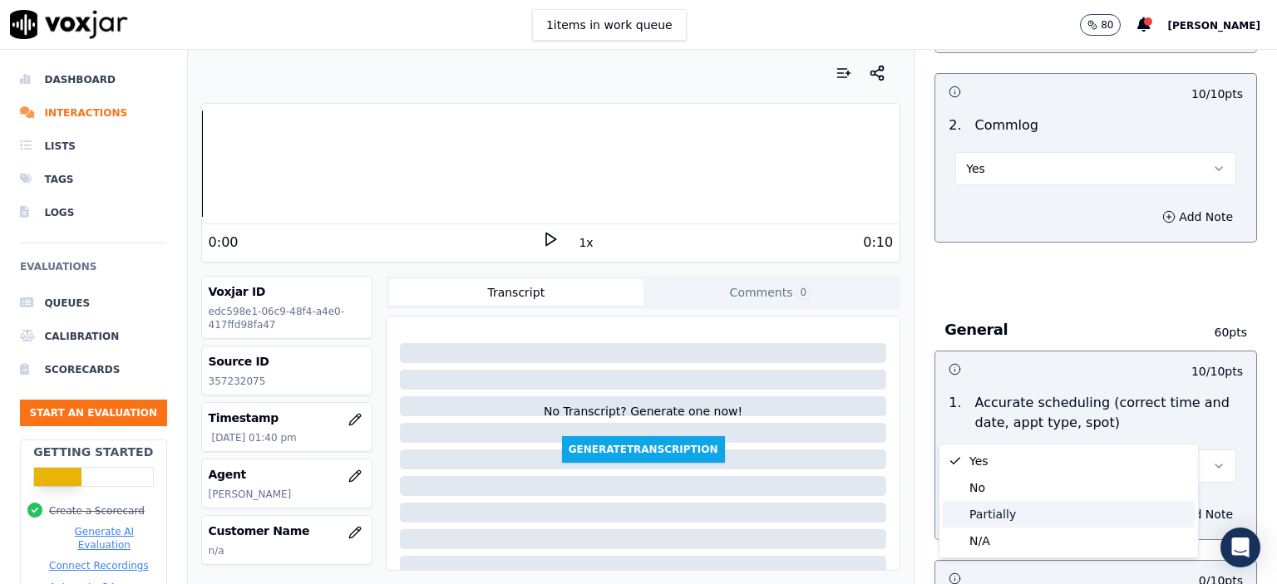
click at [992, 530] on div "Yes No Partially N/A" at bounding box center [1068, 501] width 259 height 113
click at [992, 530] on div "N/A" at bounding box center [1069, 541] width 252 height 27
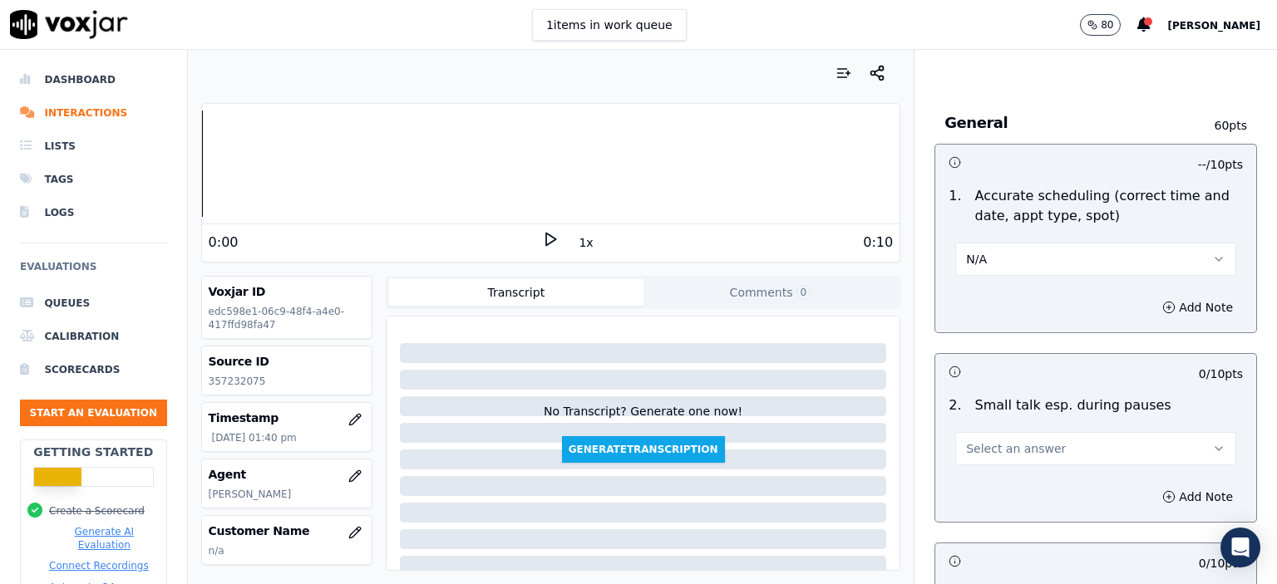
scroll to position [1829, 0]
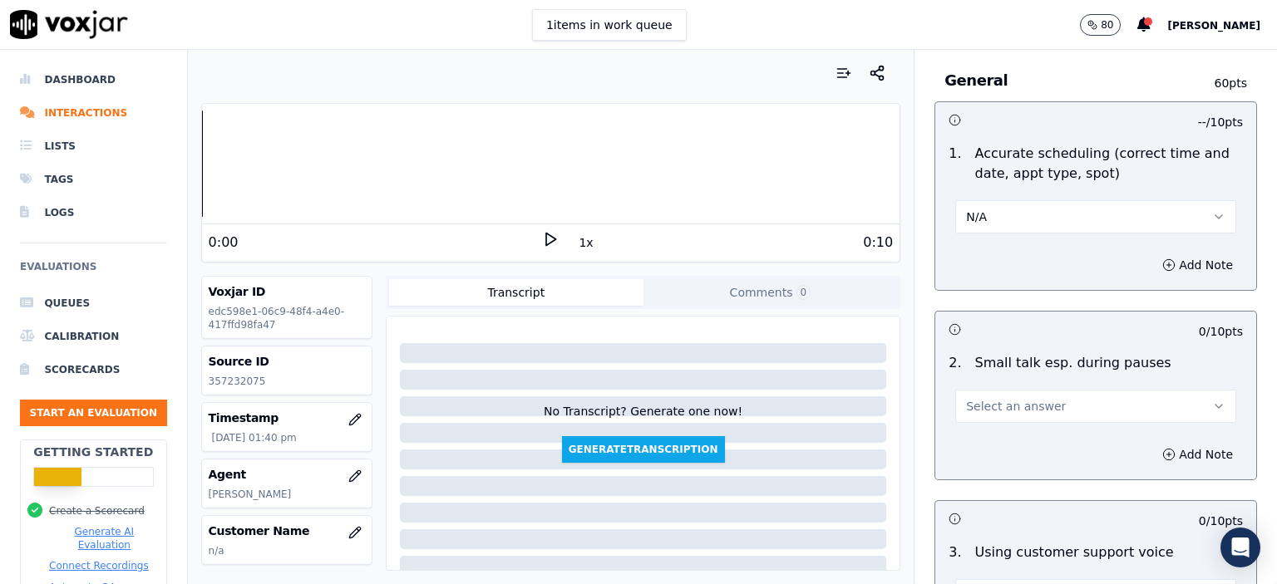
click at [1028, 390] on button "Select an answer" at bounding box center [1095, 406] width 281 height 33
click at [1016, 453] on div "N/A" at bounding box center [1069, 454] width 252 height 27
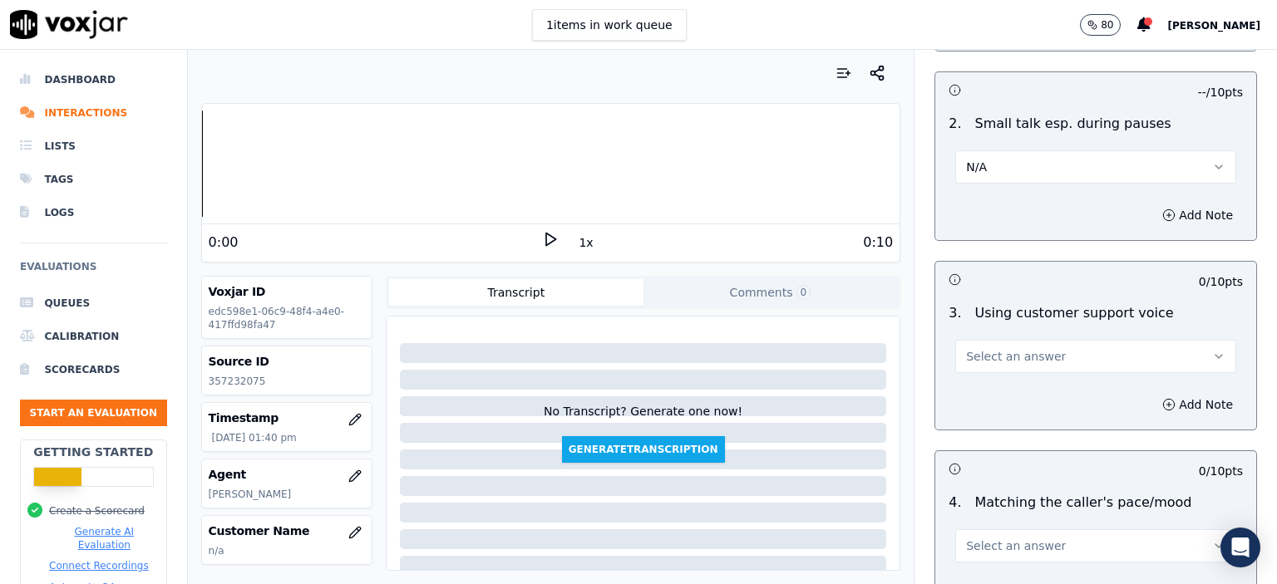
scroll to position [2078, 0]
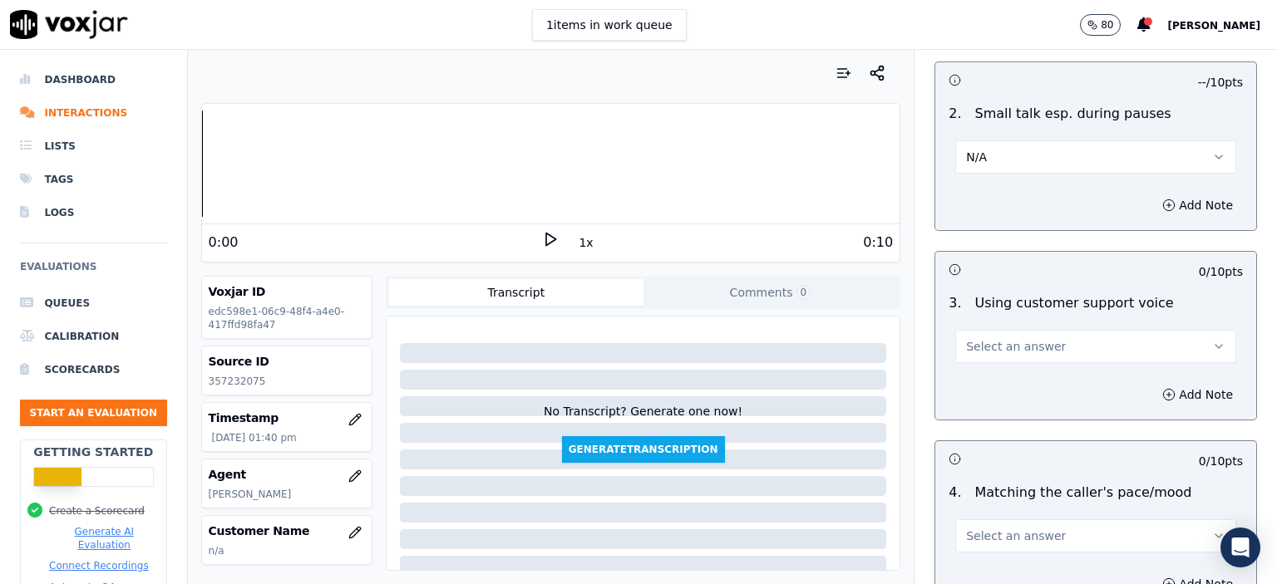
click at [980, 330] on button "Select an answer" at bounding box center [1095, 346] width 281 height 33
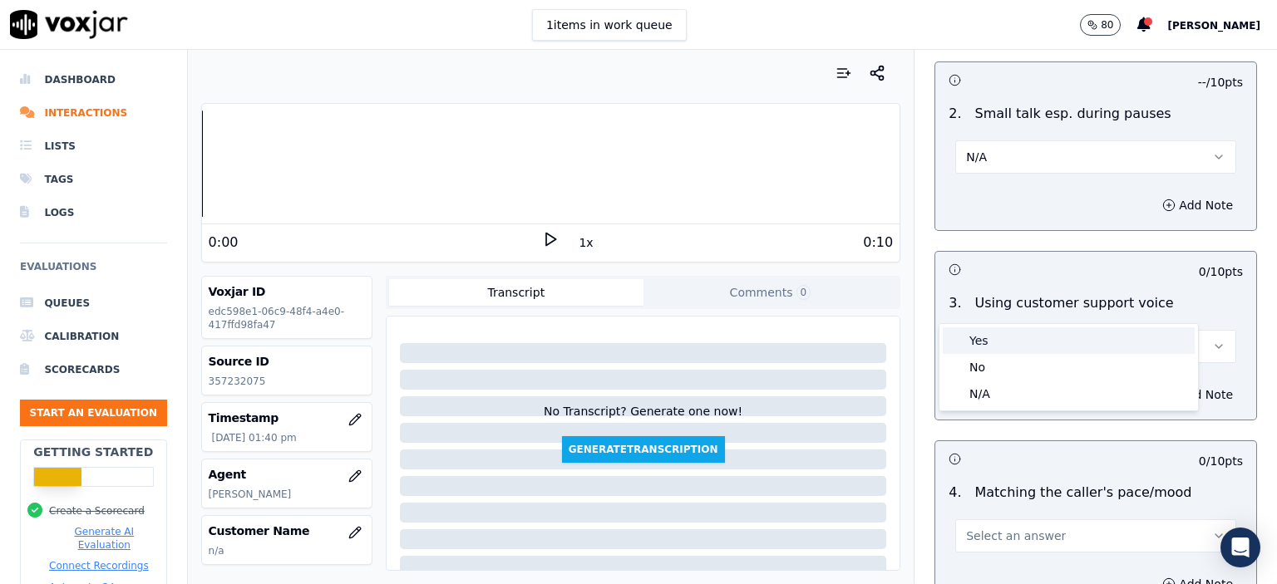
click at [981, 334] on div "Yes" at bounding box center [1069, 341] width 252 height 27
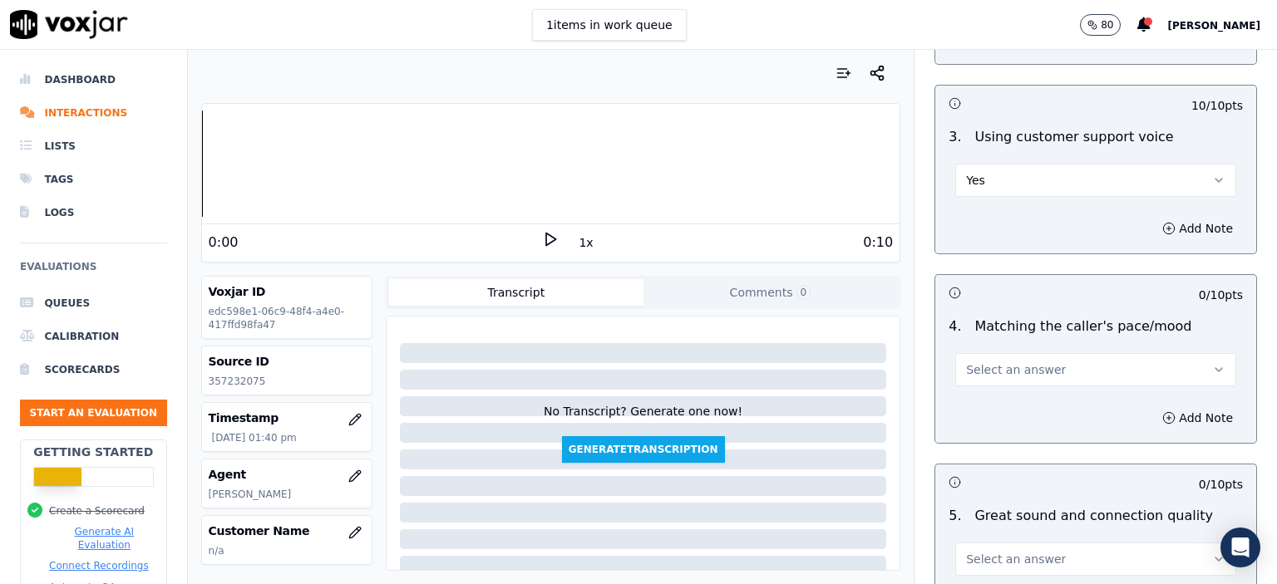
click at [985, 362] on span "Select an answer" at bounding box center [1016, 370] width 100 height 17
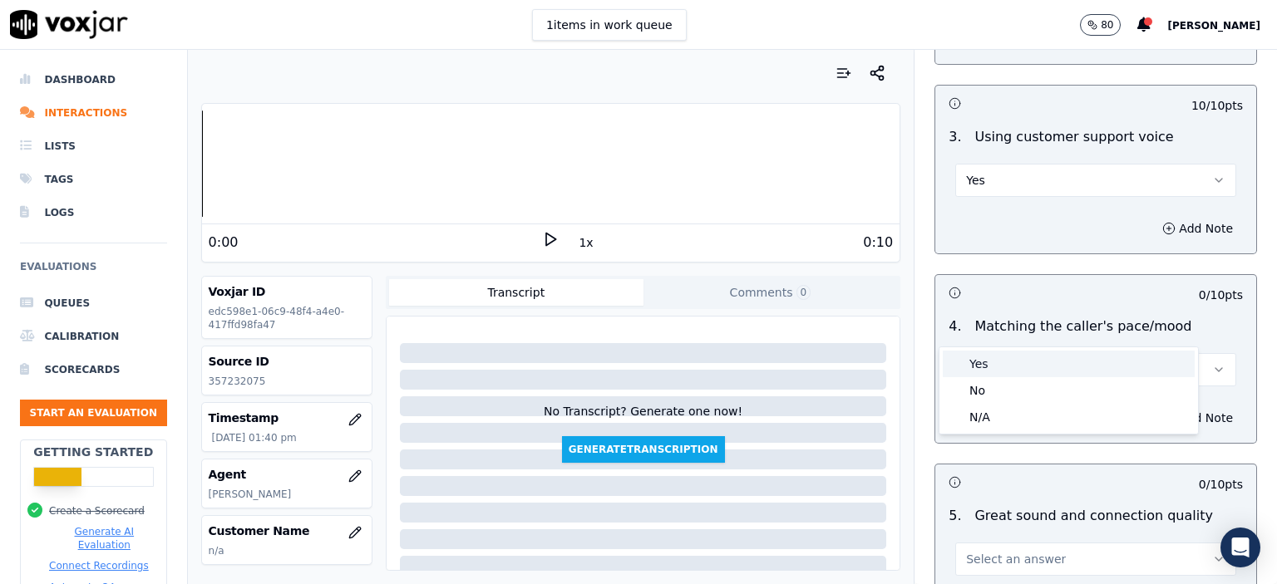
click at [978, 363] on div "Yes" at bounding box center [1069, 364] width 252 height 27
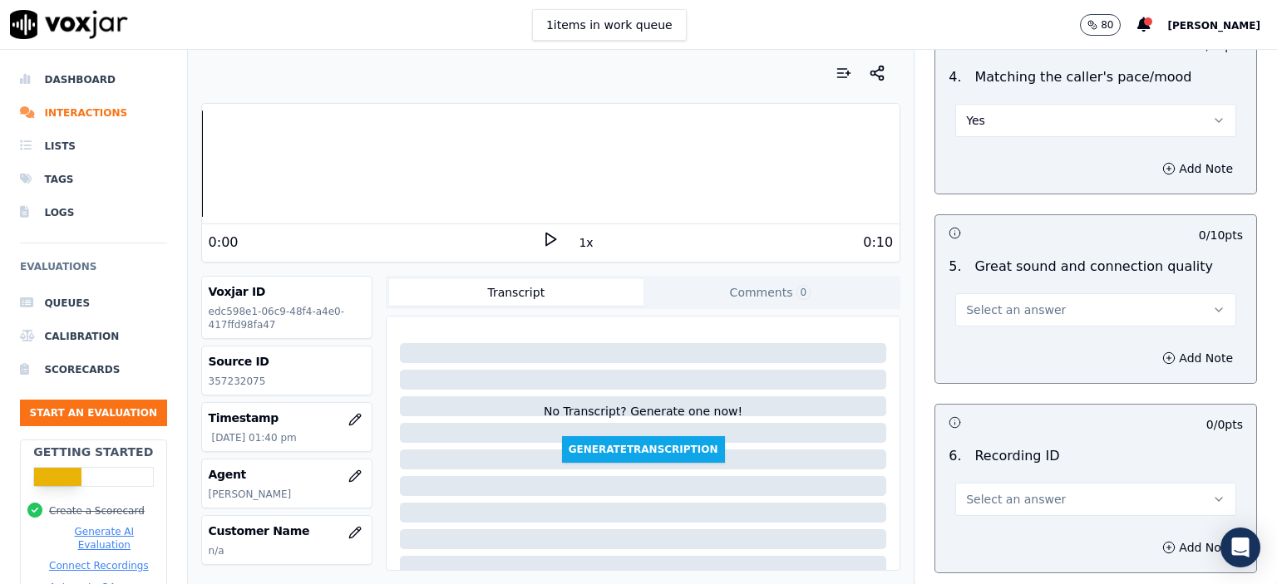
click at [996, 302] on span "Select an answer" at bounding box center [1016, 310] width 100 height 17
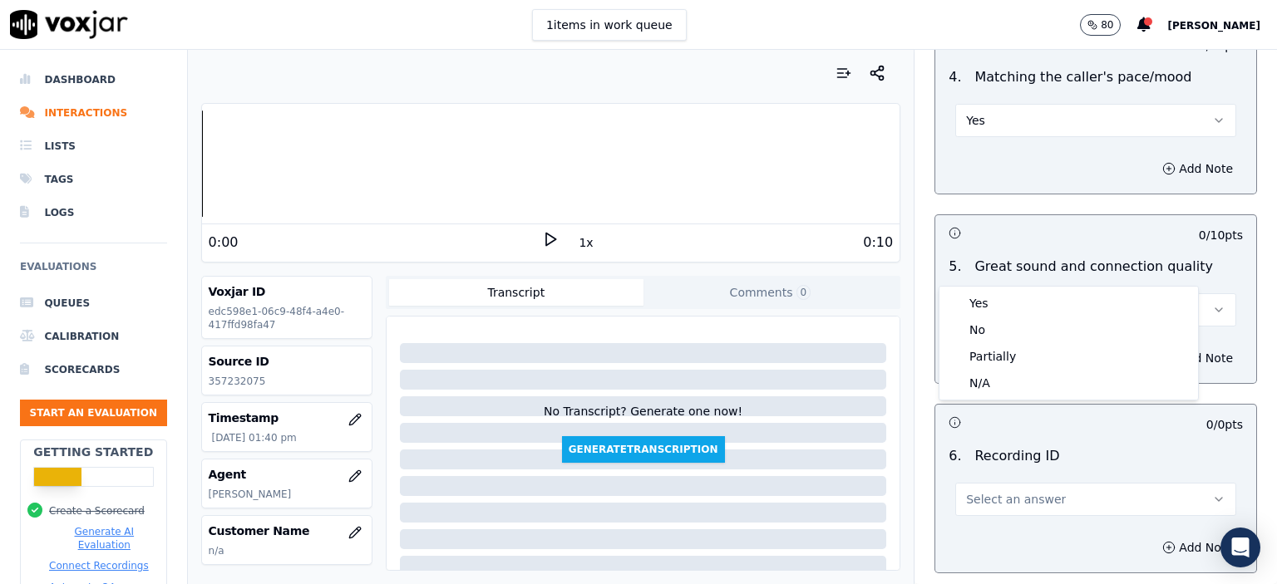
click at [988, 308] on div "Yes" at bounding box center [1069, 303] width 252 height 27
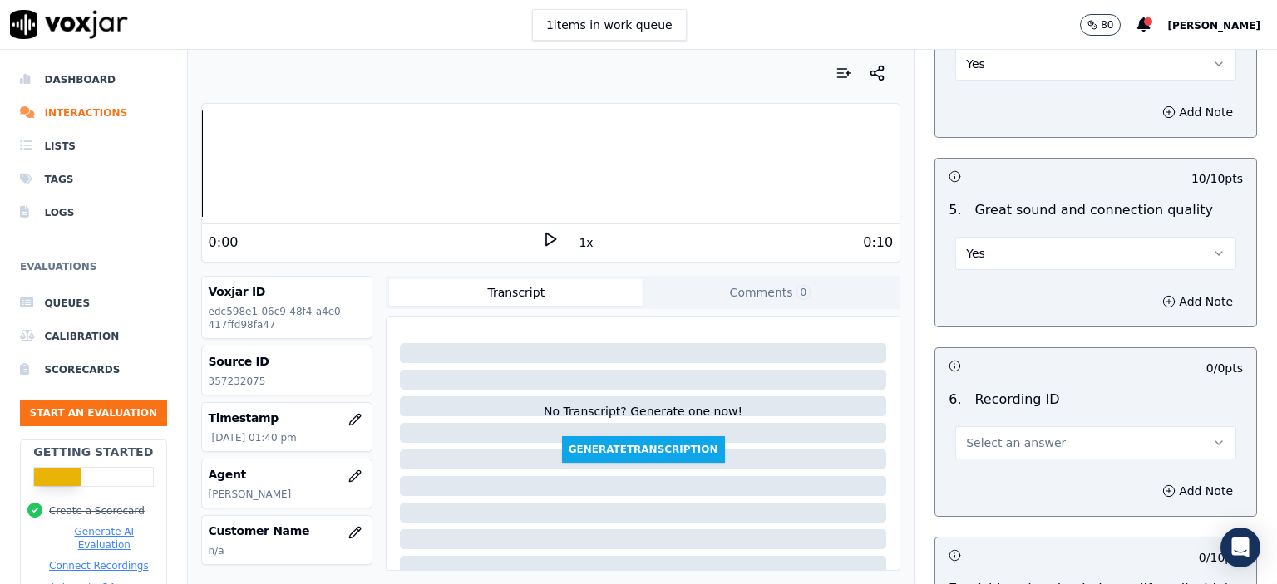
scroll to position [2660, 0]
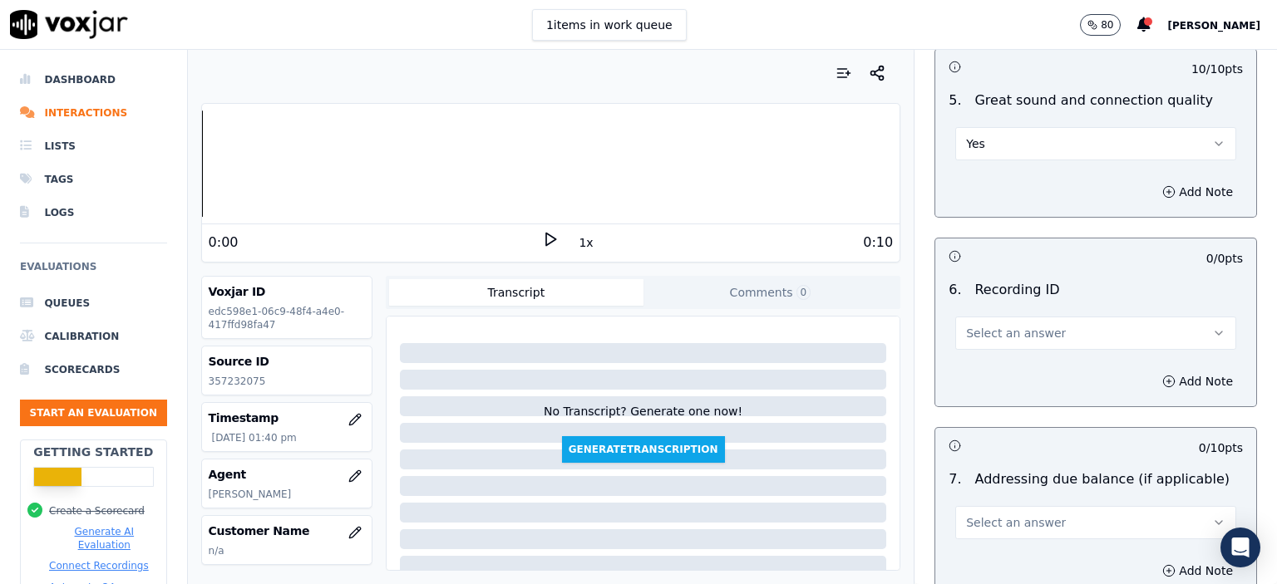
click at [995, 325] on span "Select an answer" at bounding box center [1016, 333] width 100 height 17
drag, startPoint x: 997, startPoint y: 331, endPoint x: 375, endPoint y: 391, distance: 624.7
click at [997, 330] on div "N/A" at bounding box center [1069, 336] width 252 height 27
click at [234, 381] on p "357232075" at bounding box center [287, 381] width 156 height 13
click at [234, 380] on p "357232075" at bounding box center [287, 381] width 156 height 13
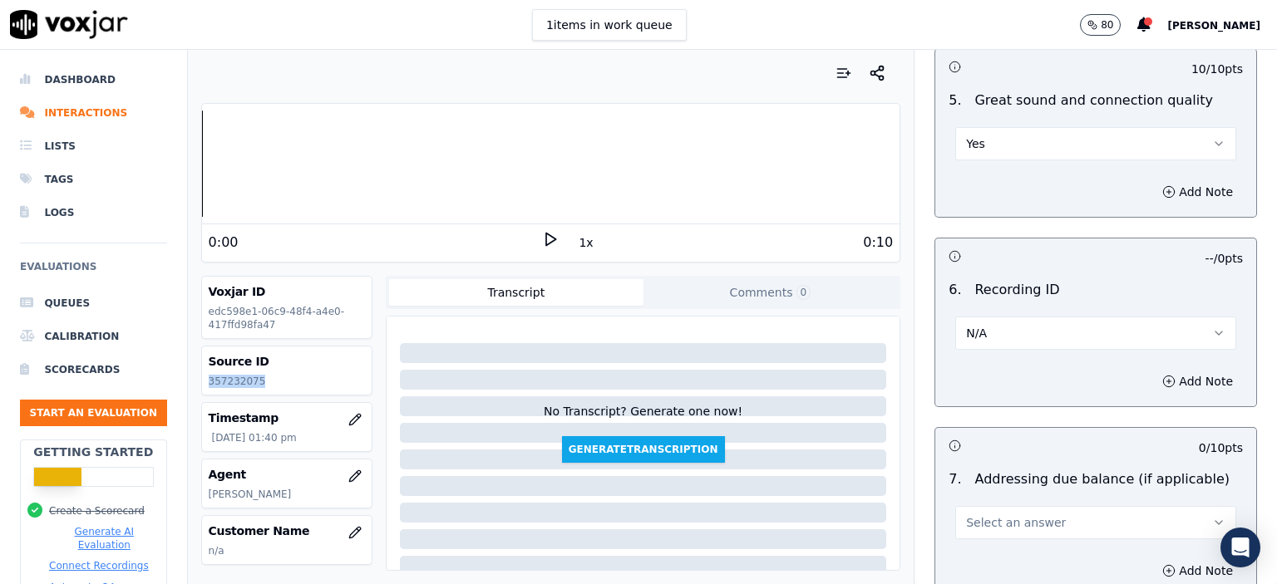
copy p "357232075"
click at [1152, 370] on button "Add Note" at bounding box center [1197, 381] width 91 height 23
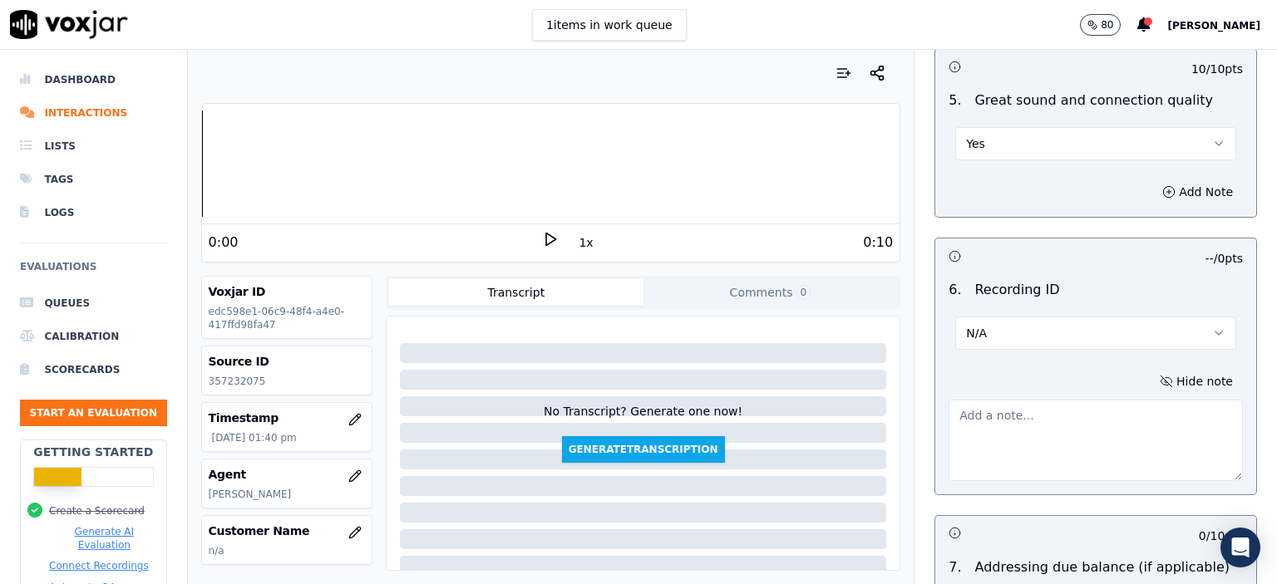
click at [1081, 402] on textarea at bounding box center [1096, 440] width 294 height 81
paste textarea "357232075"
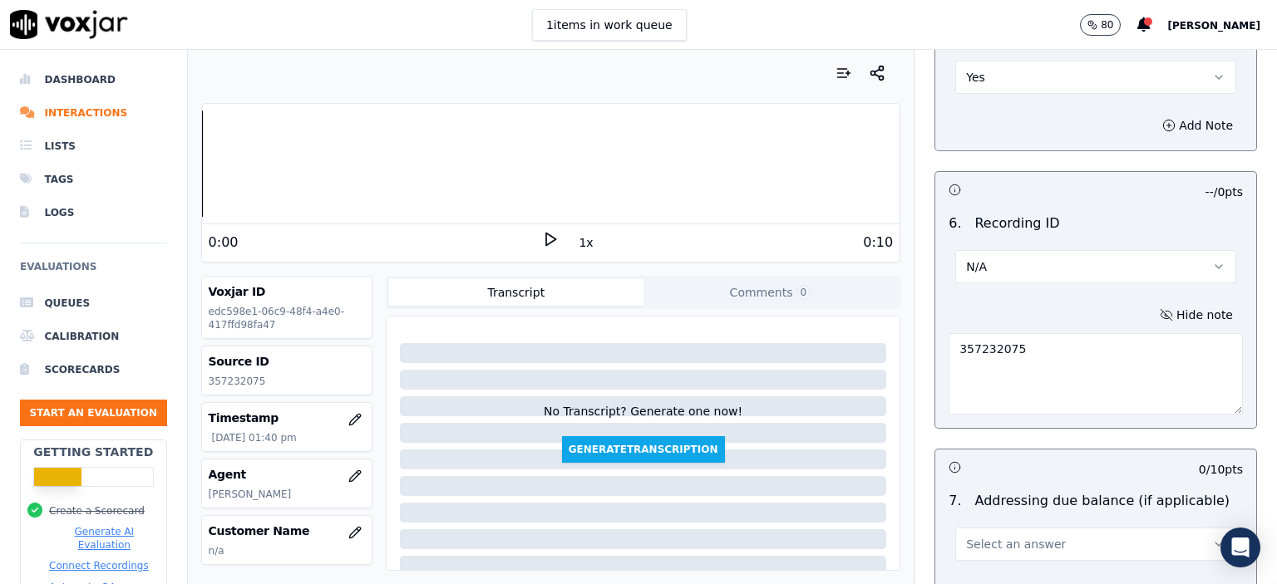
scroll to position [2853, 0]
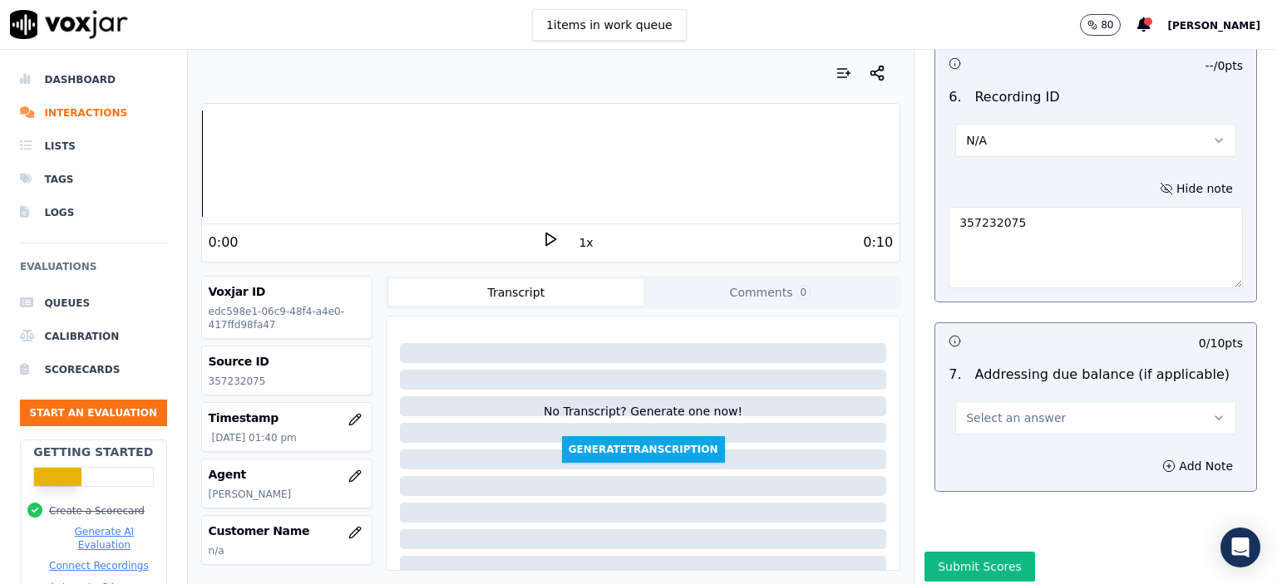
type textarea "357232075"
click at [1031, 410] on span "Select an answer" at bounding box center [1016, 418] width 100 height 17
click at [991, 465] on div "N/A" at bounding box center [1069, 464] width 252 height 27
click at [956, 552] on button "Submit Scores" at bounding box center [979, 567] width 111 height 30
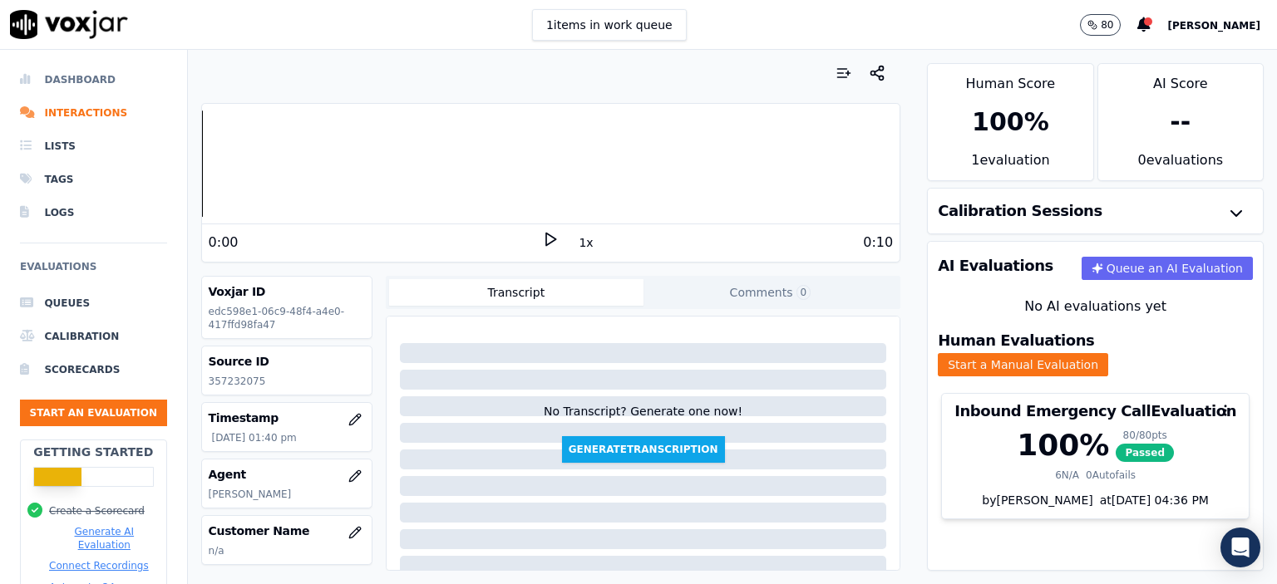
click at [57, 74] on li "Dashboard" at bounding box center [93, 79] width 147 height 33
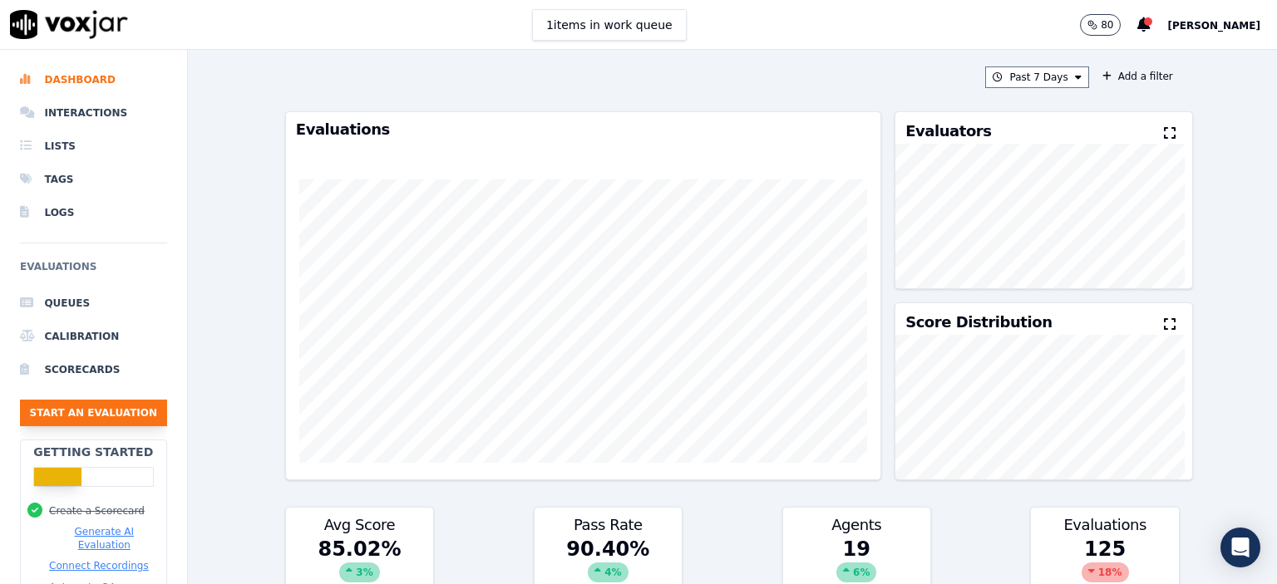
click at [81, 410] on button "Start an Evaluation" at bounding box center [93, 413] width 147 height 27
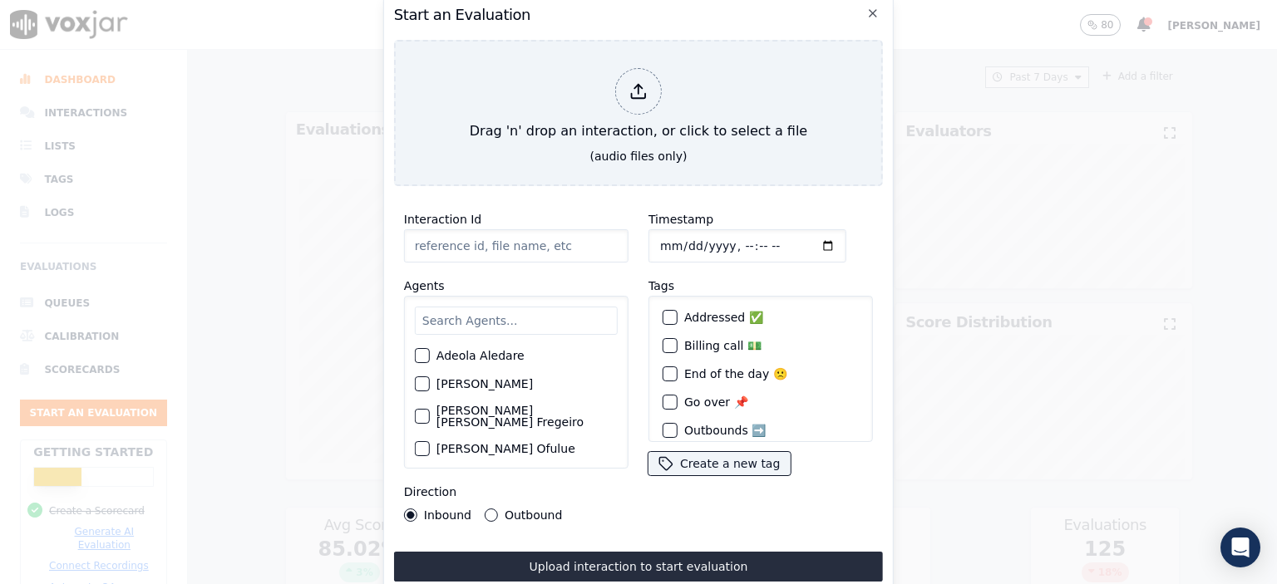
click at [469, 241] on input "Interaction Id" at bounding box center [516, 245] width 224 height 33
paste input "357217413"
type input "357217413"
click at [723, 240] on input "Timestamp" at bounding box center [747, 245] width 198 height 33
type input "[DATE]T12:11"
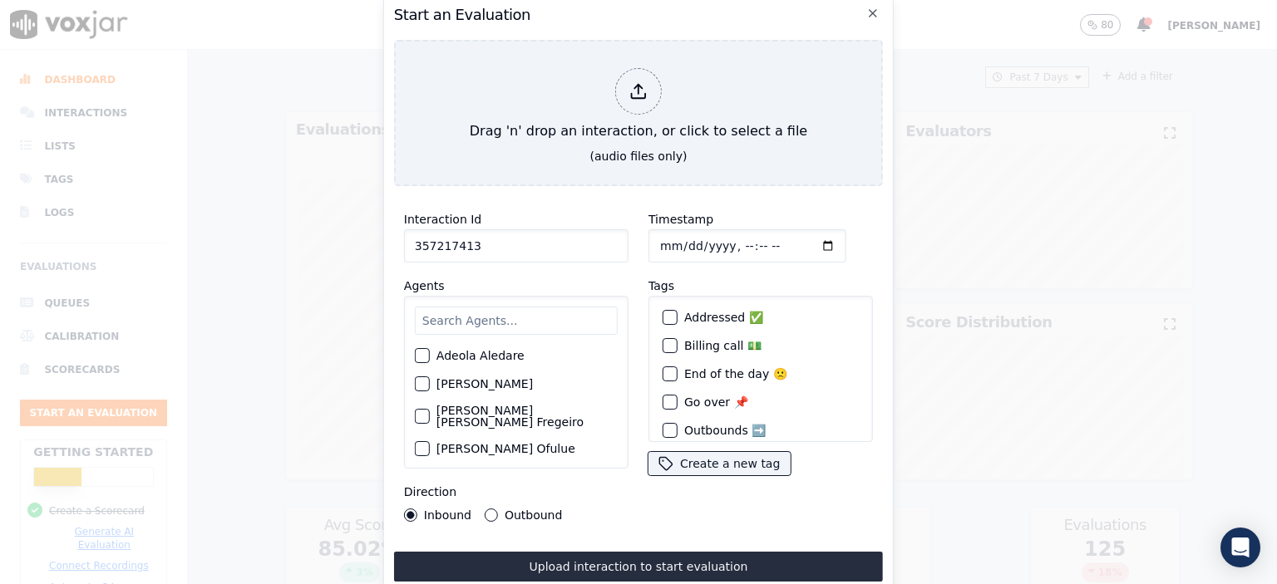
click at [475, 322] on input "text" at bounding box center [516, 321] width 203 height 28
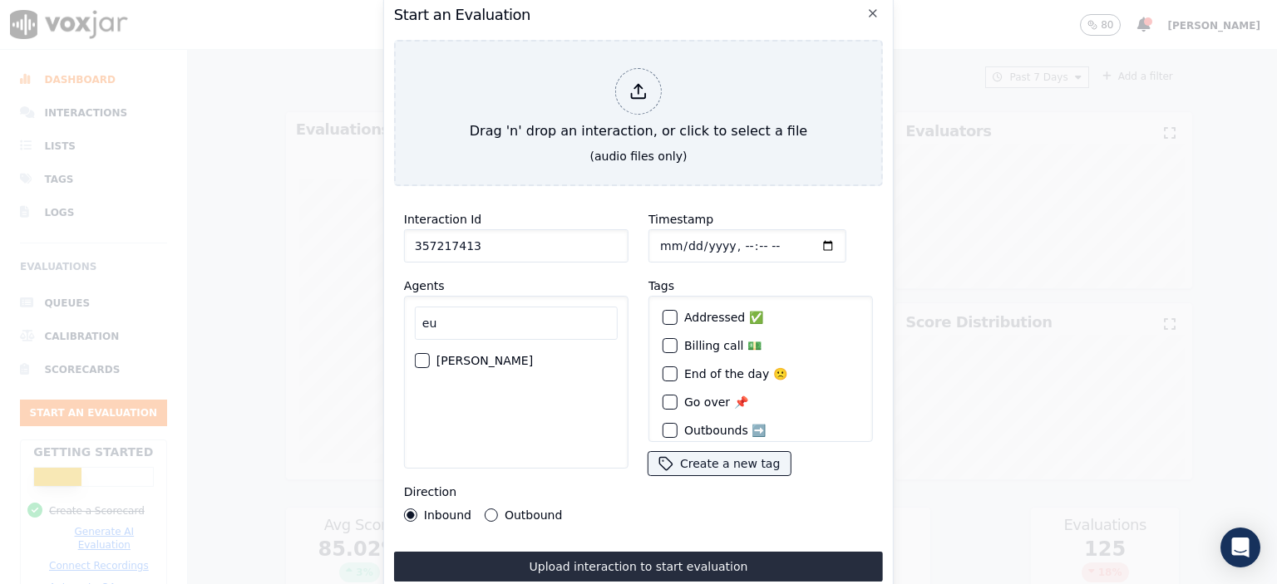
type input "eu"
click at [472, 355] on label "[PERSON_NAME]" at bounding box center [484, 361] width 96 height 12
click at [430, 353] on button "[PERSON_NAME]" at bounding box center [422, 360] width 15 height 15
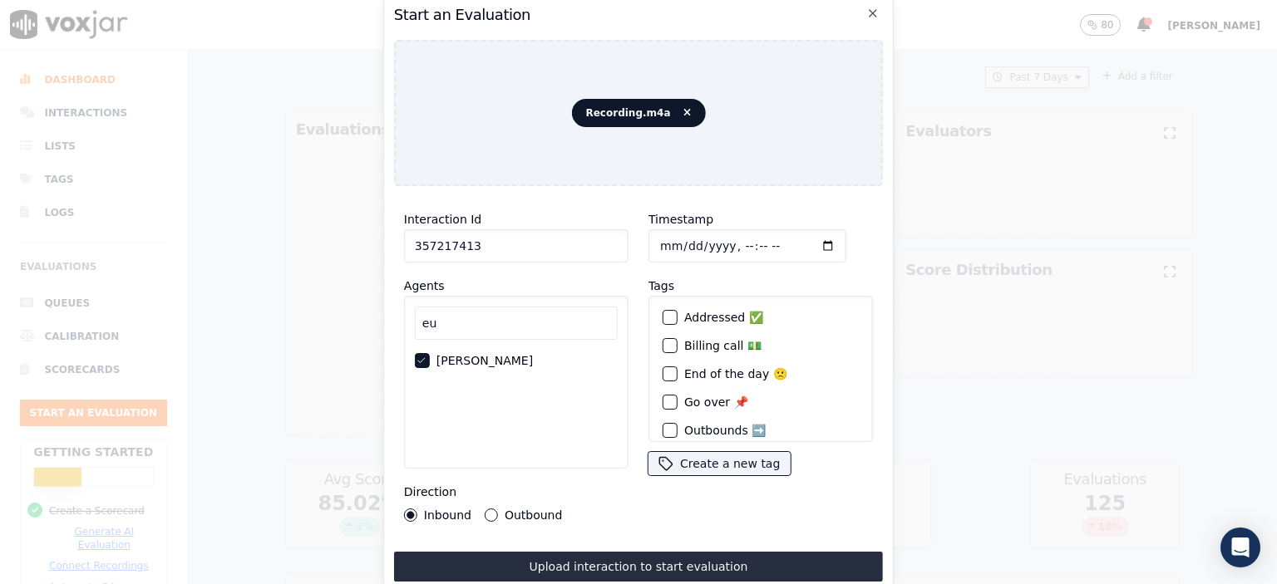
click at [648, 543] on div "Interaction Id 357217413 Agents eu [PERSON_NAME] Direction Inbound Outbound Tim…" at bounding box center [638, 391] width 489 height 382
drag, startPoint x: 648, startPoint y: 552, endPoint x: 842, endPoint y: 553, distance: 193.7
click at [649, 553] on button "Upload interaction to start evaluation" at bounding box center [638, 567] width 489 height 30
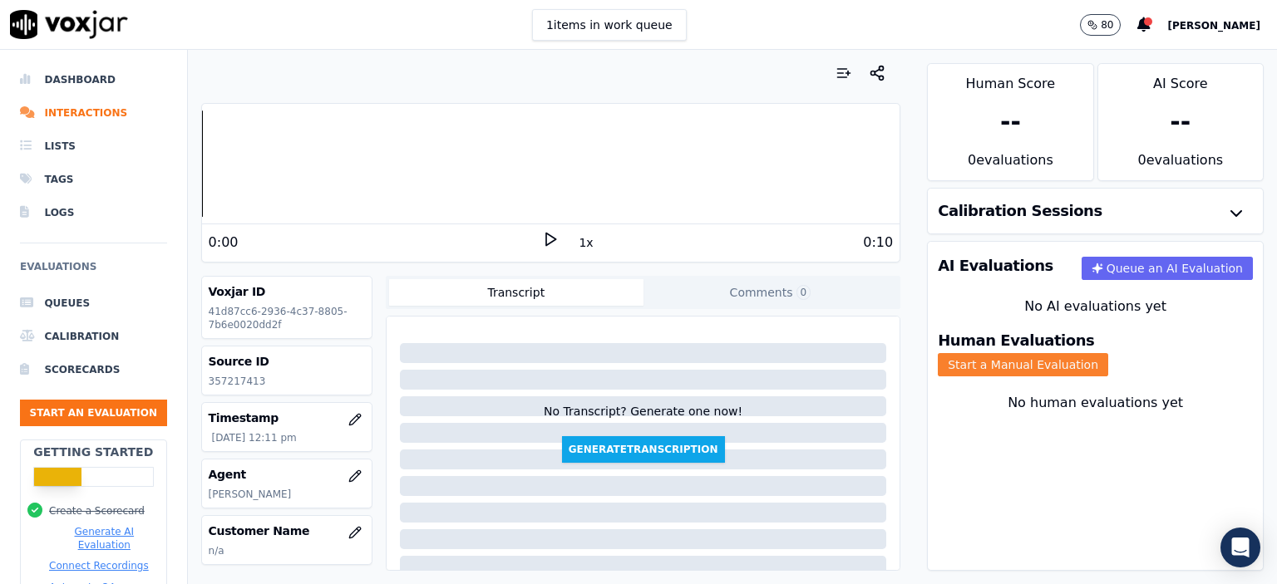
click at [1088, 353] on button "Start a Manual Evaluation" at bounding box center [1023, 364] width 170 height 23
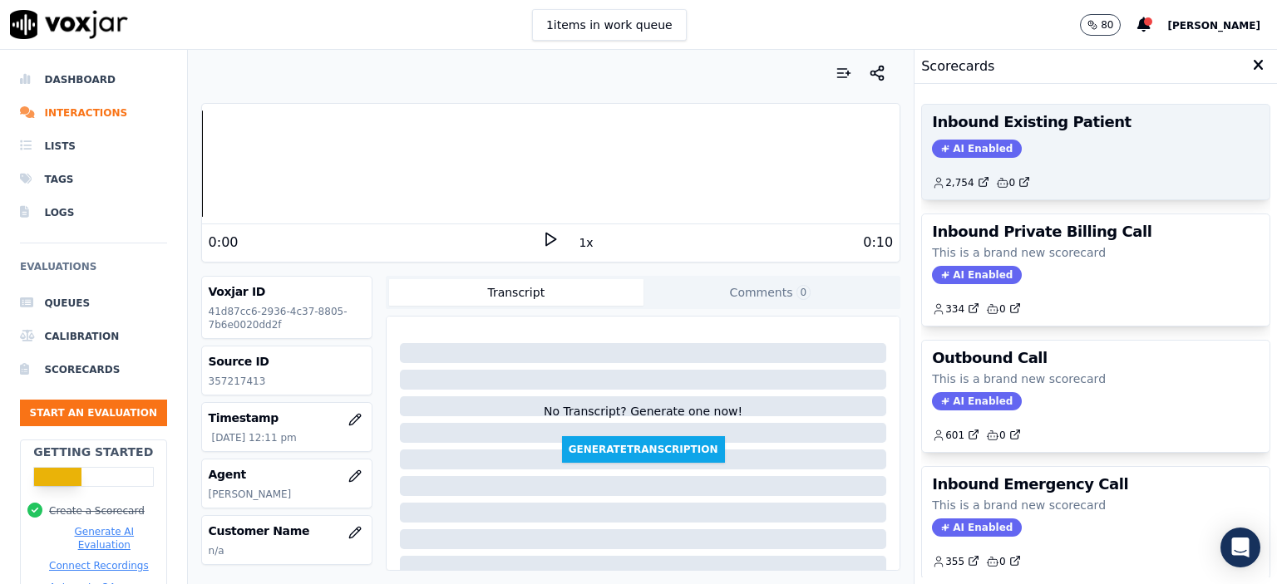
click at [1043, 171] on div "2,754 0" at bounding box center [1096, 176] width 328 height 27
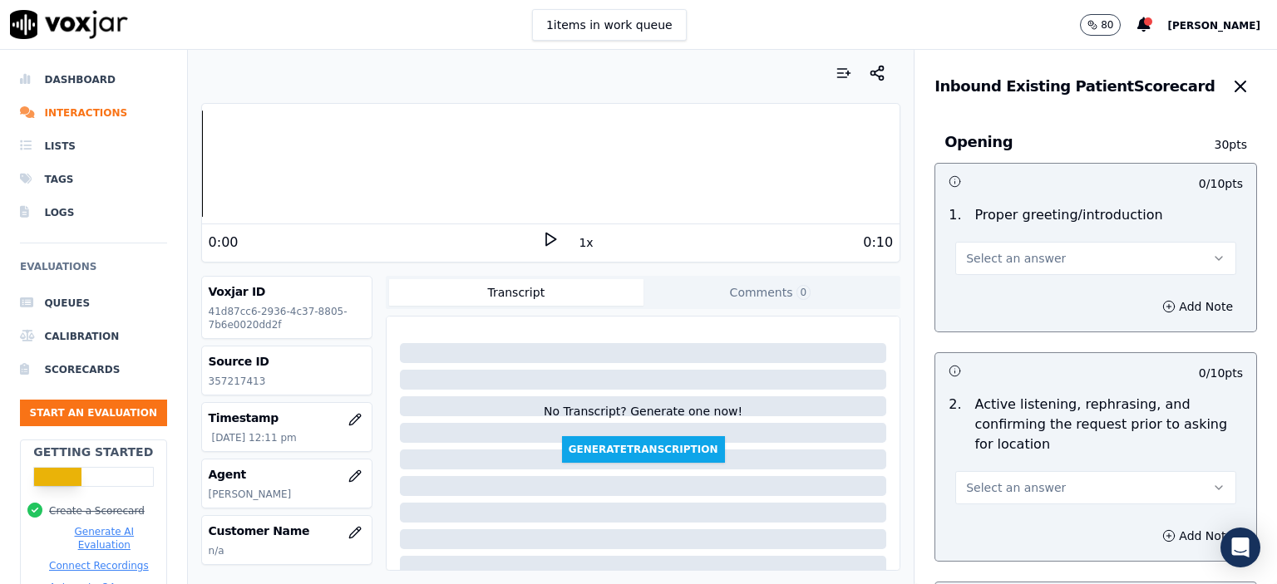
drag, startPoint x: 1037, startPoint y: 248, endPoint x: 1042, endPoint y: 259, distance: 11.6
click at [1037, 248] on button "Select an answer" at bounding box center [1095, 258] width 281 height 33
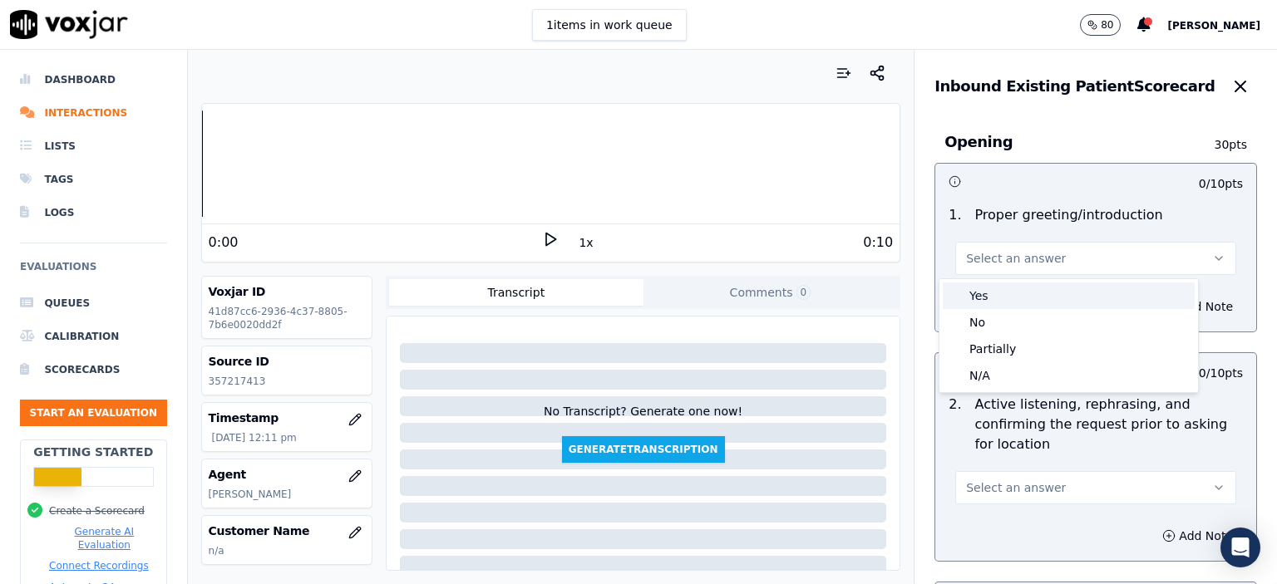
click at [1047, 295] on div "Yes" at bounding box center [1069, 296] width 252 height 27
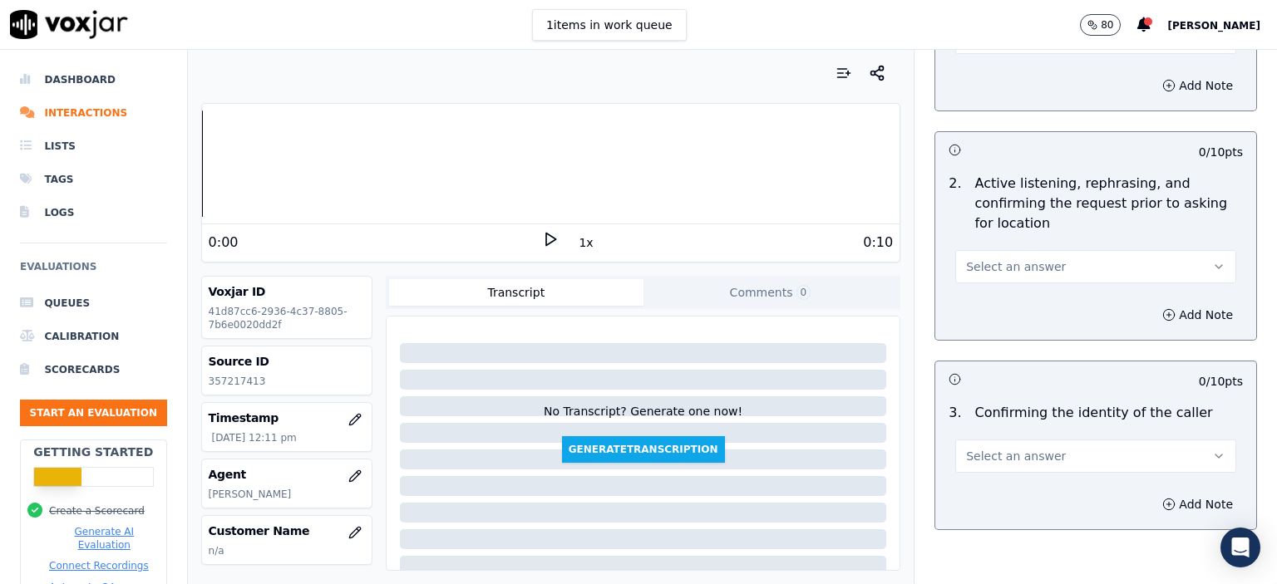
scroll to position [249, 0]
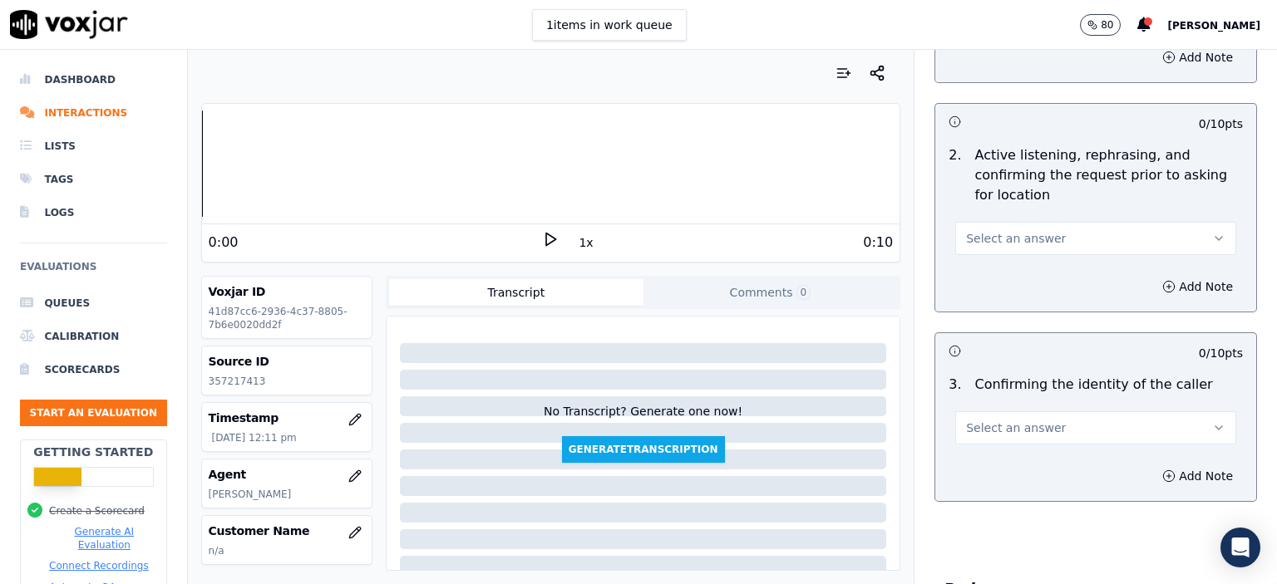
click at [1017, 239] on span "Select an answer" at bounding box center [1016, 238] width 100 height 17
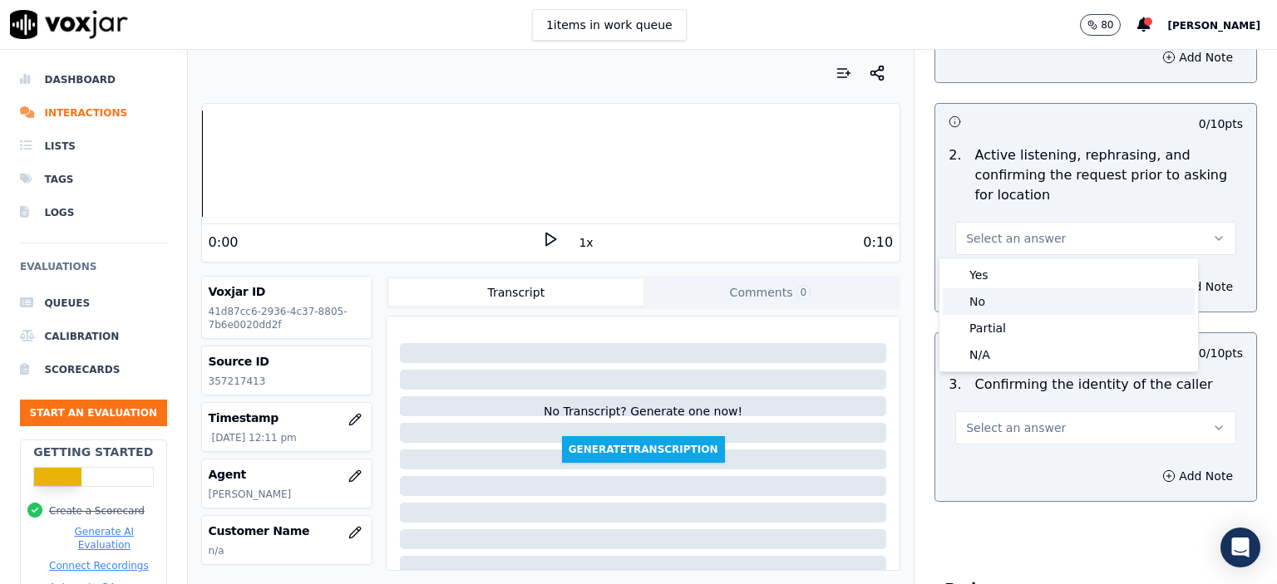
click at [1027, 304] on div "No" at bounding box center [1069, 301] width 252 height 27
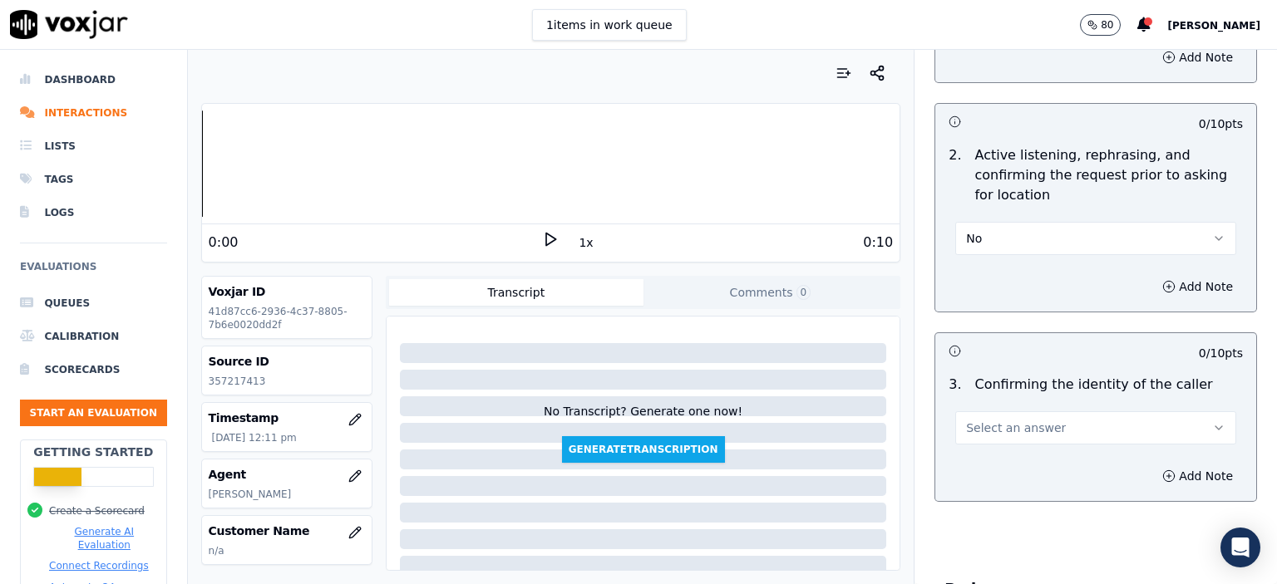
click at [1061, 422] on button "Select an answer" at bounding box center [1095, 428] width 281 height 33
click at [1033, 458] on div "Yes" at bounding box center [1069, 464] width 252 height 27
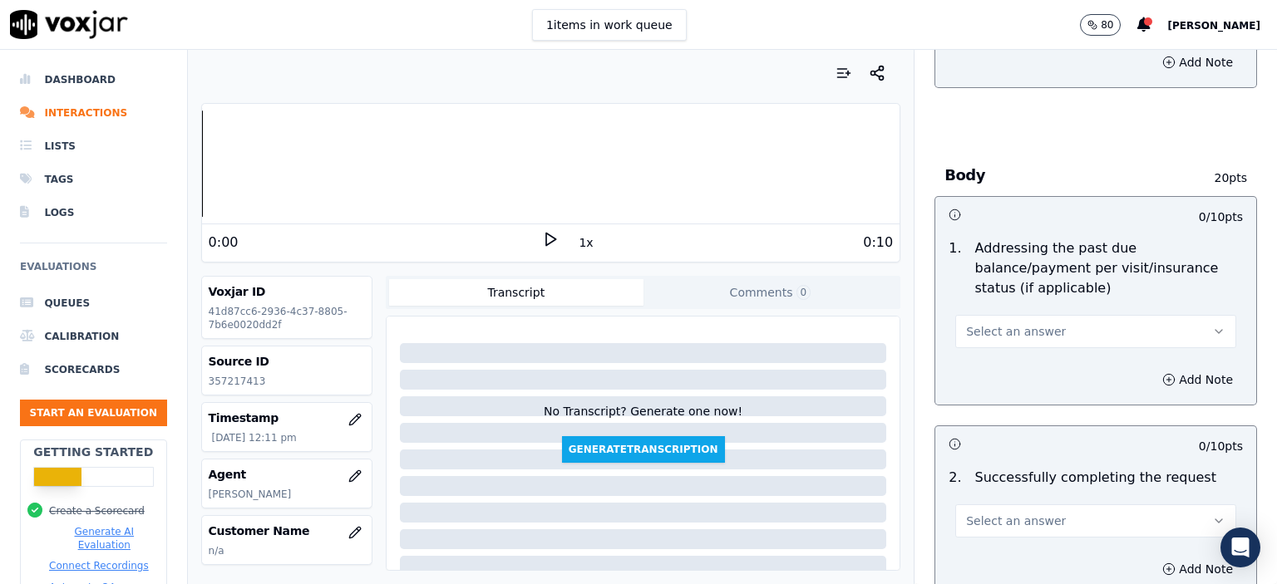
scroll to position [665, 0]
click at [1034, 313] on button "Select an answer" at bounding box center [1095, 329] width 281 height 33
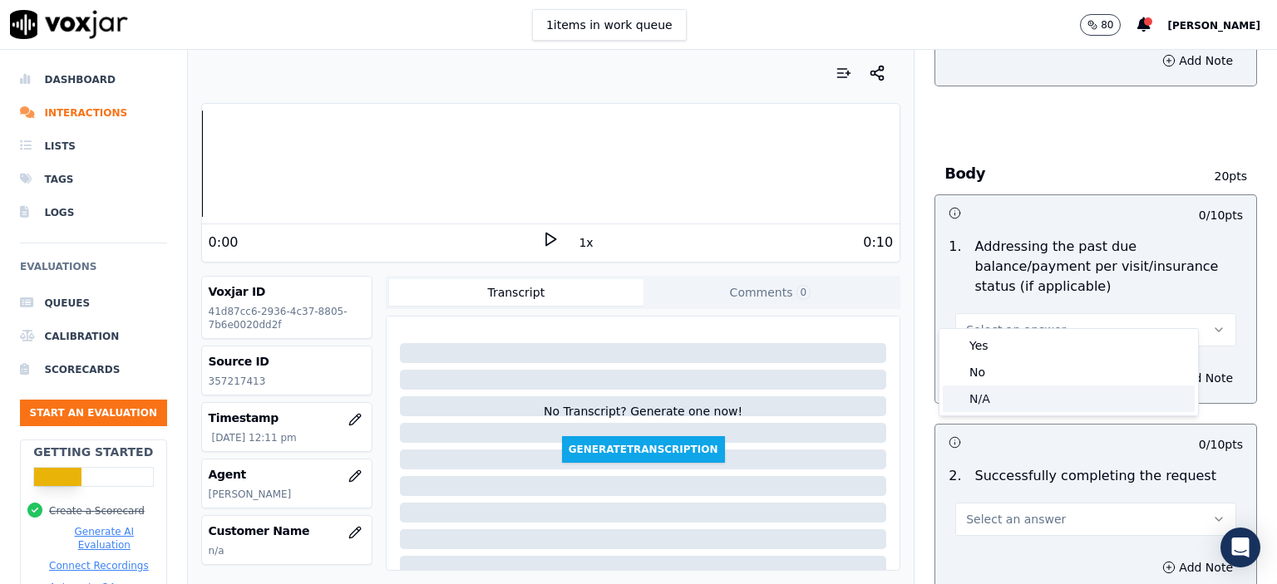
click at [1026, 407] on div "N/A" at bounding box center [1069, 399] width 252 height 27
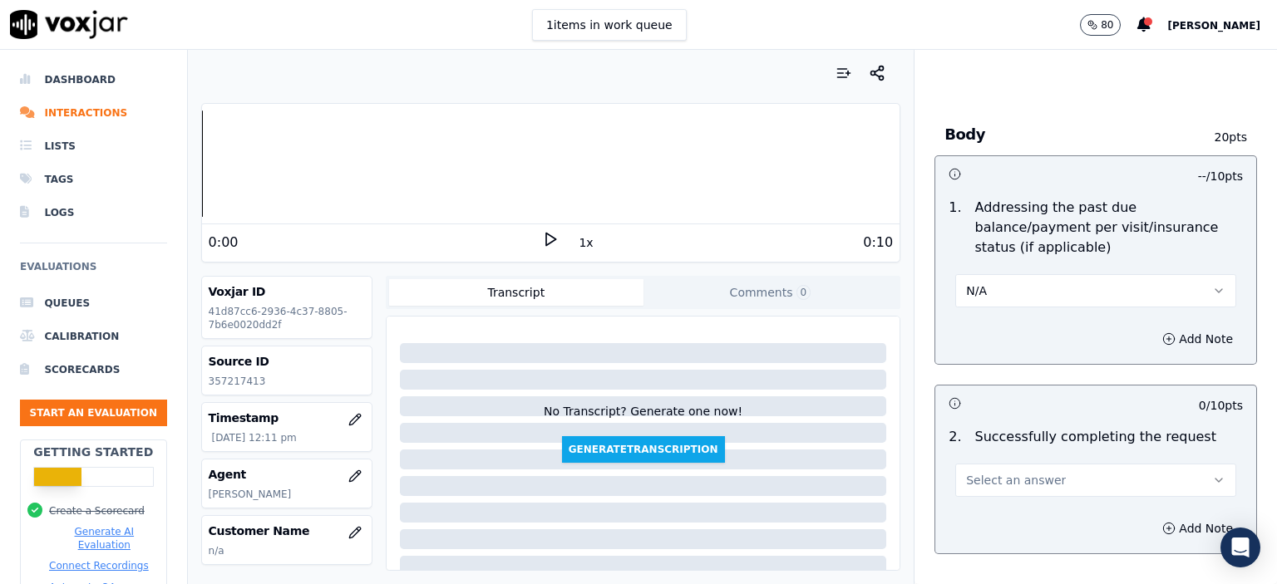
scroll to position [831, 0]
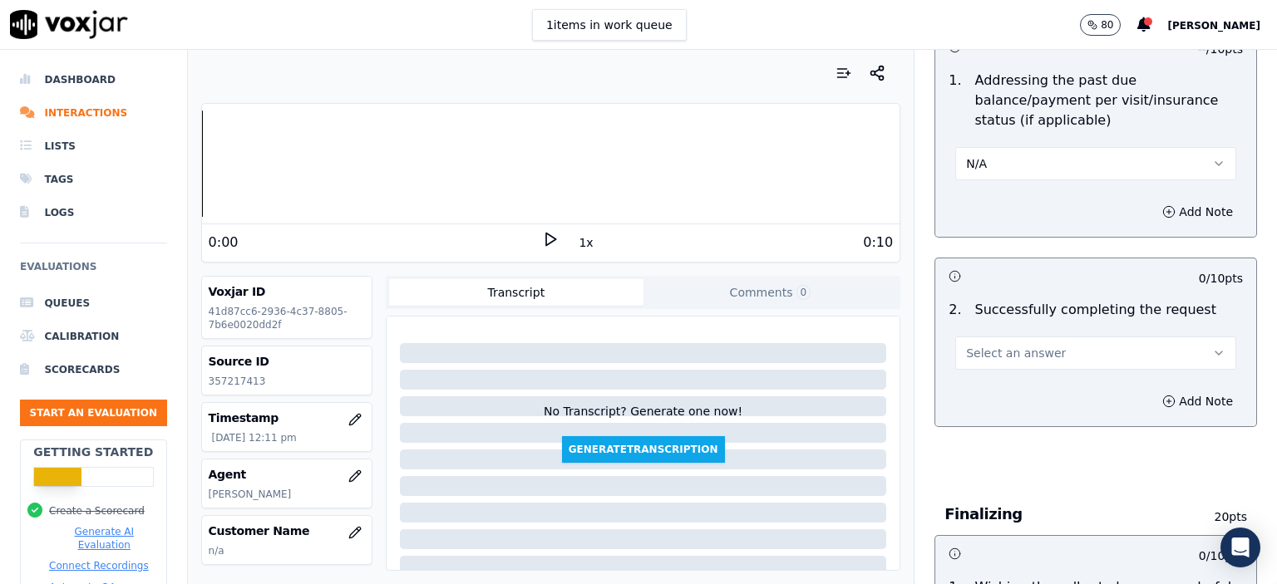
click at [1031, 342] on button "Select an answer" at bounding box center [1095, 353] width 281 height 33
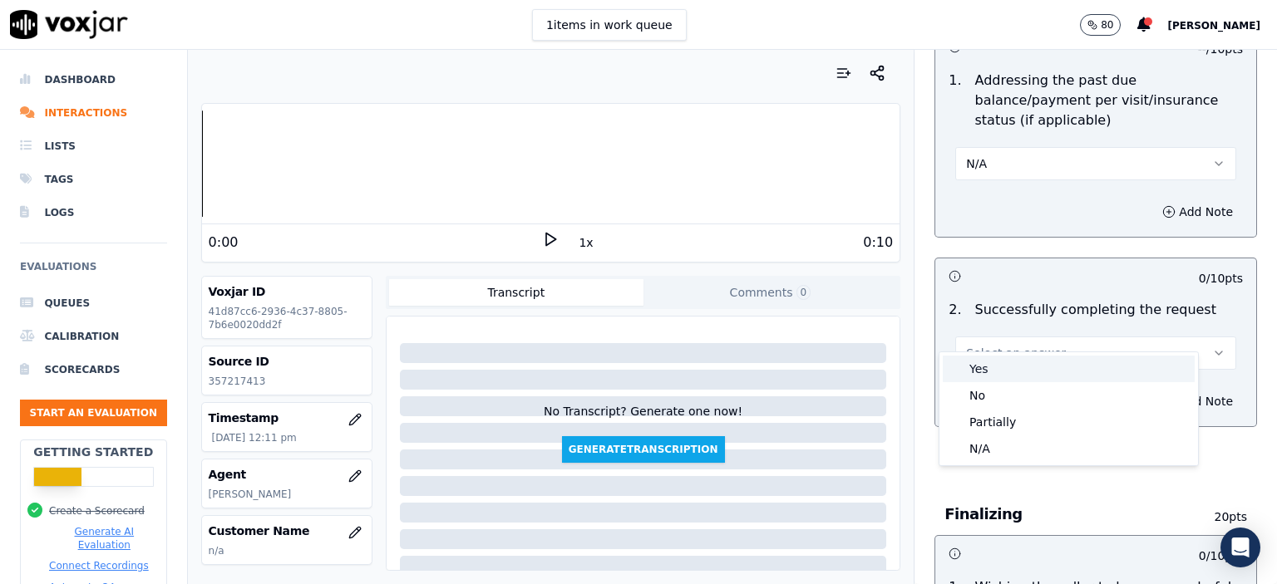
click at [1011, 365] on div "Yes" at bounding box center [1069, 369] width 252 height 27
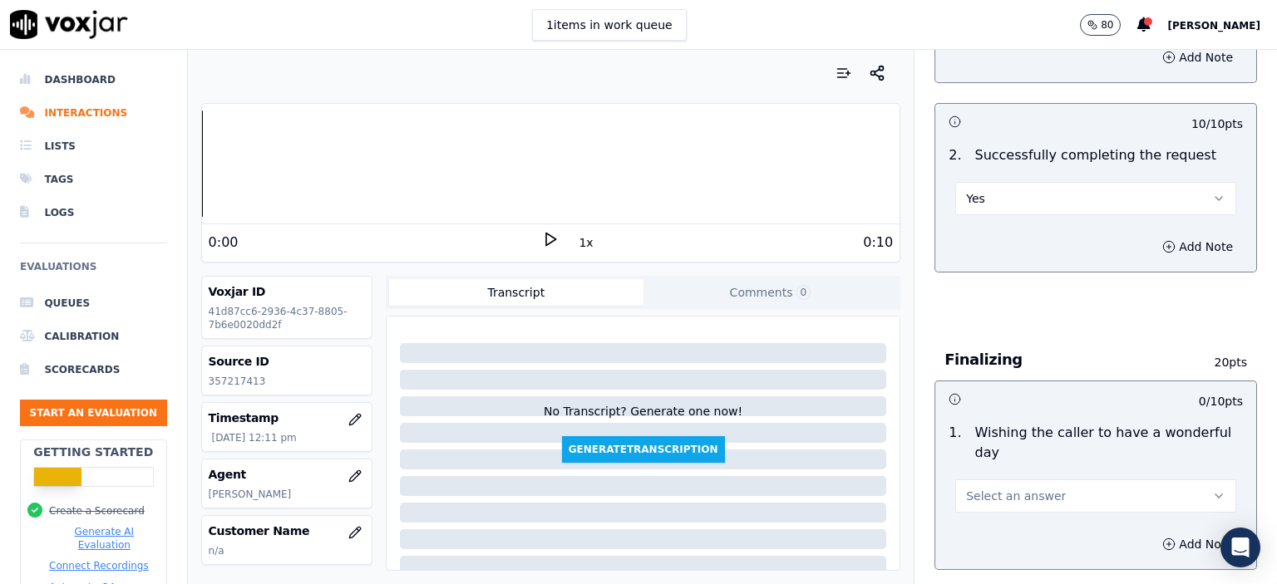
scroll to position [998, 0]
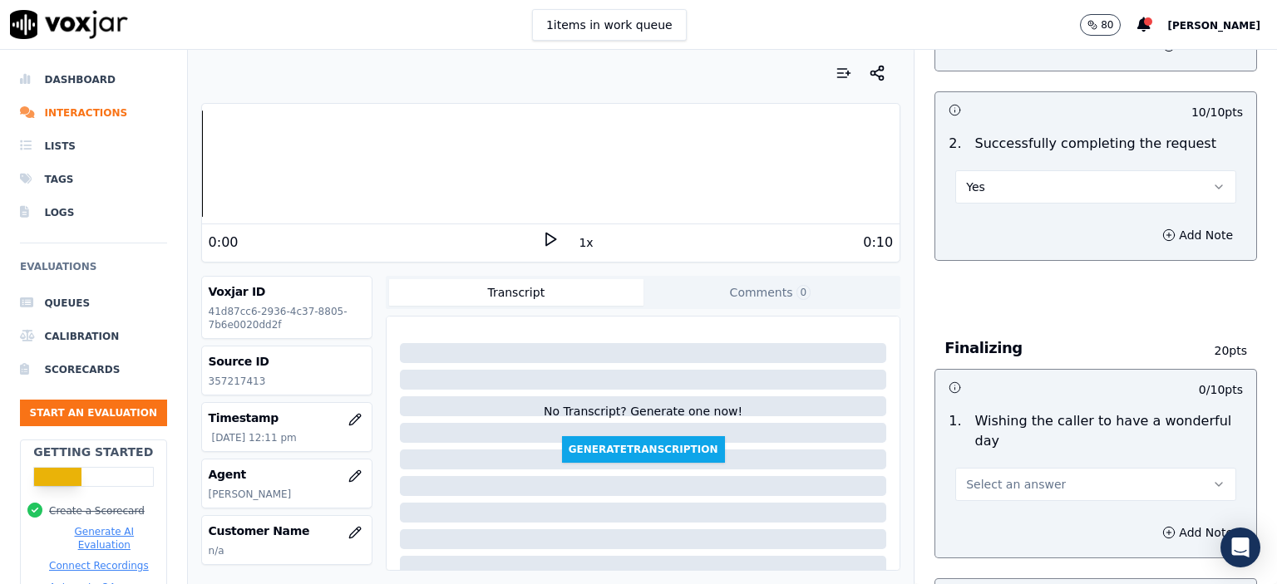
click at [1024, 476] on span "Select an answer" at bounding box center [1016, 484] width 100 height 17
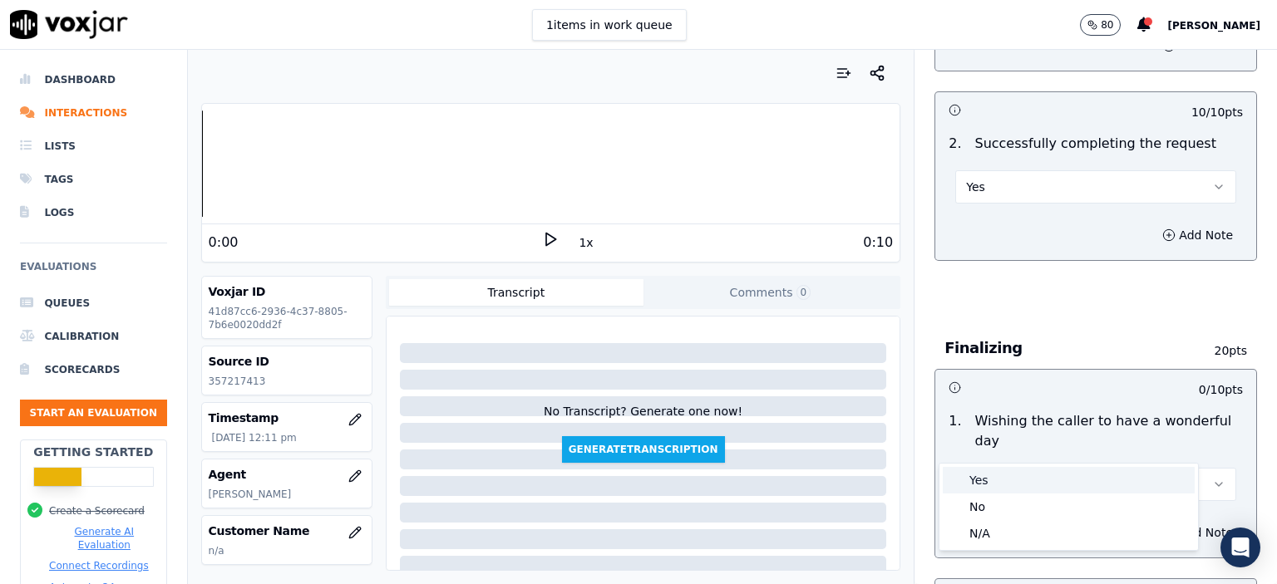
click at [1008, 484] on div "Yes" at bounding box center [1069, 480] width 252 height 27
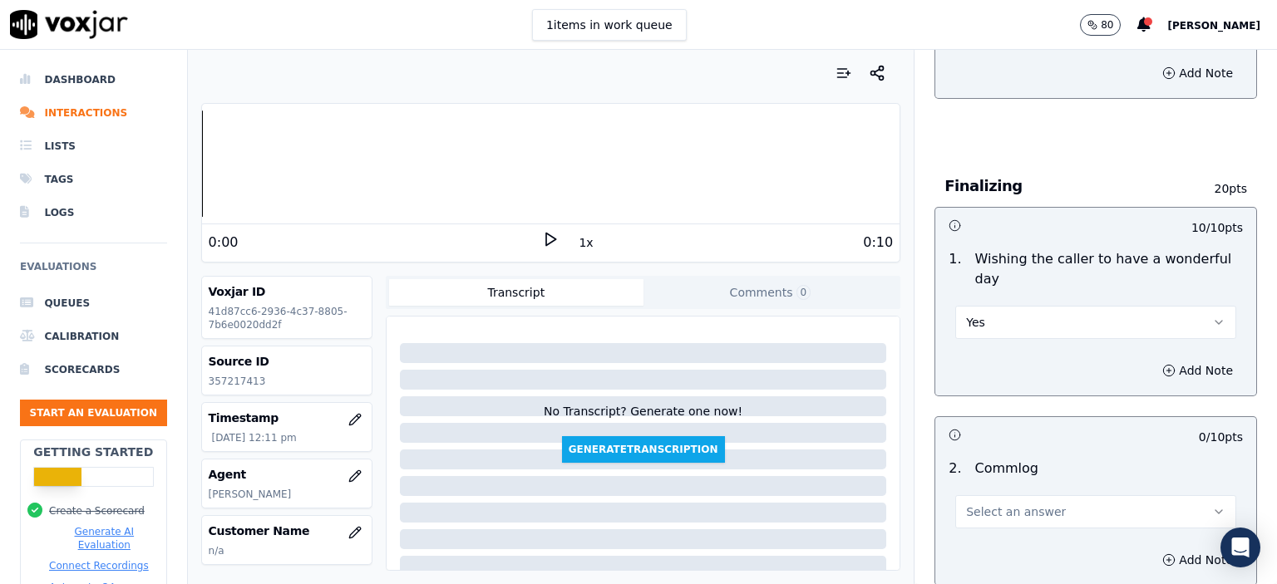
scroll to position [1164, 0]
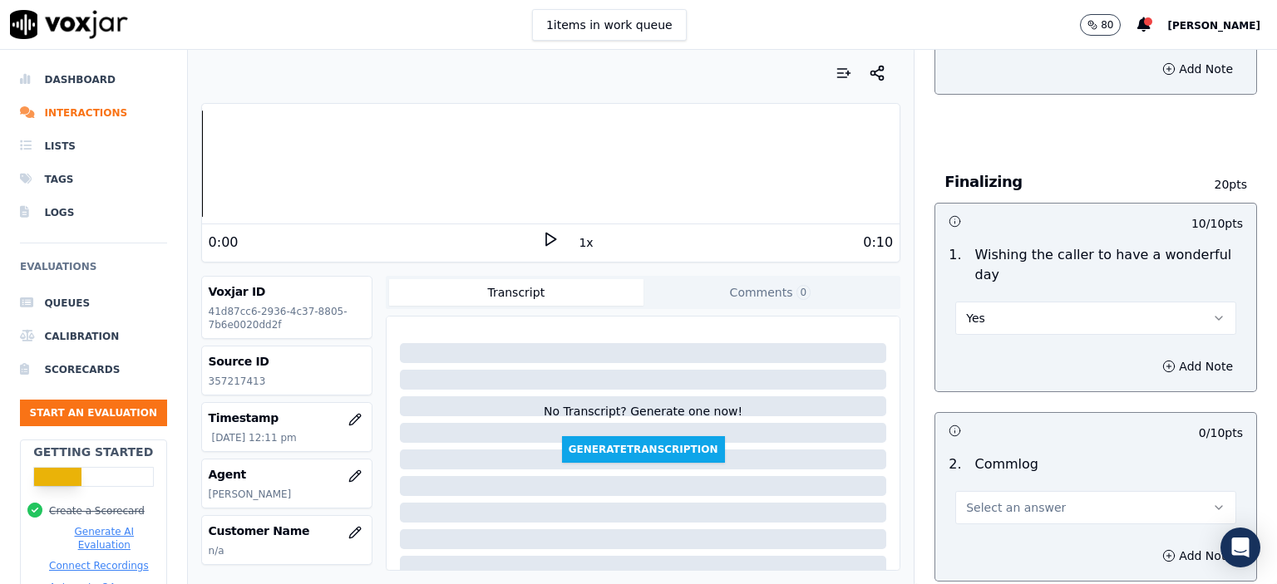
click at [1008, 500] on span "Select an answer" at bounding box center [1016, 508] width 100 height 17
click at [996, 525] on div "No" at bounding box center [1069, 529] width 252 height 27
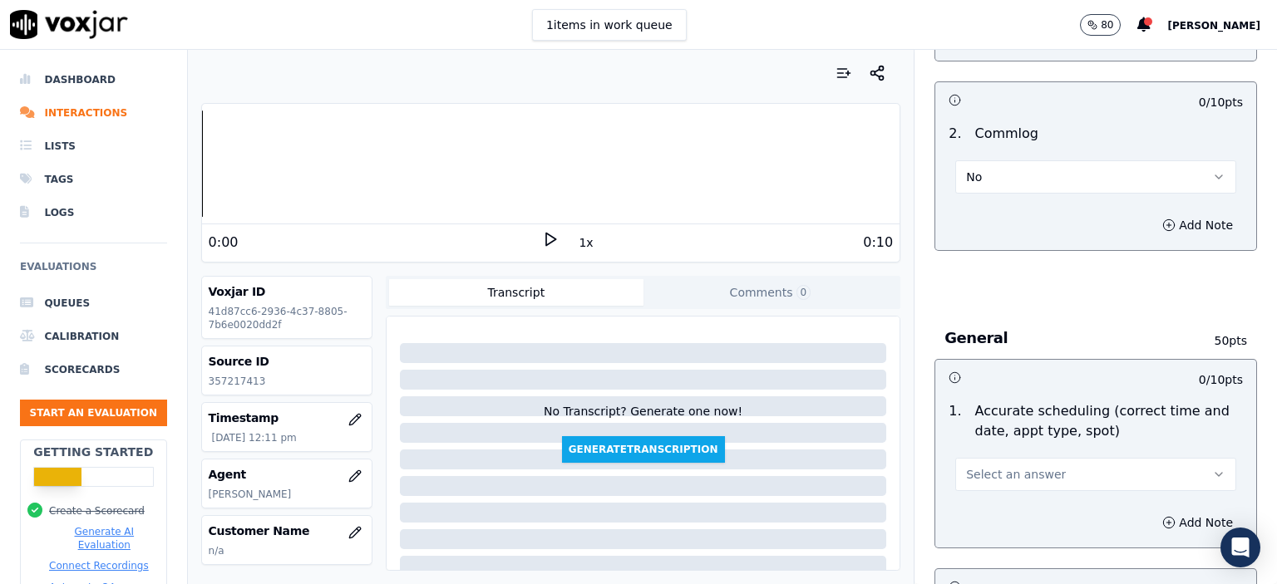
scroll to position [1496, 0]
click at [1011, 465] on span "Select an answer" at bounding box center [1016, 473] width 100 height 17
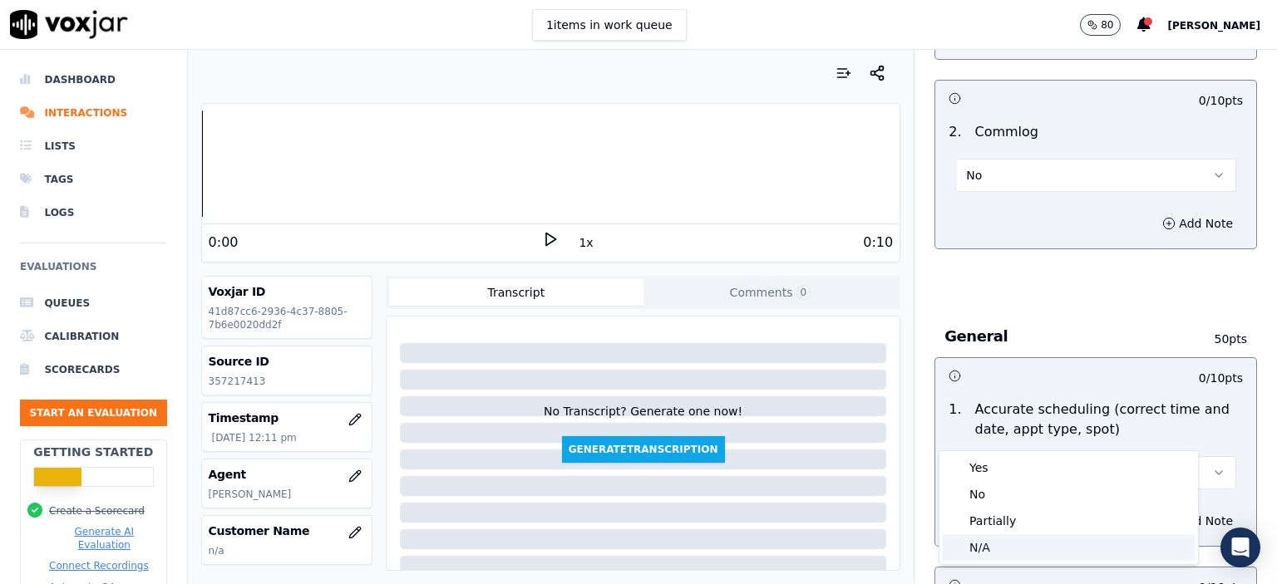
click at [1003, 542] on div "N/A" at bounding box center [1069, 548] width 252 height 27
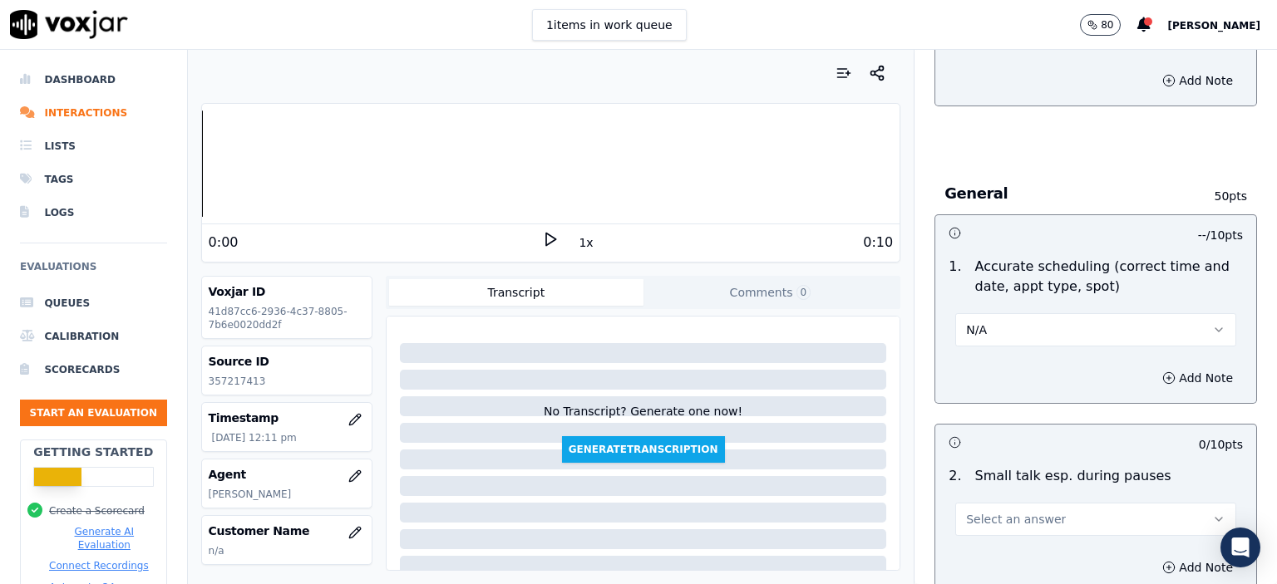
scroll to position [1663, 0]
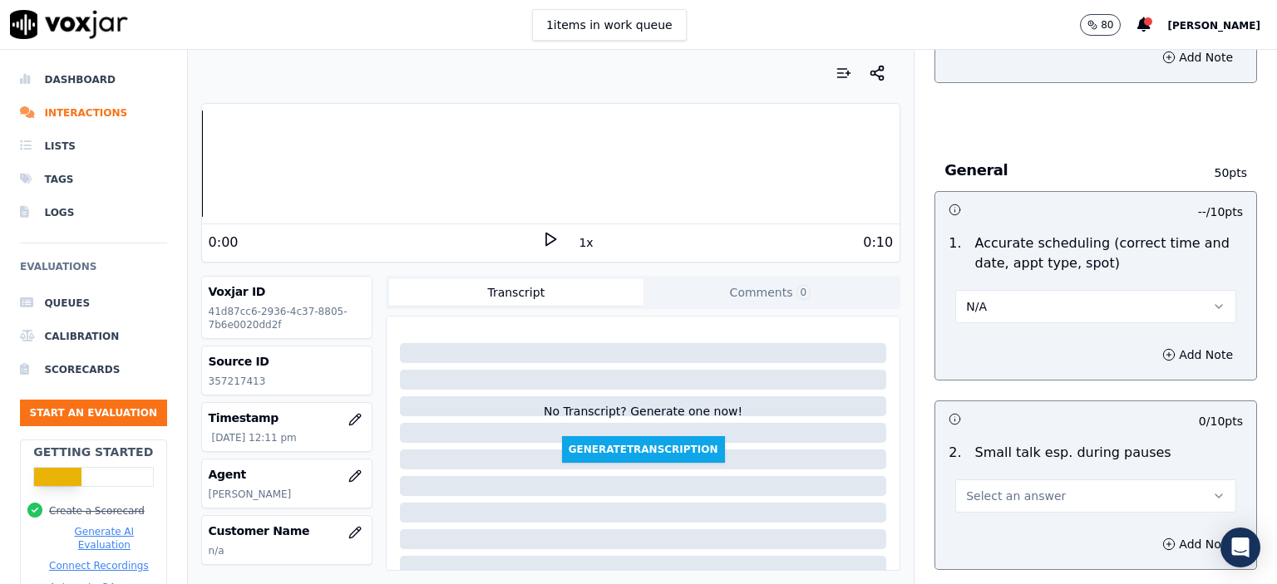
click at [1004, 488] on span "Select an answer" at bounding box center [1016, 496] width 100 height 17
click at [994, 536] on div "N/A" at bounding box center [1069, 543] width 252 height 27
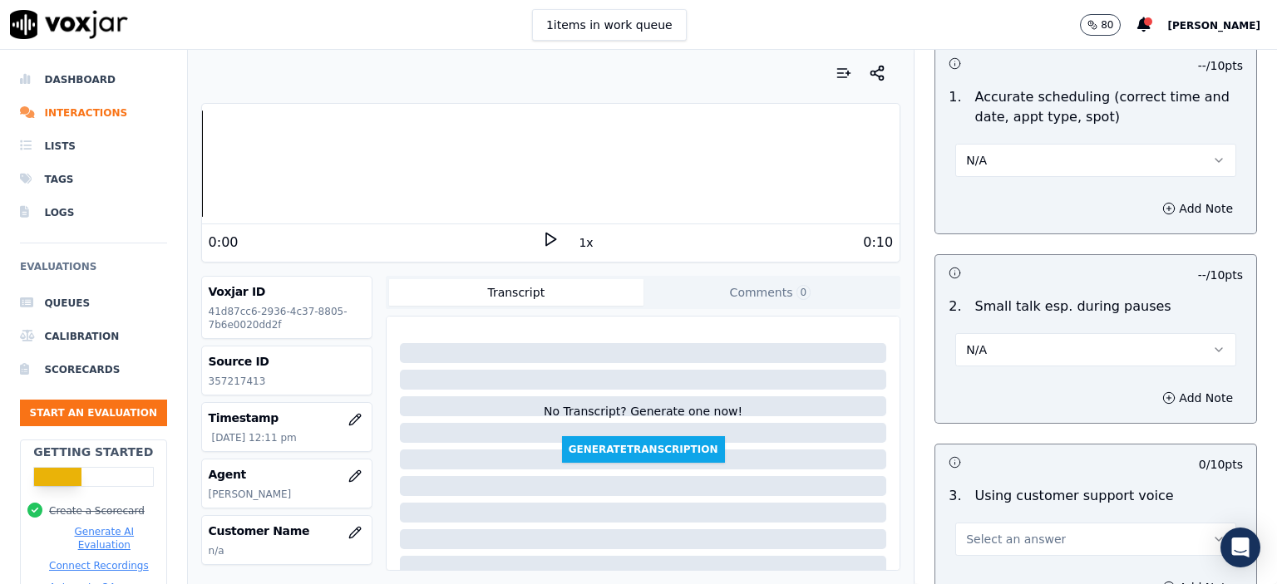
scroll to position [1829, 0]
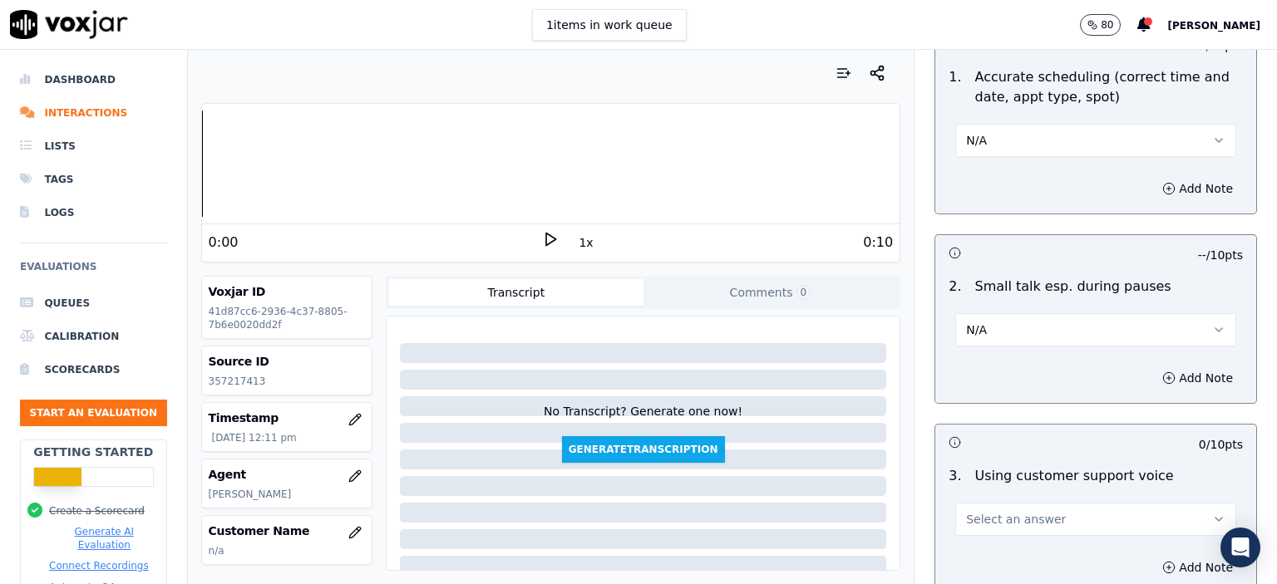
click at [1008, 511] on span "Select an answer" at bounding box center [1016, 519] width 100 height 17
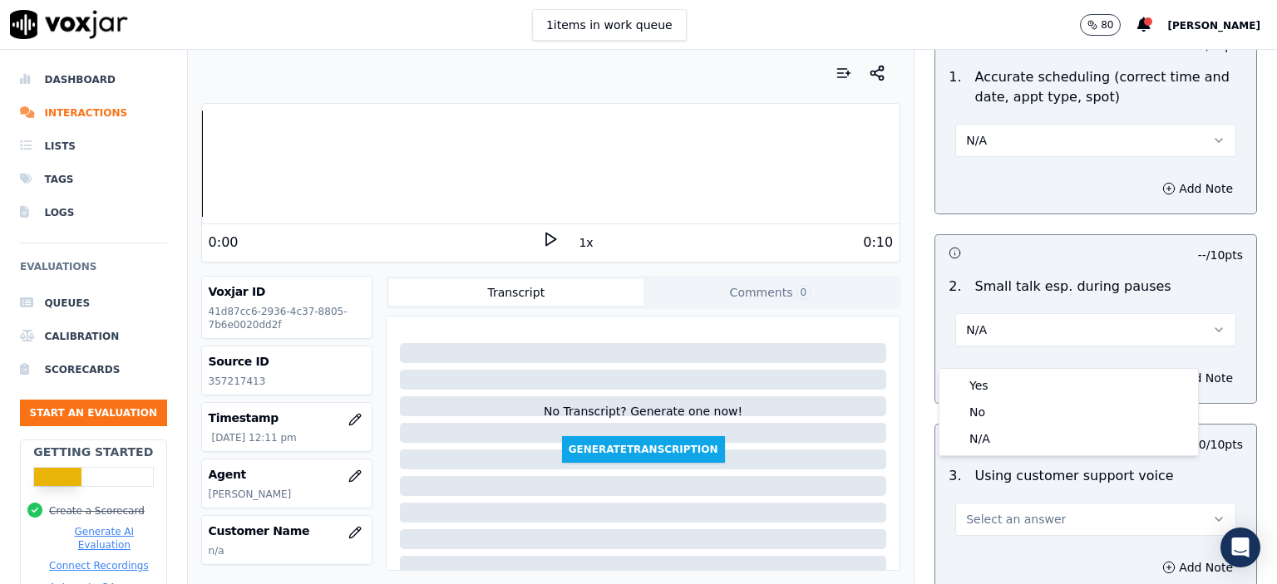
click at [1033, 313] on button "N/A" at bounding box center [1095, 329] width 281 height 33
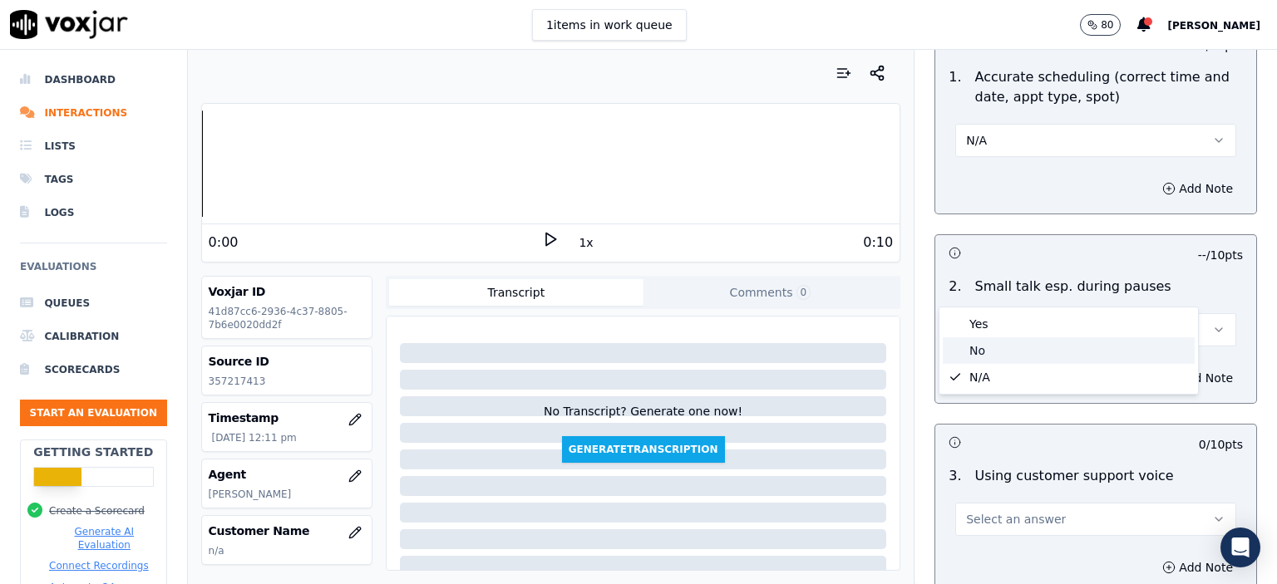
click at [1014, 354] on div "No" at bounding box center [1069, 351] width 252 height 27
click at [1011, 511] on span "Select an answer" at bounding box center [1016, 519] width 100 height 17
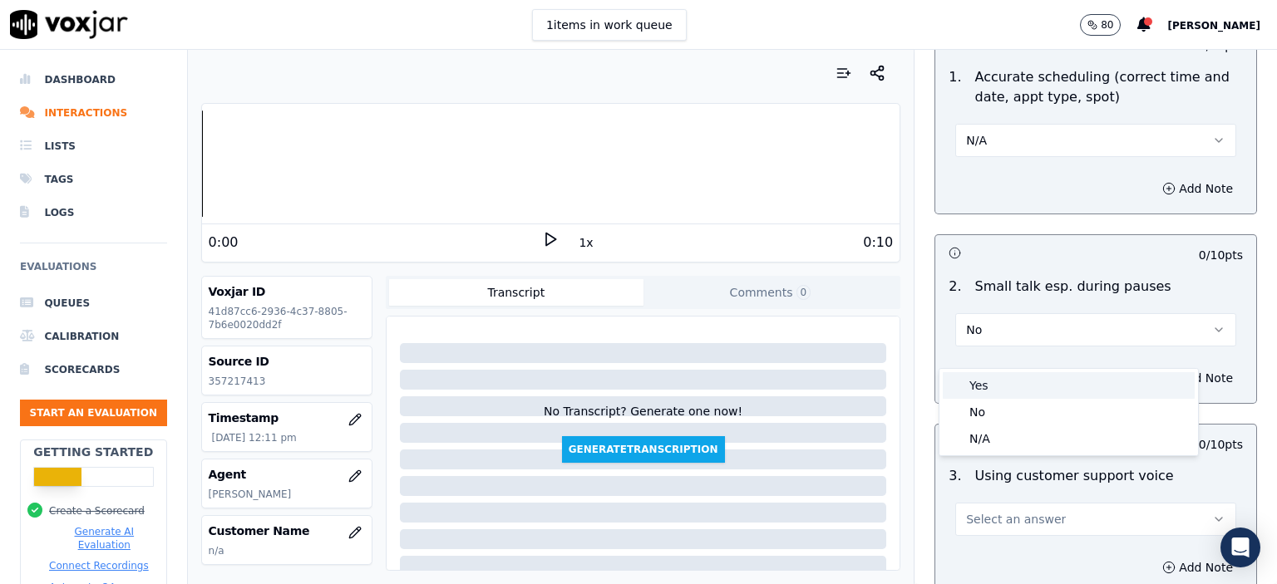
click at [1033, 388] on div "Yes" at bounding box center [1069, 385] width 252 height 27
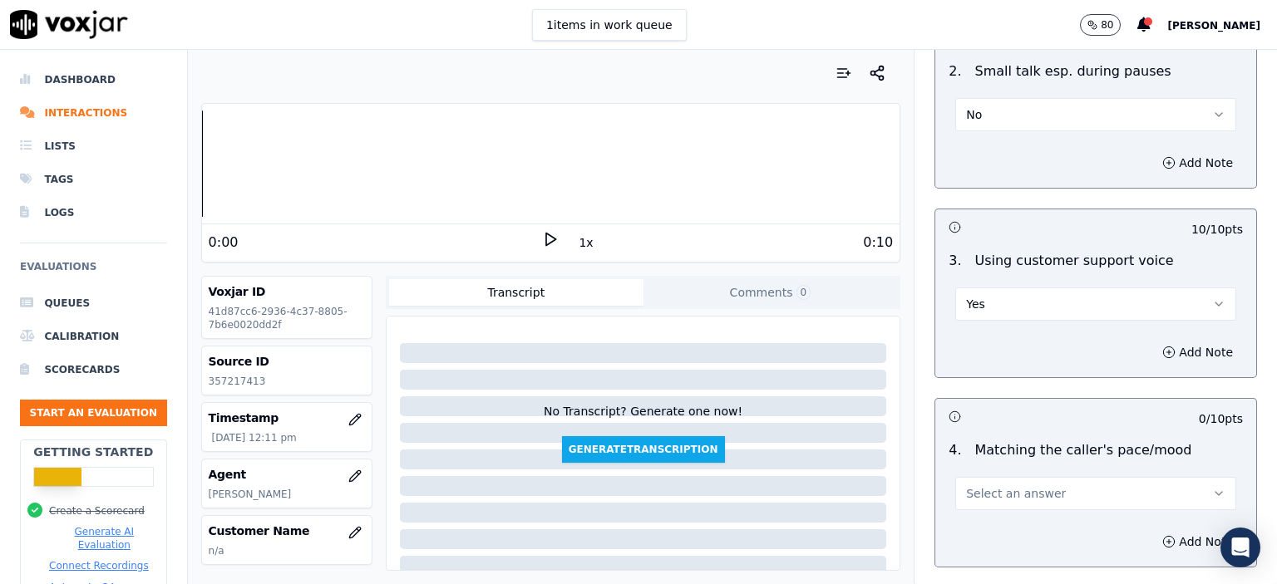
scroll to position [2078, 0]
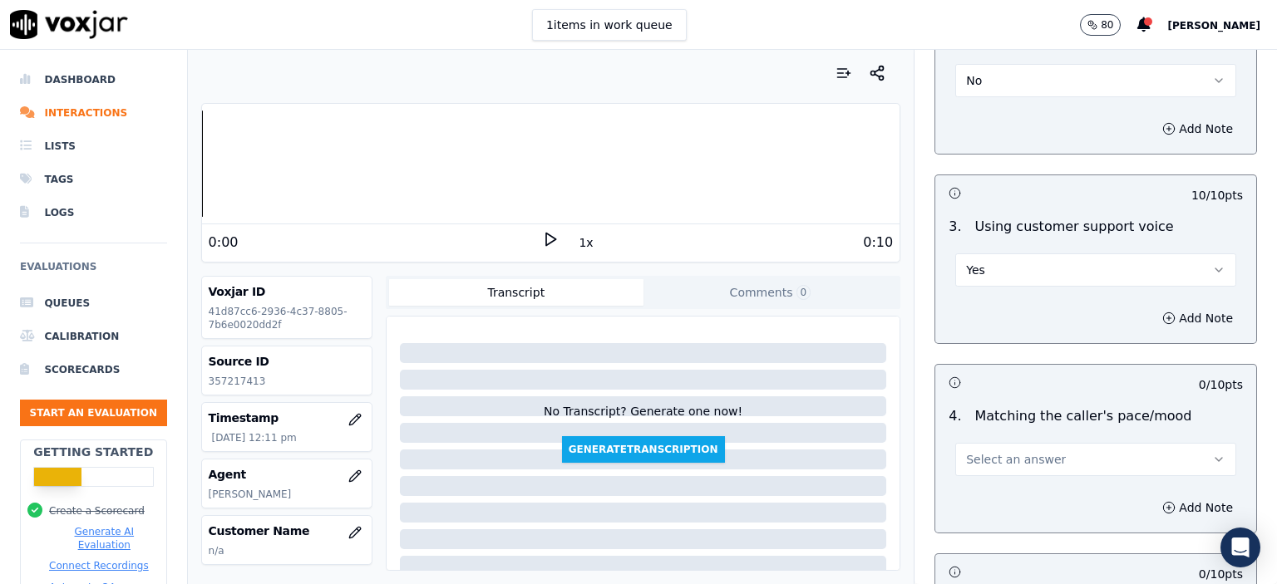
click at [1018, 451] on span "Select an answer" at bounding box center [1016, 459] width 100 height 17
click at [1014, 508] on div "N/A" at bounding box center [1069, 507] width 252 height 27
click at [1029, 443] on button "N/A" at bounding box center [1095, 459] width 281 height 33
click at [1020, 446] on div "Yes" at bounding box center [1069, 454] width 252 height 27
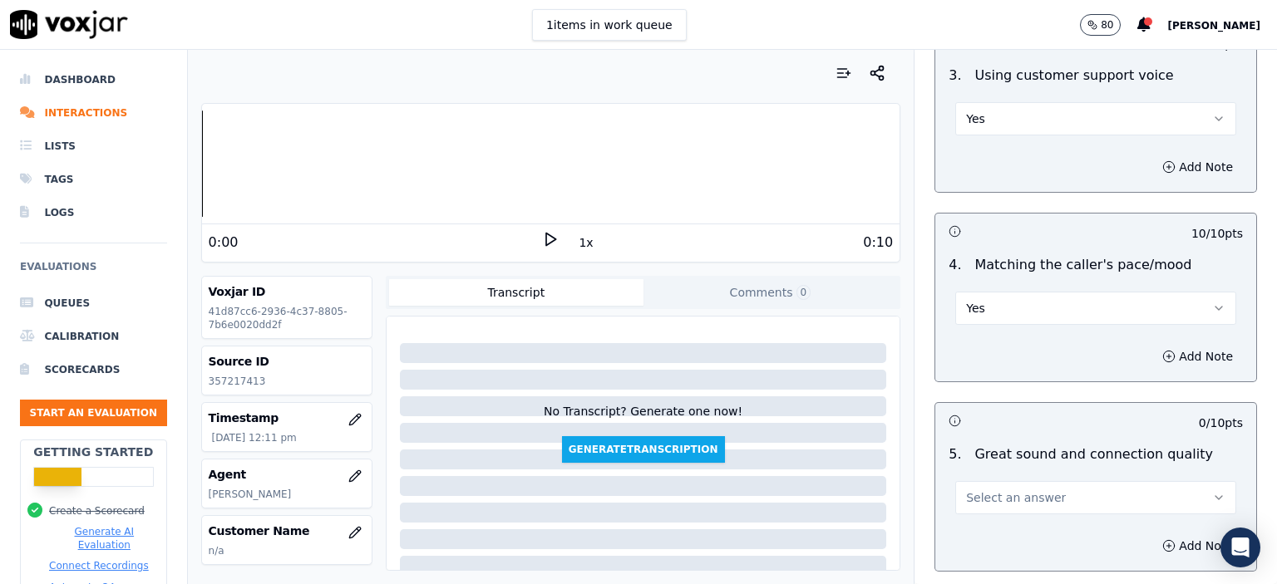
scroll to position [2245, 0]
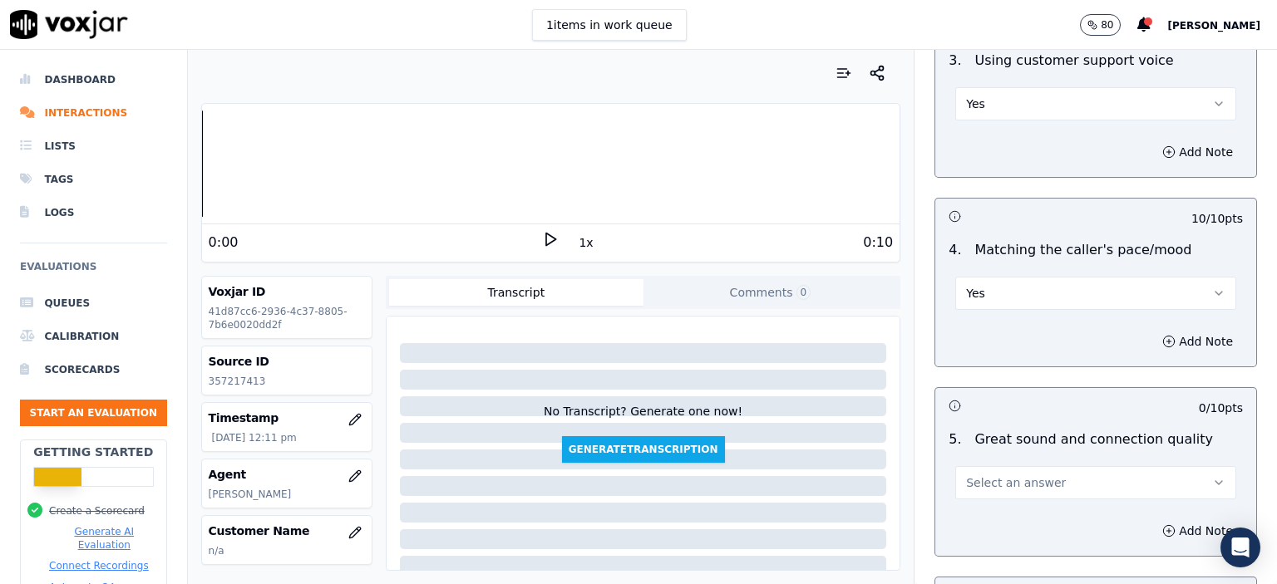
click at [1014, 463] on div "Select an answer" at bounding box center [1095, 481] width 281 height 37
click at [1015, 466] on button "Select an answer" at bounding box center [1095, 482] width 281 height 33
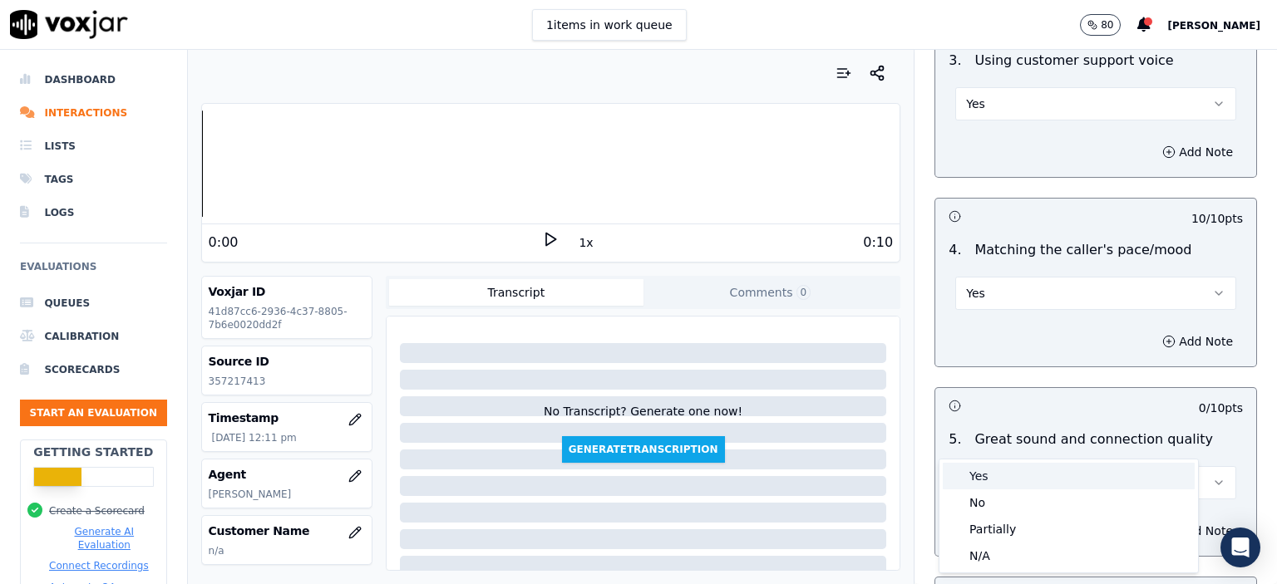
click at [1011, 475] on div "Yes" at bounding box center [1069, 476] width 252 height 27
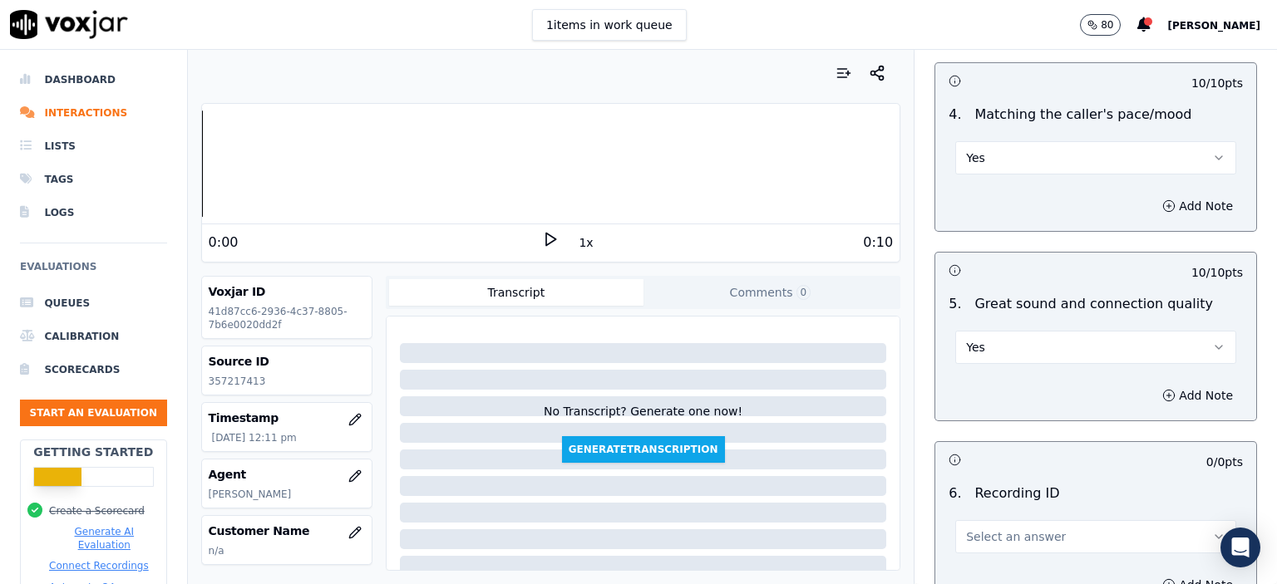
scroll to position [2411, 0]
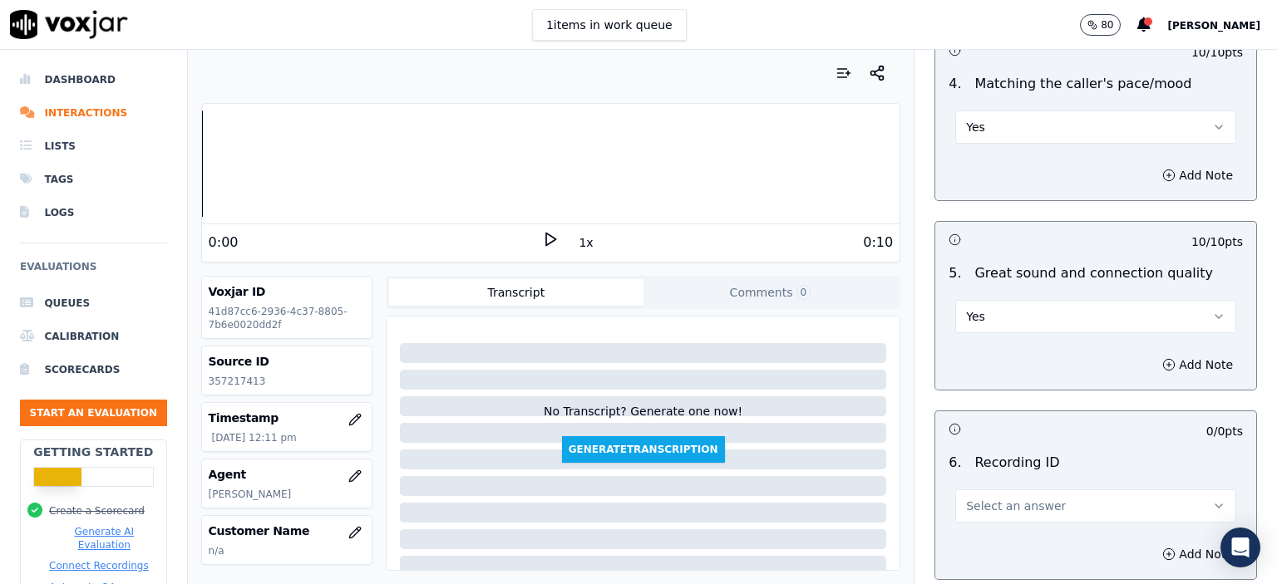
click at [1015, 486] on div "Select an answer" at bounding box center [1095, 504] width 281 height 37
click at [1014, 490] on button "Select an answer" at bounding box center [1095, 506] width 281 height 33
click at [1016, 505] on div "N/A" at bounding box center [1069, 509] width 252 height 27
click at [1156, 543] on button "Add Note" at bounding box center [1197, 554] width 91 height 23
click at [249, 383] on p "357217413" at bounding box center [287, 381] width 156 height 13
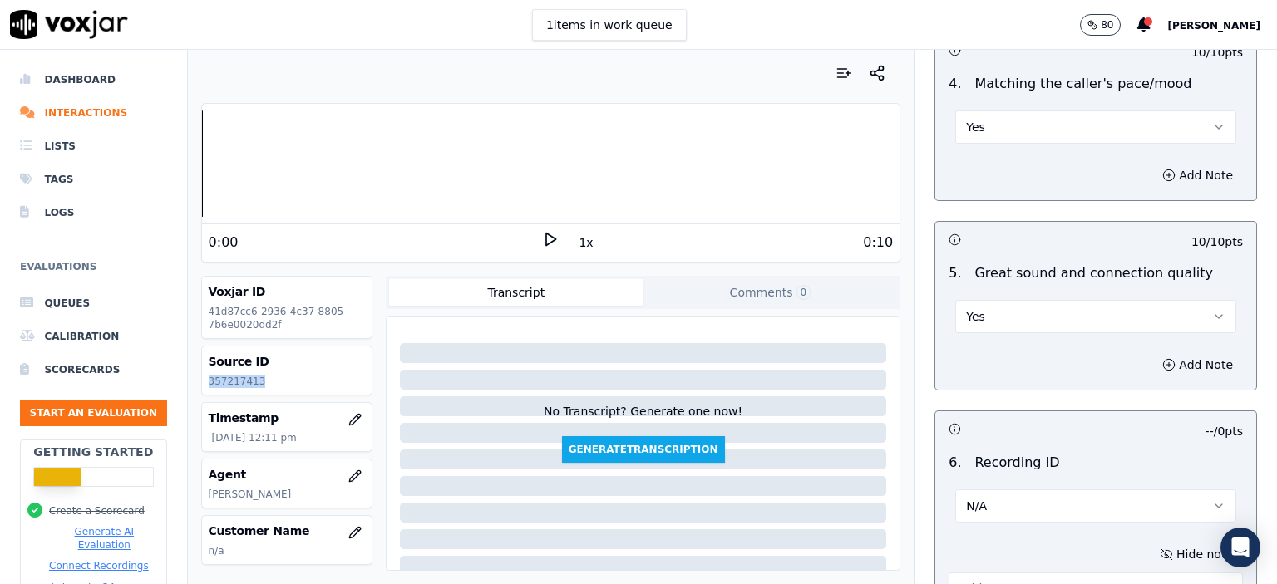
click at [249, 383] on p "357217413" at bounding box center [287, 381] width 156 height 13
copy p "357217413"
paste textarea "357217413"
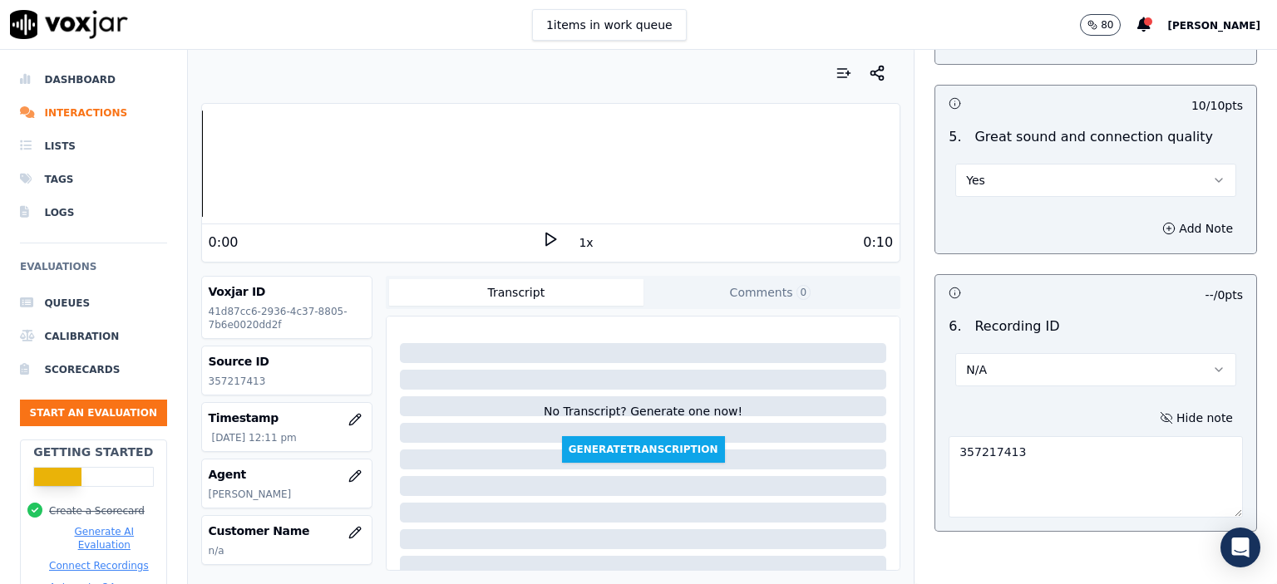
scroll to position [2587, 0]
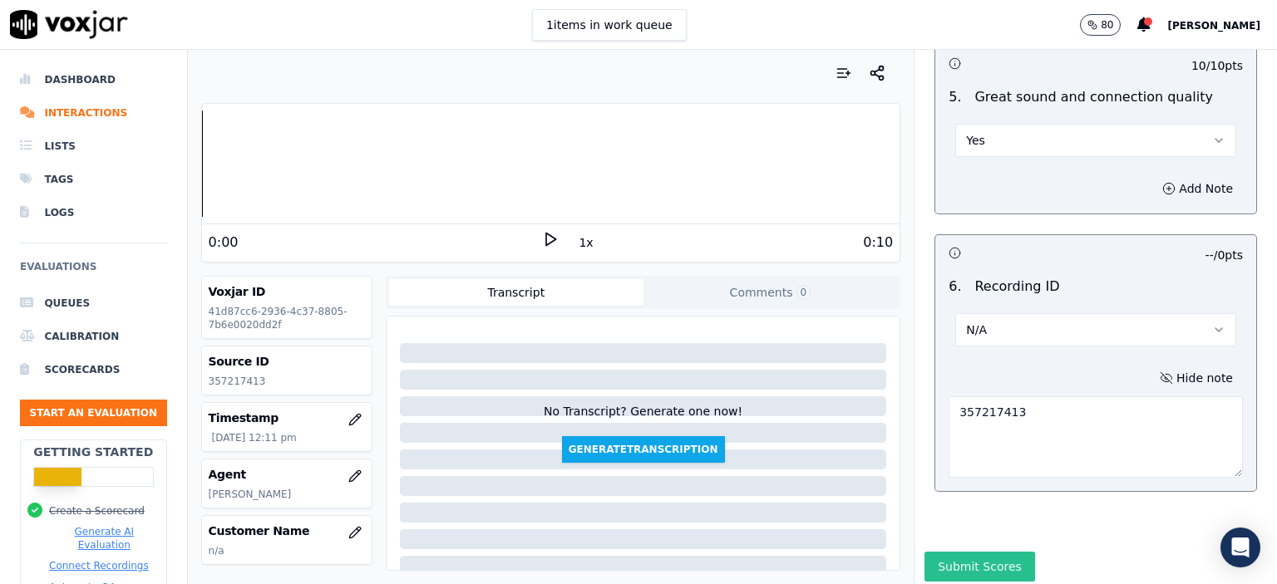
type textarea "357217413"
click at [951, 552] on button "Submit Scores" at bounding box center [979, 567] width 111 height 30
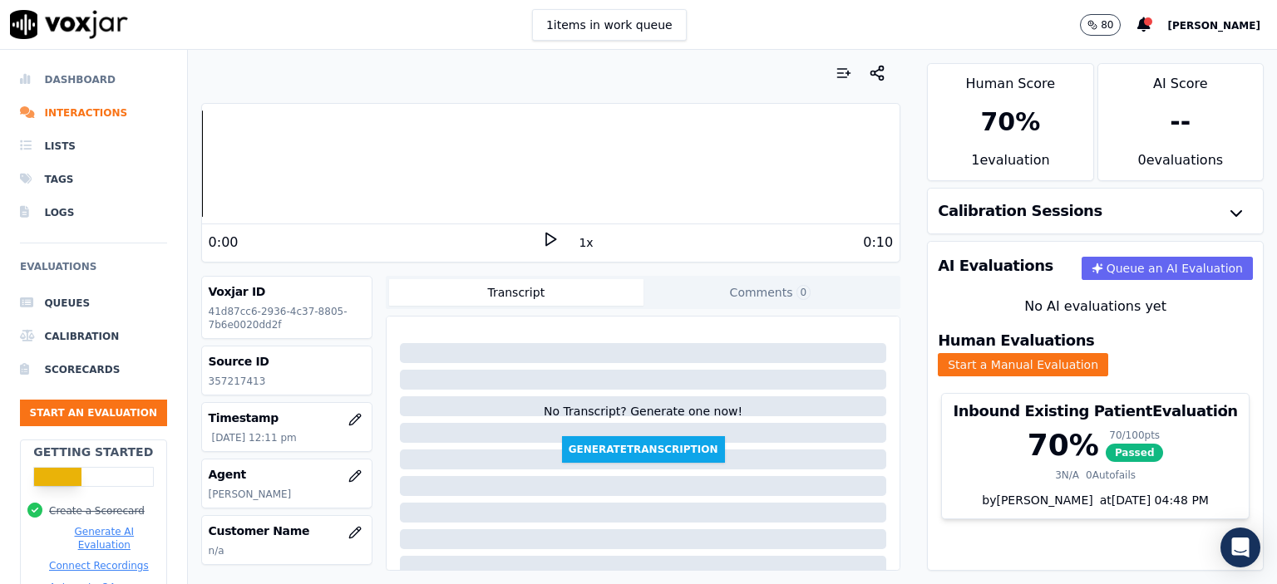
click at [72, 91] on li "Dashboard" at bounding box center [93, 79] width 147 height 33
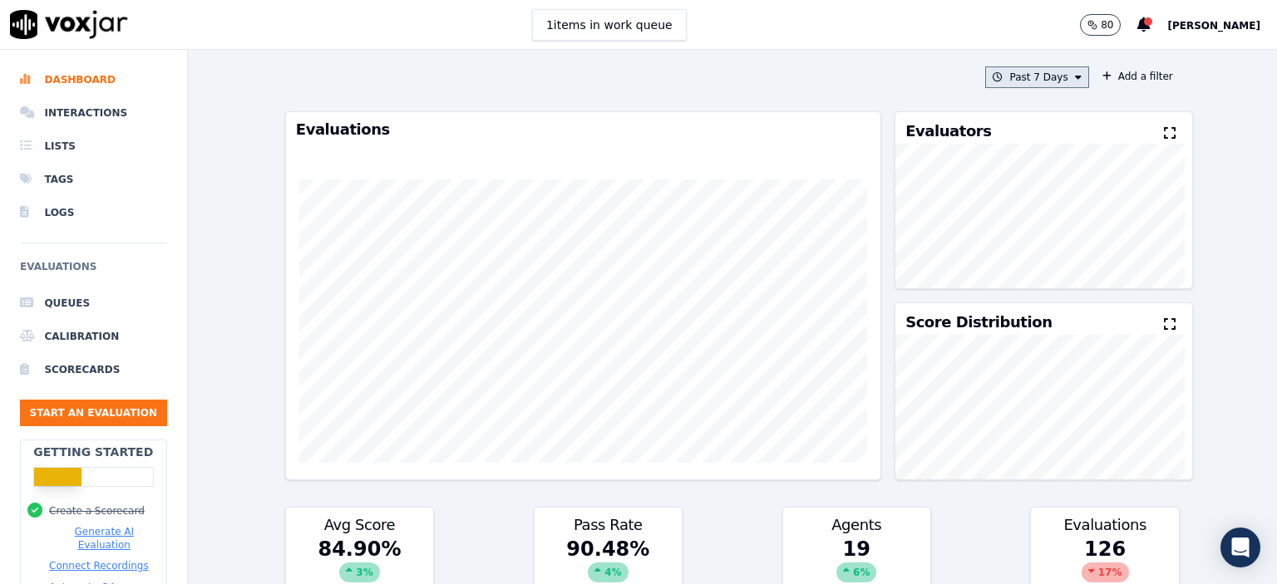
click at [1014, 70] on button "Past 7 Days" at bounding box center [1036, 78] width 103 height 22
click at [1013, 128] on div "[DATE]" at bounding box center [1030, 127] width 34 height 13
click at [1047, 280] on button "Add" at bounding box center [1063, 268] width 32 height 27
click at [1050, 72] on button "[DATE]" at bounding box center [1049, 78] width 79 height 22
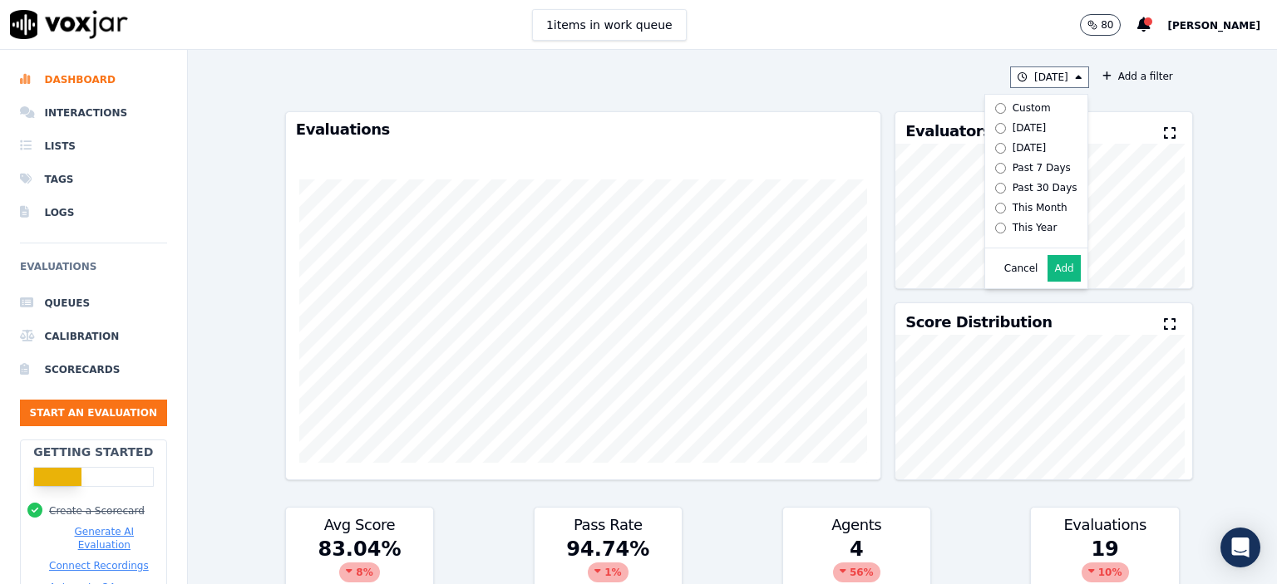
click at [900, 71] on div "[DATE] Custom [DATE] [DATE] Past 7 Days Past 30 Days This Month This Year Cance…" at bounding box center [732, 78] width 894 height 22
